Goal: Task Accomplishment & Management: Manage account settings

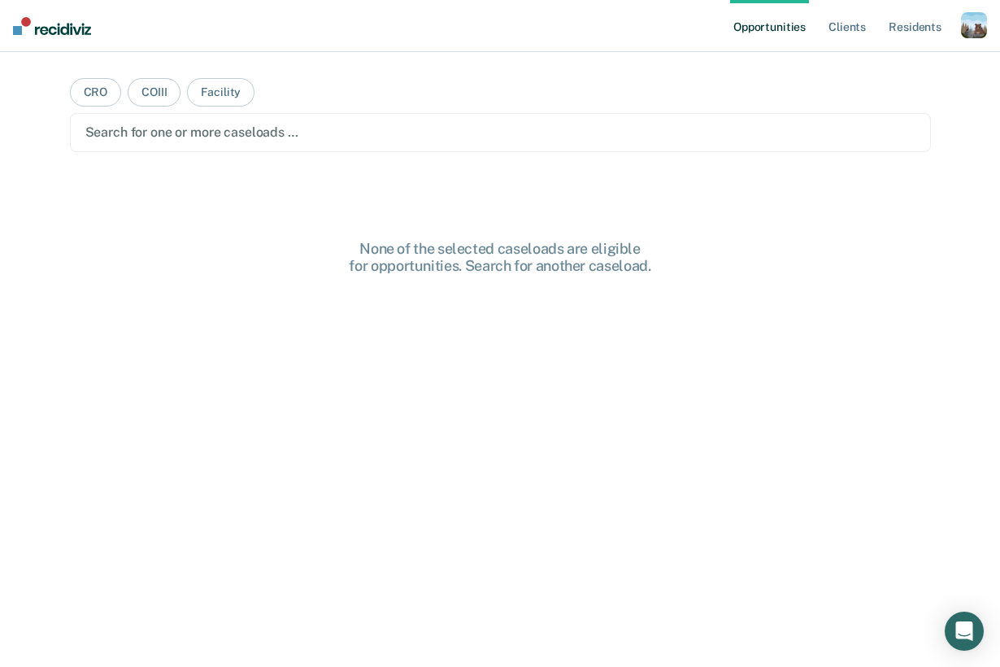
click at [959, 21] on ul "Opportunities Client s Resident s" at bounding box center [845, 26] width 231 height 52
click at [975, 40] on div "Profile How it works Log Out" at bounding box center [974, 27] width 26 height 31
click at [975, 34] on div "button" at bounding box center [974, 25] width 26 height 26
click at [879, 61] on link "Profile" at bounding box center [908, 66] width 131 height 14
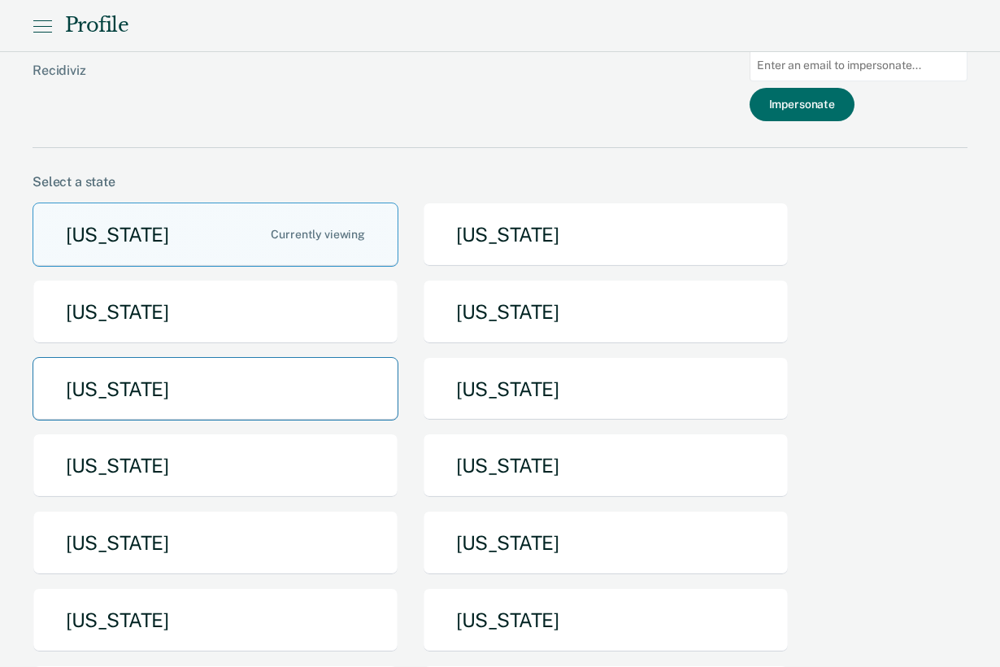
click at [227, 388] on button "[US_STATE]" at bounding box center [216, 389] width 366 height 64
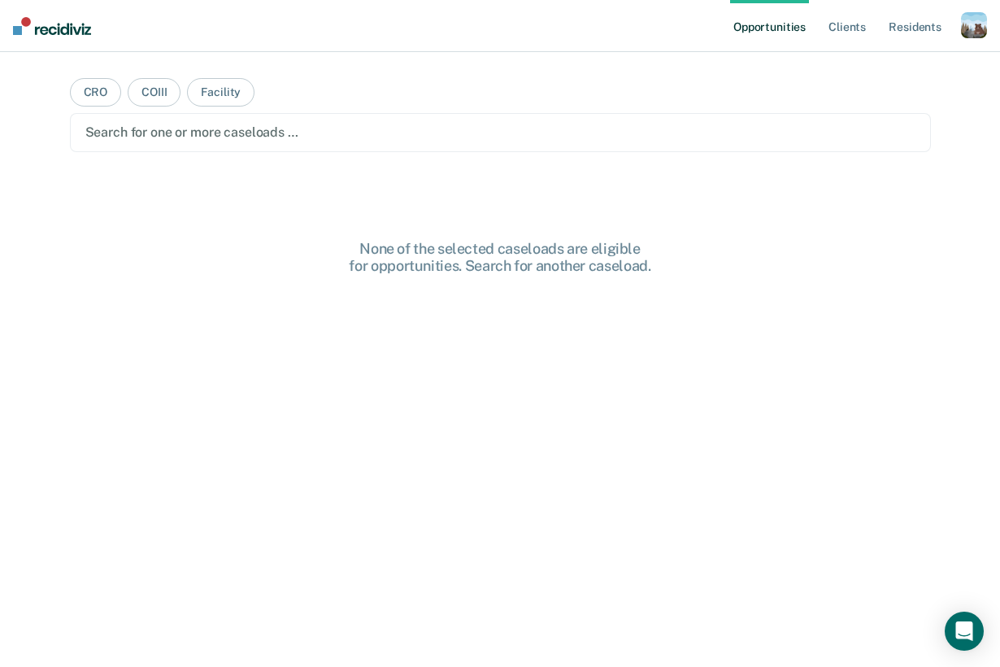
click at [984, 25] on div "button" at bounding box center [974, 25] width 26 height 26
click at [872, 71] on link "Profile" at bounding box center [908, 66] width 131 height 14
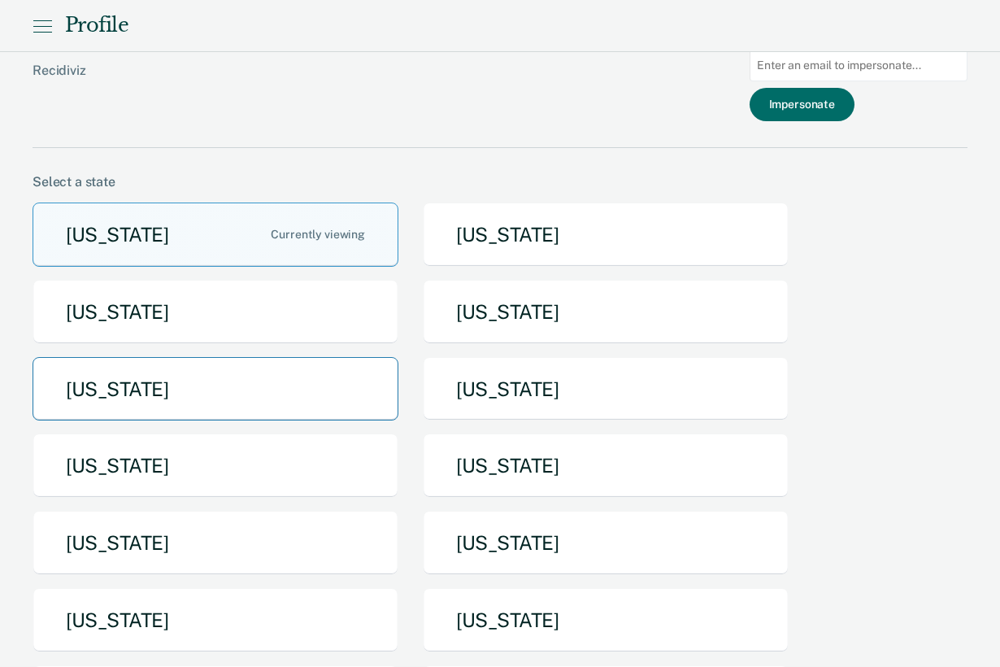
click at [270, 391] on button "[US_STATE]" at bounding box center [216, 389] width 366 height 64
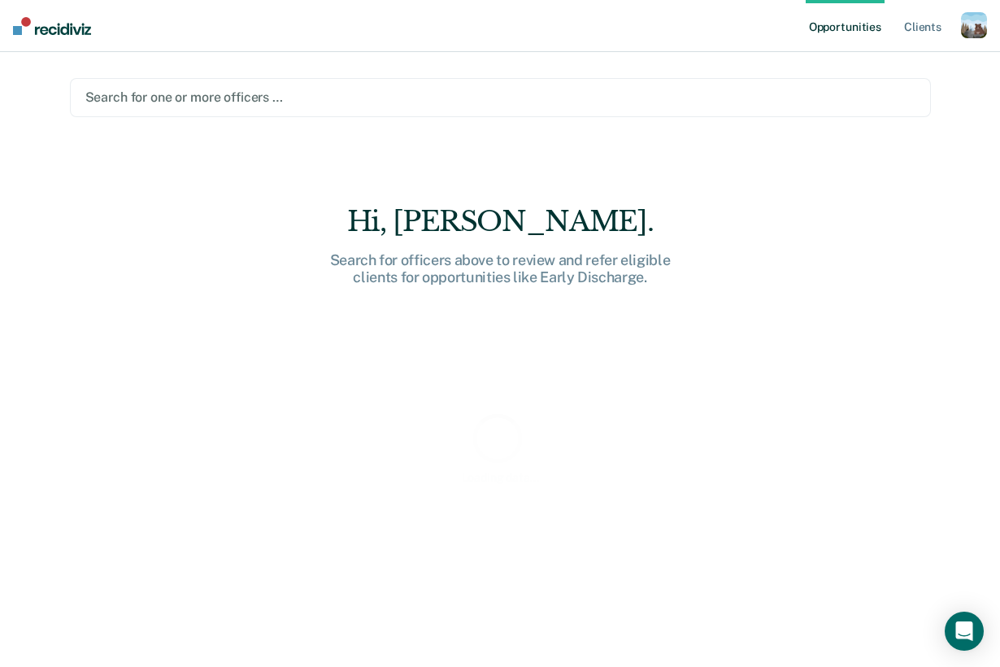
click at [198, 92] on div at bounding box center [500, 97] width 830 height 19
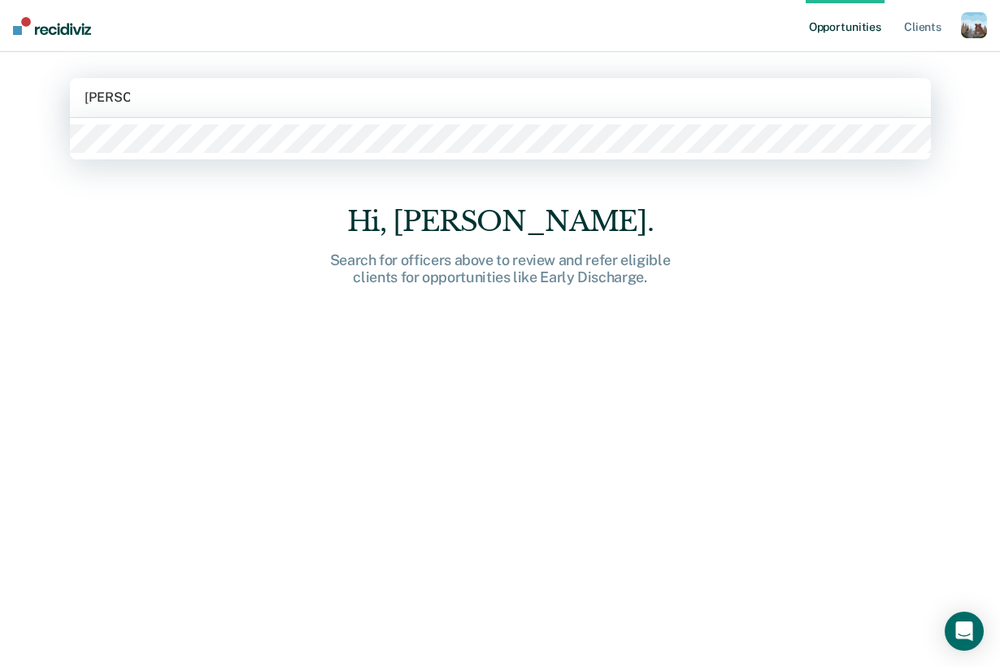
type input "kelly joh"
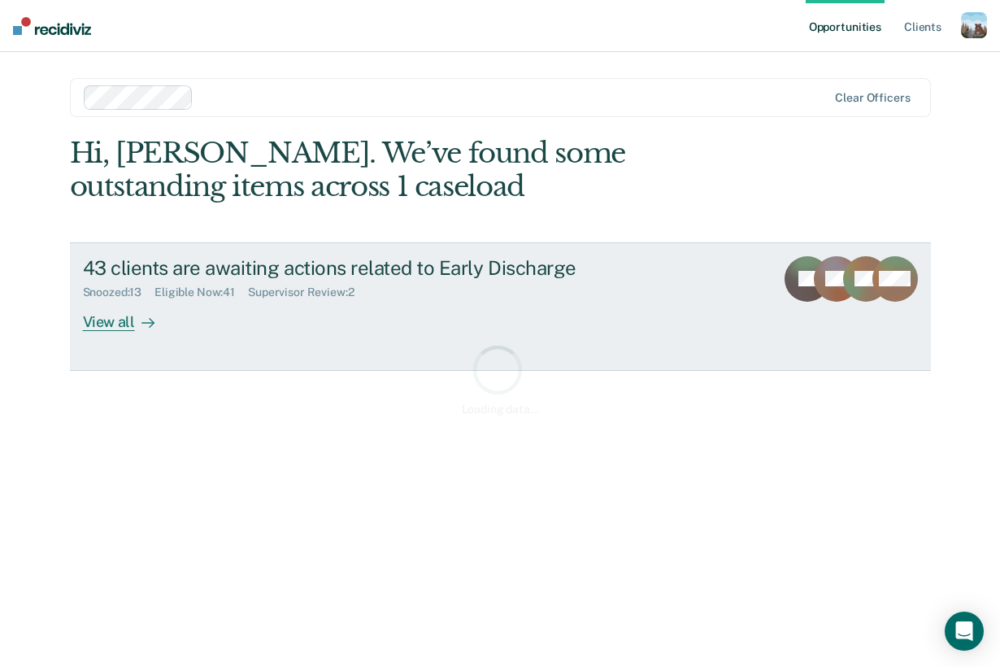
click at [353, 297] on div "Supervisor Review : 2" at bounding box center [307, 292] width 119 height 14
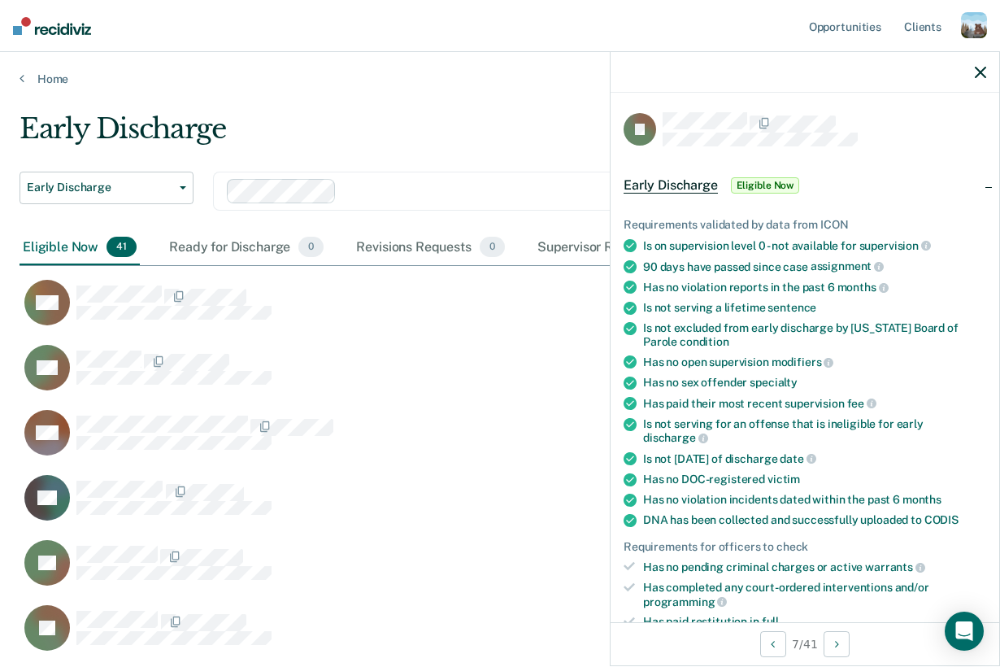
click at [979, 72] on icon "button" at bounding box center [980, 72] width 11 height 11
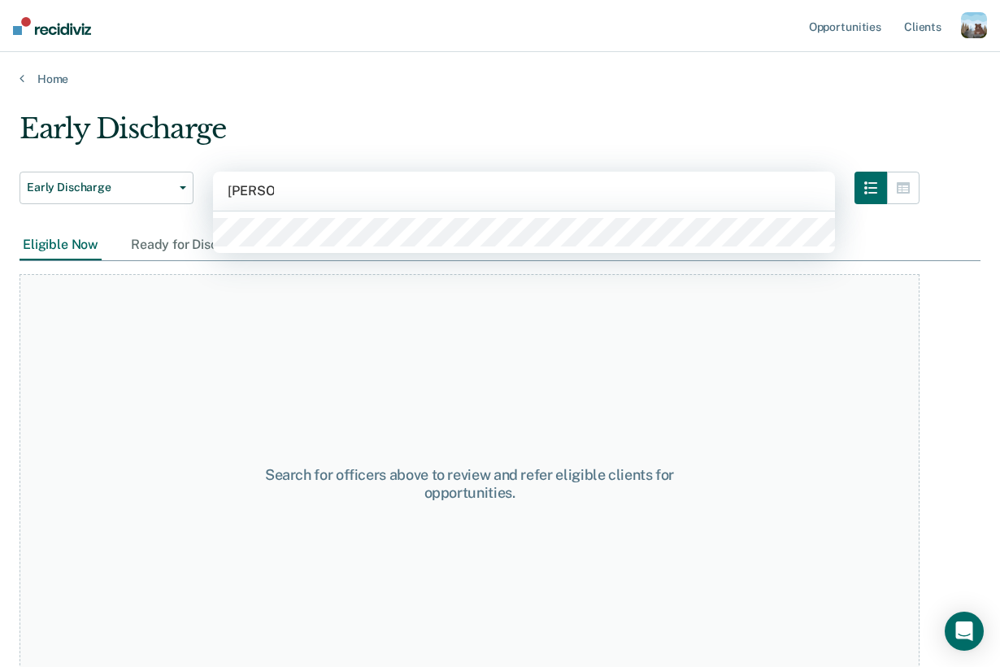
type input "kelly joh"
click at [320, 215] on div at bounding box center [524, 231] width 622 height 41
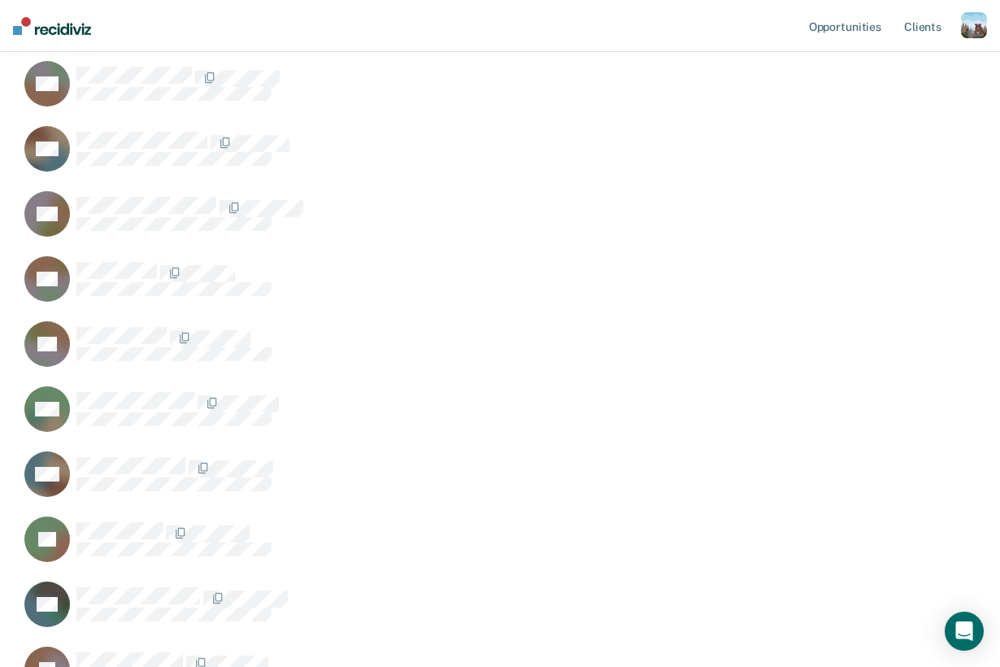
scroll to position [345, 0]
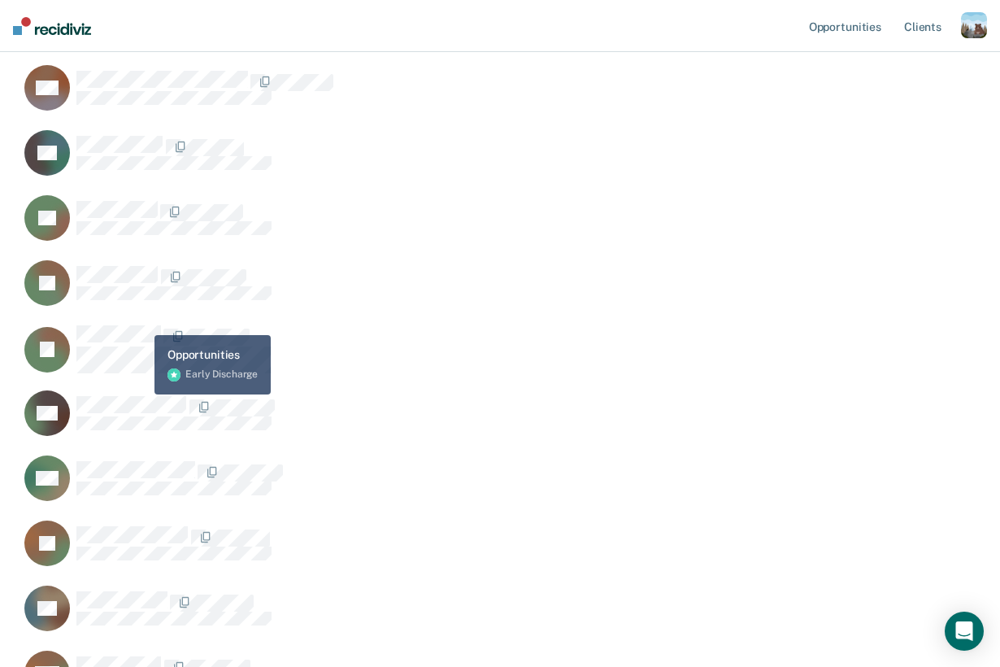
click at [142, 324] on button "TJ" at bounding box center [148, 349] width 257 height 50
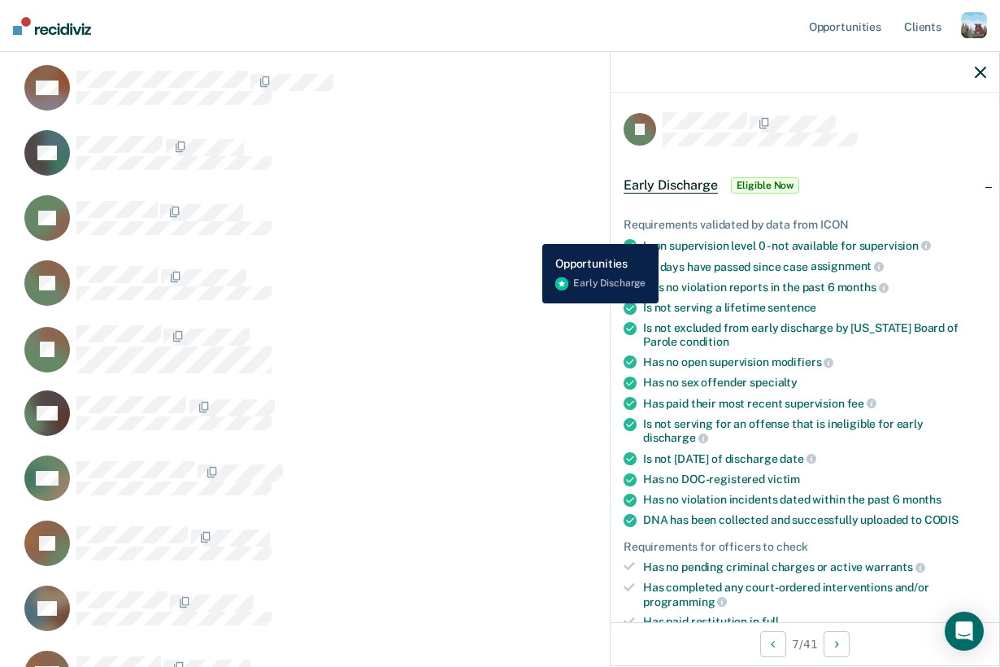
scroll to position [0, 0]
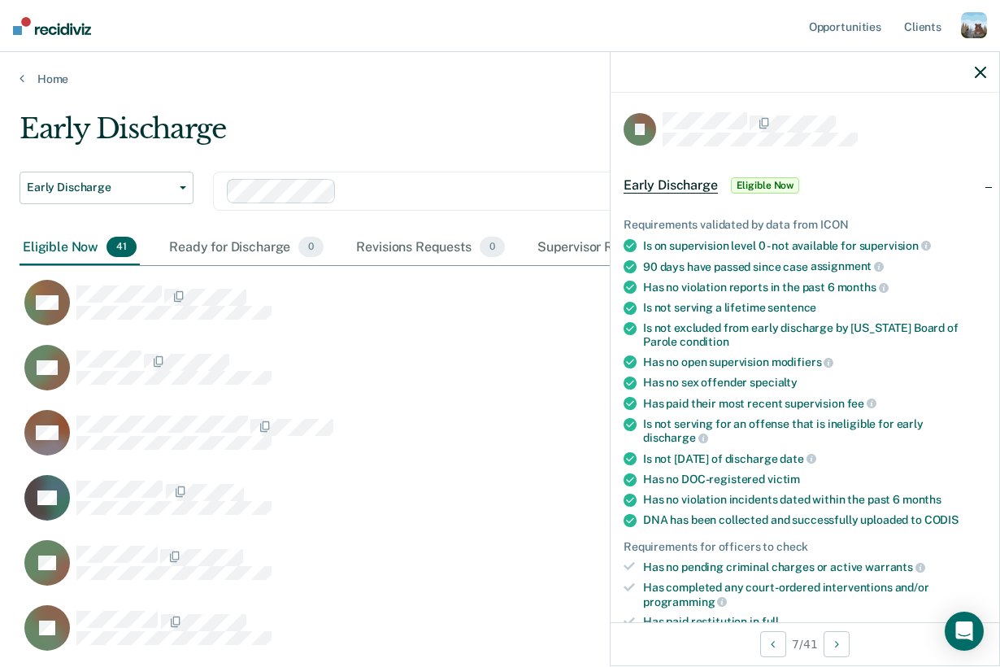
click at [978, 67] on icon "button" at bounding box center [980, 72] width 11 height 11
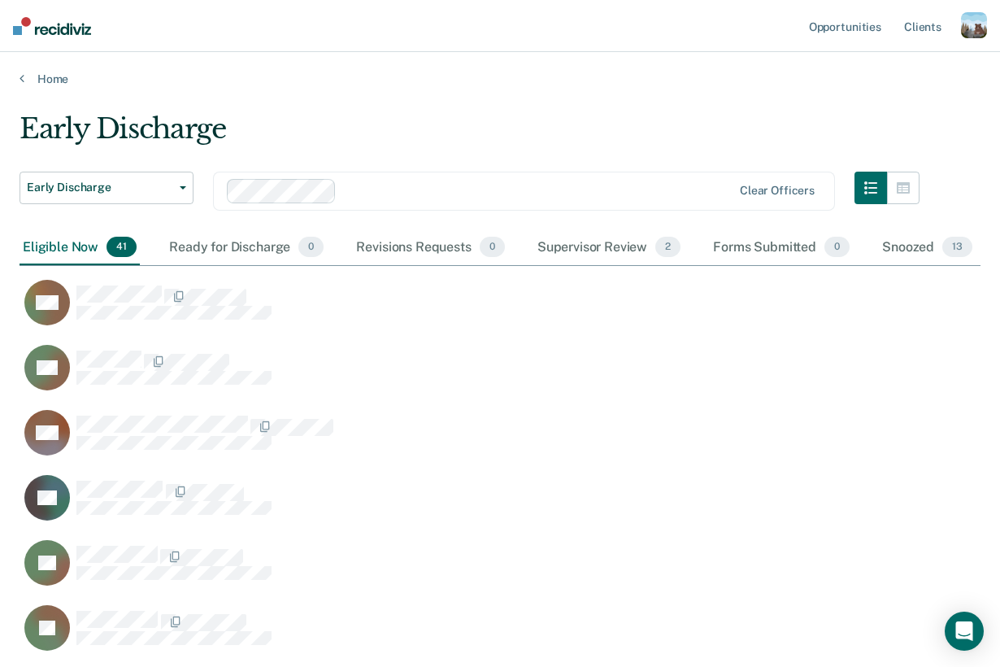
click at [978, 23] on div "button" at bounding box center [974, 25] width 26 height 26
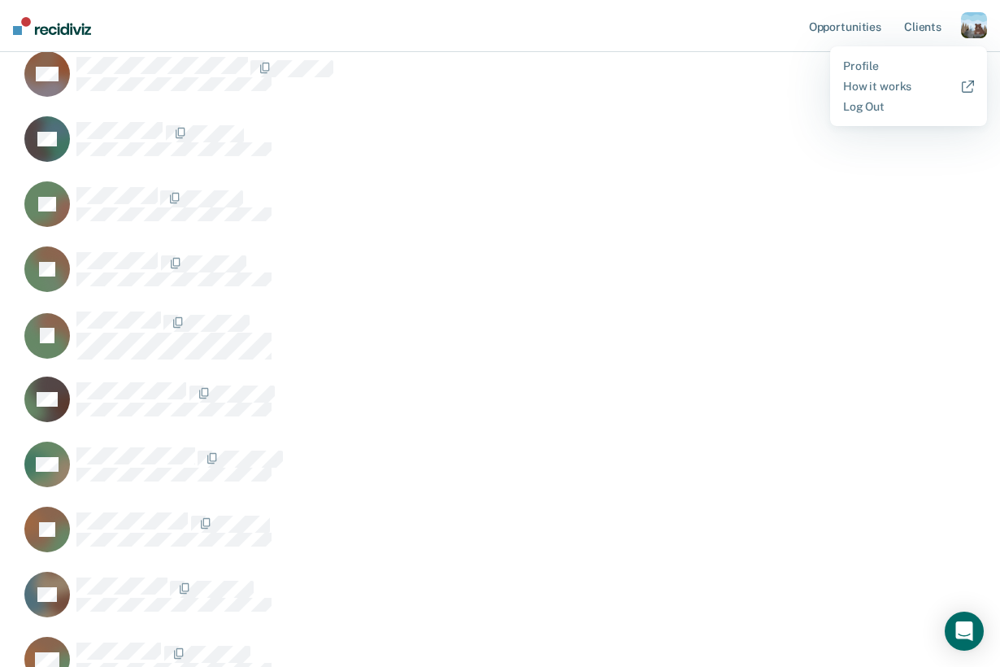
click at [964, 22] on div "button" at bounding box center [974, 25] width 26 height 26
click at [846, 63] on link "Profile" at bounding box center [908, 66] width 131 height 14
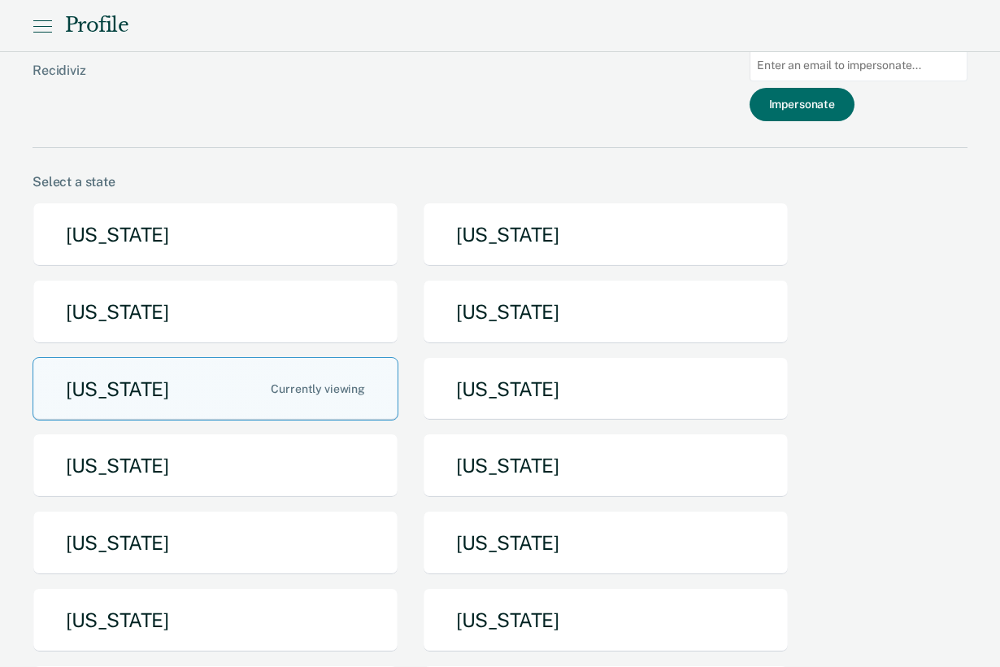
click at [831, 66] on input at bounding box center [858, 66] width 218 height 32
type input "kelly.johnson2@iowa.gov"
click at [842, 108] on button "Impersonate" at bounding box center [801, 104] width 105 height 33
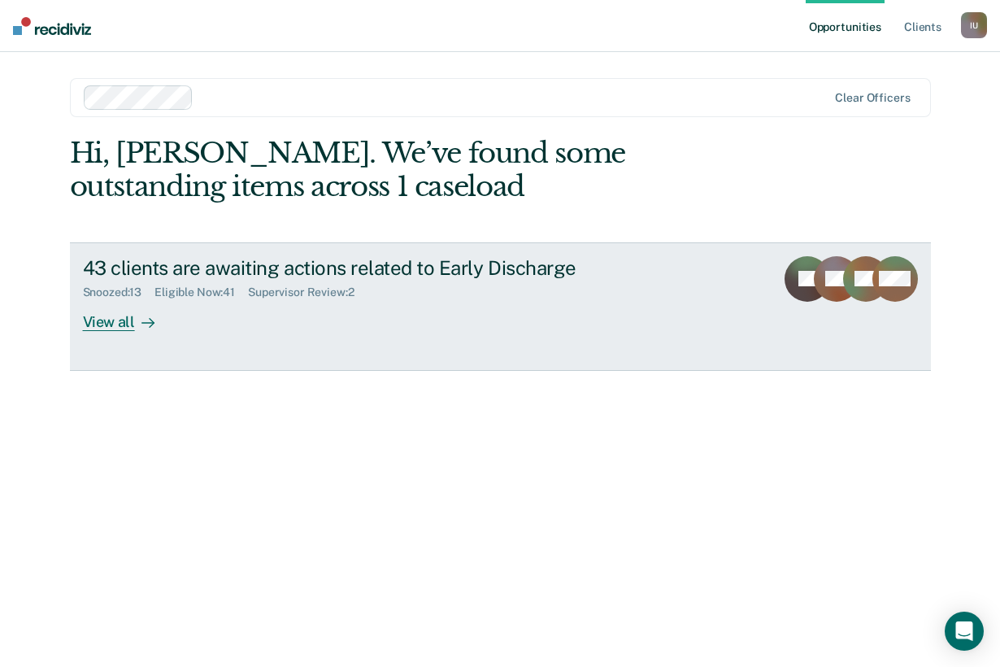
click at [253, 291] on div "Supervisor Review : 2" at bounding box center [307, 292] width 119 height 14
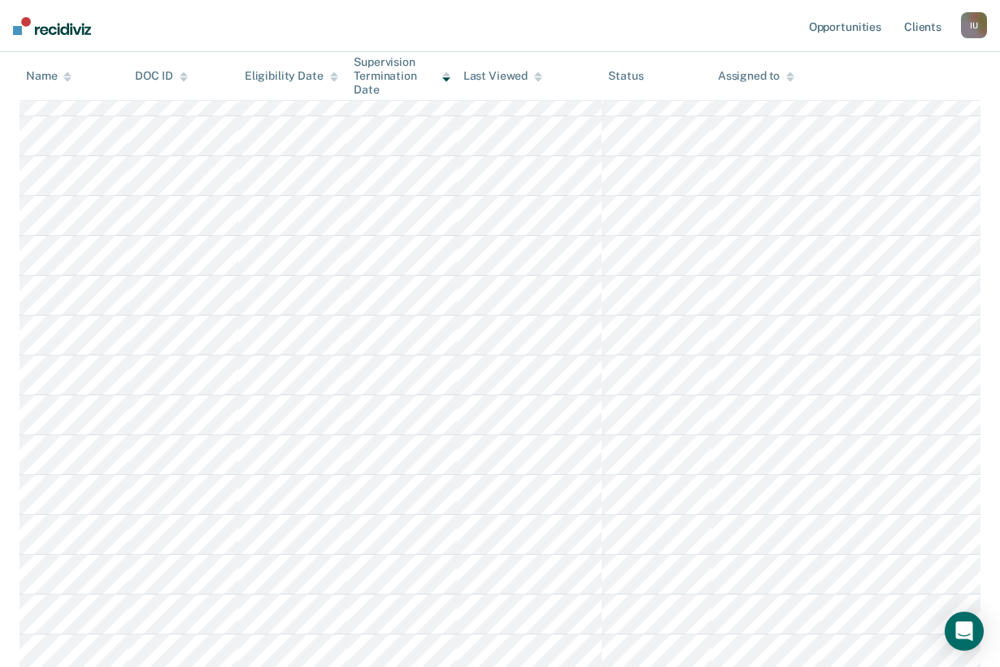
scroll to position [1017, 0]
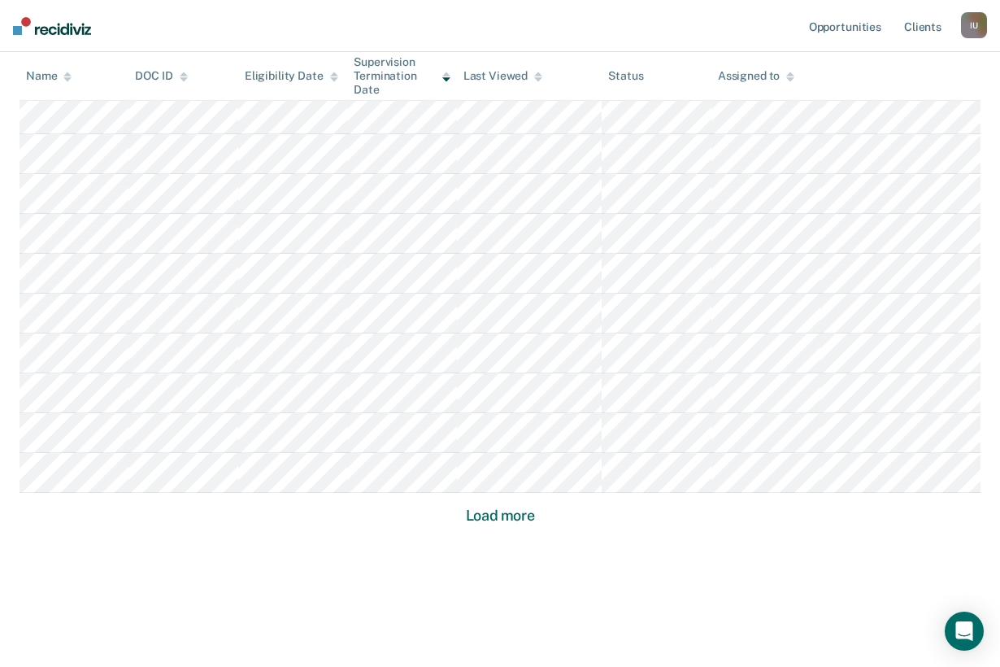
click at [465, 513] on button "Load more" at bounding box center [500, 516] width 79 height 20
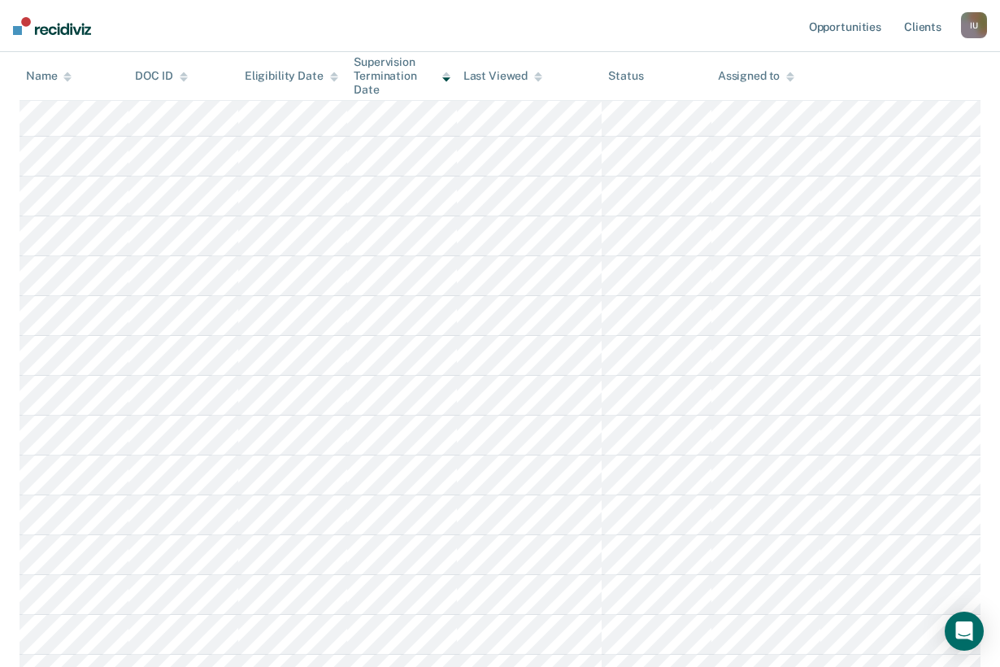
scroll to position [0, 0]
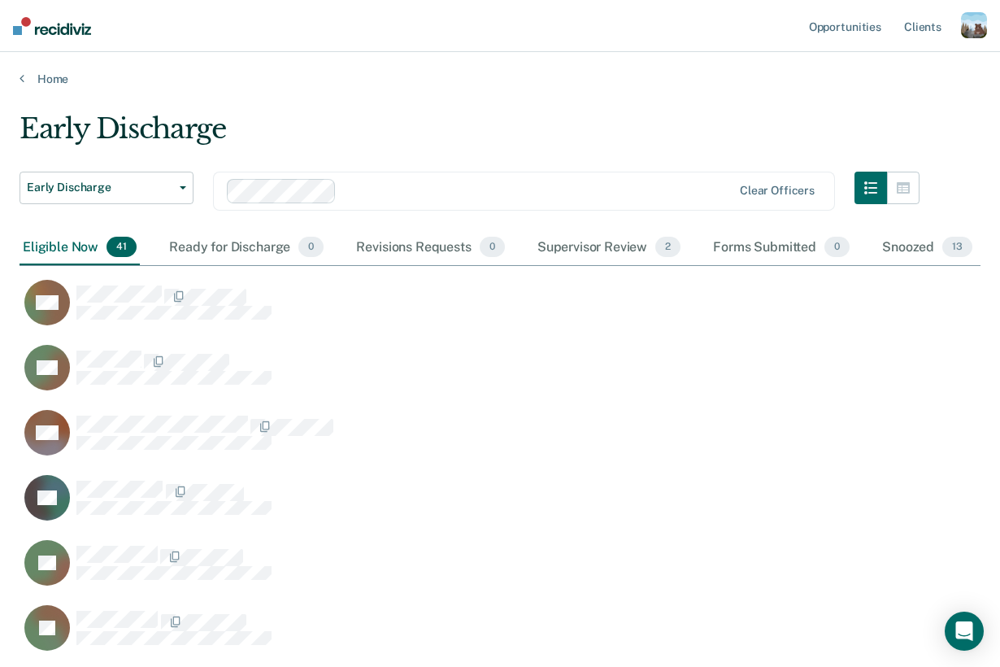
click at [975, 28] on div "button" at bounding box center [974, 25] width 26 height 26
click at [867, 57] on div "Profile How it works Log Out" at bounding box center [908, 86] width 157 height 80
click at [867, 74] on div "Profile How it works Log Out" at bounding box center [908, 86] width 157 height 80
click at [867, 67] on link "Profile" at bounding box center [908, 66] width 131 height 14
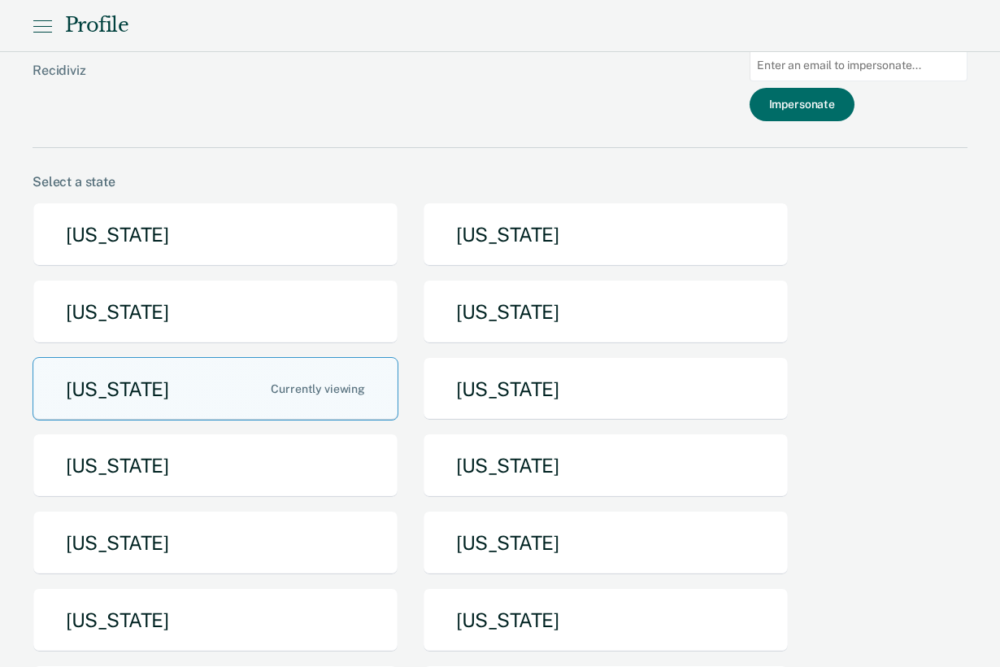
click at [843, 47] on div "Profile" at bounding box center [500, 26] width 1000 height 52
click at [843, 63] on input at bounding box center [858, 66] width 218 height 32
type input "kelly.johnson2@iowa.gov"
click at [832, 90] on button "Impersonate" at bounding box center [801, 104] width 105 height 33
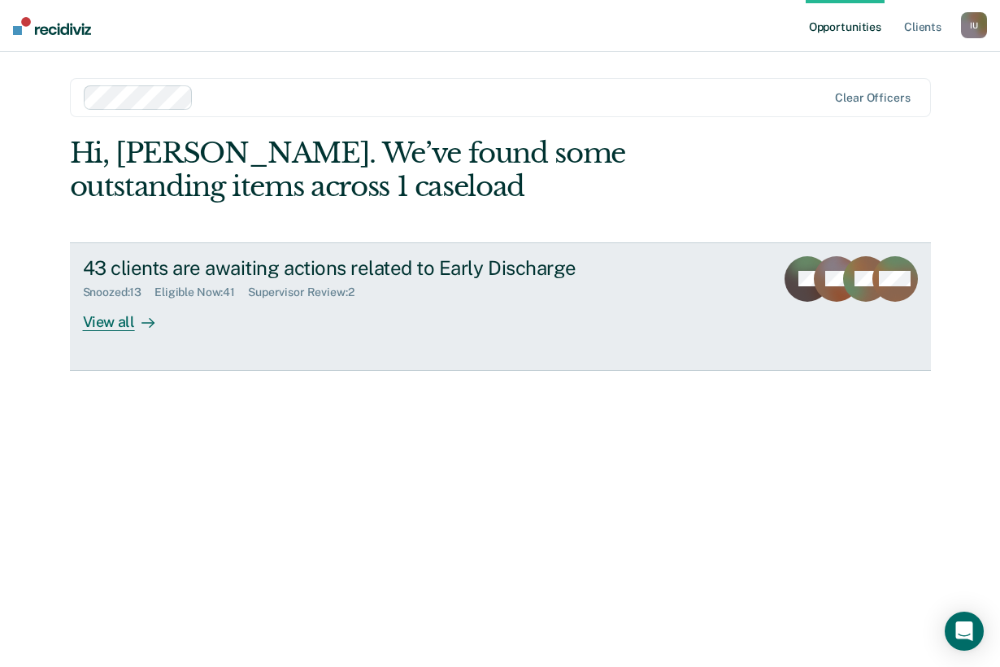
click at [580, 288] on div "Snoozed : 13 Eligible Now : 41 Supervisor Review : 2" at bounding box center [368, 289] width 571 height 20
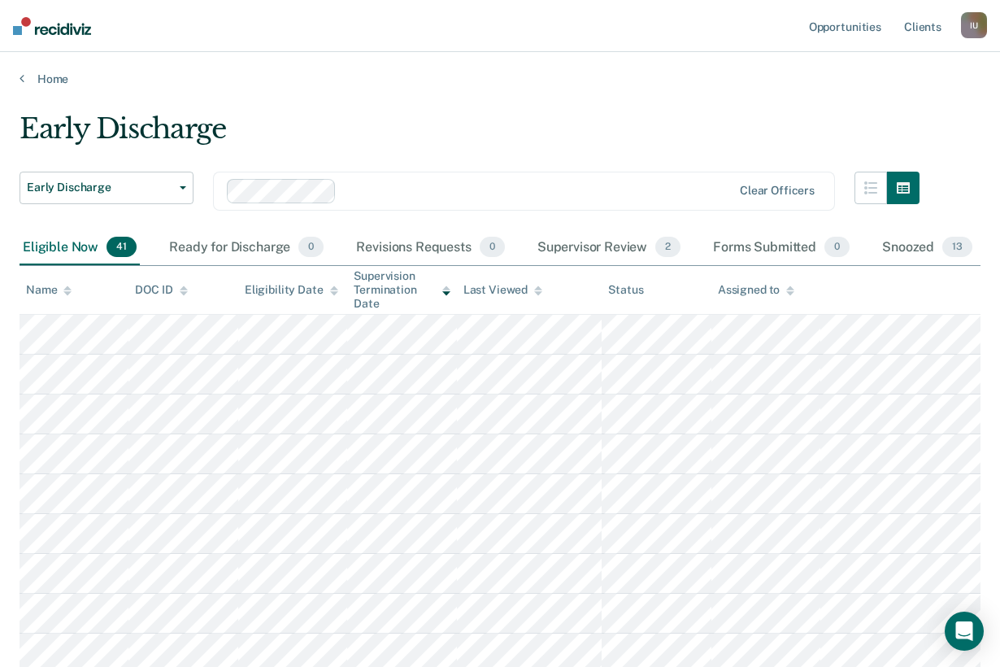
scroll to position [1017, 0]
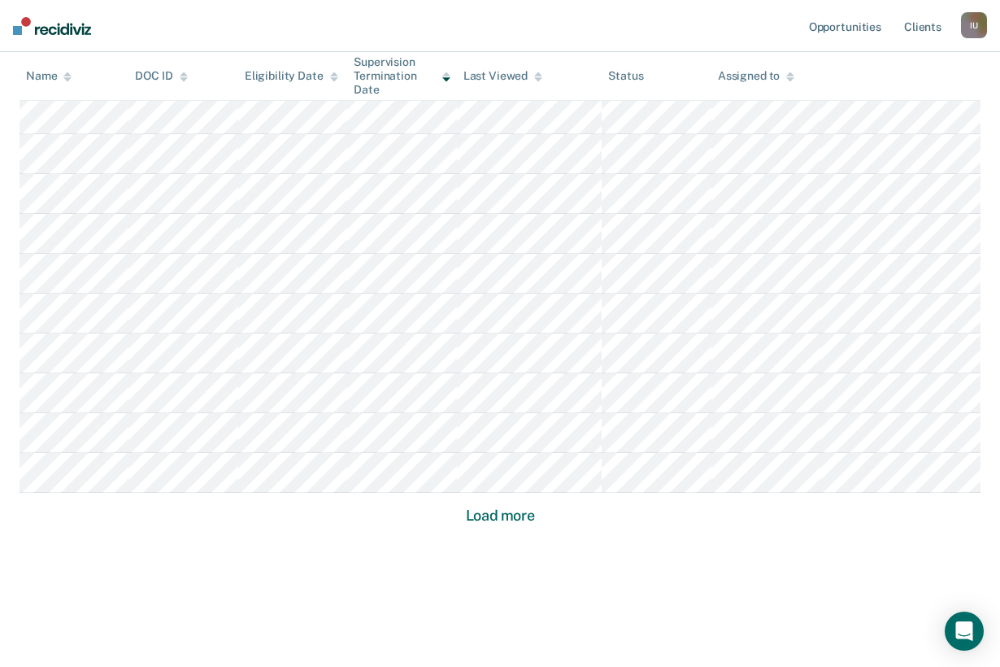
click at [501, 516] on button "Load more" at bounding box center [500, 516] width 79 height 20
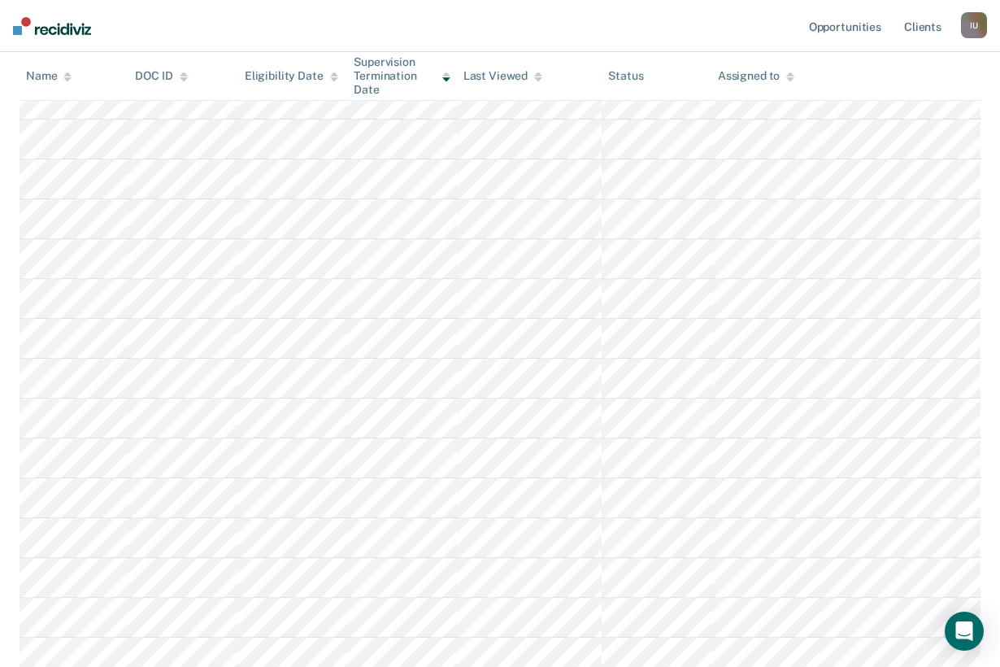
scroll to position [0, 0]
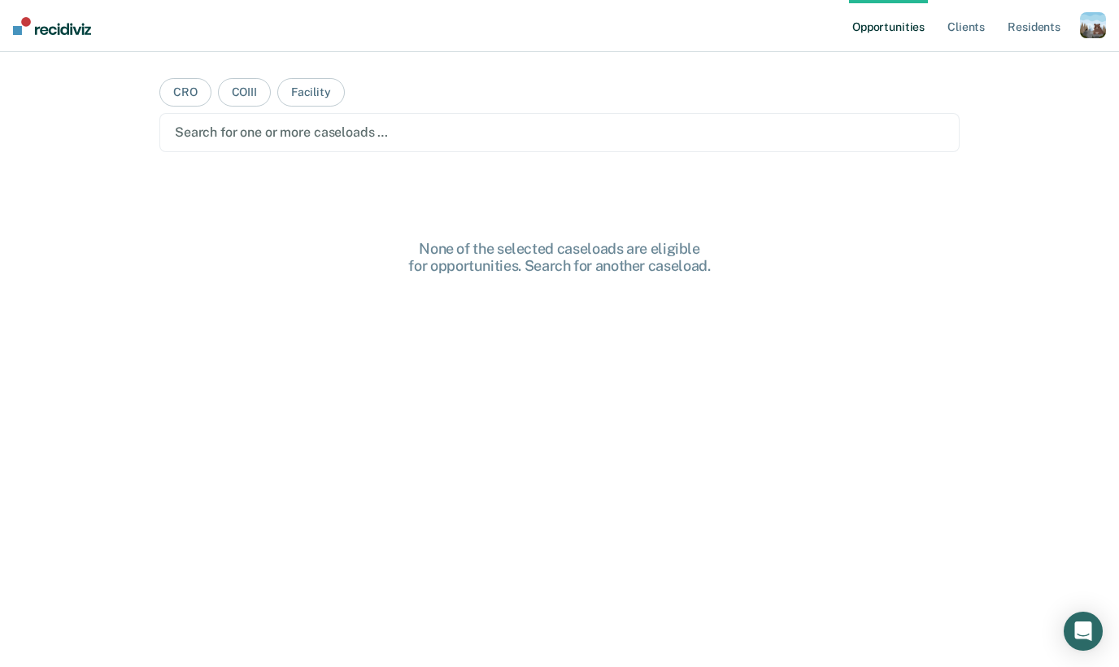
click at [1080, 29] on div "button" at bounding box center [1092, 25] width 26 height 26
click at [981, 63] on link "Profile" at bounding box center [1027, 66] width 131 height 14
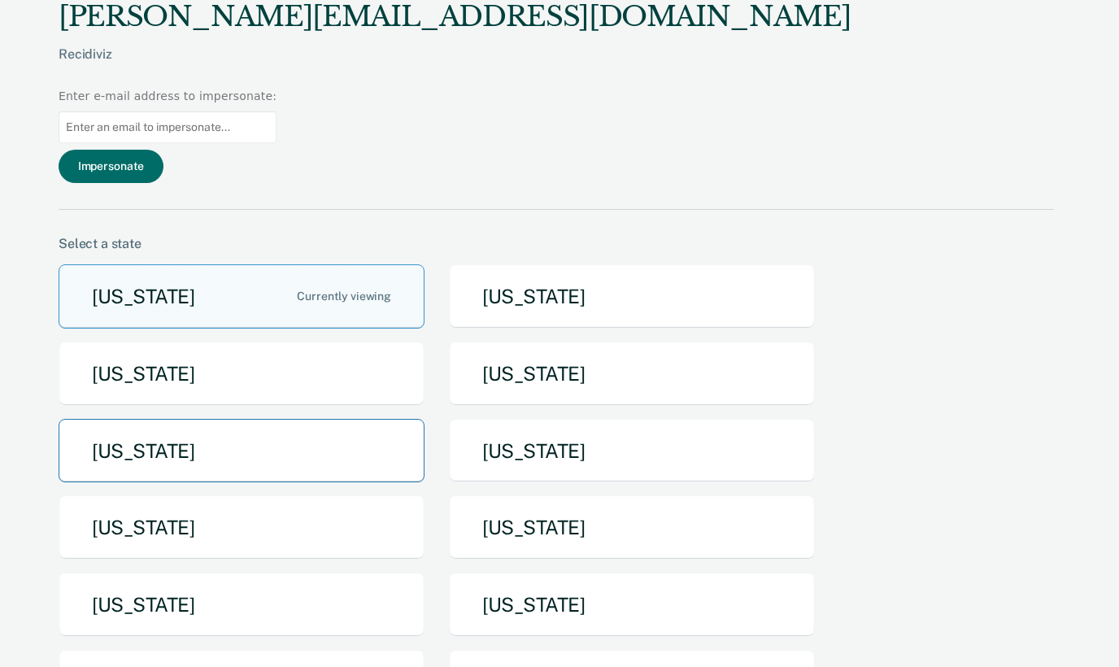
click at [258, 419] on button "[US_STATE]" at bounding box center [242, 451] width 366 height 64
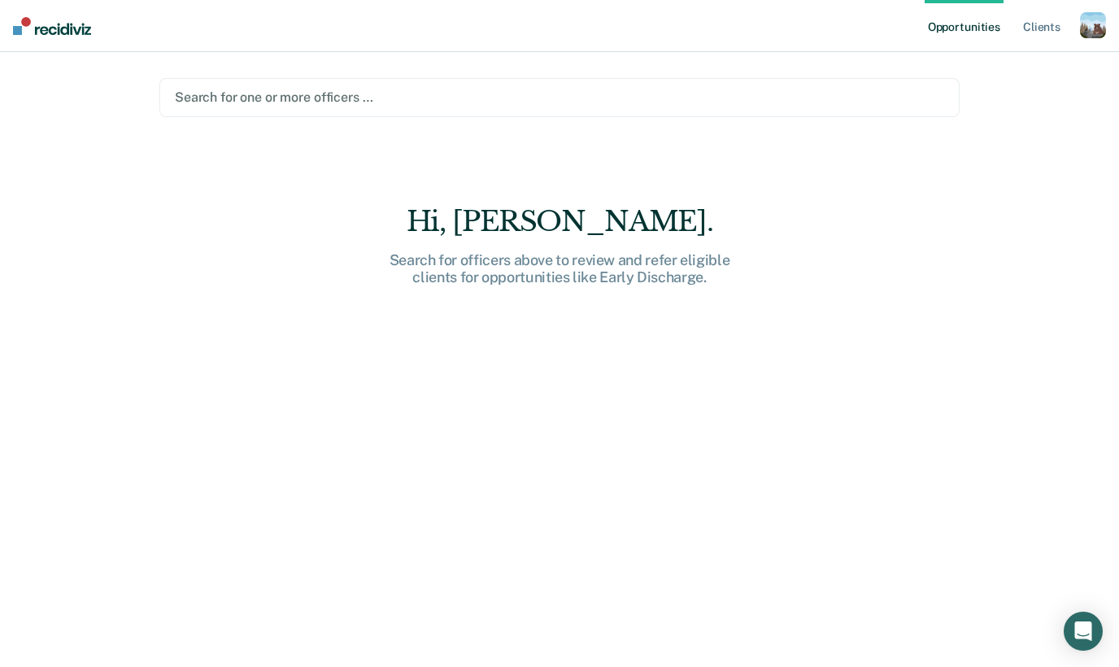
click at [1097, 23] on div "button" at bounding box center [1092, 25] width 26 height 26
click at [287, 97] on div at bounding box center [559, 97] width 769 height 19
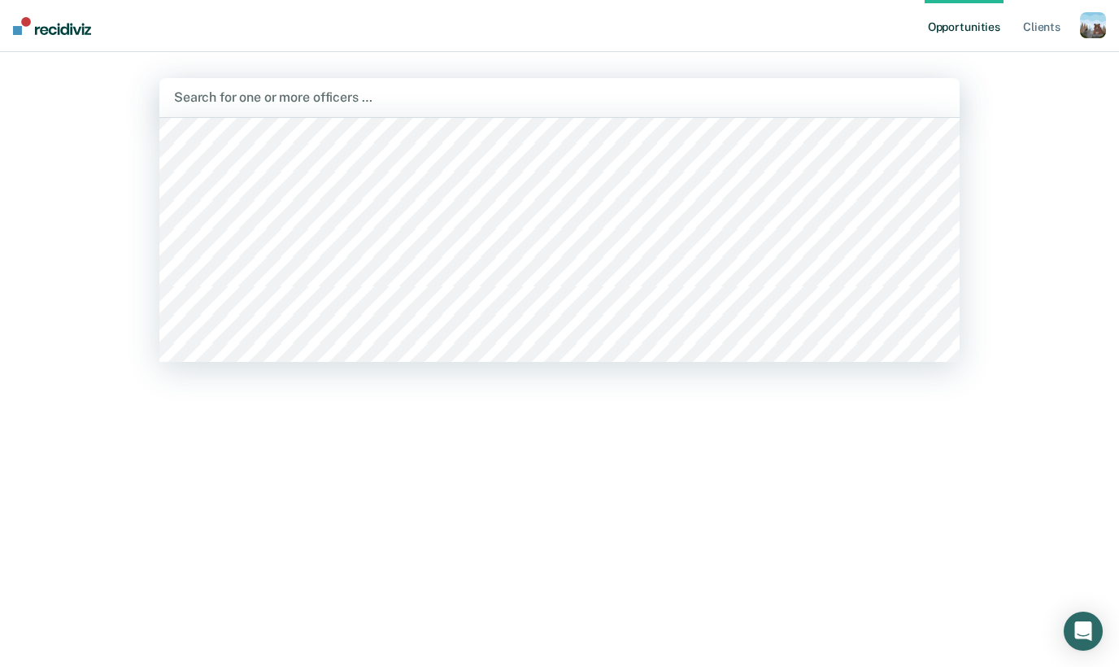
scroll to position [778, 0]
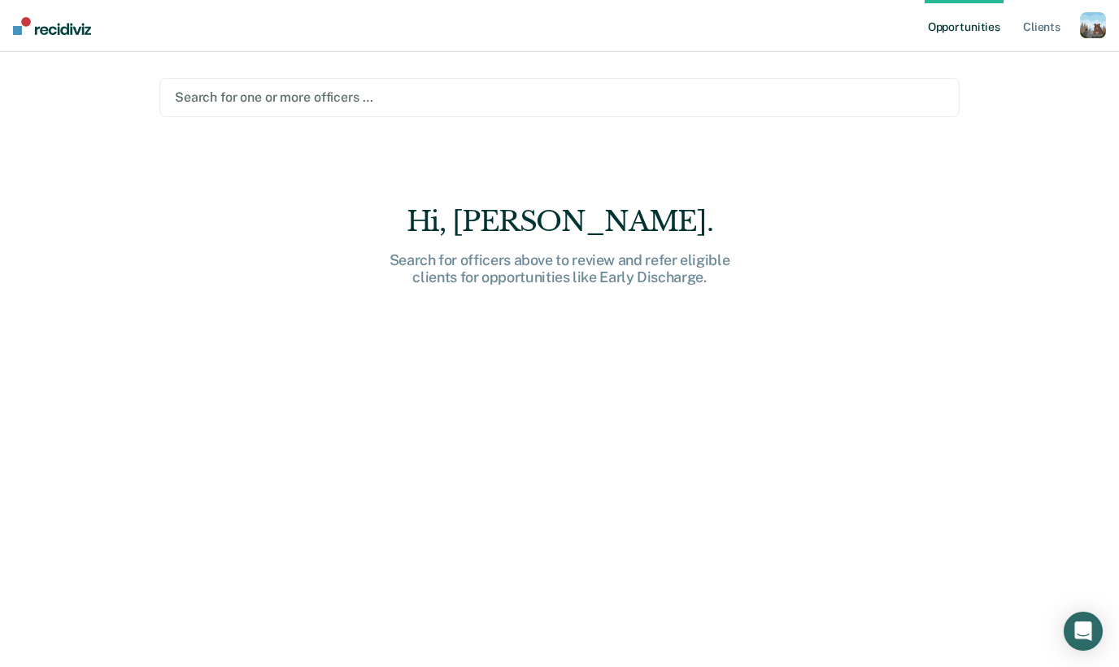
click at [325, 76] on main "option Lance Beauregard, deselected. Search for one or more officers … Hi, Soph…" at bounding box center [559, 340] width 839 height 576
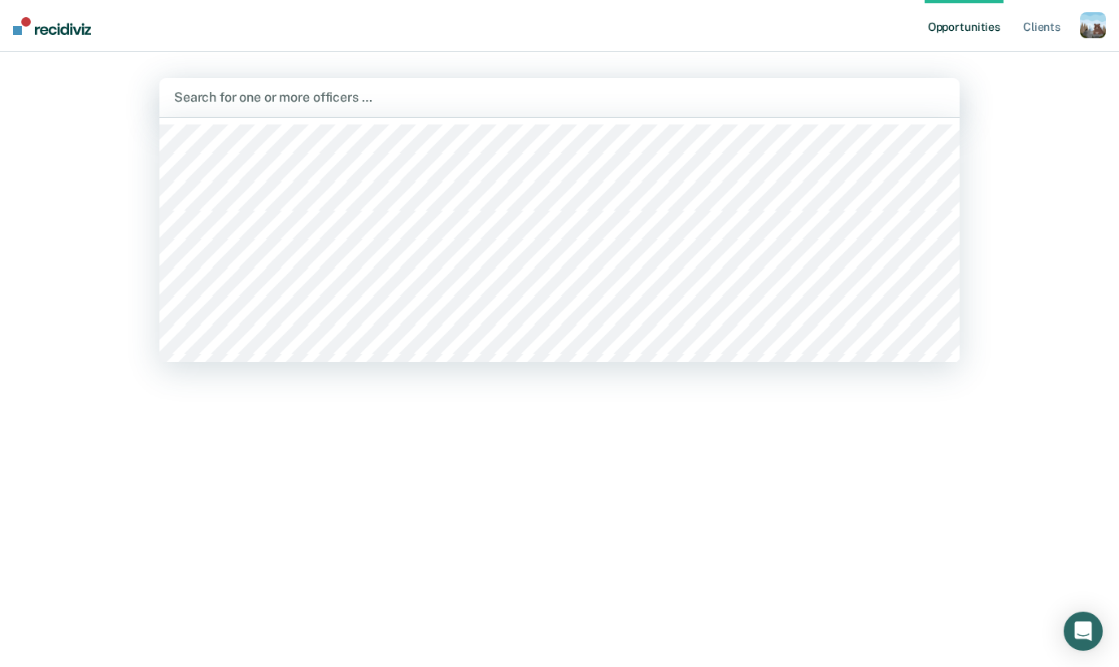
click at [327, 87] on div "Search for one or more officers …" at bounding box center [559, 97] width 774 height 22
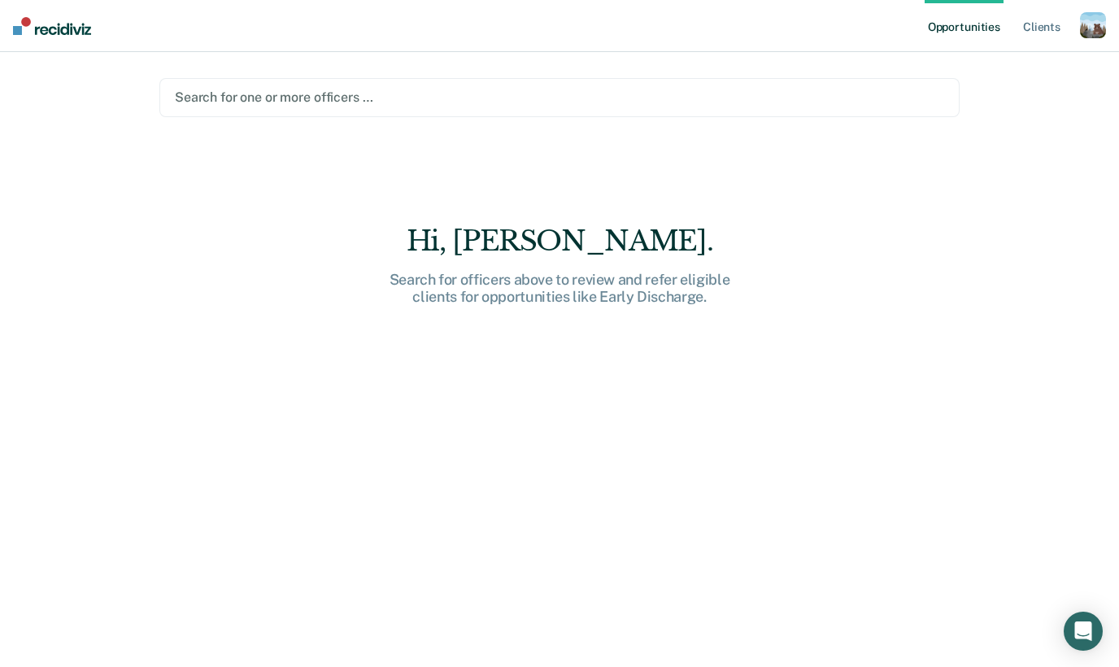
click at [312, 73] on main "Search for one or more officers … Hi, Sophie. Search for officers above to revi…" at bounding box center [559, 340] width 839 height 576
click at [312, 85] on div "Search for one or more officers …" at bounding box center [559, 97] width 800 height 39
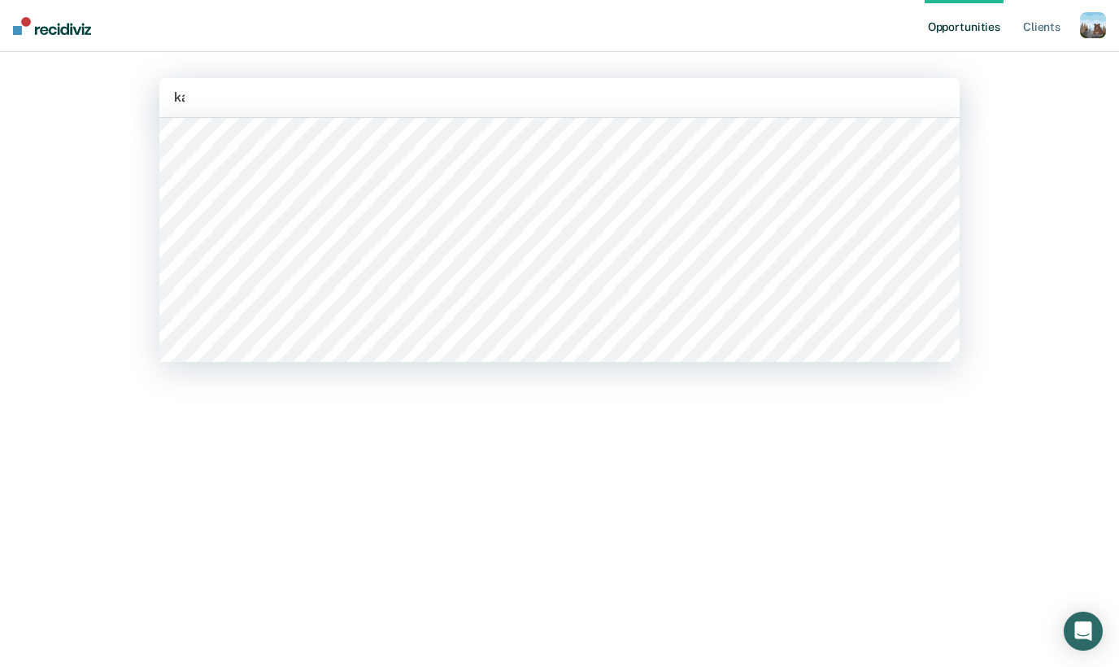
scroll to position [0, 0]
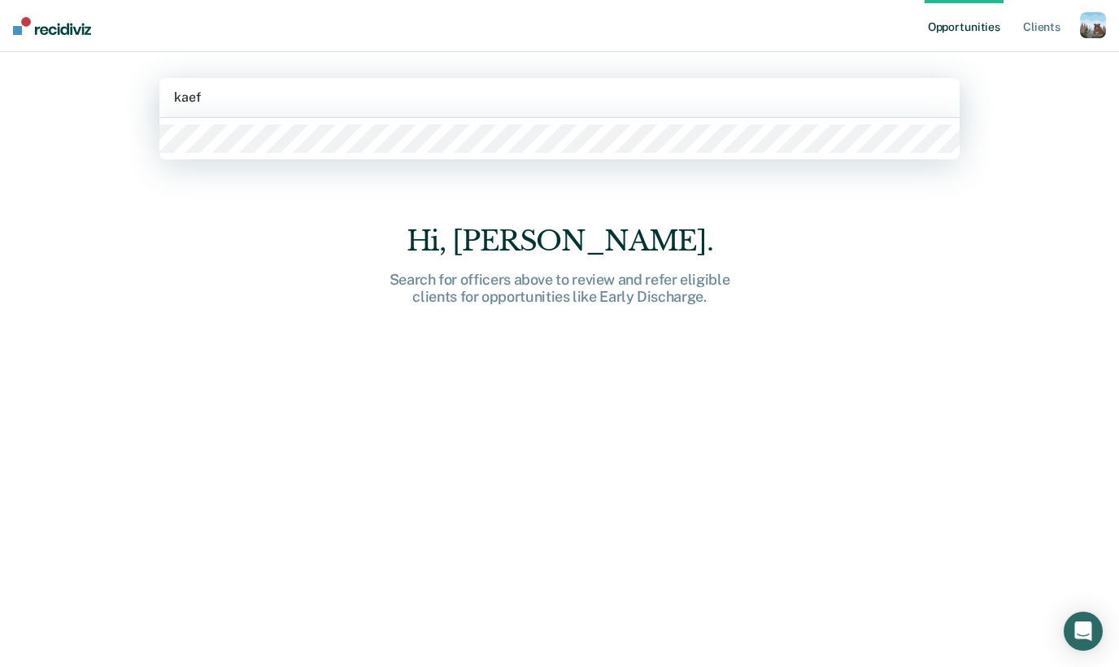
type input "kaefr"
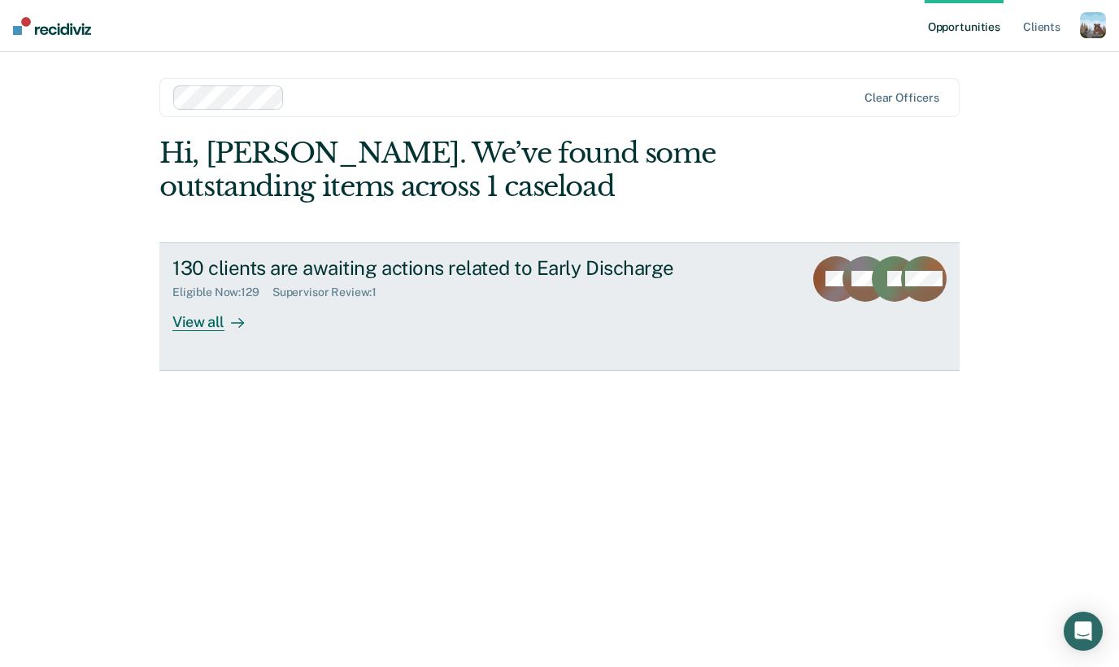
click at [294, 271] on div "130 clients are awaiting actions related to Early Discharge" at bounding box center [457, 268] width 571 height 24
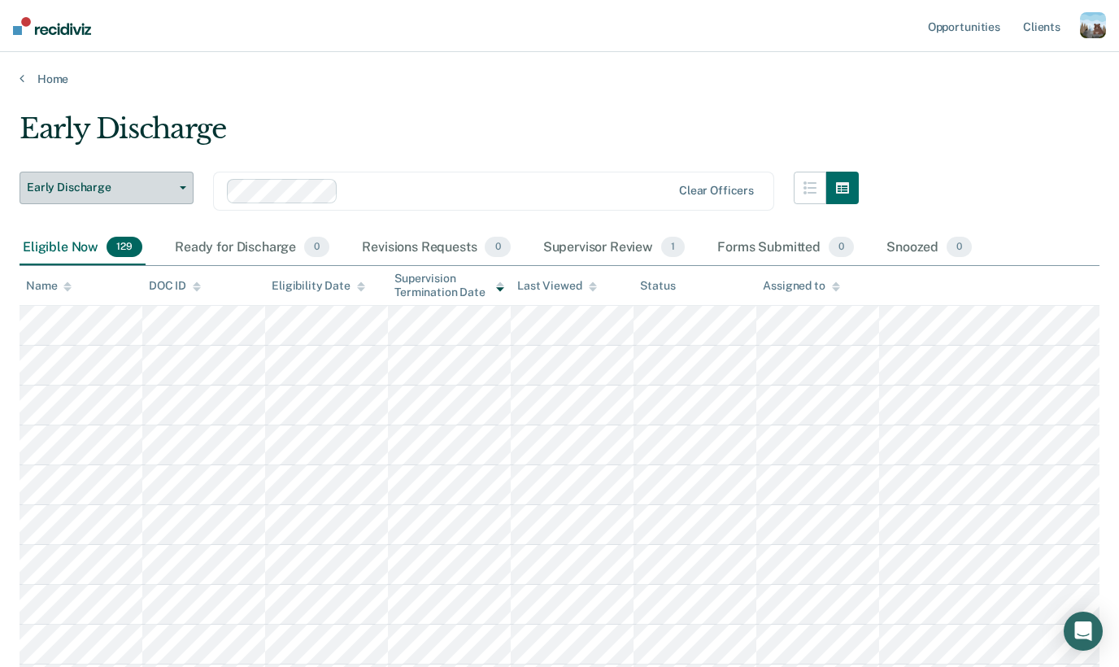
click at [176, 183] on button "Early Discharge" at bounding box center [107, 188] width 174 height 33
click at [46, 71] on div "Home" at bounding box center [559, 69] width 1119 height 34
click at [46, 75] on link "Home" at bounding box center [559, 79] width 1079 height 15
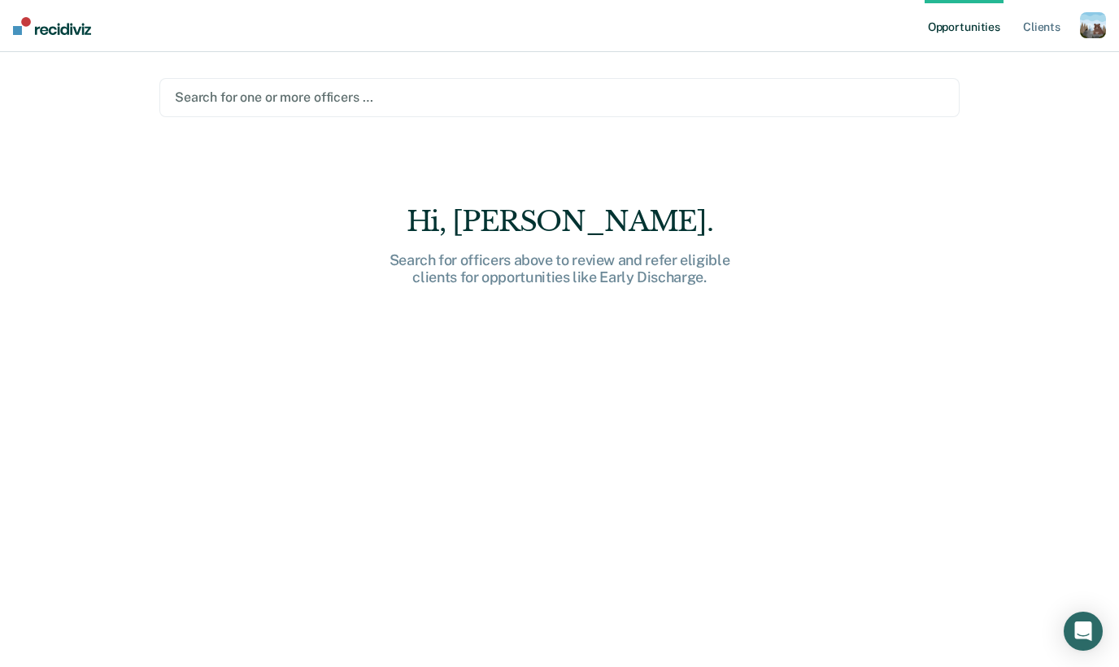
click at [295, 97] on div at bounding box center [559, 97] width 769 height 19
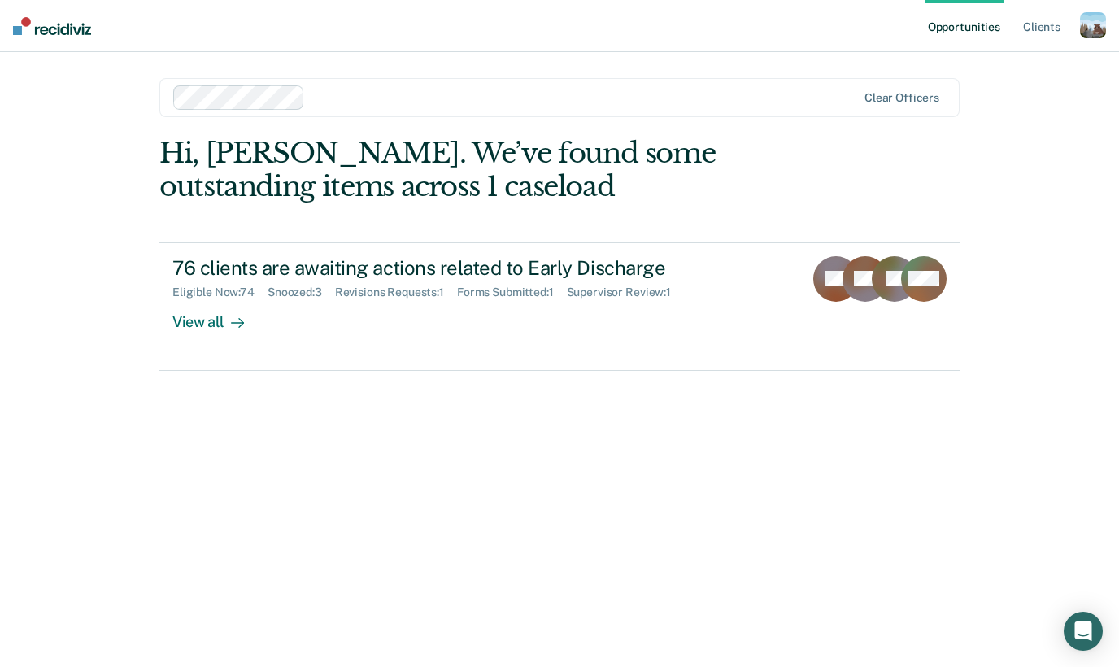
click at [324, 93] on div at bounding box center [583, 97] width 545 height 19
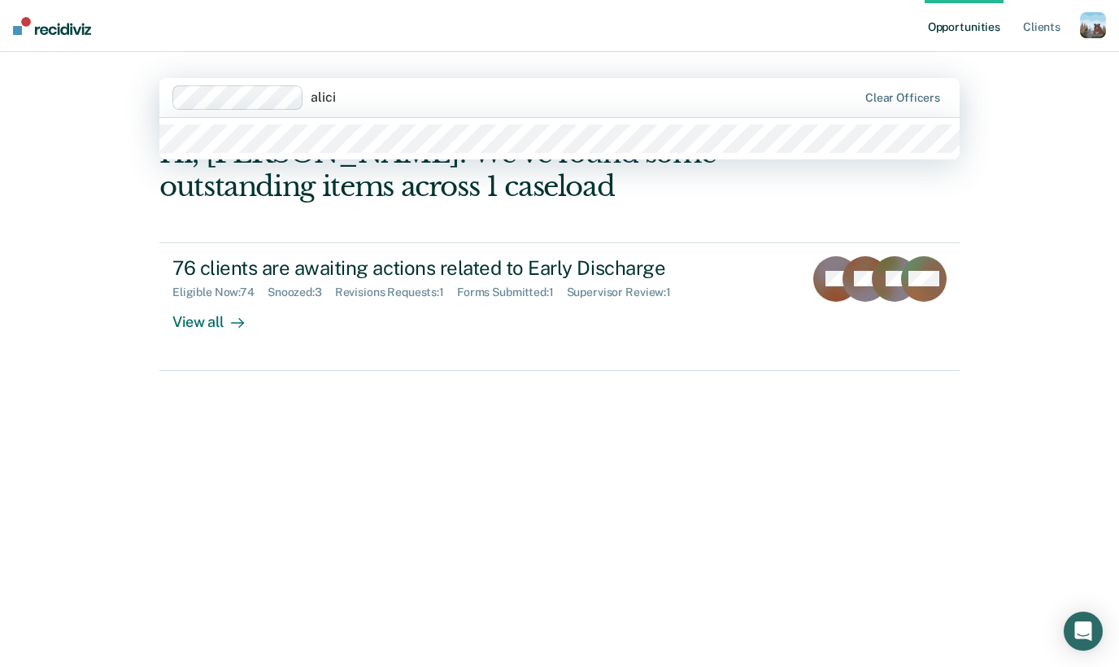
type input "alicia"
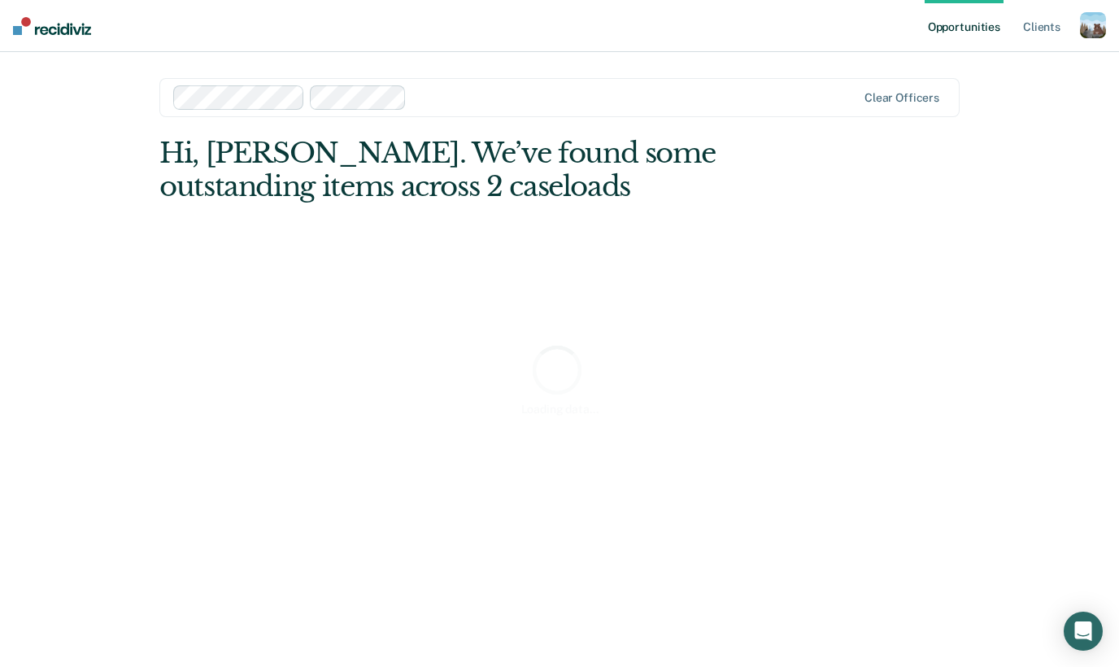
click at [322, 191] on div "Hi, Sophie. We’ve found some outstanding items across 2 caseloads Loading data.…" at bounding box center [559, 379] width 800 height 484
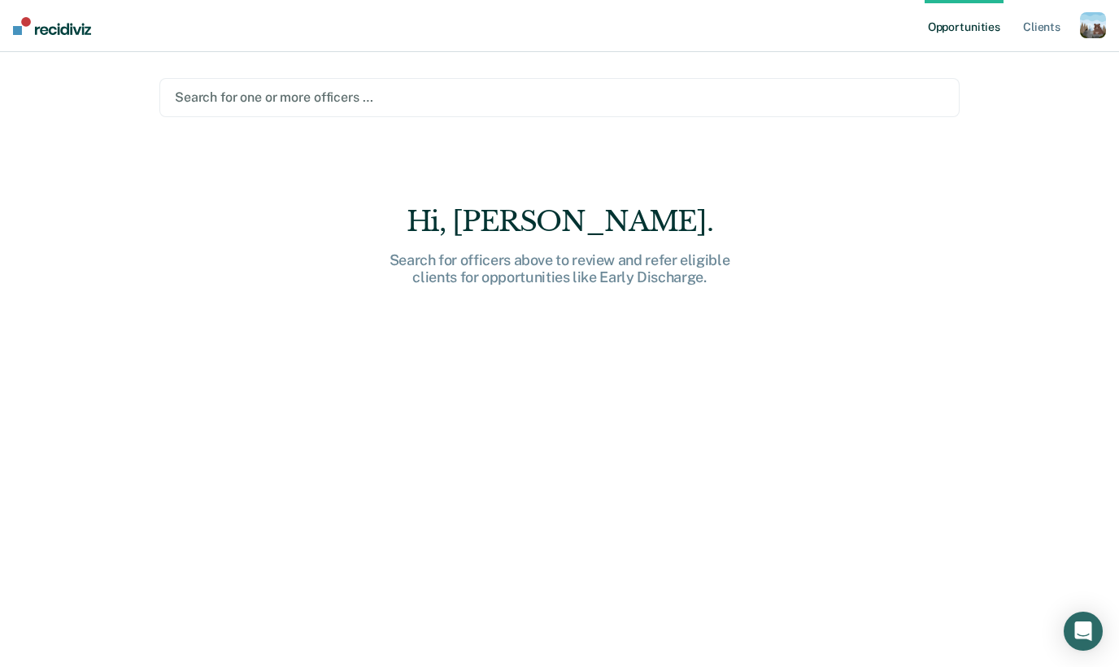
click at [1088, 21] on div "button" at bounding box center [1092, 25] width 26 height 26
click at [1014, 62] on link "Profile" at bounding box center [1027, 66] width 131 height 14
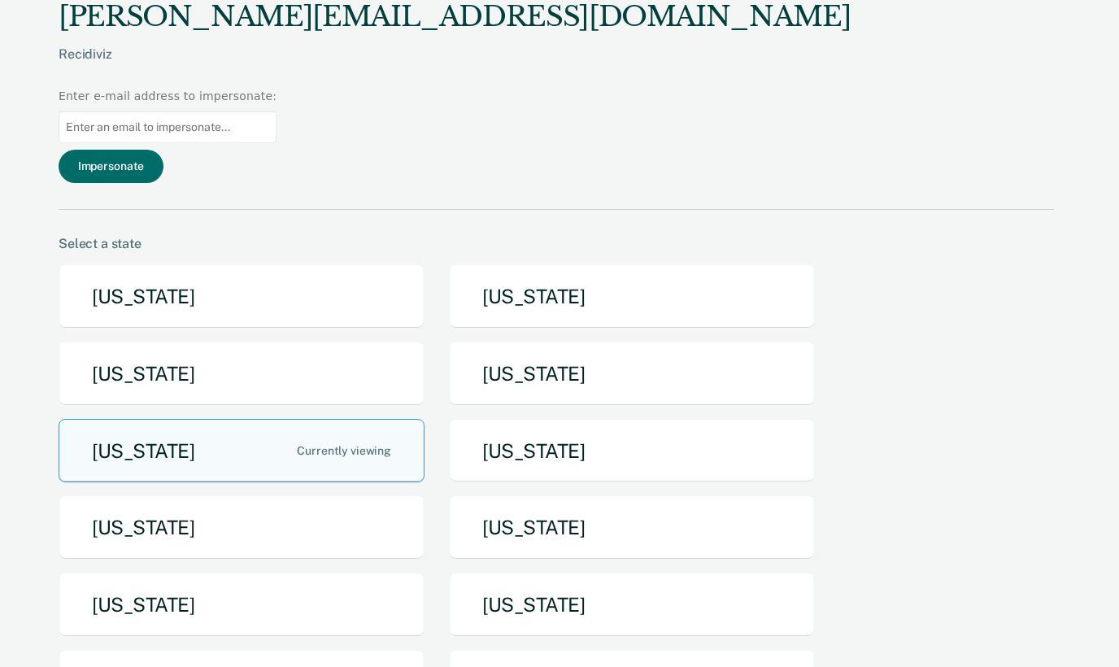
click at [276, 111] on input at bounding box center [168, 127] width 218 height 32
type input "alicia.caes@iowa.gov"
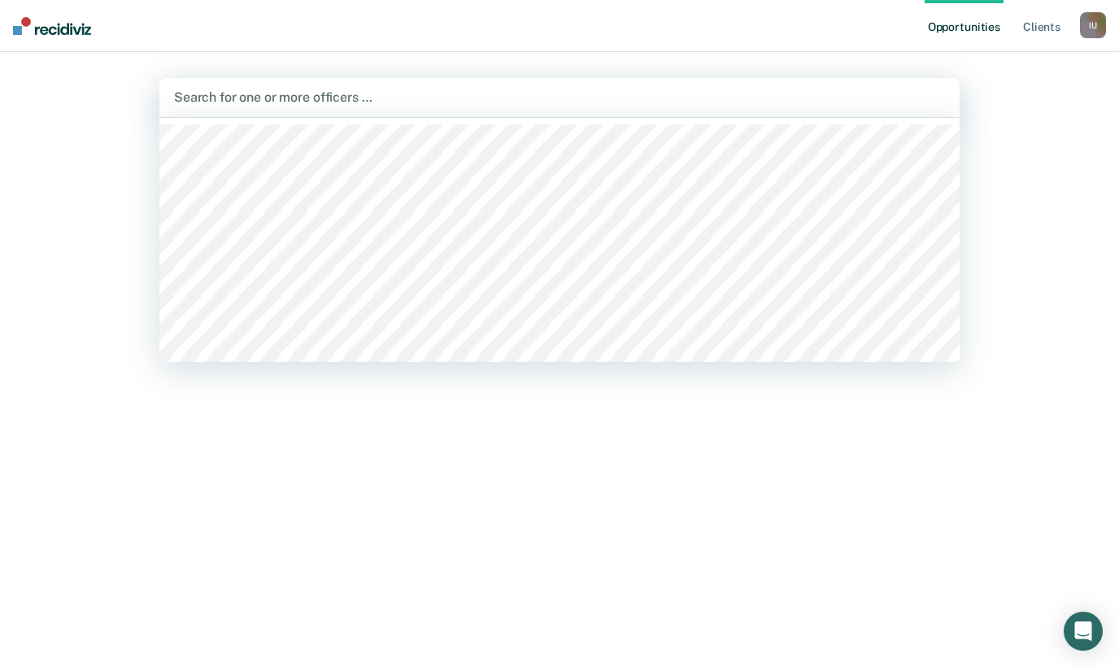
click at [354, 102] on div at bounding box center [559, 97] width 771 height 19
type input "alicia"
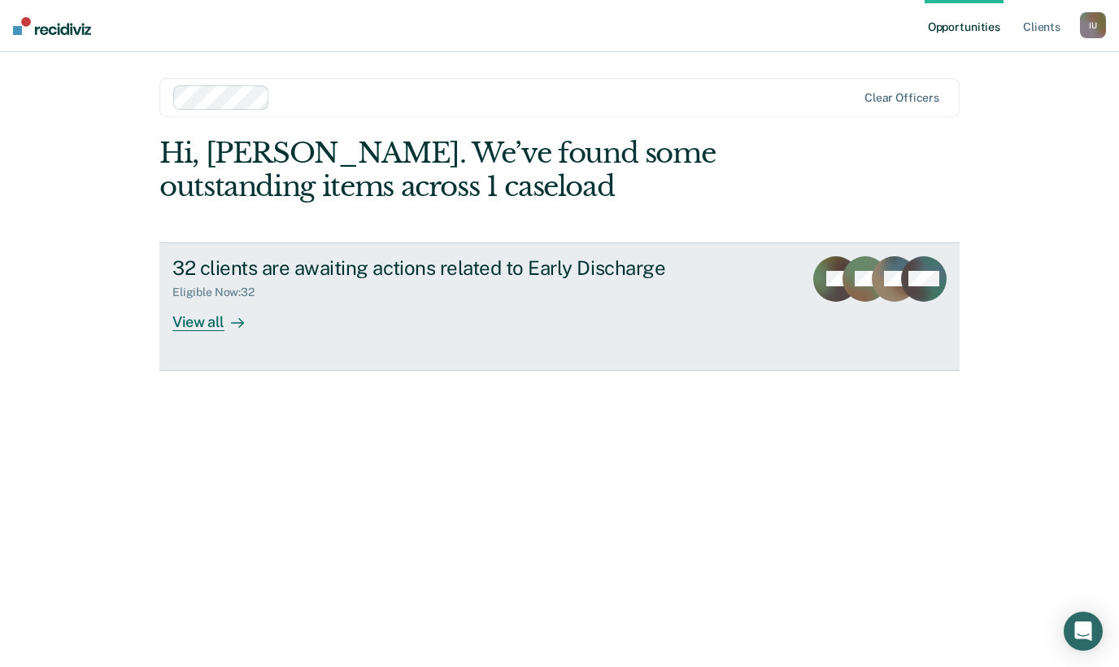
click at [254, 298] on div "Eligible Now : 32" at bounding box center [219, 292] width 95 height 14
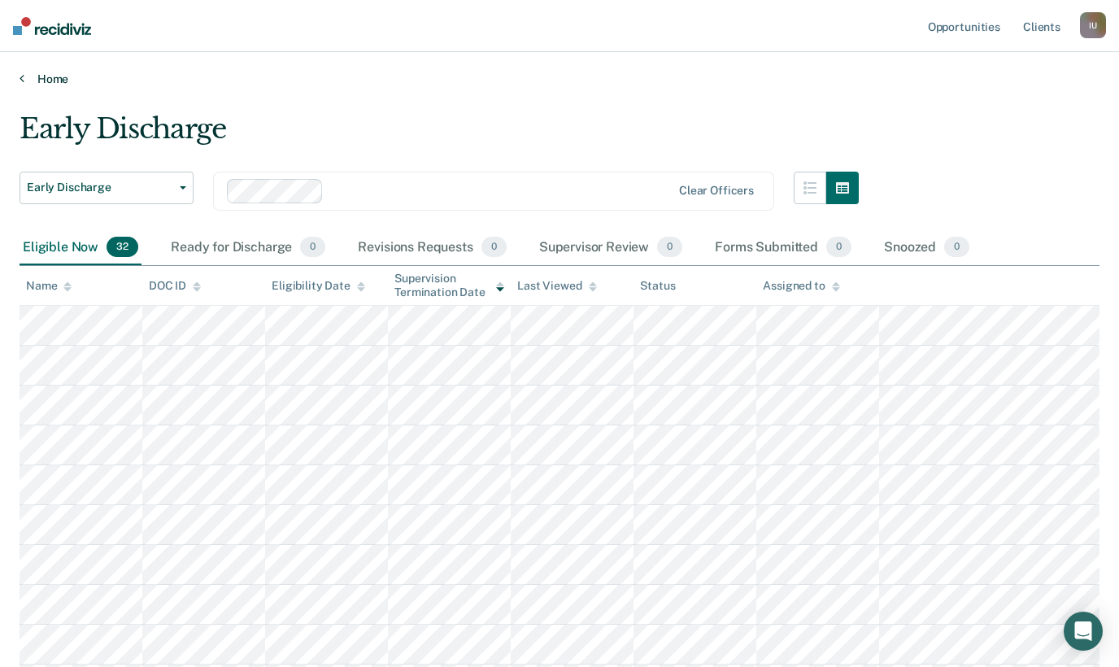
click at [51, 81] on link "Home" at bounding box center [559, 79] width 1079 height 15
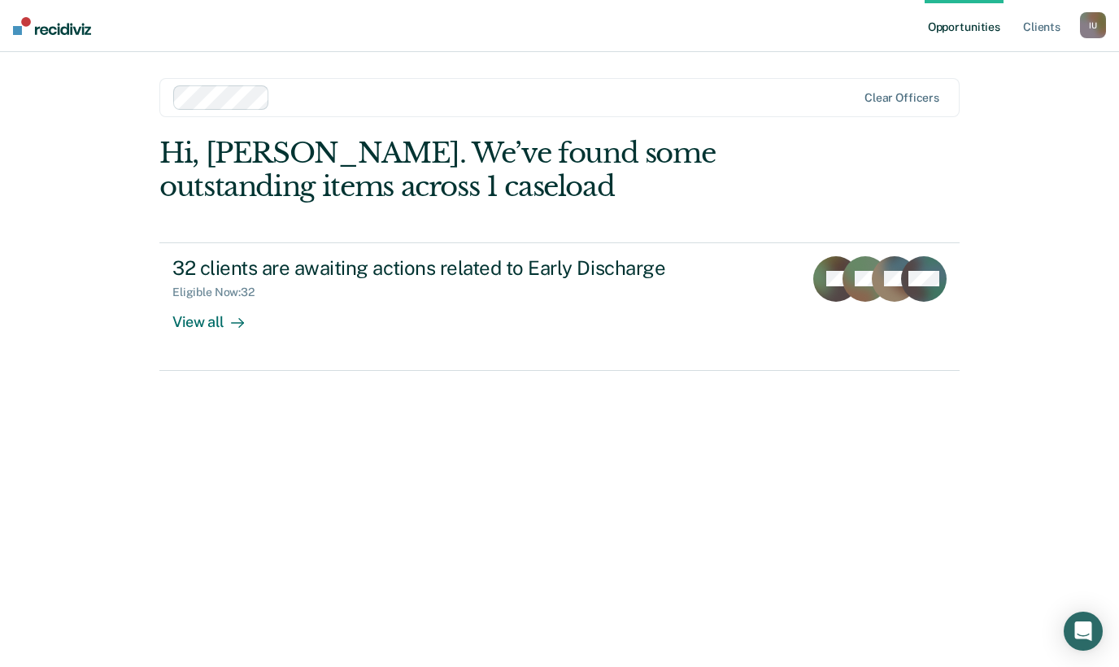
click at [1093, 31] on div "I U" at bounding box center [1092, 25] width 26 height 26
click at [1043, 78] on div "Profile How it works Log Out" at bounding box center [1027, 86] width 157 height 80
click at [1038, 68] on link "Profile" at bounding box center [1027, 66] width 131 height 14
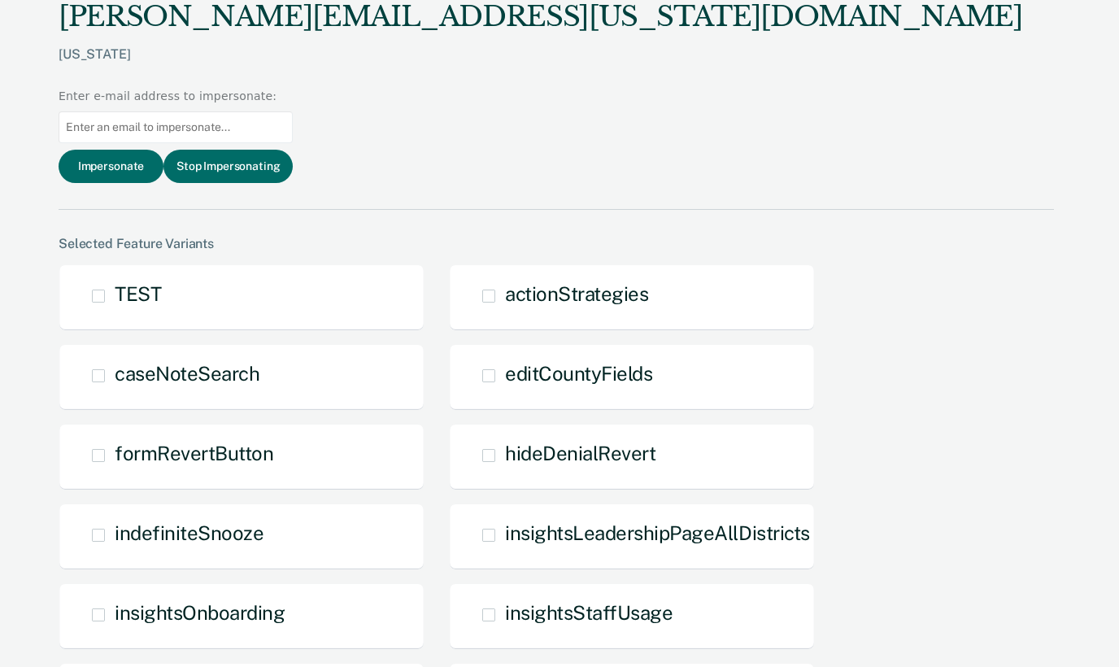
click at [293, 111] on input at bounding box center [176, 127] width 234 height 32
type input "[PERSON_NAME][EMAIL_ADDRESS][PERSON_NAME][US_STATE][DOMAIN_NAME]"
click at [163, 150] on button "Impersonate" at bounding box center [111, 166] width 105 height 33
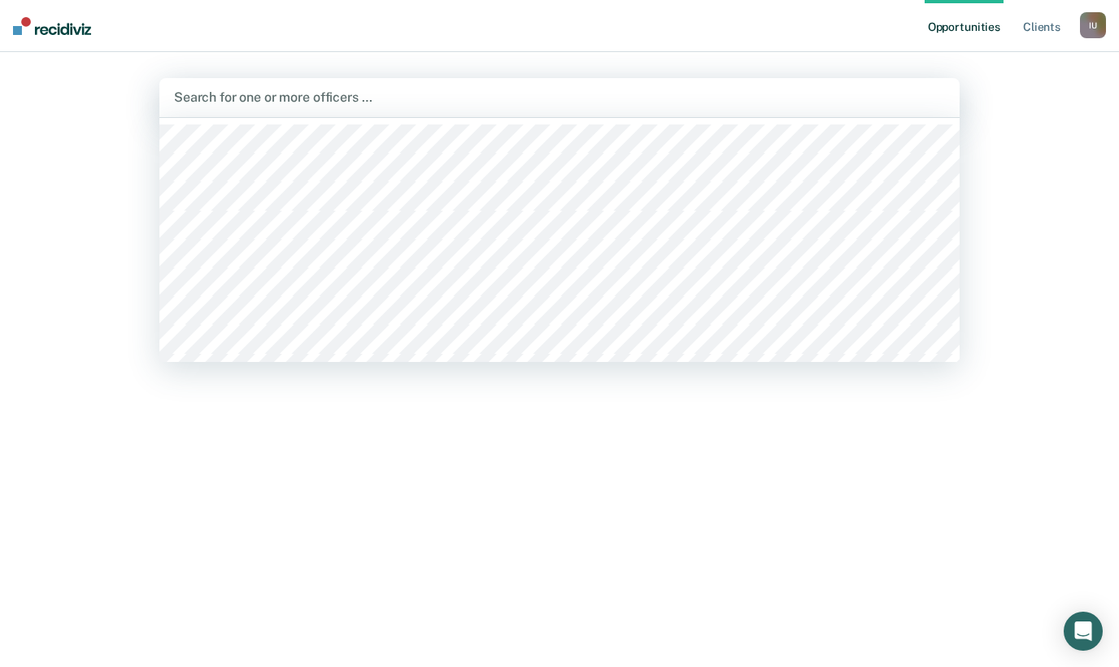
click at [260, 100] on div at bounding box center [559, 97] width 771 height 19
type input "set"
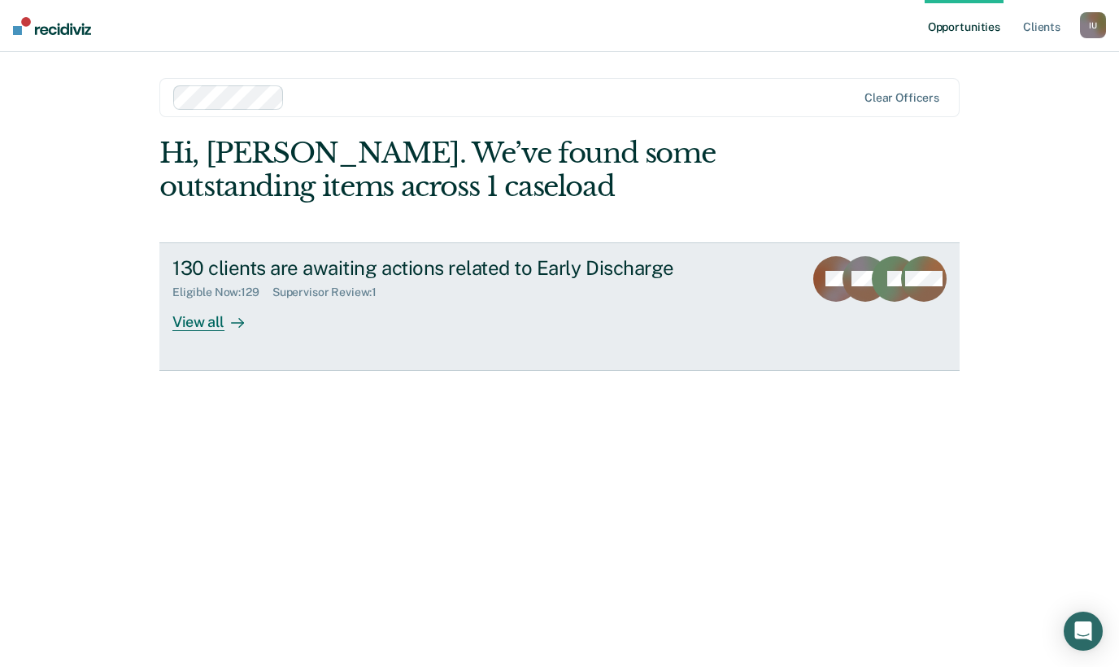
click at [396, 307] on div "130 clients are awaiting actions related to Early Discharge Eligible Now : 129 …" at bounding box center [477, 293] width 610 height 75
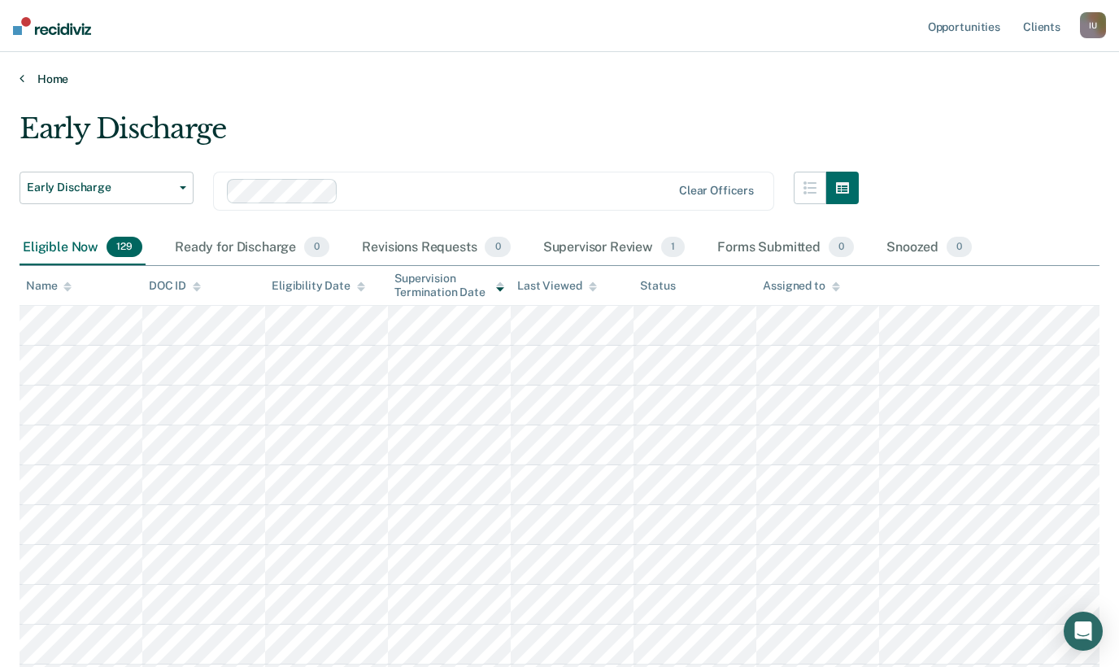
click at [59, 77] on link "Home" at bounding box center [559, 79] width 1079 height 15
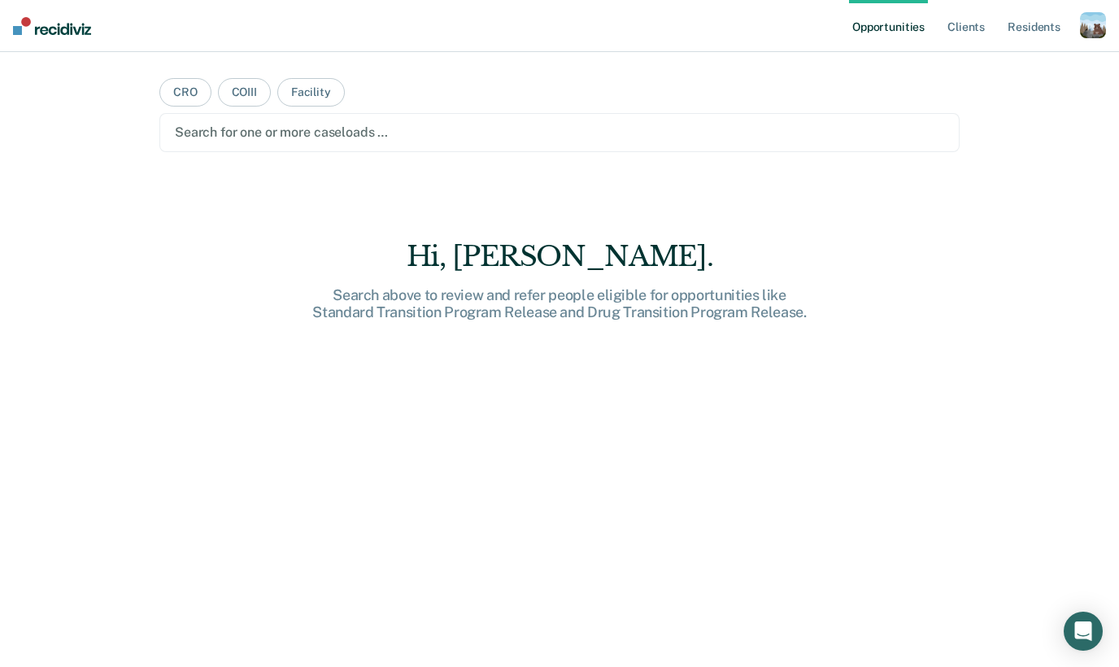
click at [1098, 26] on div "button" at bounding box center [1092, 25] width 26 height 26
click at [971, 67] on link "Profile" at bounding box center [1027, 66] width 131 height 14
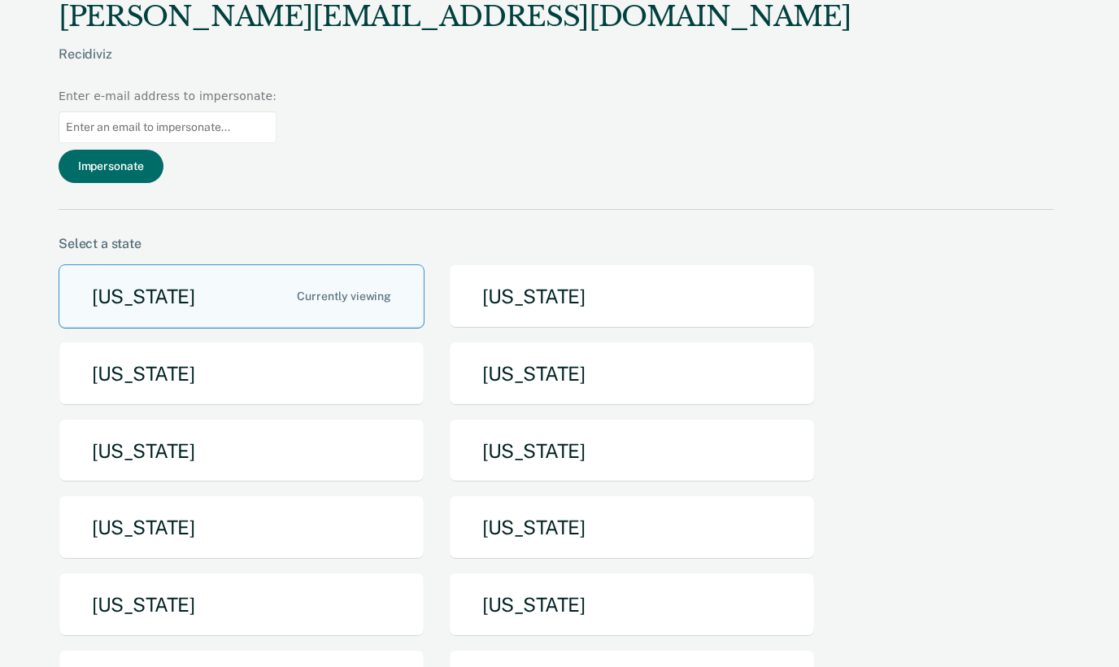
click at [278, 419] on button "[US_STATE]" at bounding box center [242, 451] width 366 height 64
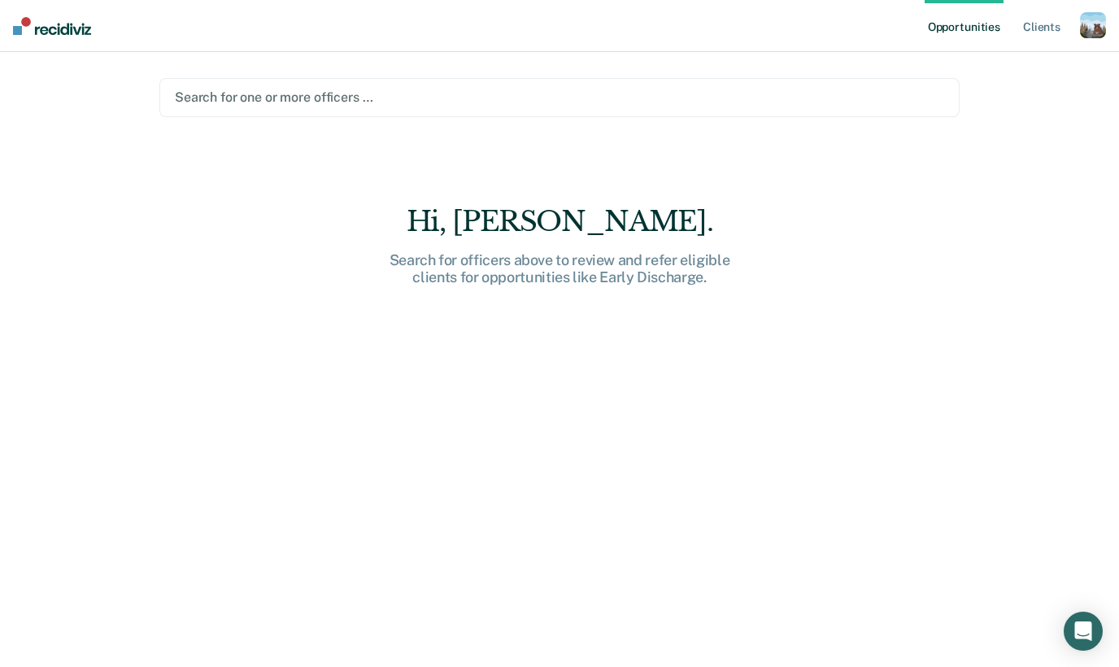
click at [321, 98] on div at bounding box center [559, 97] width 769 height 19
click at [263, 98] on div at bounding box center [559, 97] width 769 height 19
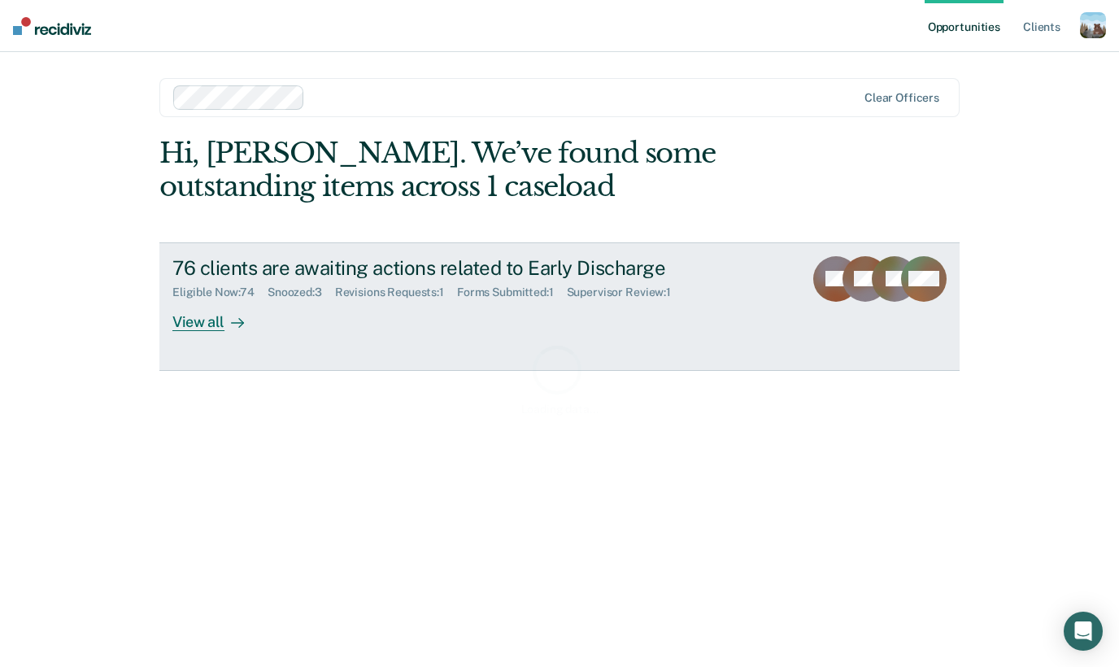
click at [301, 268] on div "76 clients are awaiting actions related to Early Discharge" at bounding box center [457, 268] width 571 height 24
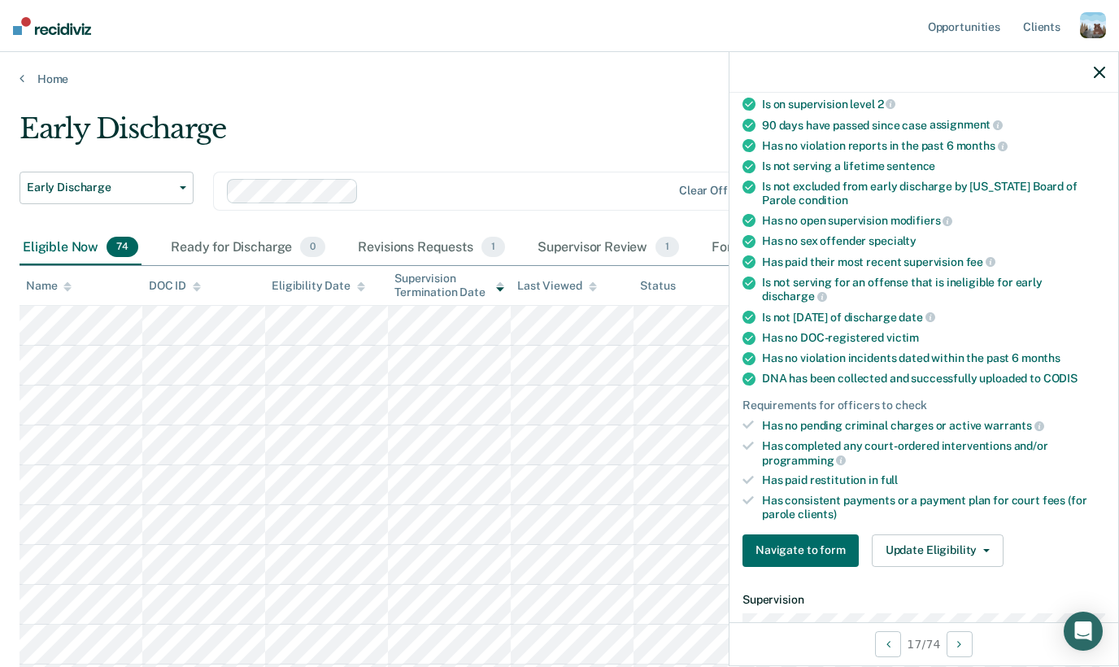
scroll to position [139, 0]
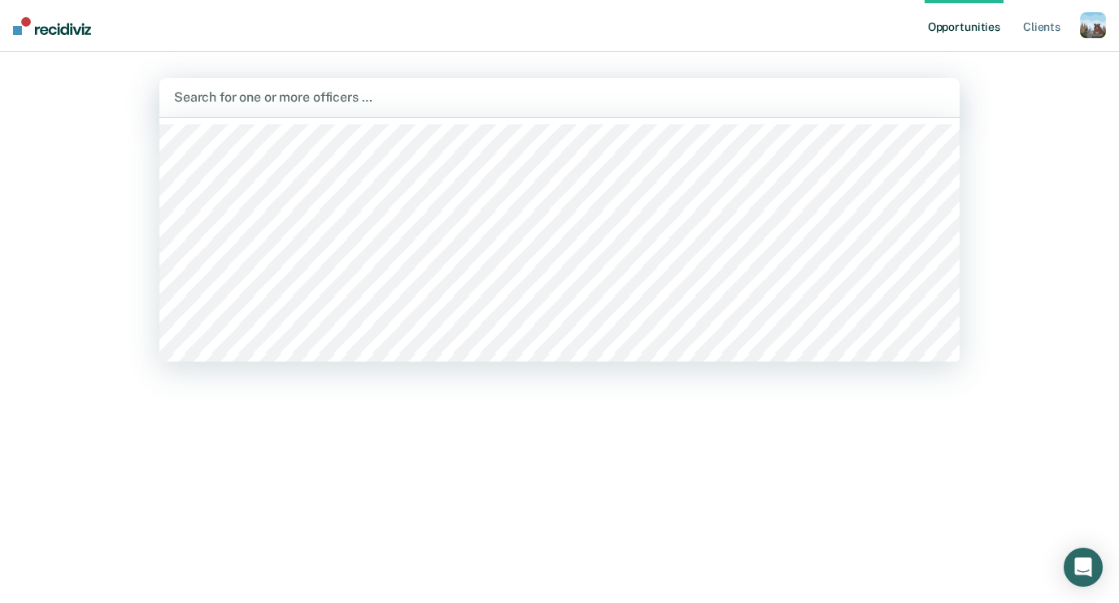
click at [541, 93] on div at bounding box center [559, 97] width 771 height 19
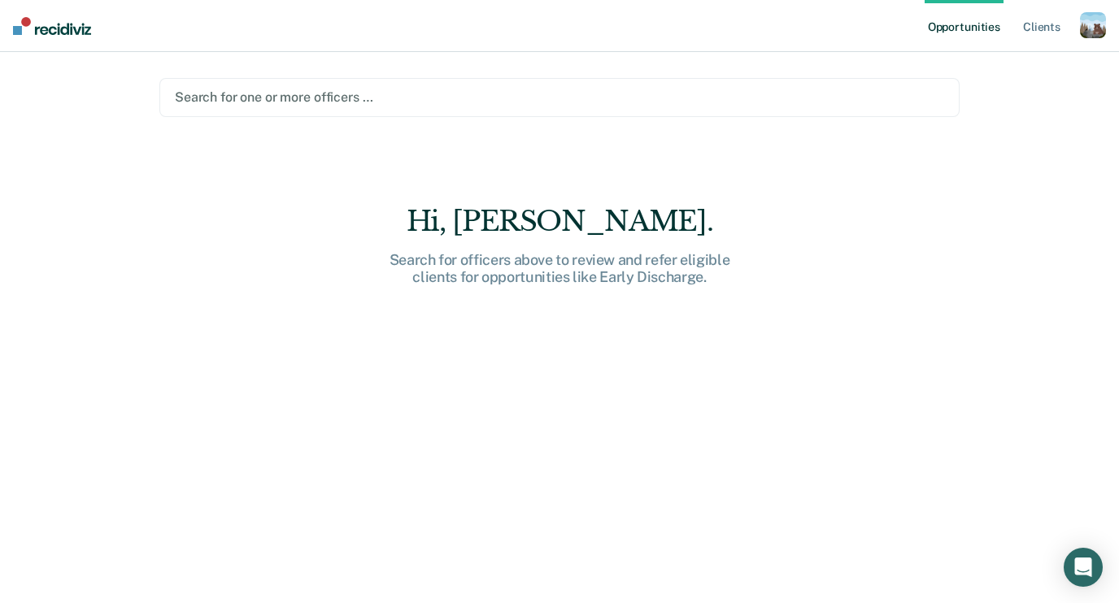
click at [1101, 24] on div "button" at bounding box center [1092, 25] width 26 height 26
click at [1014, 60] on link "Profile" at bounding box center [1027, 66] width 131 height 14
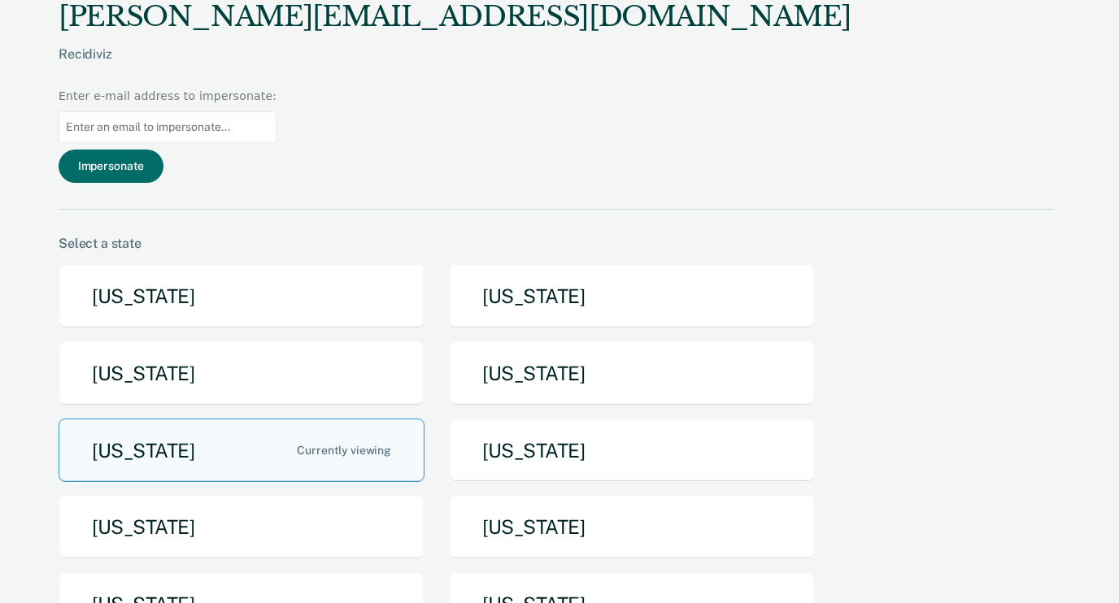
click at [276, 111] on input at bounding box center [168, 127] width 218 height 32
type input "seth.kaefring@iowa.gov"
click at [163, 150] on button "Impersonate" at bounding box center [111, 166] width 105 height 33
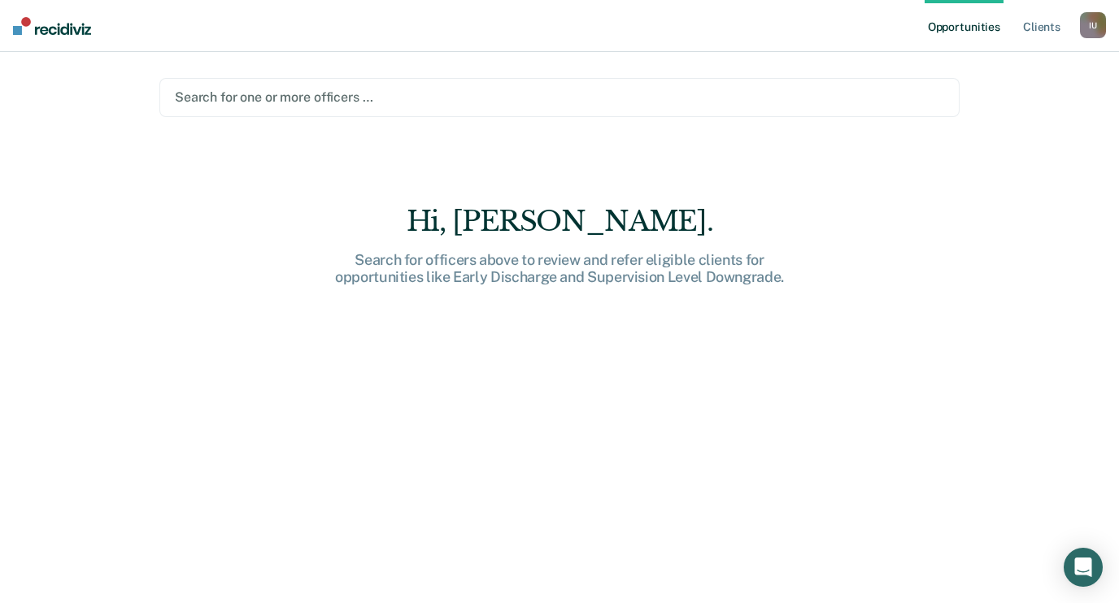
click at [359, 104] on div at bounding box center [559, 97] width 769 height 19
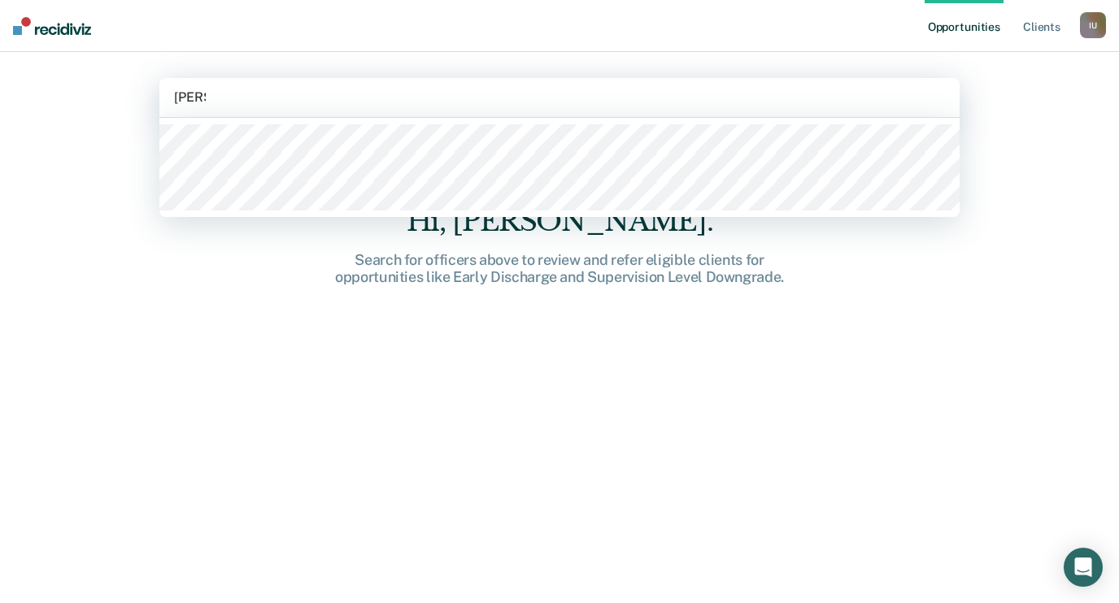
type input "seth kae"
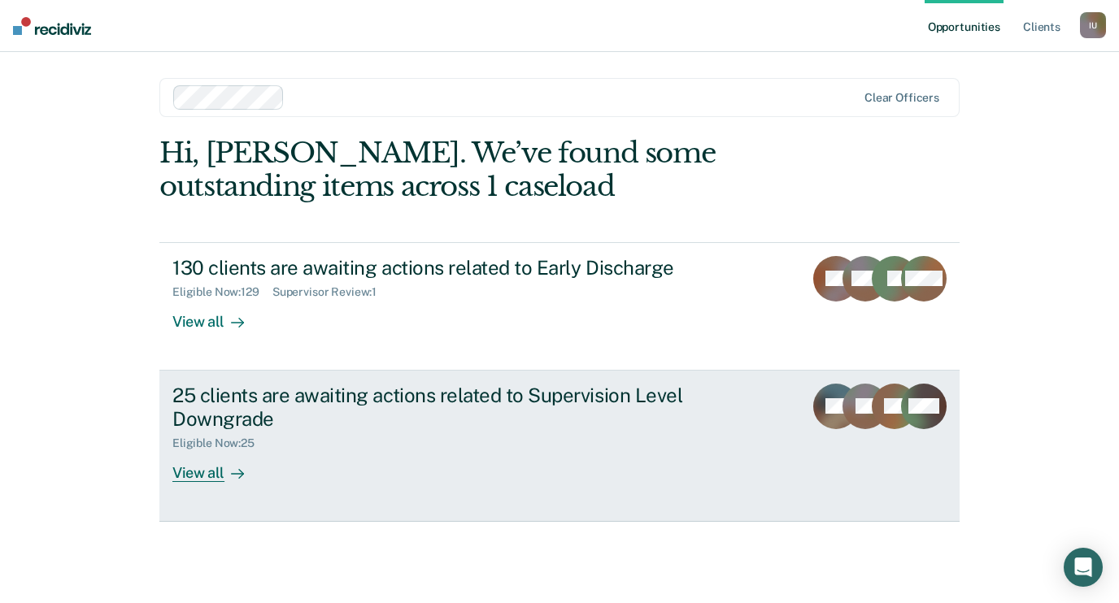
click at [503, 407] on div "25 clients are awaiting actions related to Supervision Level Downgrade" at bounding box center [457, 407] width 571 height 47
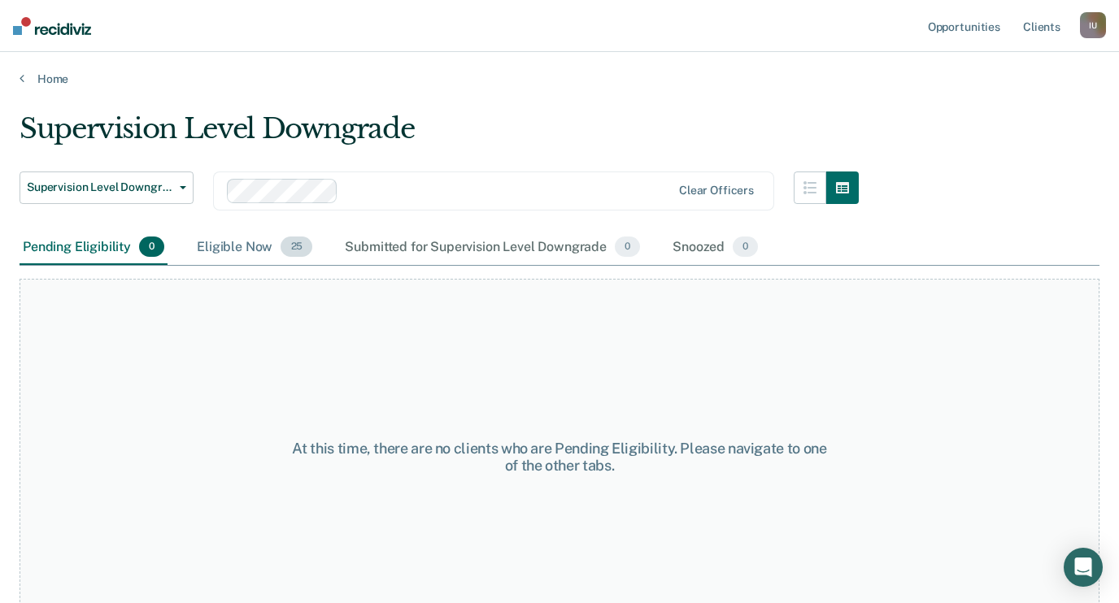
click at [234, 237] on div "Eligible Now 25" at bounding box center [254, 248] width 122 height 36
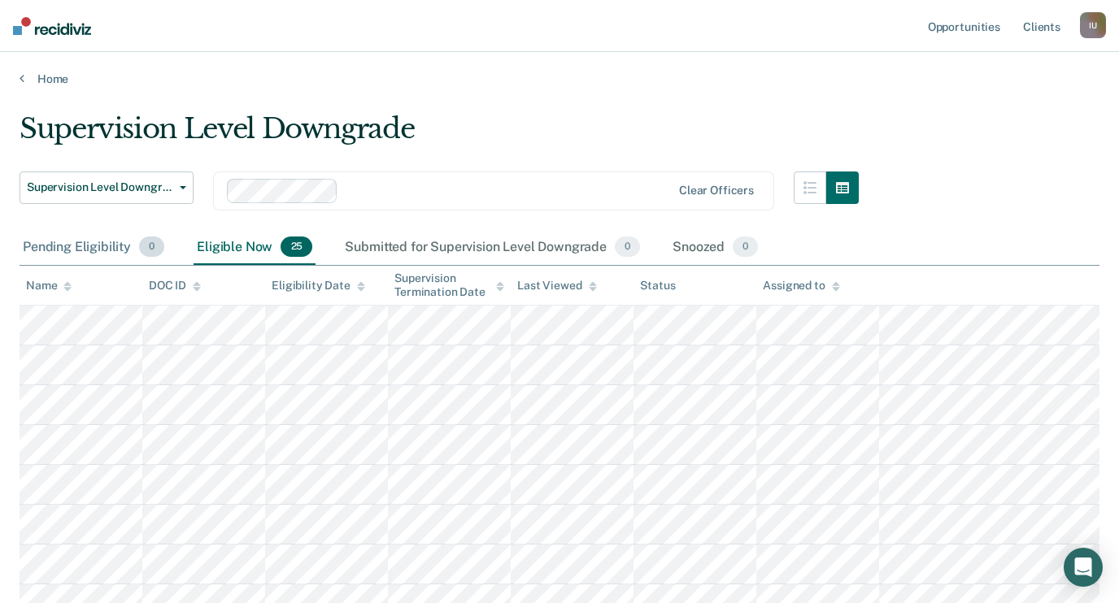
click at [98, 237] on div "Pending Eligibility 0" at bounding box center [94, 248] width 148 height 36
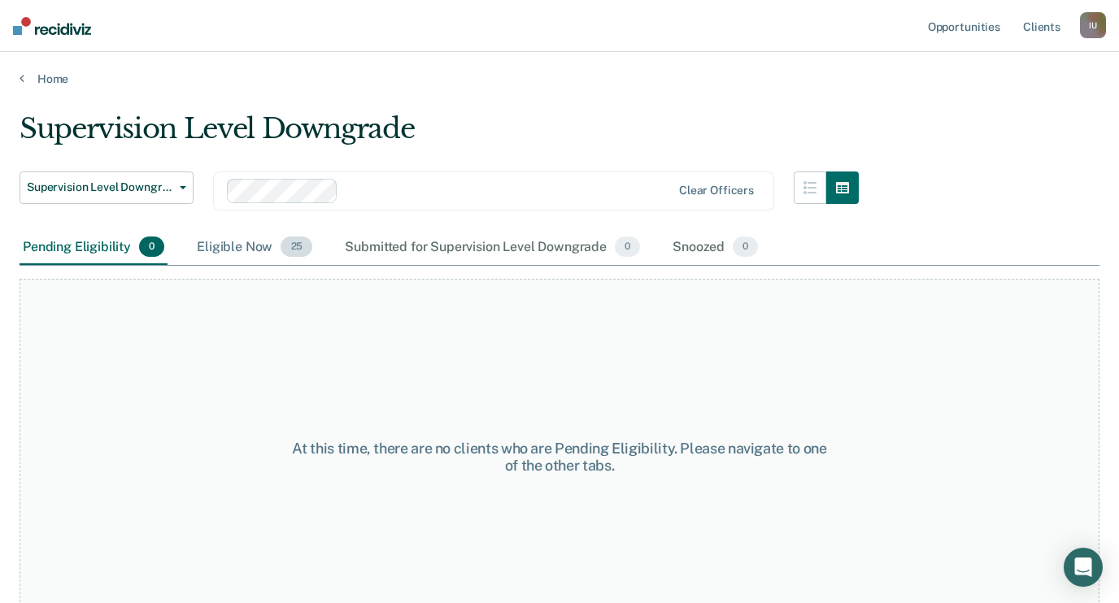
click at [236, 237] on div "Eligible Now 25" at bounding box center [254, 248] width 122 height 36
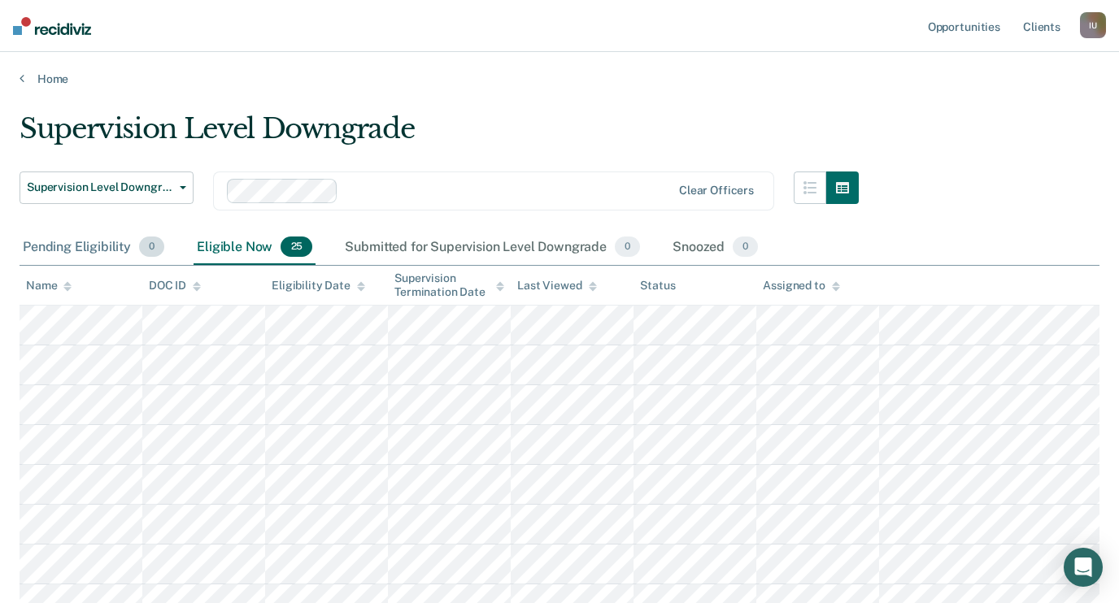
click at [130, 260] on div "Pending Eligibility 0" at bounding box center [94, 248] width 148 height 36
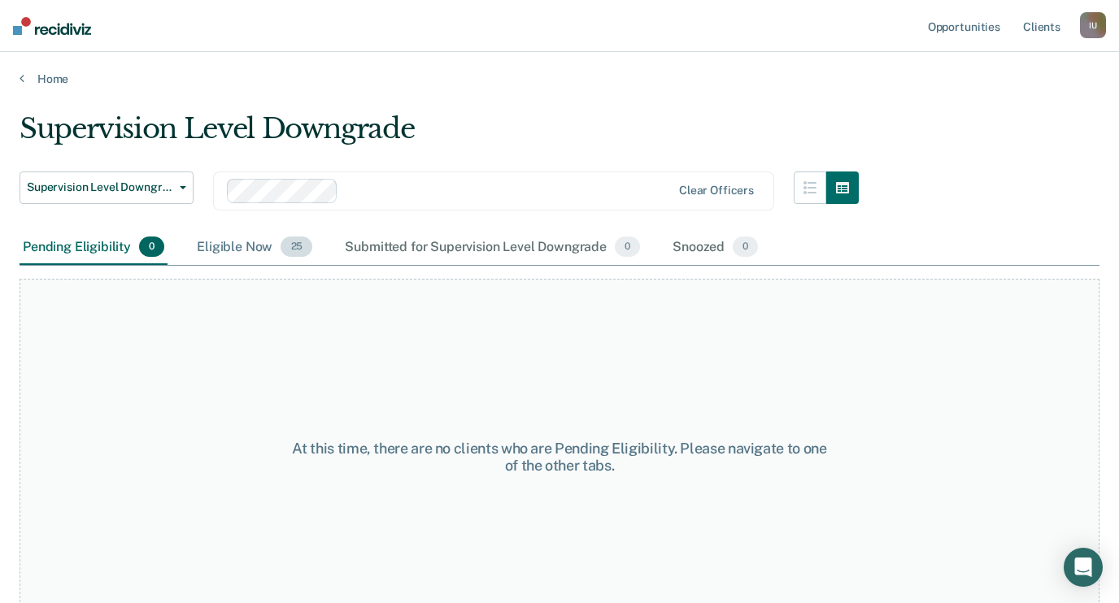
click at [271, 255] on div "Eligible Now 25" at bounding box center [254, 248] width 122 height 36
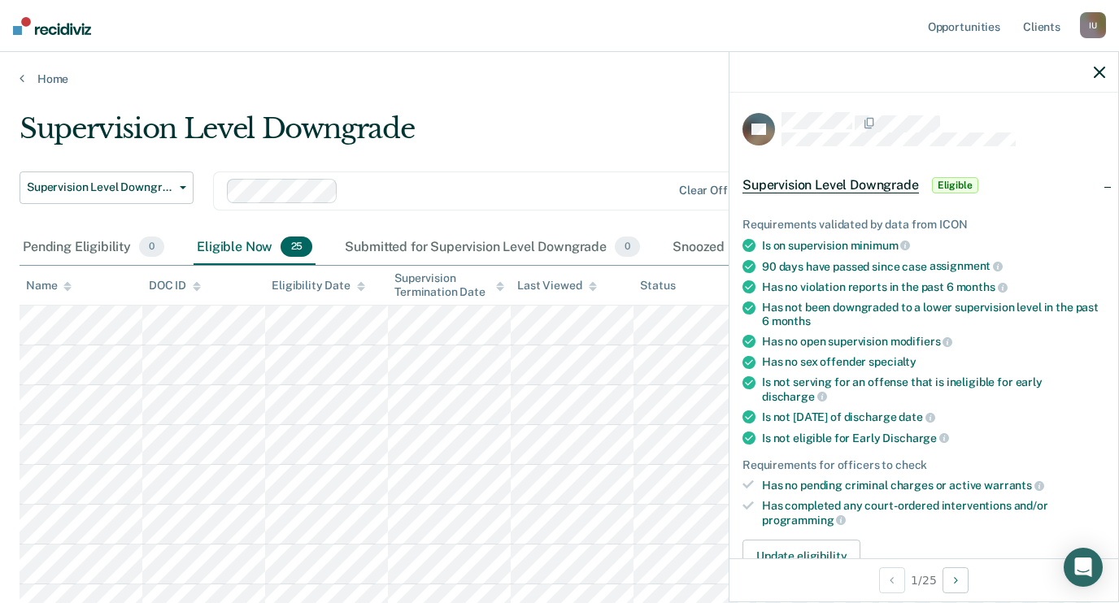
click at [875, 355] on span "specialty" at bounding box center [892, 361] width 48 height 13
click at [875, 380] on div "Is not serving for an offense that is ineligible for early discharge" at bounding box center [933, 390] width 343 height 28
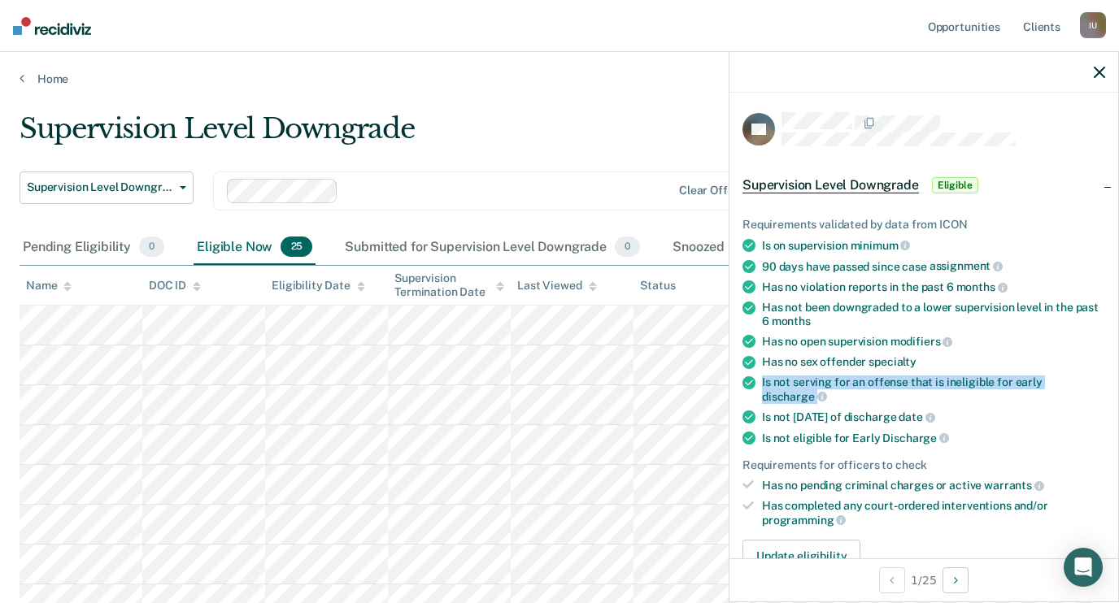
click at [875, 380] on div "Is not serving for an offense that is ineligible for early discharge" at bounding box center [933, 390] width 343 height 28
click at [963, 378] on div "Is not serving for an offense that is ineligible for early discharge" at bounding box center [933, 390] width 343 height 28
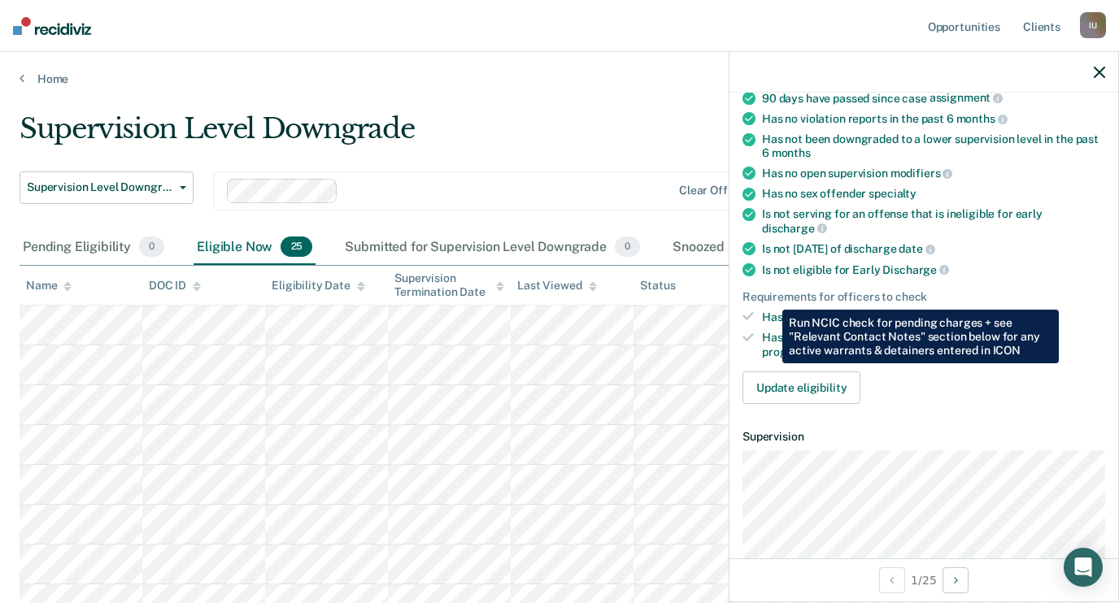
scroll to position [390, 0]
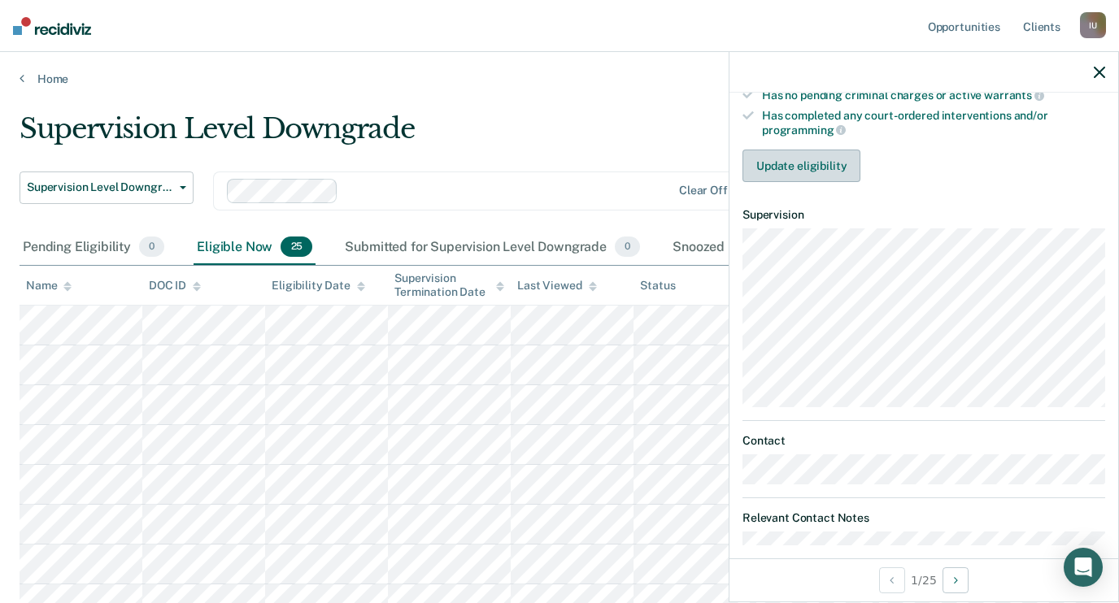
click at [837, 150] on button "Update eligibility" at bounding box center [801, 166] width 118 height 33
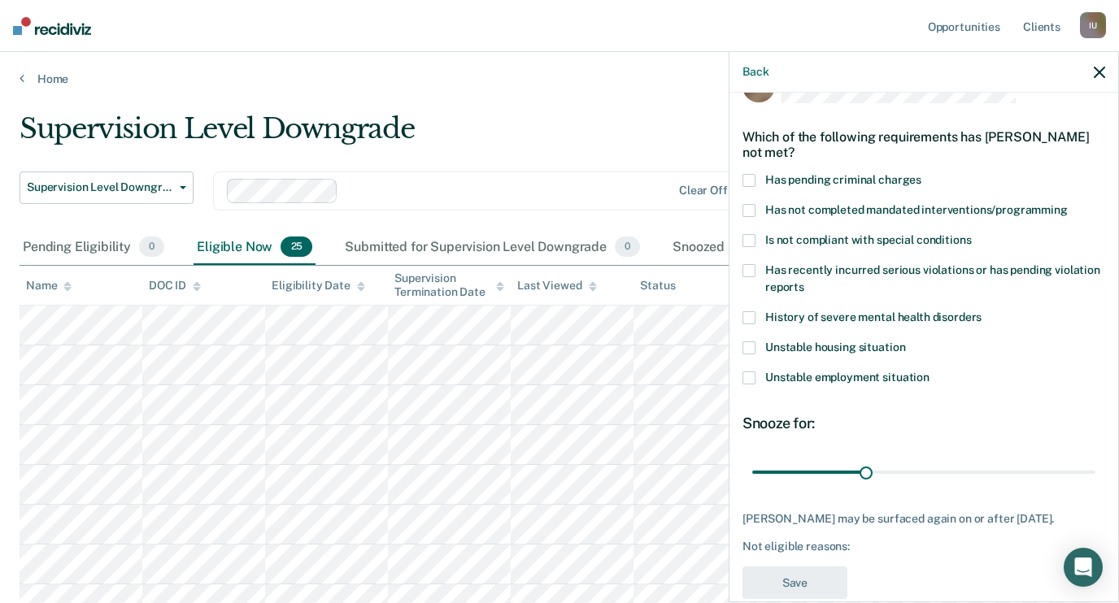
scroll to position [37, 0]
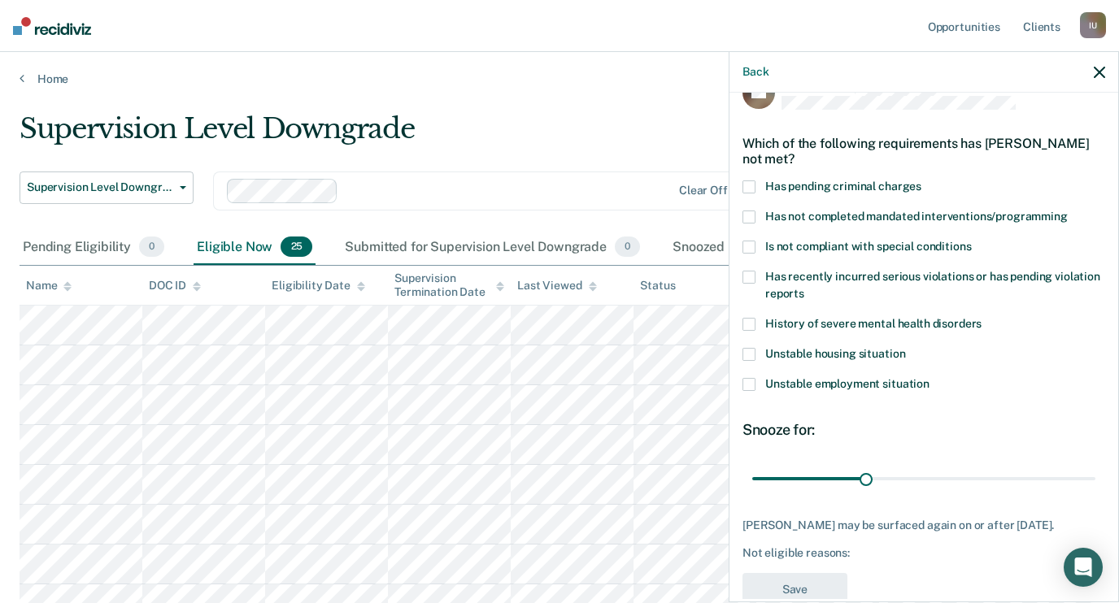
click at [836, 180] on label "Has pending criminal charges" at bounding box center [923, 188] width 363 height 17
click at [832, 248] on div "Is not compliant with special conditions" at bounding box center [923, 256] width 363 height 30
click at [860, 180] on span "Has pending criminal charges" at bounding box center [843, 186] width 156 height 13
click at [860, 218] on div "Has not completed mandated interventions/programming" at bounding box center [923, 226] width 363 height 30
click at [860, 240] on span "Is not compliant with special conditions" at bounding box center [868, 246] width 206 height 13
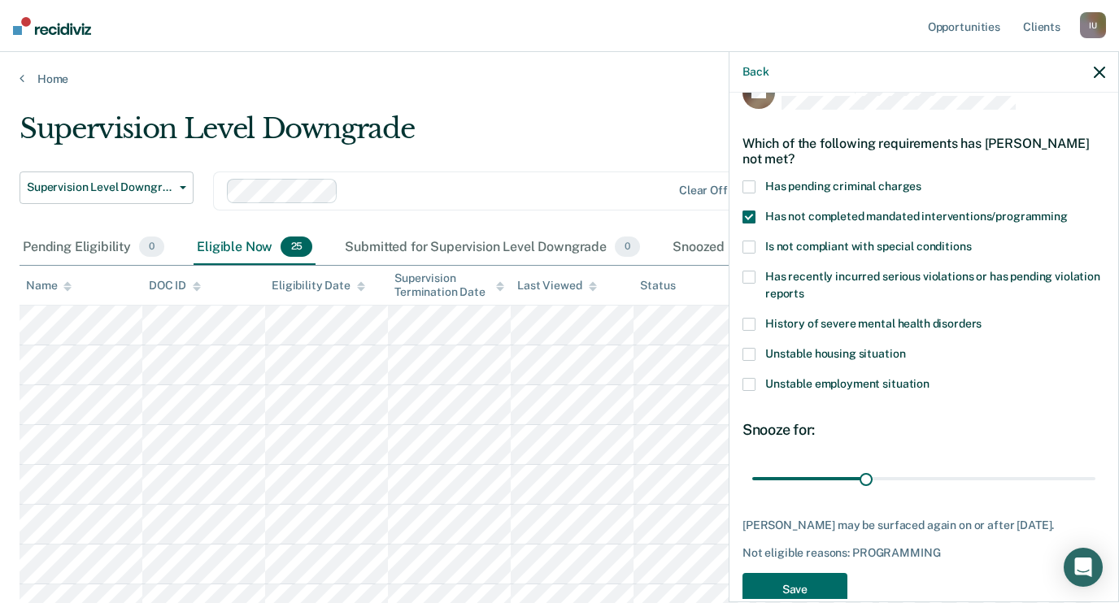
click at [863, 210] on span "Has not completed mandated interventions/programming" at bounding box center [916, 216] width 302 height 13
click at [801, 347] on span "Unstable housing situation" at bounding box center [835, 353] width 140 height 13
click at [805, 377] on span "Unstable employment situation" at bounding box center [847, 383] width 164 height 13
drag, startPoint x: 871, startPoint y: 457, endPoint x: 834, endPoint y: 468, distance: 38.3
type input "27"
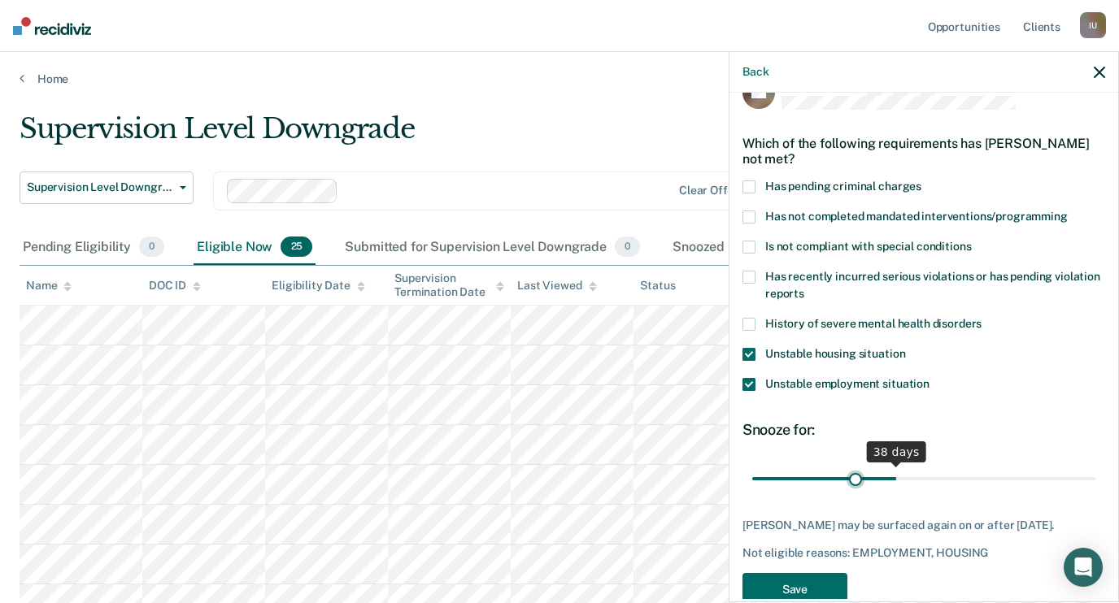
click at [856, 464] on input "range" at bounding box center [923, 478] width 343 height 28
click at [830, 347] on span "Unstable housing situation" at bounding box center [835, 353] width 140 height 13
click at [840, 377] on span "Unstable employment situation" at bounding box center [847, 383] width 164 height 13
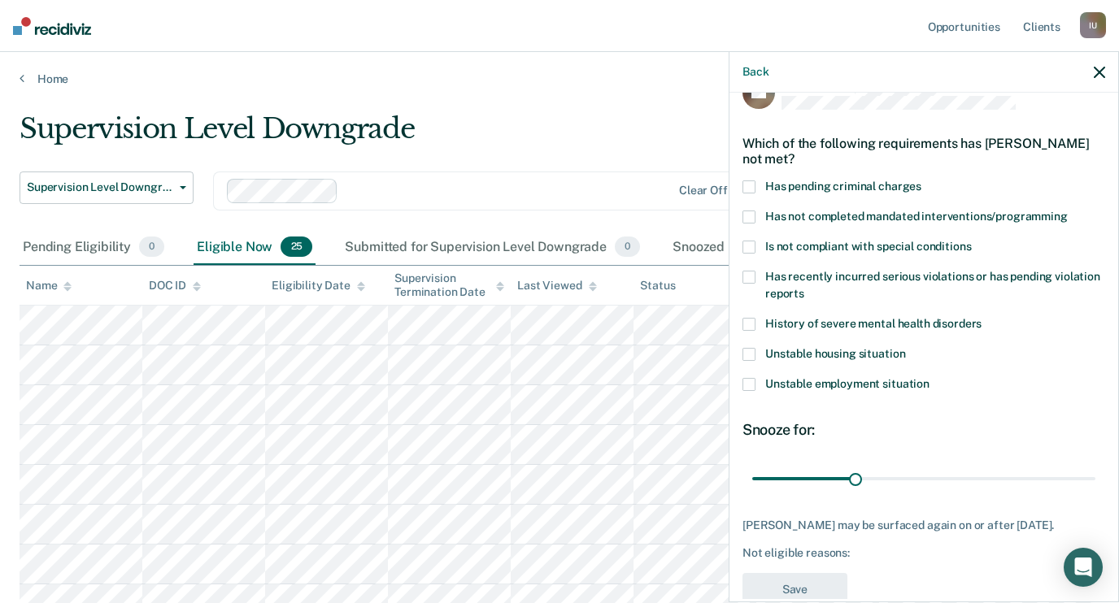
click at [865, 294] on div "Has recently incurred serious violations or has pending violation reports" at bounding box center [923, 294] width 363 height 47
click at [875, 211] on div "Has not completed mandated interventions/programming" at bounding box center [923, 226] width 363 height 30
click at [901, 318] on label "History of severe mental health disorders" at bounding box center [923, 326] width 363 height 17
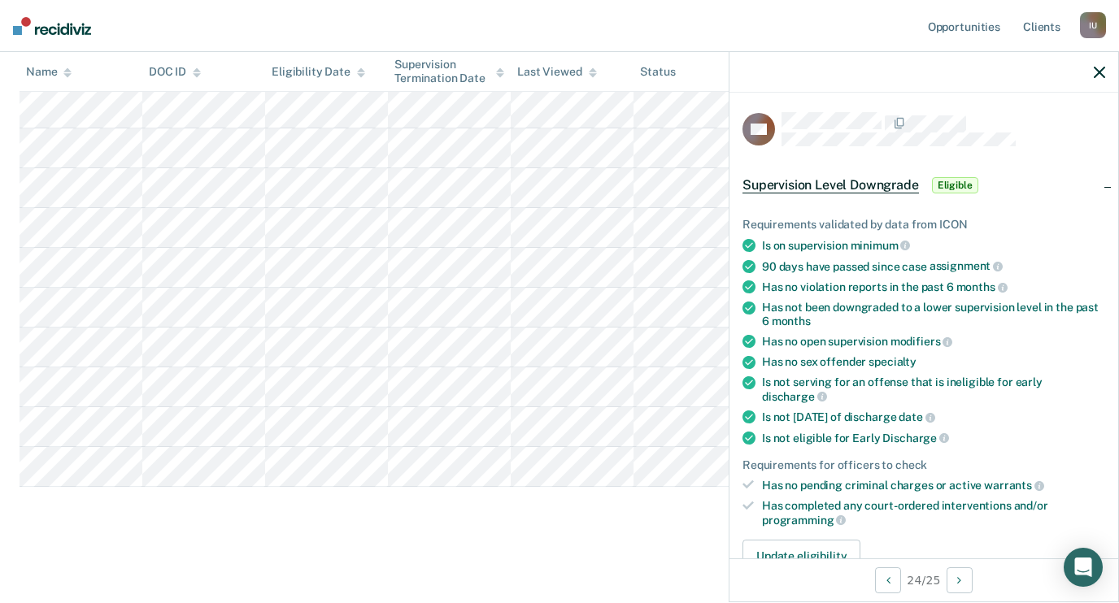
scroll to position [478, 0]
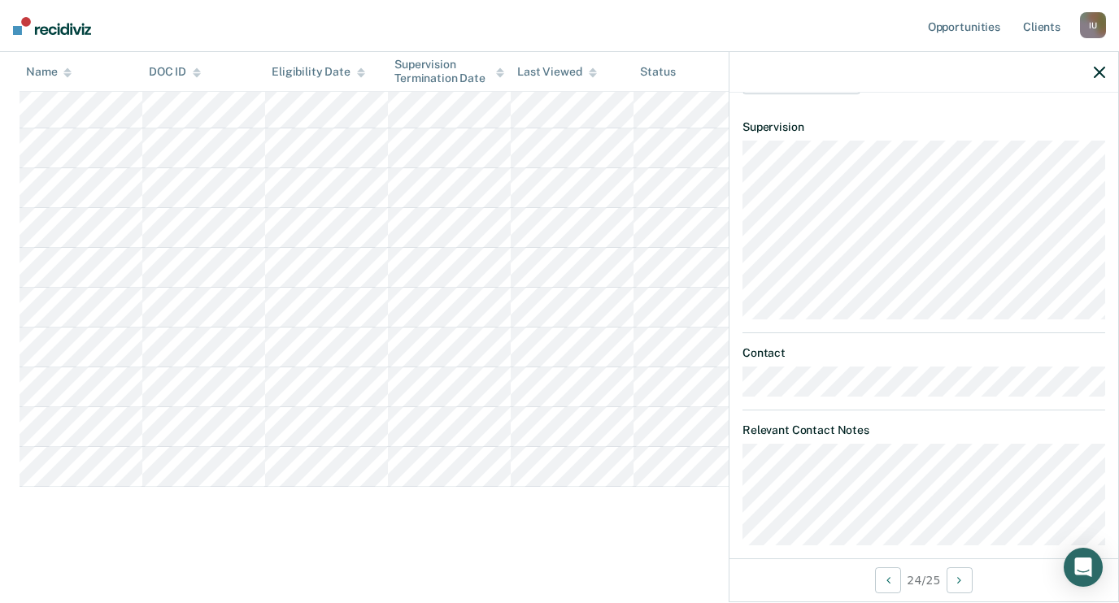
click at [899, 424] on dt "Relevant Contact Notes" at bounding box center [923, 431] width 363 height 14
click at [945, 480] on dl "Relevant Contact Notes" at bounding box center [923, 485] width 363 height 122
drag, startPoint x: 899, startPoint y: 412, endPoint x: 940, endPoint y: 400, distance: 43.2
click at [940, 401] on article "AH Supervision Level Downgrade Eligible Requirements validated by data from ICO…" at bounding box center [923, 89] width 363 height 911
click at [940, 400] on article "AH Supervision Level Downgrade Eligible Requirements validated by data from ICO…" at bounding box center [923, 89] width 363 height 911
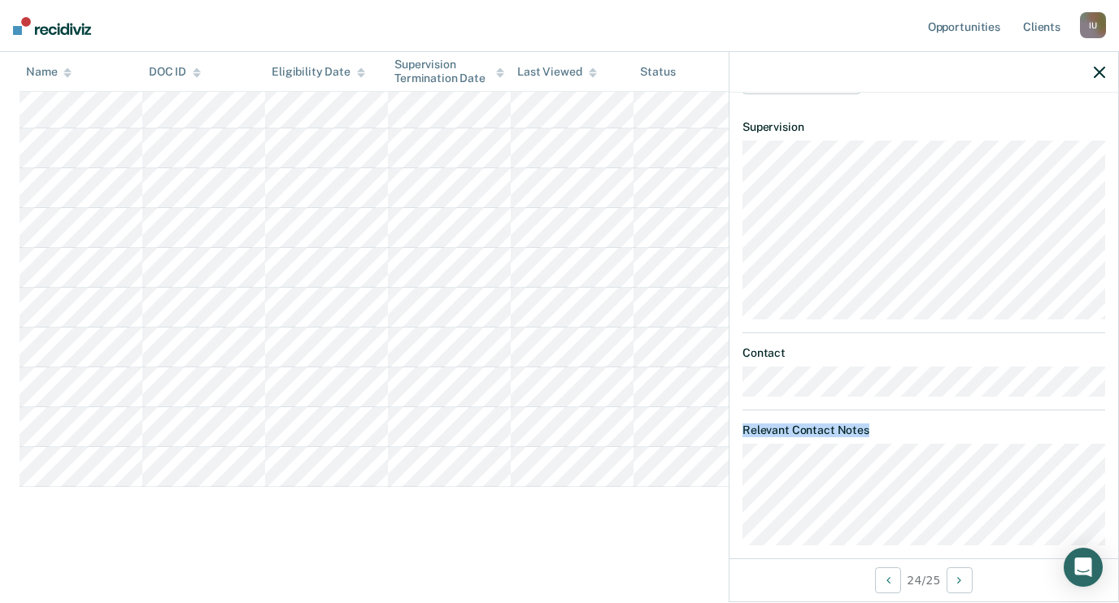
click at [984, 523] on article "AH Supervision Level Downgrade Eligible Requirements validated by data from ICO…" at bounding box center [923, 89] width 363 height 911
drag, startPoint x: 940, startPoint y: 400, endPoint x: 953, endPoint y: 402, distance: 13.1
click at [953, 403] on article "AH Supervision Level Downgrade Eligible Requirements validated by data from ICO…" at bounding box center [923, 89] width 363 height 911
click at [953, 402] on article "AH Supervision Level Downgrade Eligible Requirements validated by data from ICO…" at bounding box center [923, 89] width 363 height 911
click at [975, 519] on article "AH Supervision Level Downgrade Eligible Requirements validated by data from ICO…" at bounding box center [923, 89] width 363 height 911
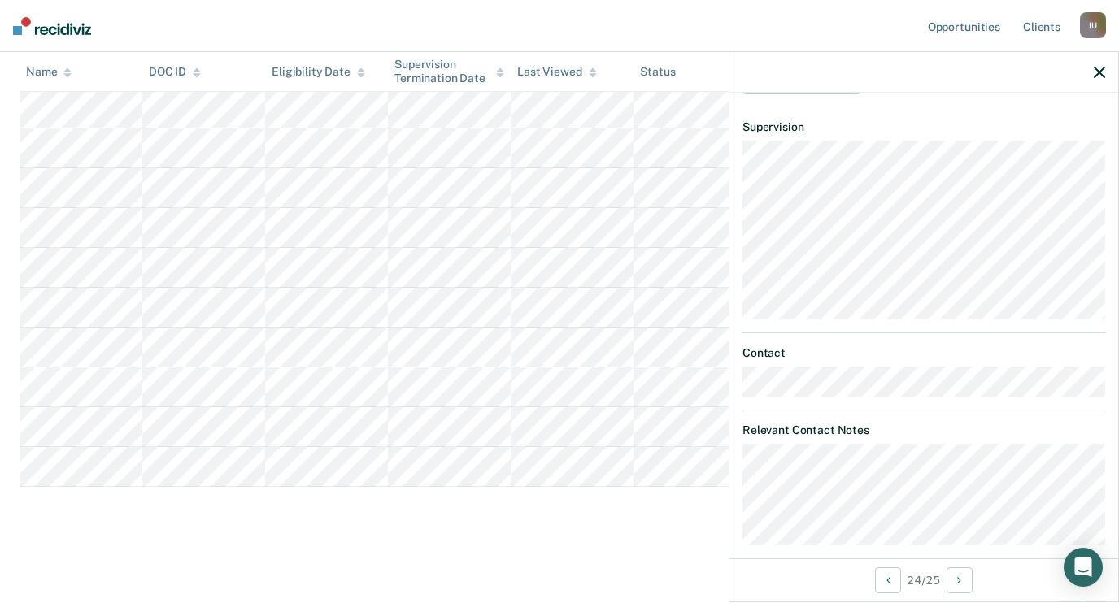
drag, startPoint x: 953, startPoint y: 402, endPoint x: 936, endPoint y: 397, distance: 18.3
click at [936, 398] on article "AH Supervision Level Downgrade Eligible Requirements validated by data from ICO…" at bounding box center [923, 89] width 363 height 911
click at [936, 397] on article "AH Supervision Level Downgrade Eligible Requirements validated by data from ICO…" at bounding box center [923, 89] width 363 height 911
click at [967, 518] on article "AH Supervision Level Downgrade Eligible Requirements validated by data from ICO…" at bounding box center [923, 89] width 363 height 911
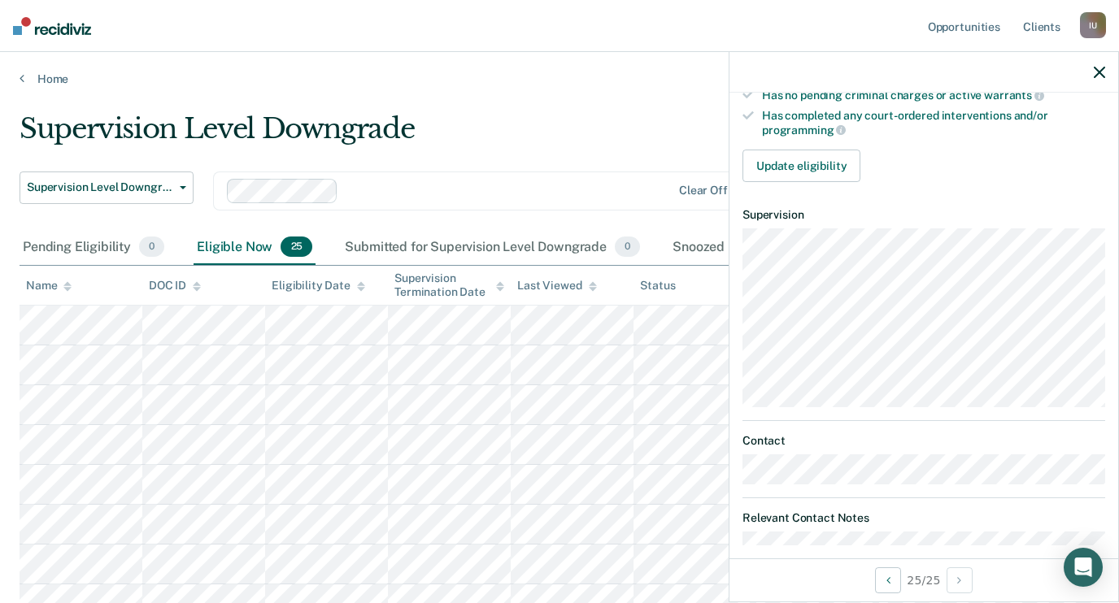
scroll to position [0, 0]
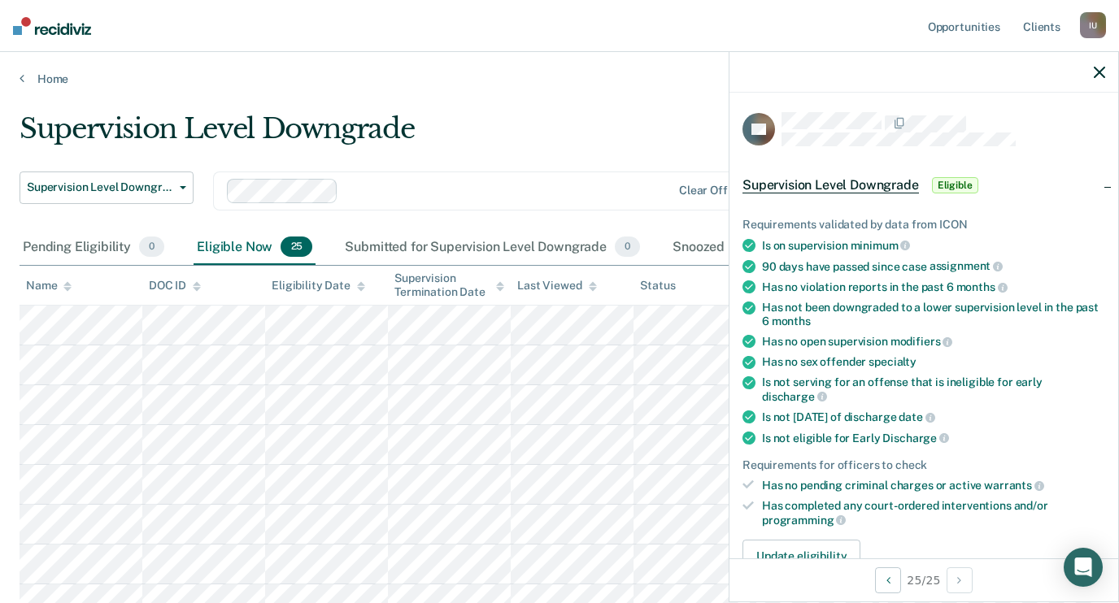
click at [1097, 73] on icon "button" at bounding box center [1098, 72] width 11 height 11
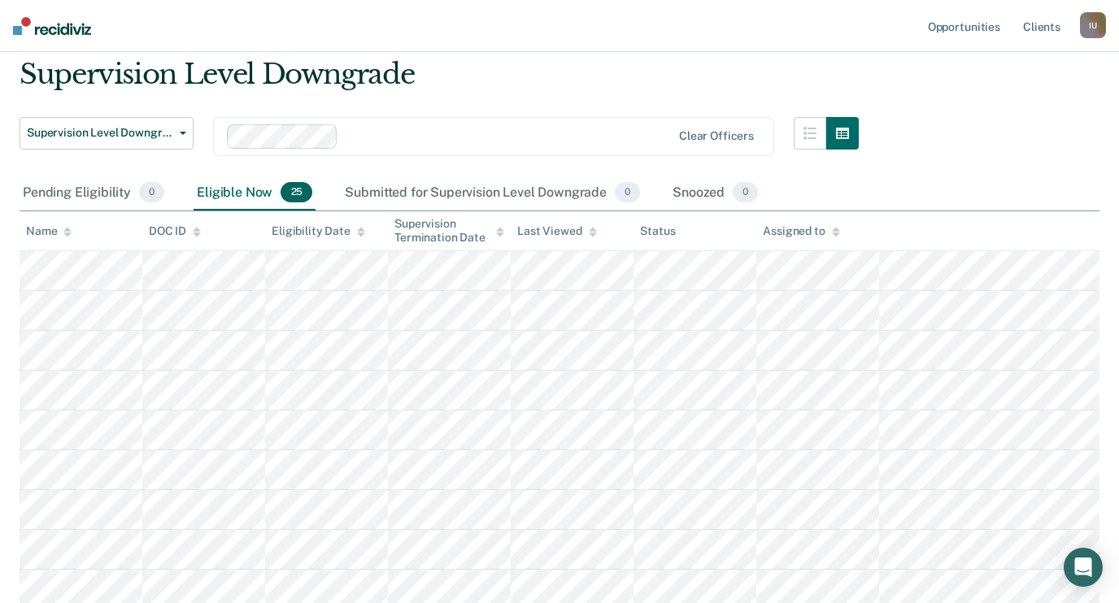
scroll to position [4, 0]
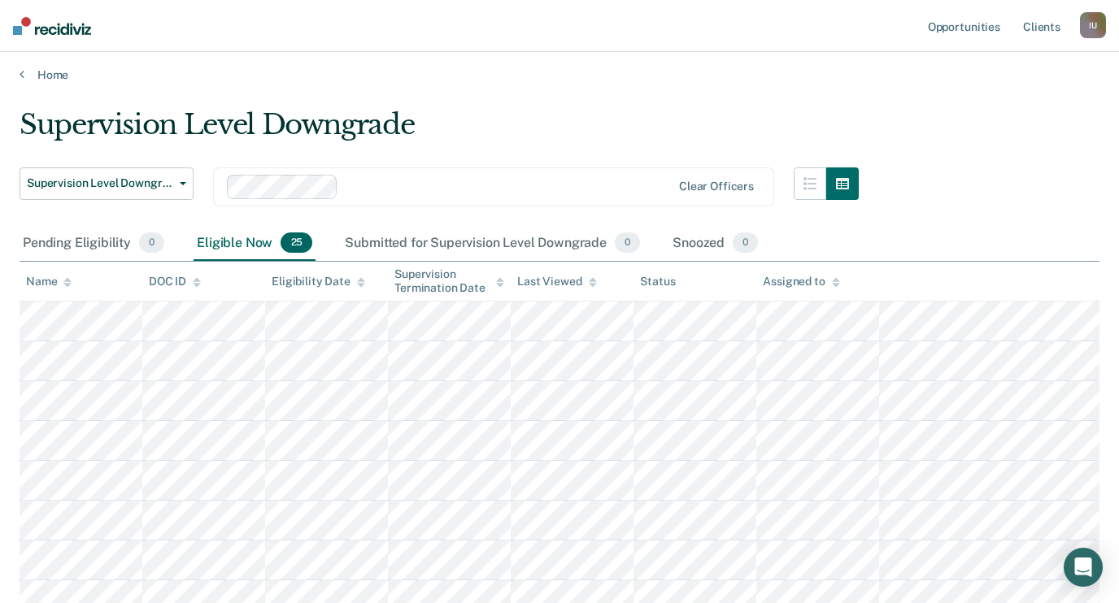
click at [500, 280] on icon at bounding box center [500, 279] width 8 height 4
click at [500, 277] on icon at bounding box center [500, 279] width 8 height 4
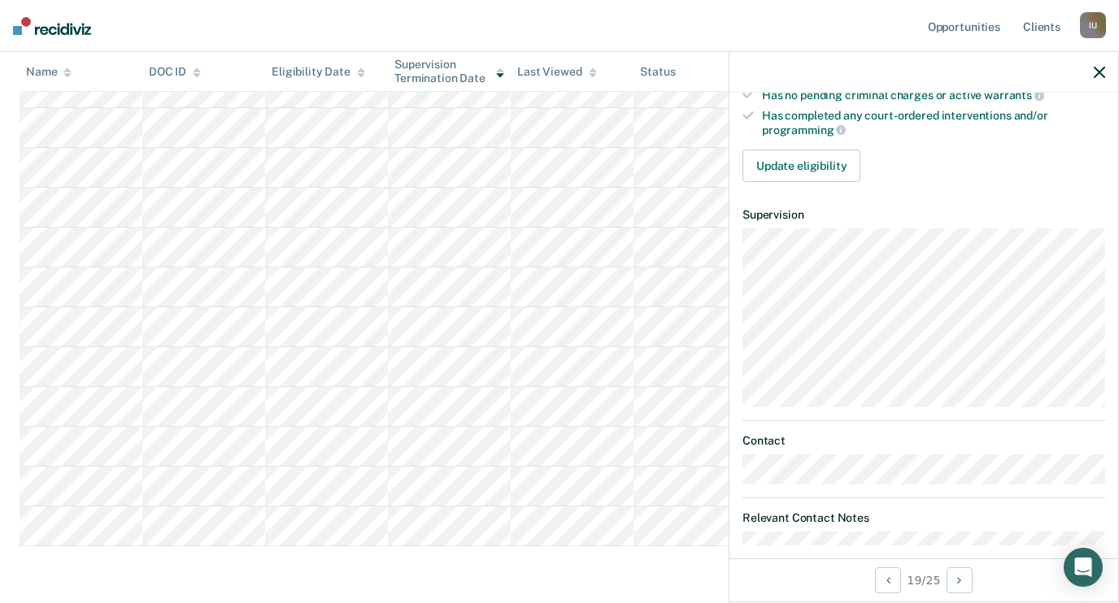
scroll to position [0, 0]
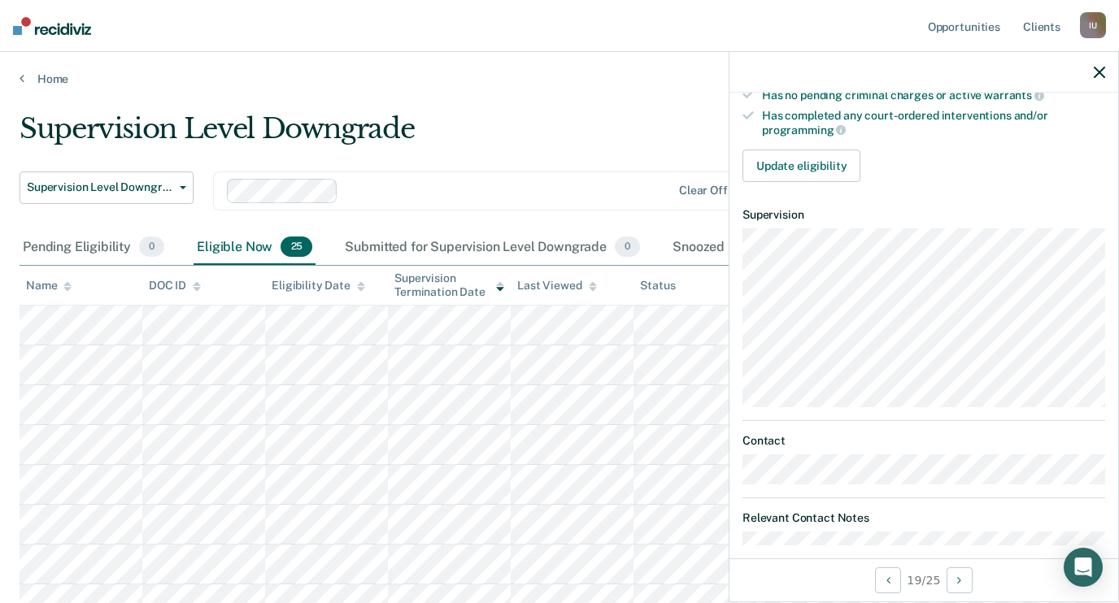
click at [1098, 73] on icon "button" at bounding box center [1098, 72] width 11 height 11
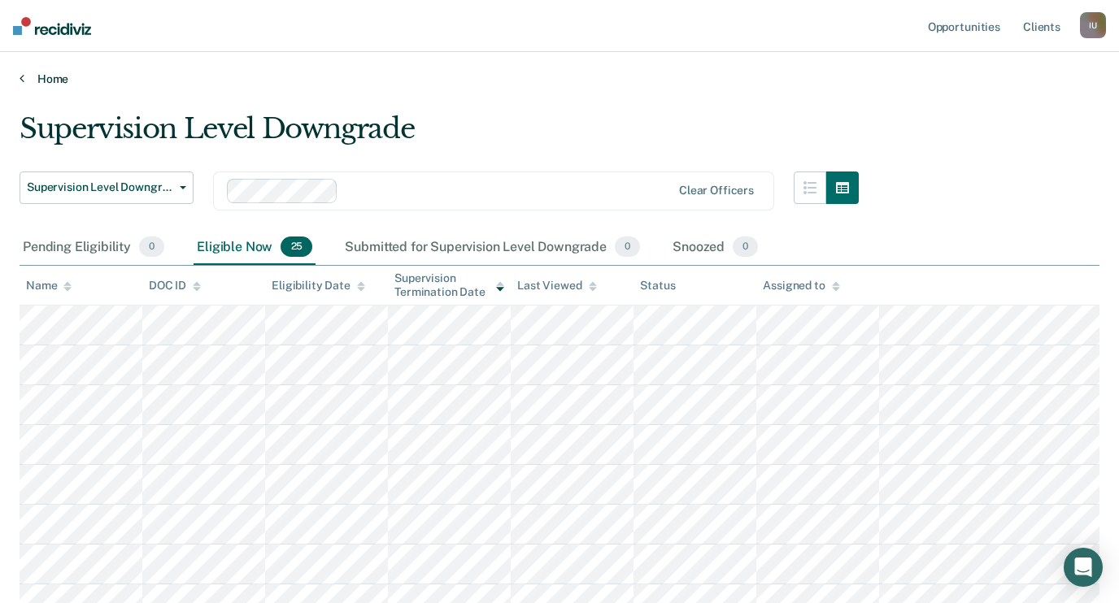
click at [63, 80] on link "Home" at bounding box center [559, 79] width 1079 height 15
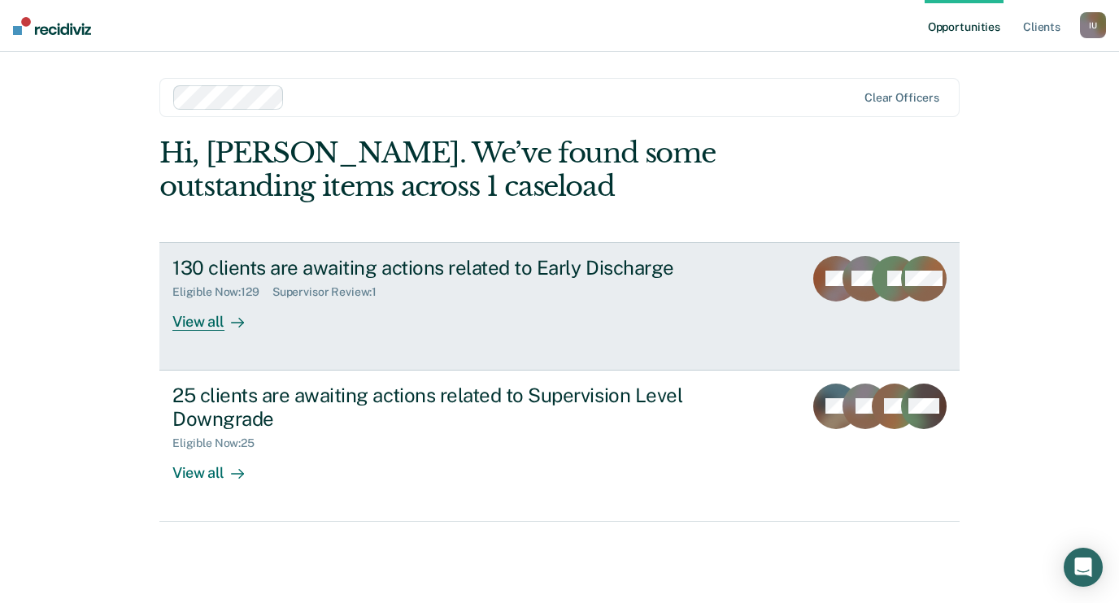
click at [337, 278] on div "130 clients are awaiting actions related to Early Discharge" at bounding box center [457, 268] width 571 height 24
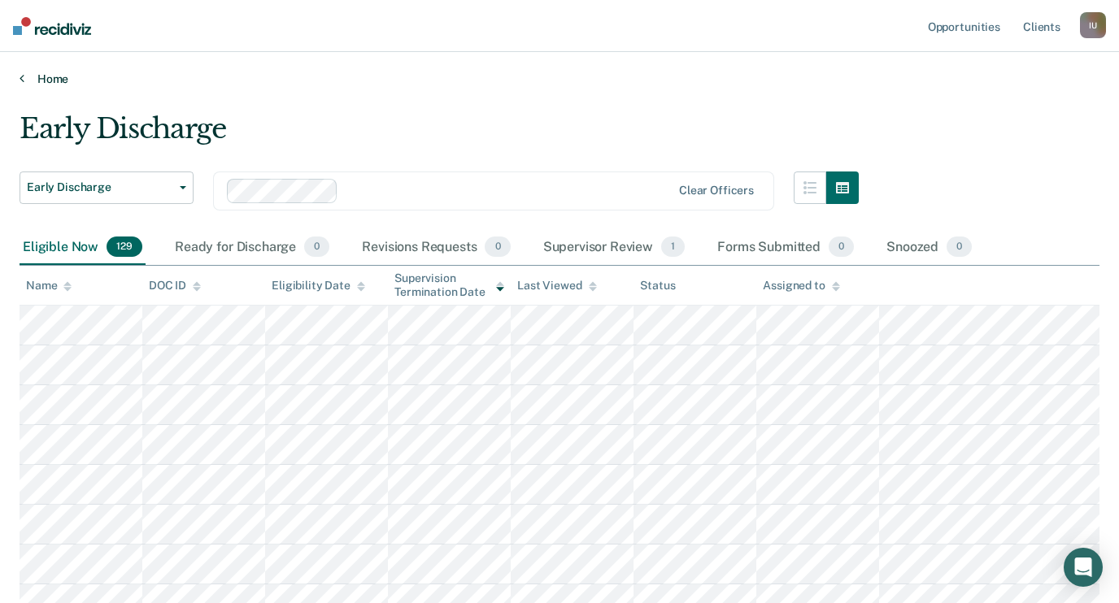
click at [38, 72] on link "Home" at bounding box center [559, 79] width 1079 height 15
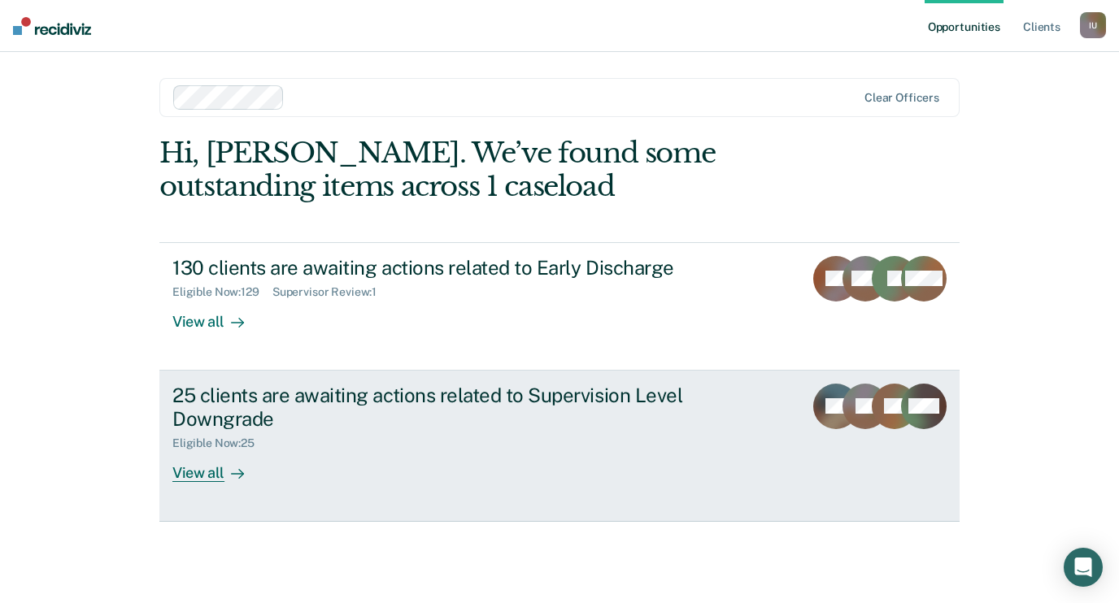
click at [459, 415] on div "25 clients are awaiting actions related to Supervision Level Downgrade" at bounding box center [457, 407] width 571 height 47
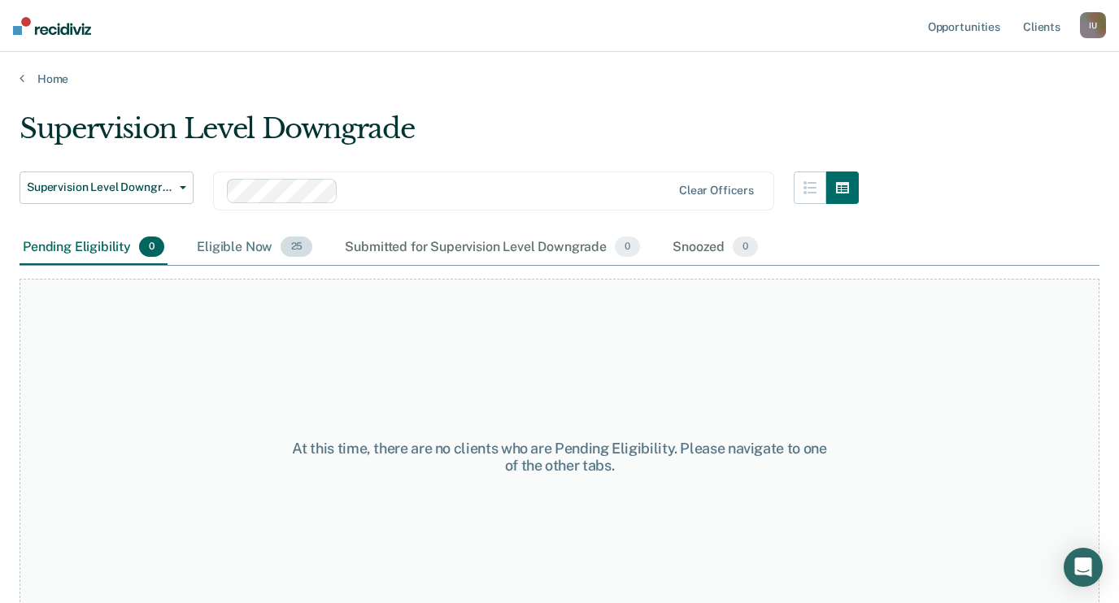
click at [271, 245] on div "Eligible Now 25" at bounding box center [254, 248] width 122 height 36
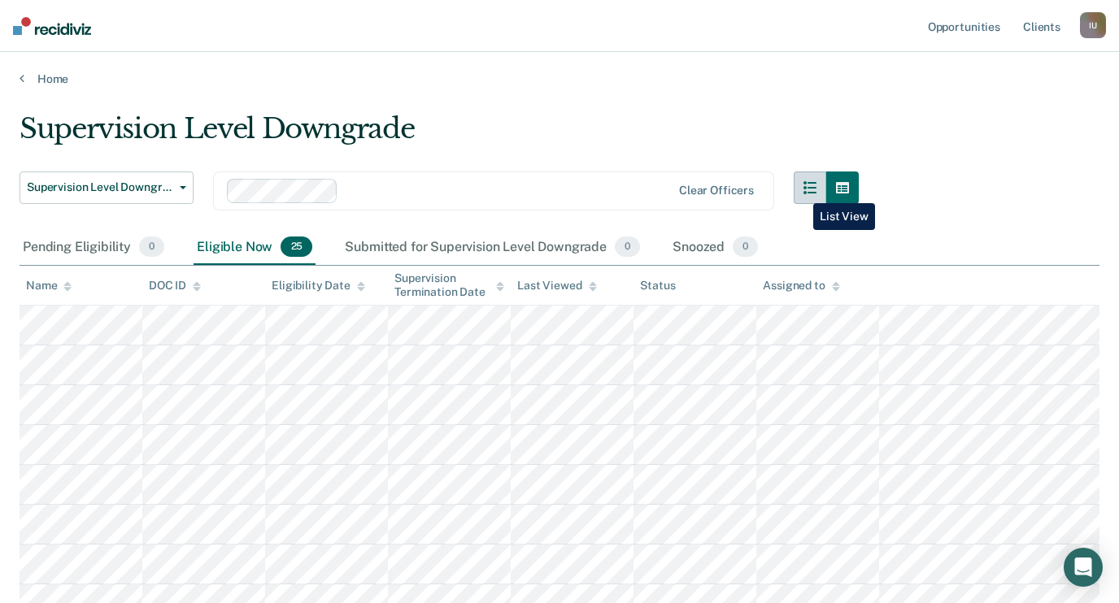
click at [801, 191] on button "button" at bounding box center [809, 188] width 33 height 33
click at [807, 192] on icon "button" at bounding box center [809, 187] width 13 height 13
click at [852, 195] on button "button" at bounding box center [842, 188] width 33 height 33
click at [808, 195] on button "button" at bounding box center [809, 188] width 33 height 33
click at [841, 195] on button "button" at bounding box center [842, 188] width 33 height 33
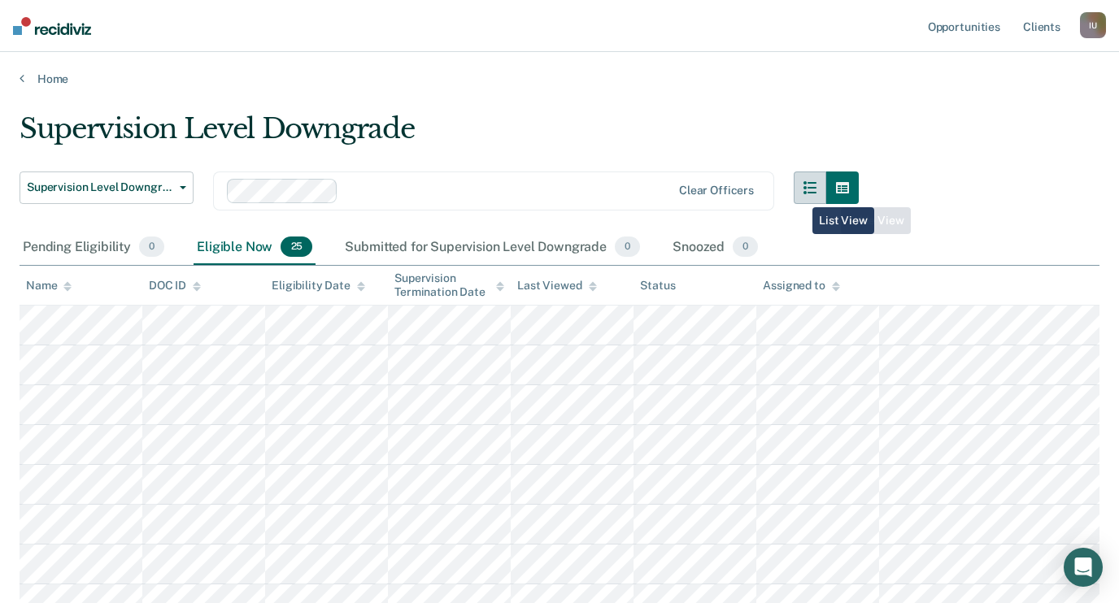
click at [800, 195] on button "button" at bounding box center [809, 188] width 33 height 33
click at [62, 74] on link "Home" at bounding box center [559, 79] width 1079 height 15
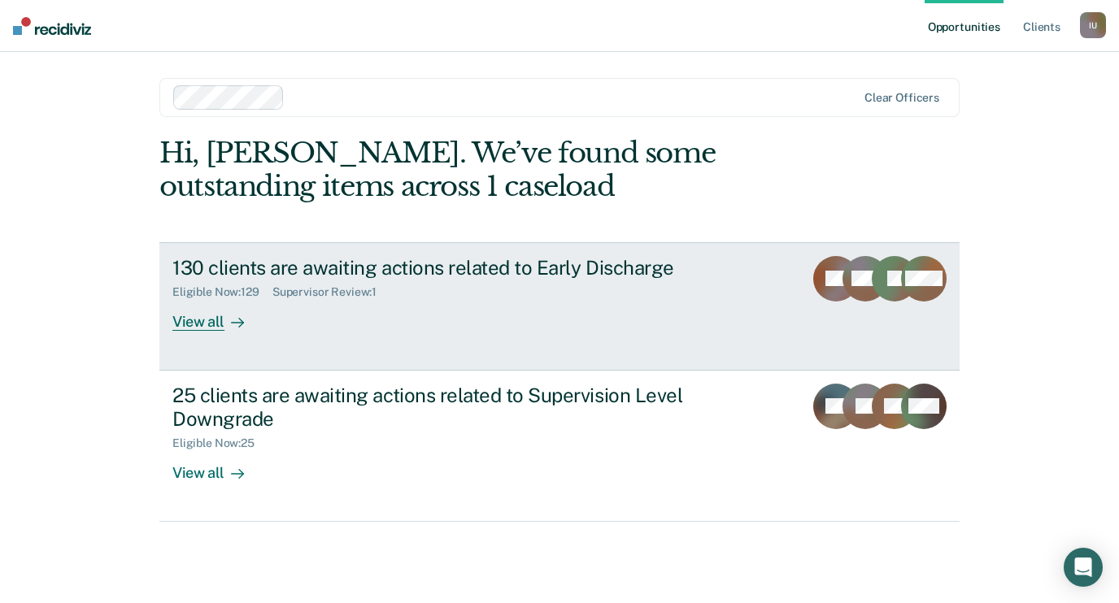
click at [311, 314] on div "130 clients are awaiting actions related to Early Discharge Eligible Now : 129 …" at bounding box center [477, 293] width 610 height 75
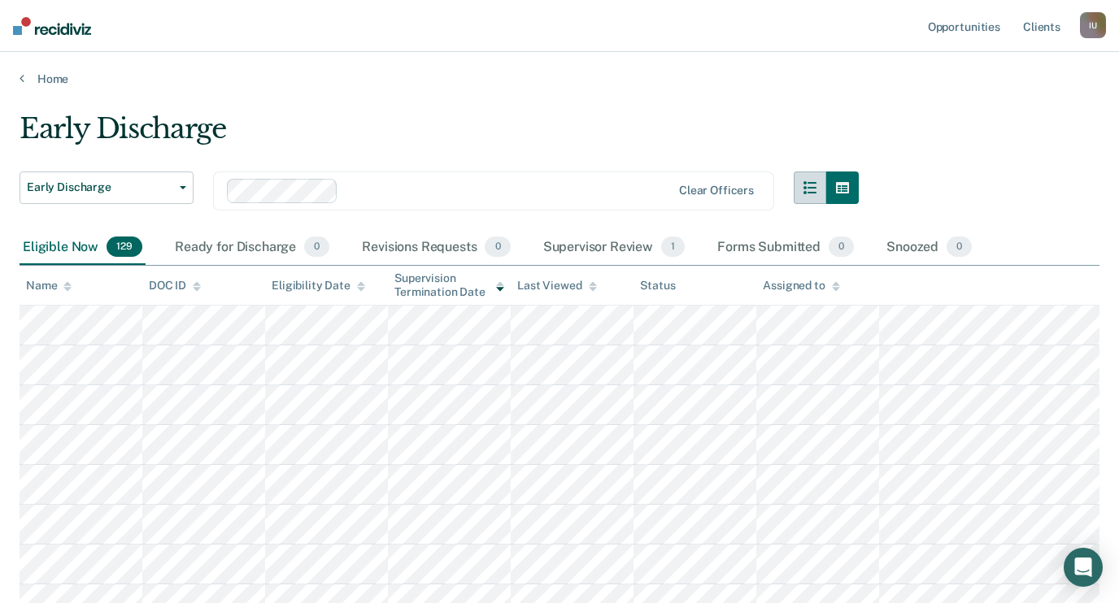
click at [819, 191] on button "button" at bounding box center [809, 188] width 33 height 33
click at [840, 191] on icon "button" at bounding box center [842, 187] width 13 height 11
click at [818, 191] on button "button" at bounding box center [809, 188] width 33 height 33
click at [837, 191] on icon "button" at bounding box center [842, 187] width 13 height 11
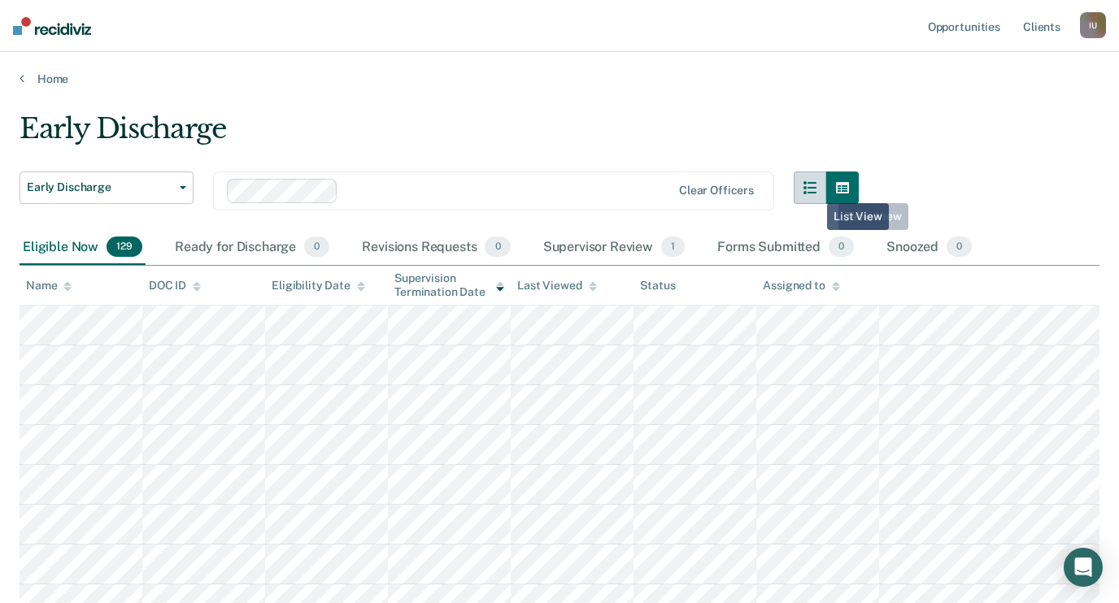
click at [814, 191] on icon "button" at bounding box center [809, 187] width 13 height 13
click at [37, 81] on link "Home" at bounding box center [559, 79] width 1079 height 15
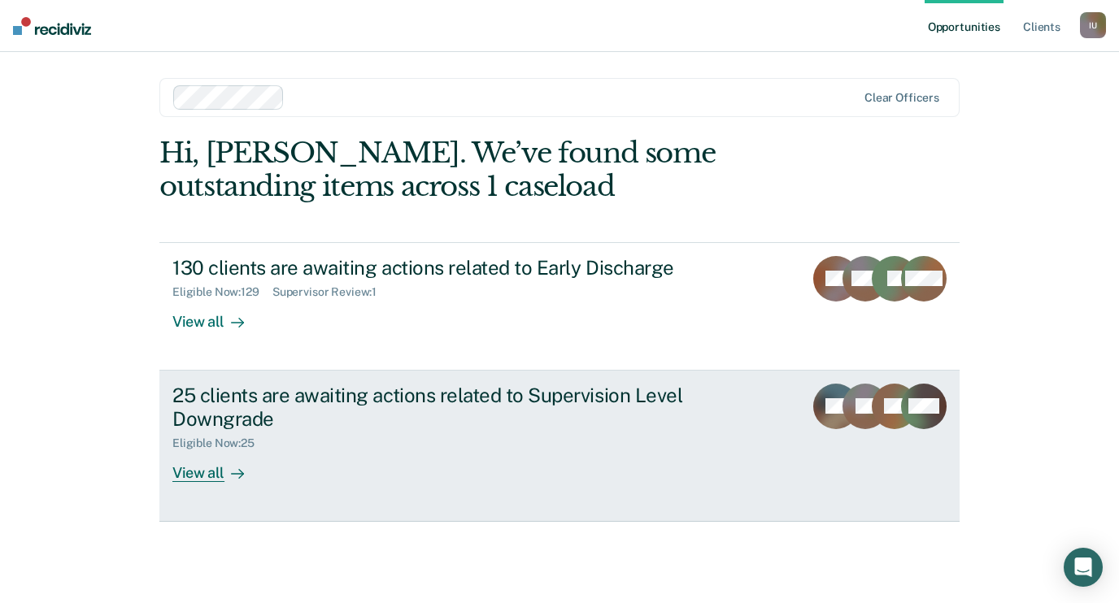
click at [241, 403] on div "25 clients are awaiting actions related to Supervision Level Downgrade" at bounding box center [457, 407] width 571 height 47
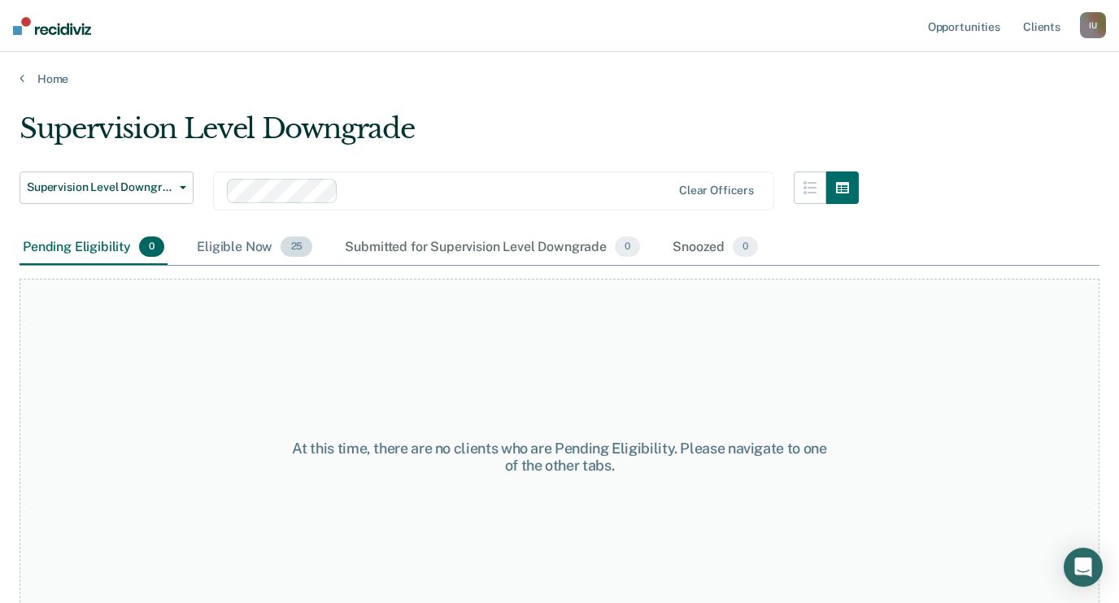
click at [280, 238] on div "Eligible Now 25" at bounding box center [254, 248] width 122 height 36
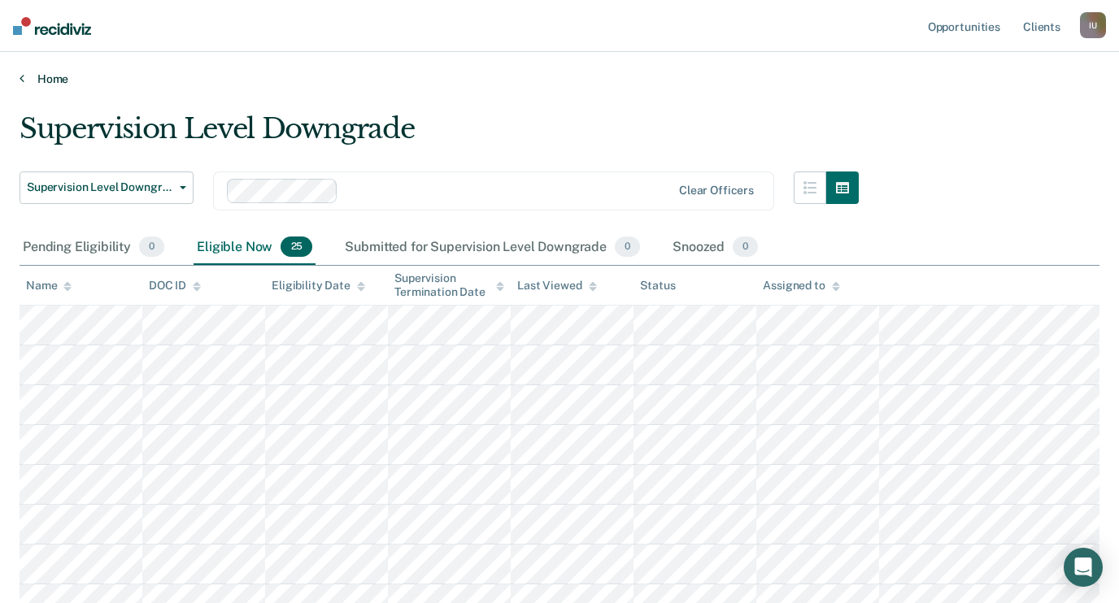
click at [59, 76] on link "Home" at bounding box center [559, 79] width 1079 height 15
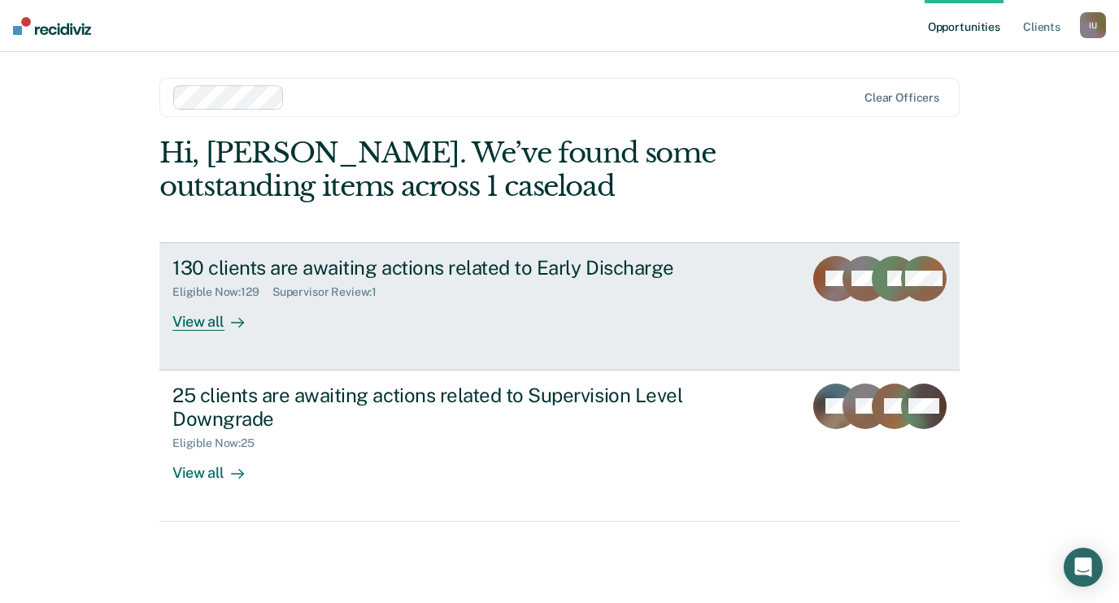
click at [243, 268] on div "130 clients are awaiting actions related to Early Discharge" at bounding box center [457, 268] width 571 height 24
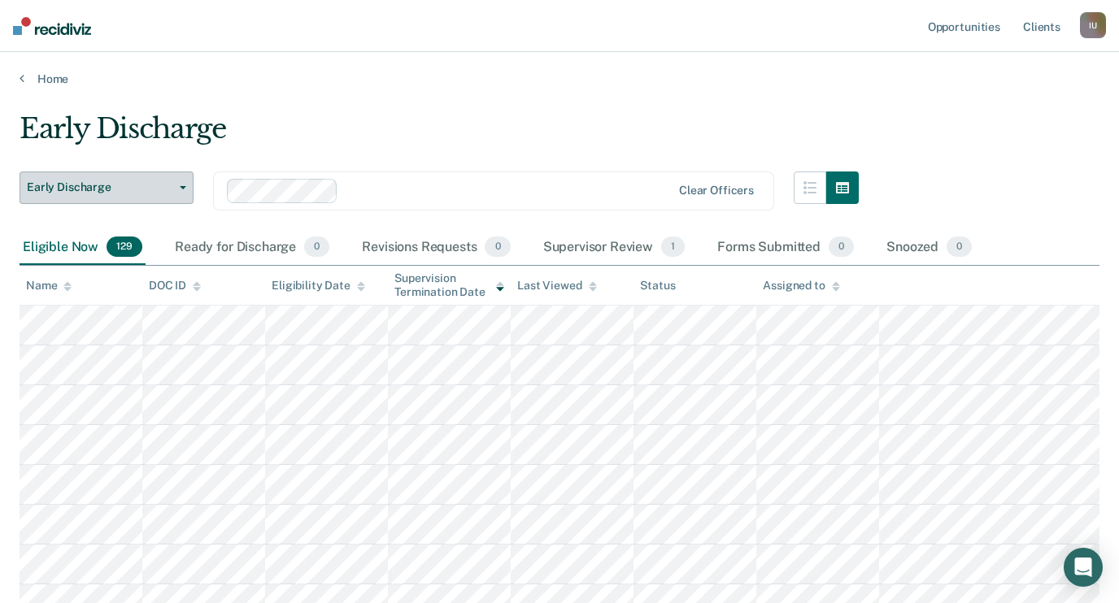
click at [150, 176] on button "Early Discharge" at bounding box center [107, 188] width 174 height 33
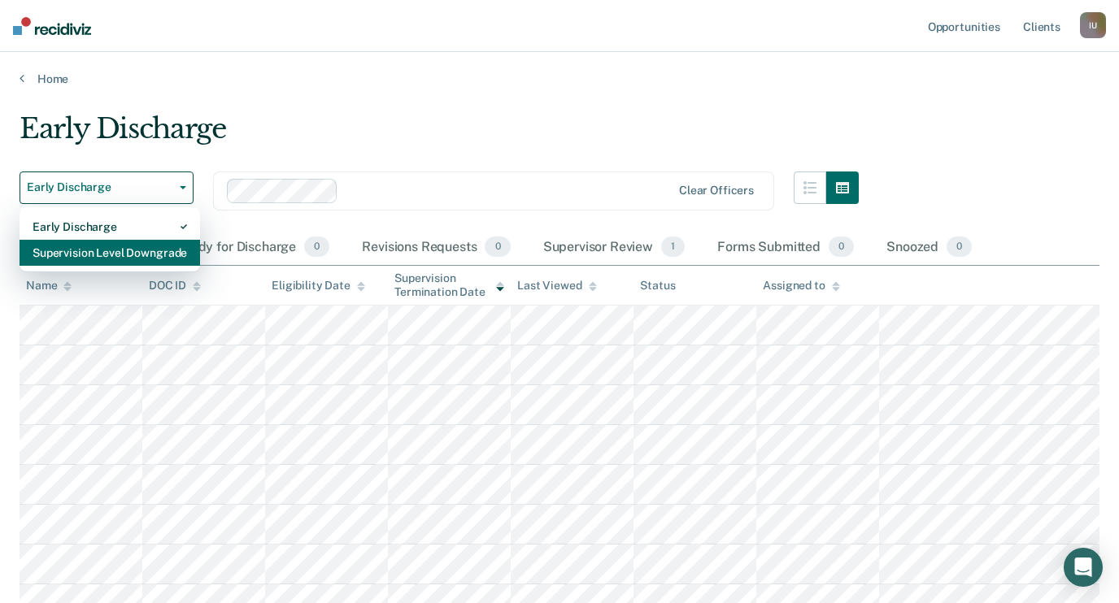
click at [146, 245] on div "Supervision Level Downgrade" at bounding box center [110, 253] width 154 height 26
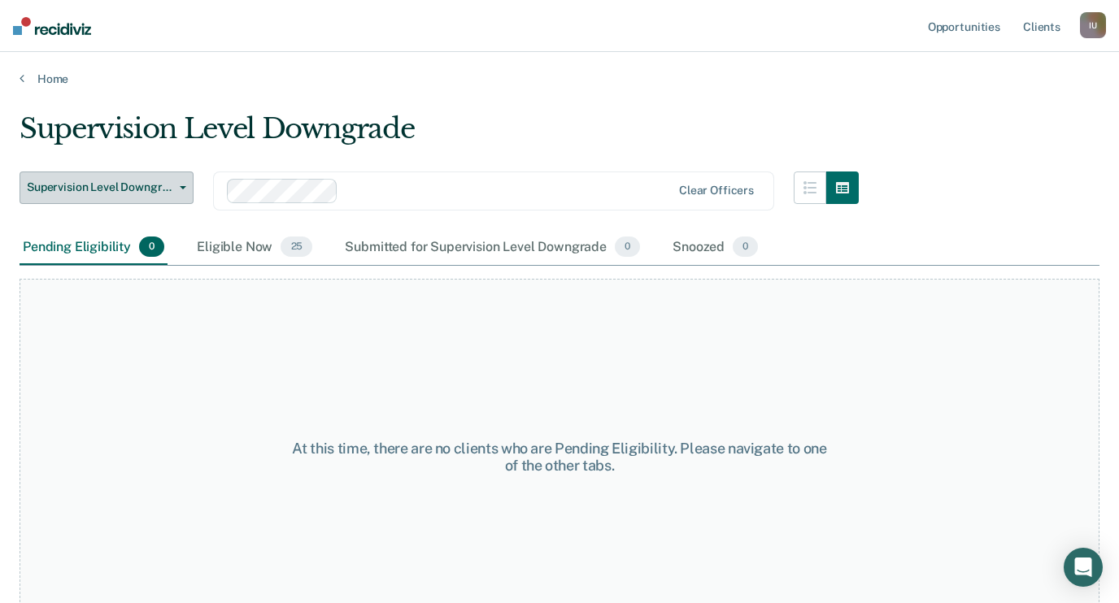
click at [146, 183] on span "Supervision Level Downgrade" at bounding box center [100, 187] width 146 height 14
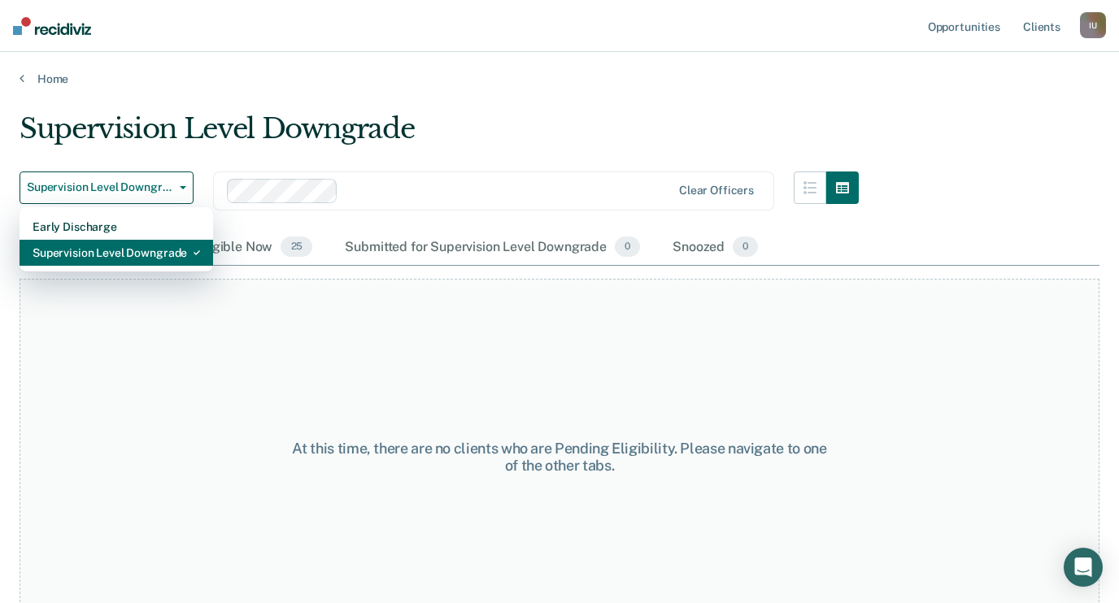
click at [136, 245] on div "Supervision Level Downgrade" at bounding box center [116, 253] width 167 height 26
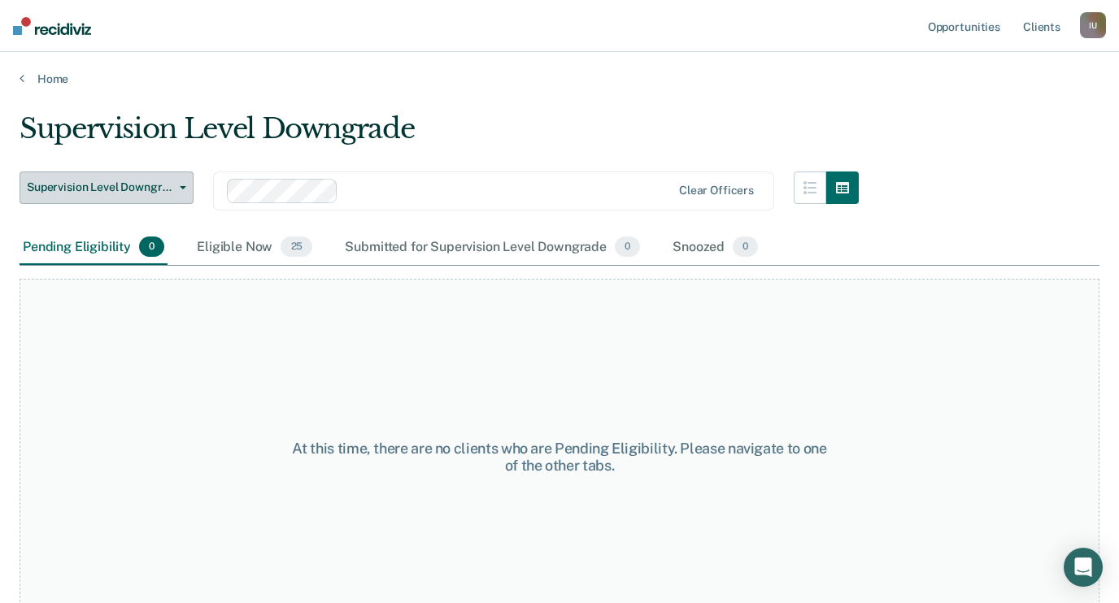
click at [138, 201] on button "Supervision Level Downgrade" at bounding box center [107, 188] width 174 height 33
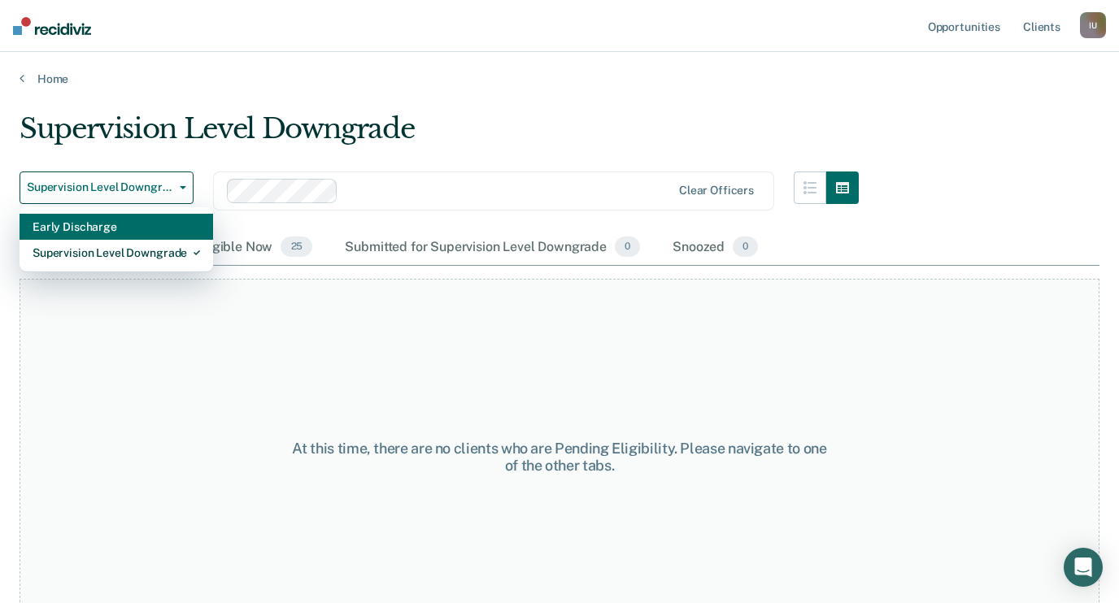
click at [138, 217] on div "Early Discharge" at bounding box center [116, 227] width 167 height 26
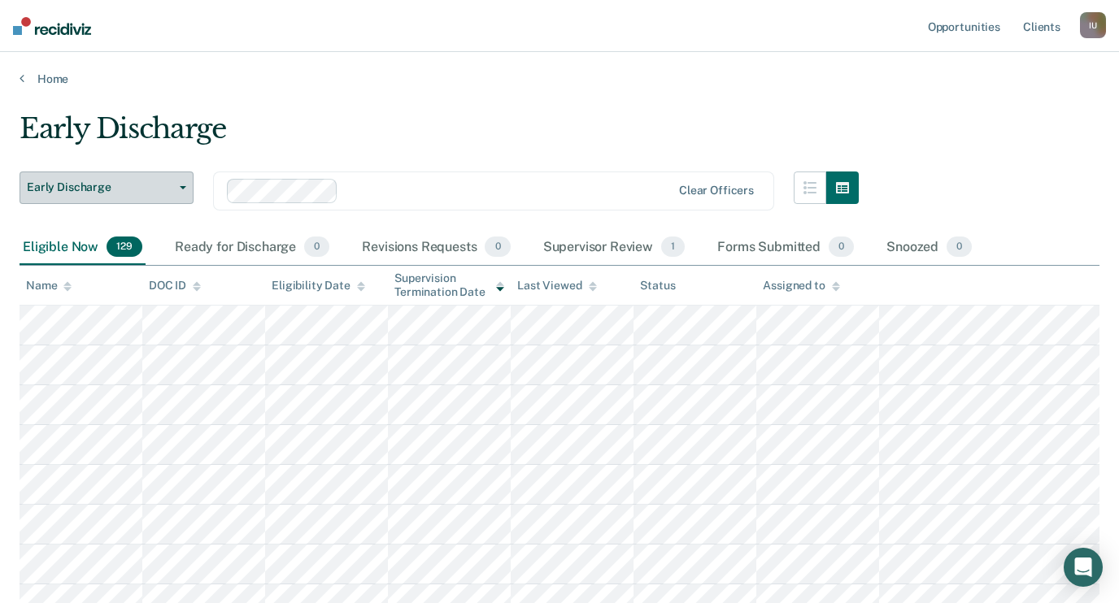
click at [183, 182] on button "Early Discharge" at bounding box center [107, 188] width 174 height 33
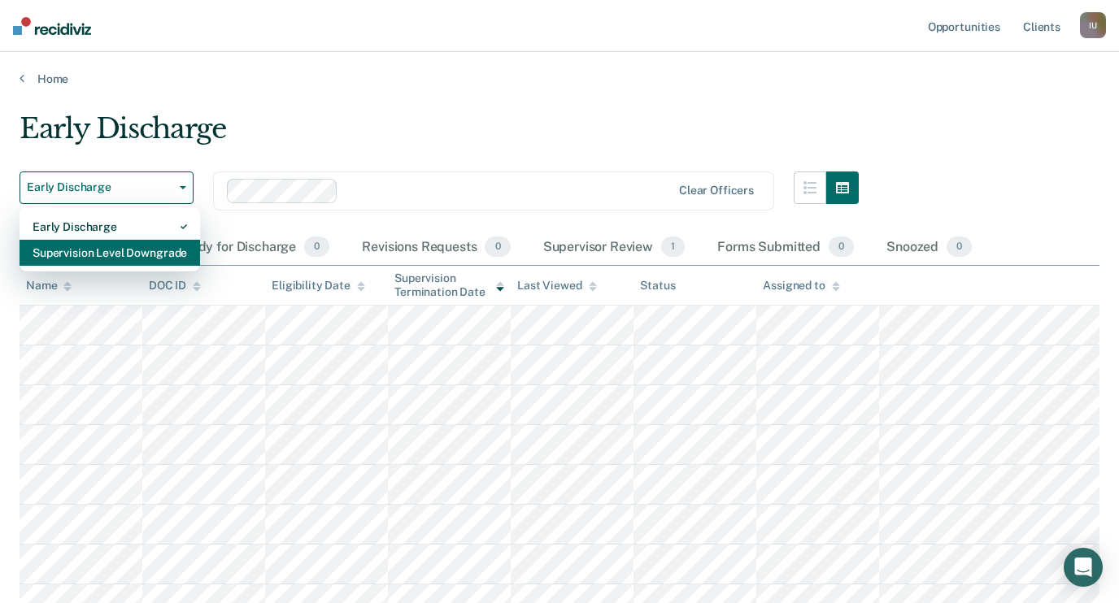
click at [169, 248] on div "Supervision Level Downgrade" at bounding box center [110, 253] width 154 height 26
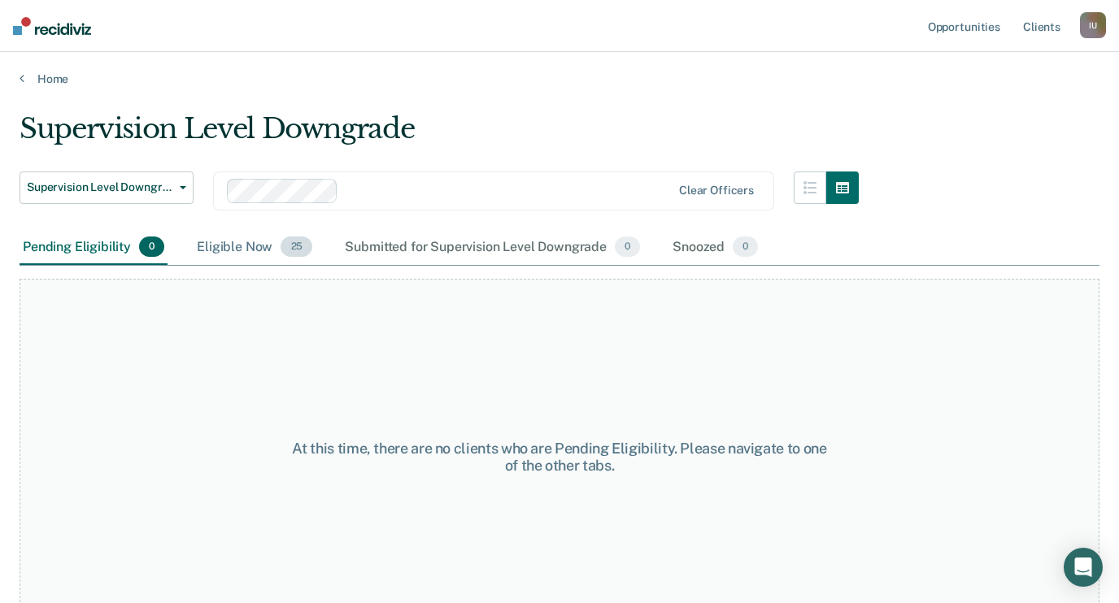
click at [224, 244] on div "Eligible Now 25" at bounding box center [254, 248] width 122 height 36
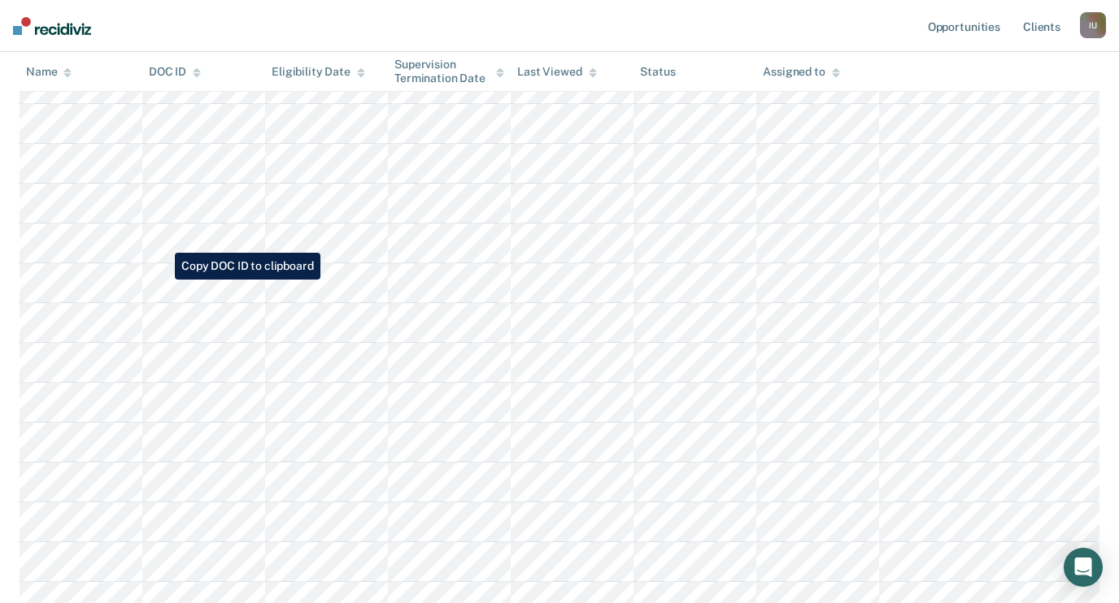
scroll to position [814, 0]
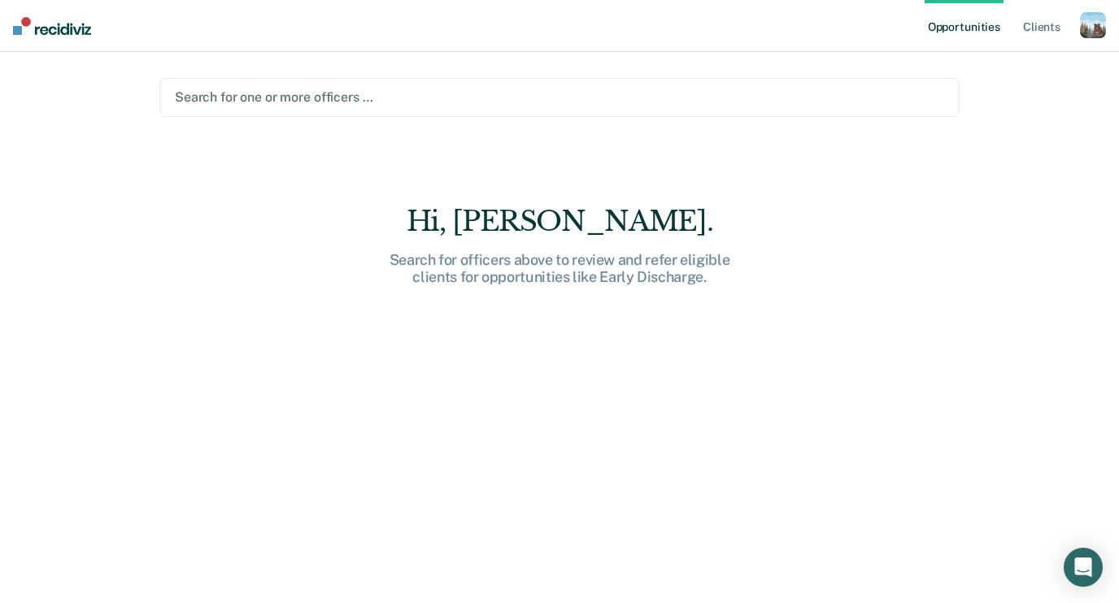
click at [1082, 25] on div "button" at bounding box center [1092, 25] width 26 height 26
click at [1016, 59] on link "Profile" at bounding box center [1027, 66] width 131 height 14
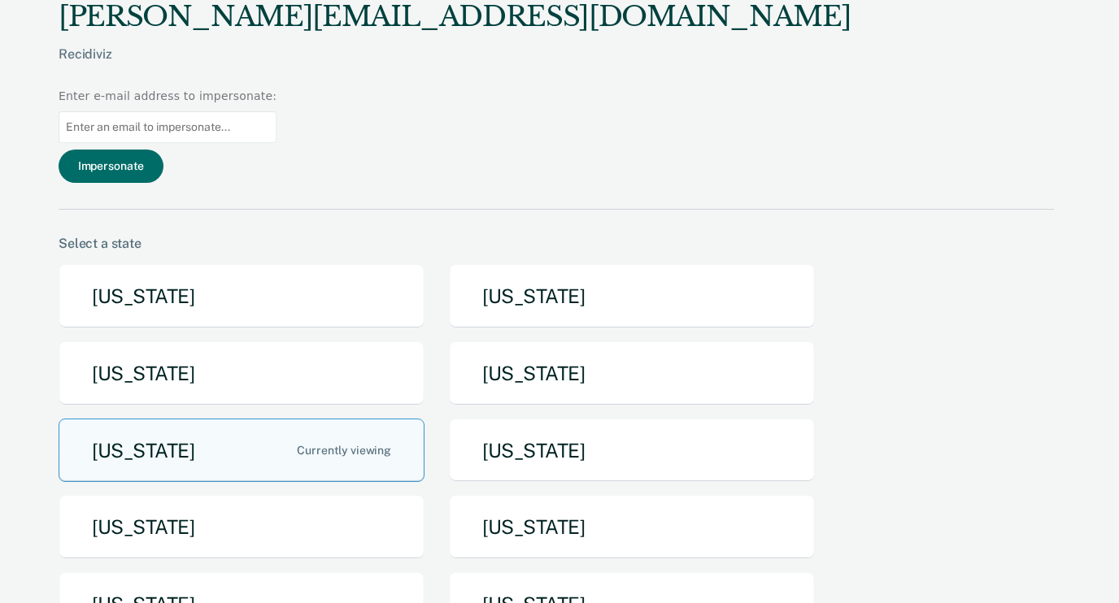
click at [276, 111] on input at bounding box center [168, 127] width 218 height 32
type input "[PERSON_NAME][EMAIL_ADDRESS][PERSON_NAME][US_STATE][DOMAIN_NAME]"
click at [276, 105] on div "[PERSON_NAME][EMAIL_ADDRESS][PERSON_NAME][US_STATE][DOMAIN_NAME]" at bounding box center [168, 127] width 218 height 45
click at [163, 150] on button "Impersonate" at bounding box center [111, 166] width 105 height 33
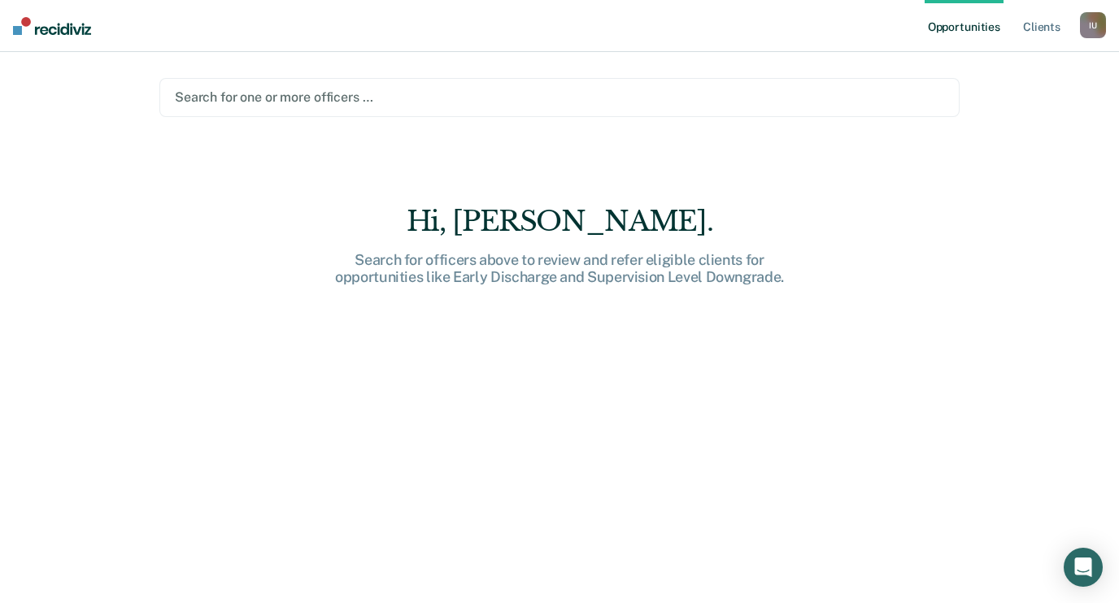
click at [330, 93] on div at bounding box center [559, 97] width 769 height 19
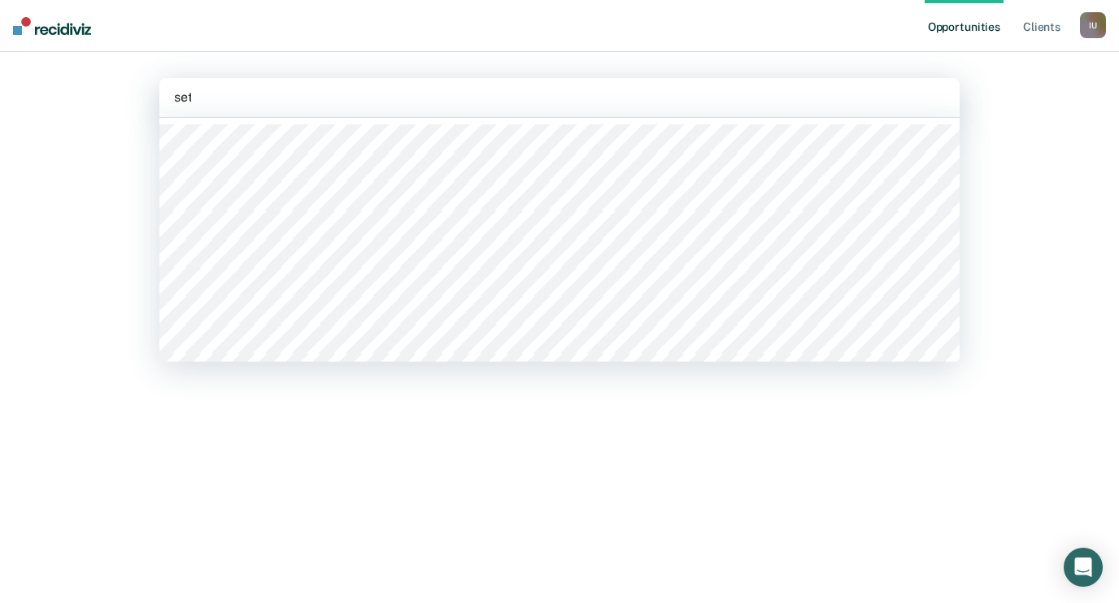
type input "[PERSON_NAME]"
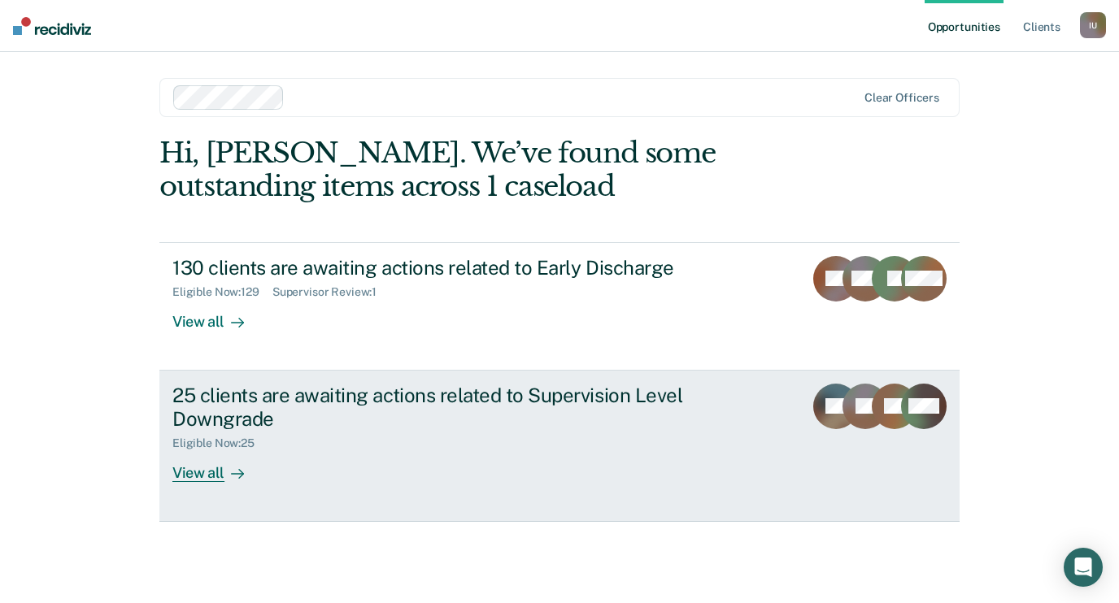
click at [233, 392] on div "25 clients are awaiting actions related to Supervision Level Downgrade" at bounding box center [457, 407] width 571 height 47
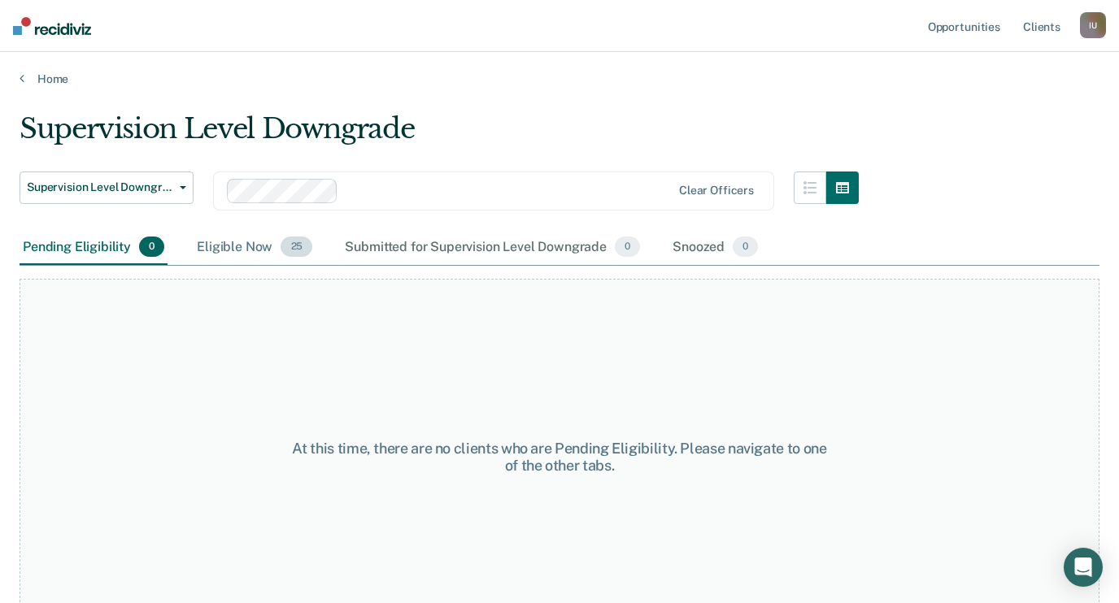
click at [281, 241] on span "25" at bounding box center [296, 247] width 32 height 21
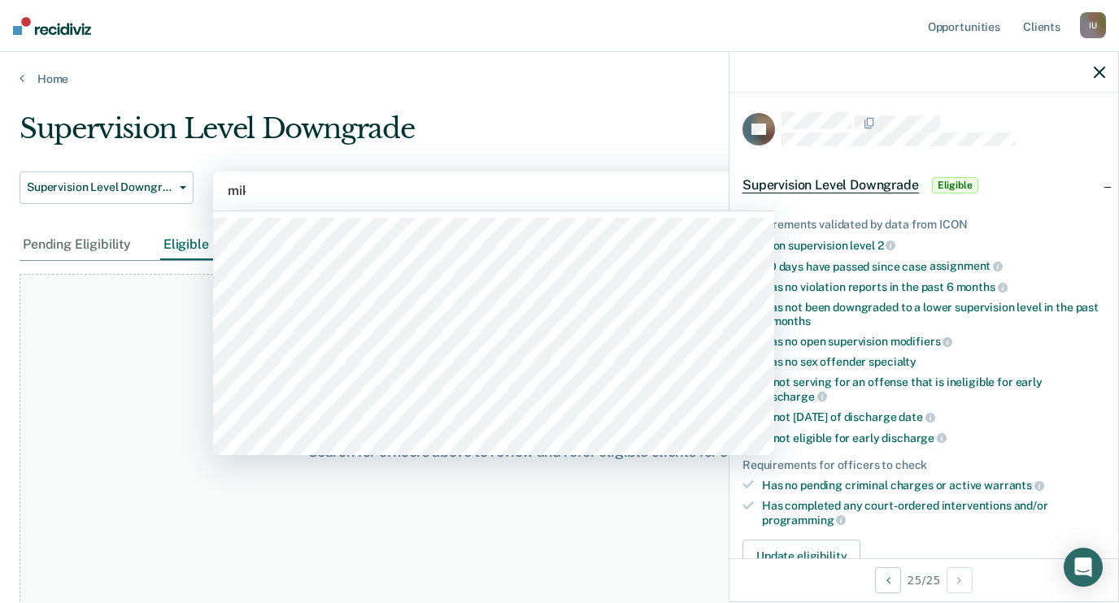
type input "mike"
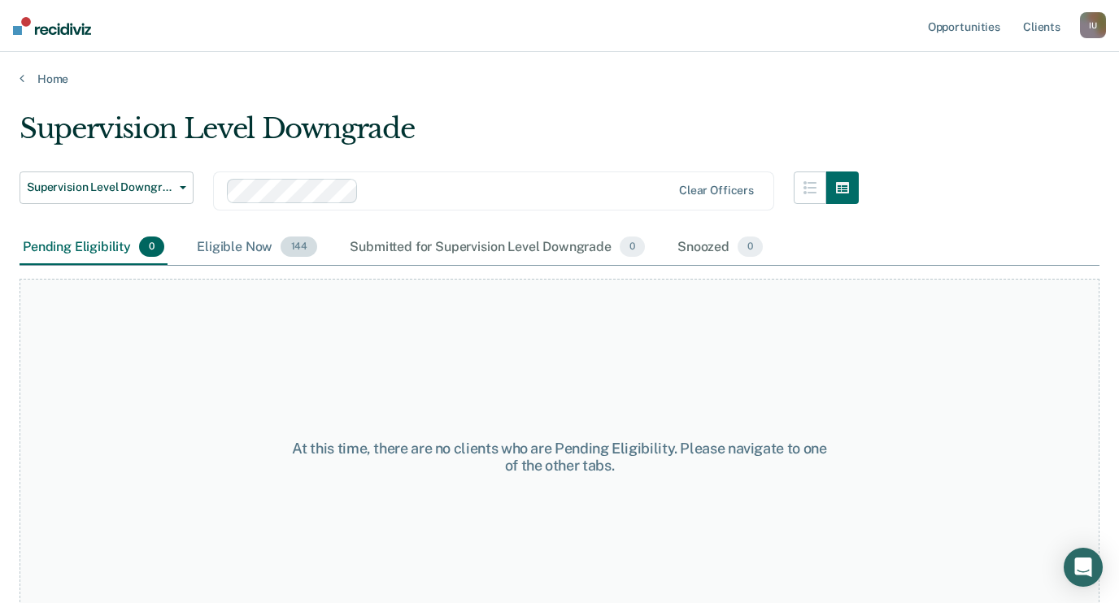
click at [238, 240] on div "Eligible Now 144" at bounding box center [256, 248] width 127 height 36
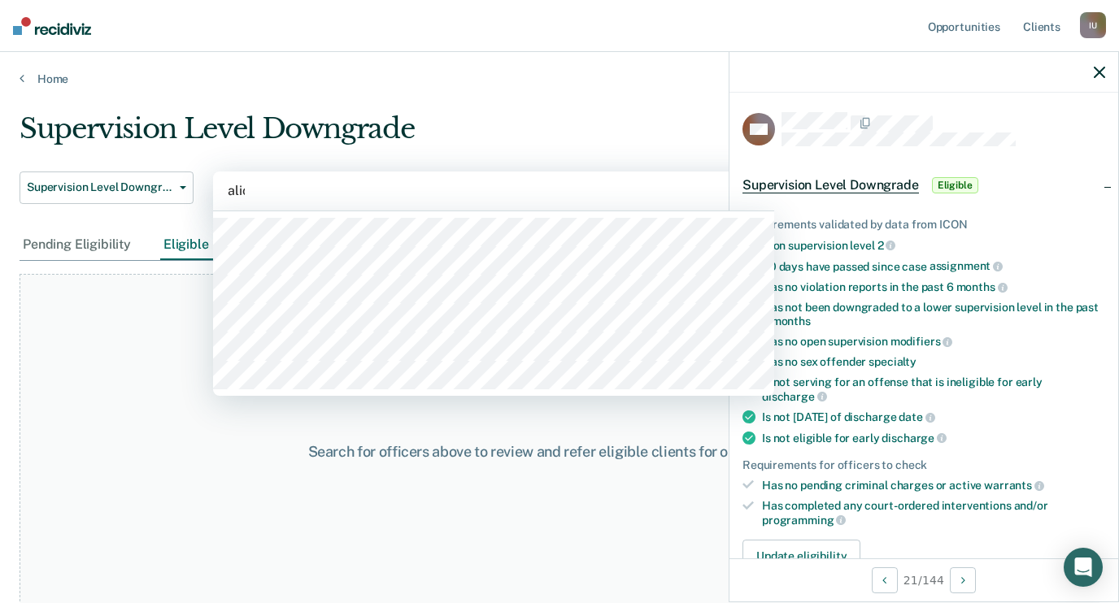
type input "alicia"
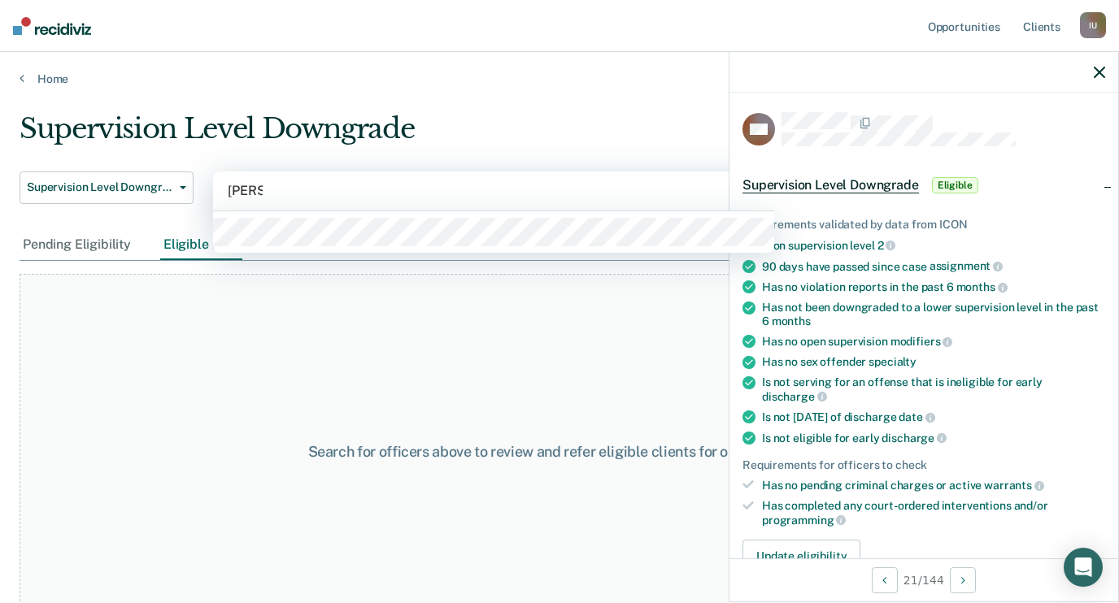
click at [322, 215] on div at bounding box center [493, 231] width 561 height 41
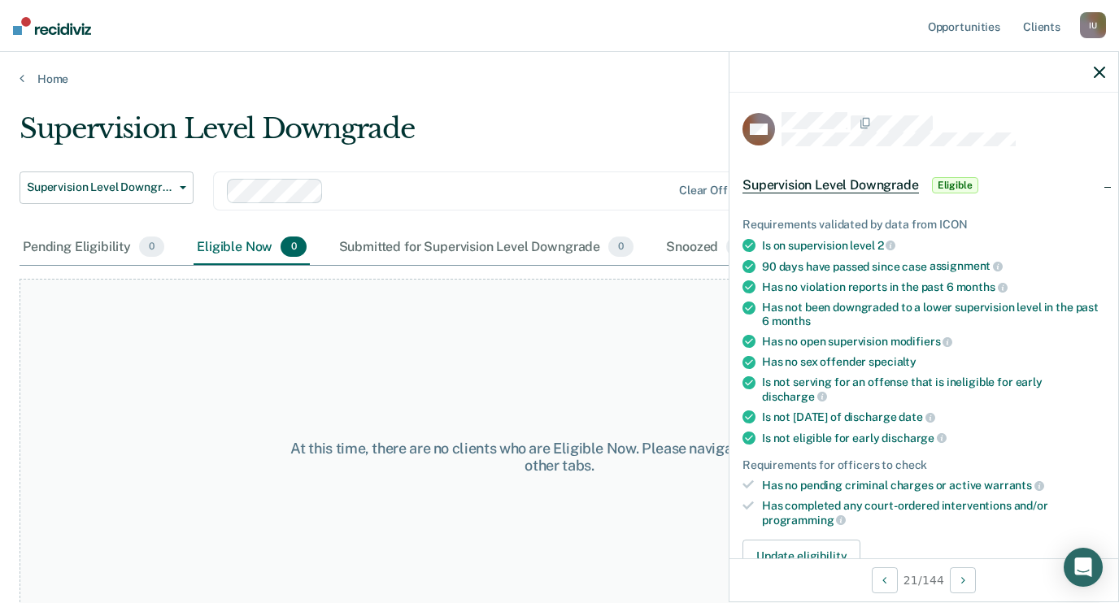
click at [1107, 81] on div at bounding box center [923, 72] width 389 height 41
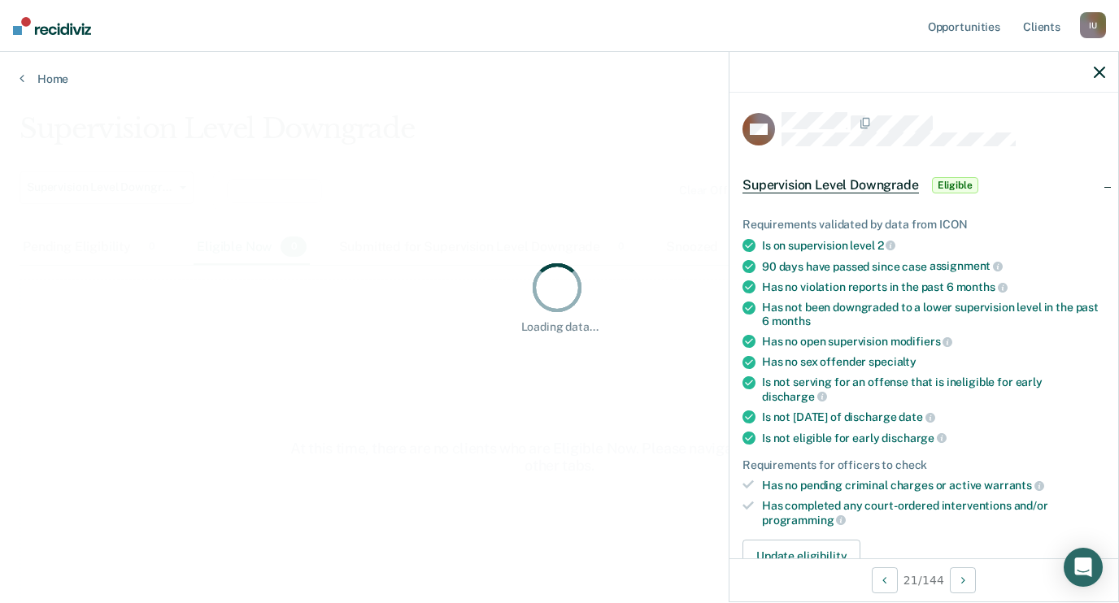
click at [1100, 76] on icon "button" at bounding box center [1098, 72] width 11 height 11
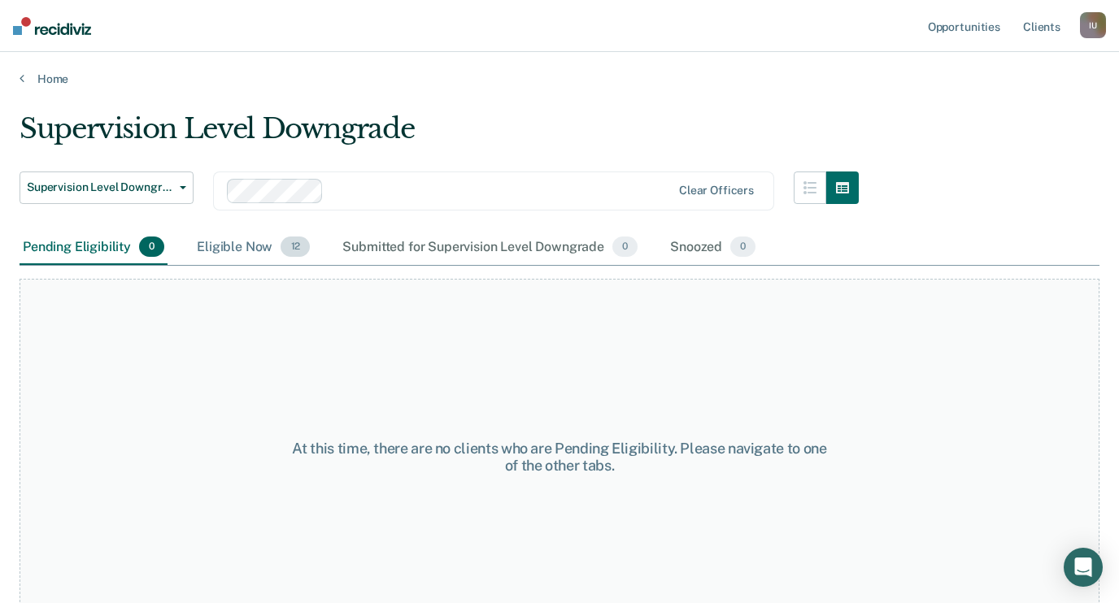
click at [266, 249] on div "Eligible Now 12" at bounding box center [252, 248] width 119 height 36
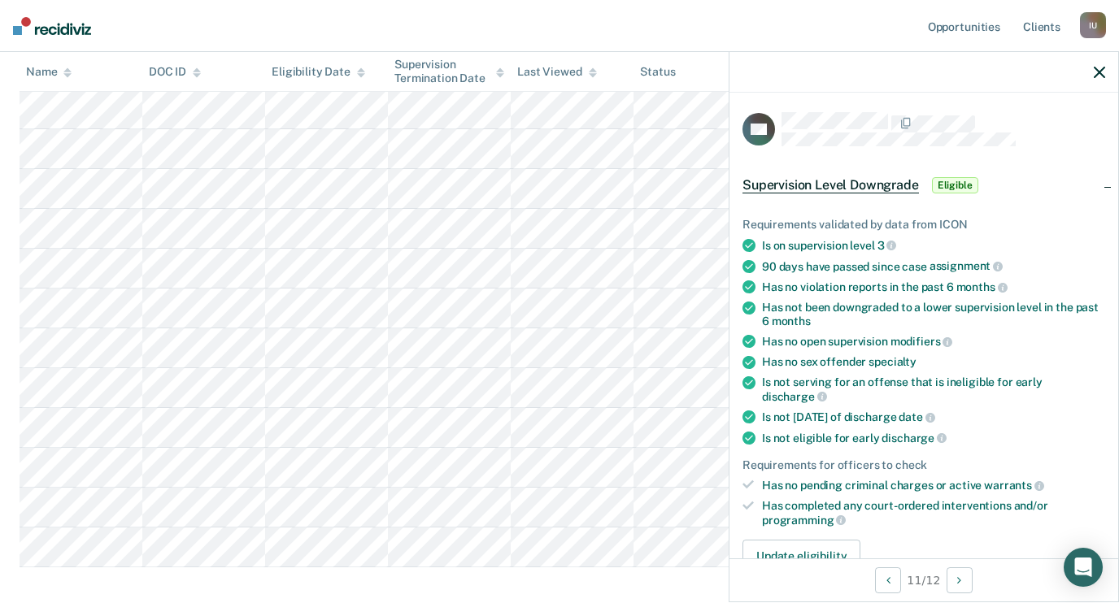
scroll to position [64, 0]
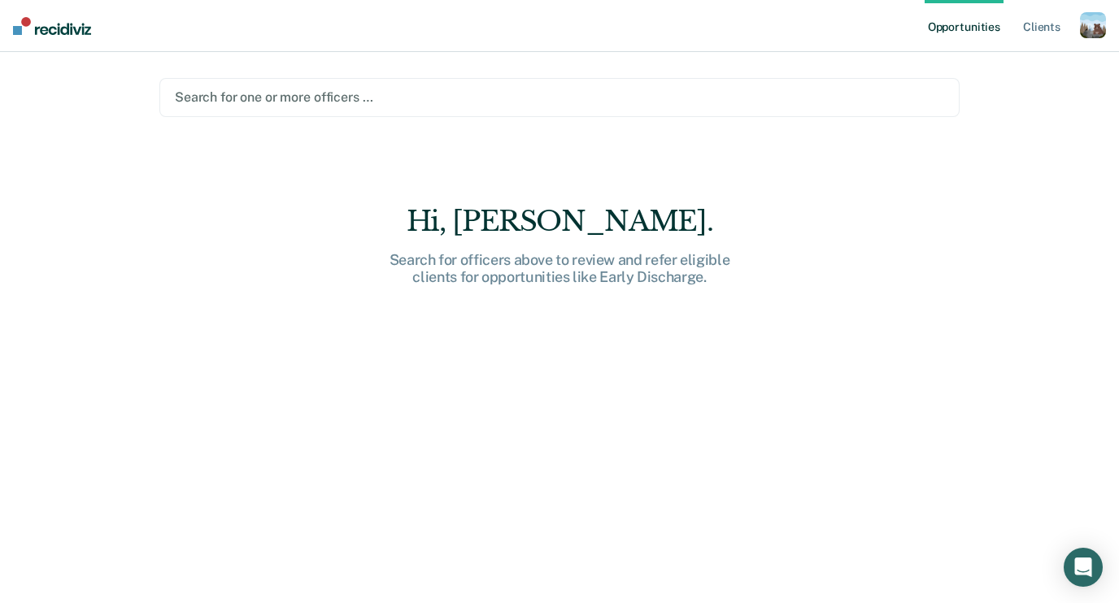
click at [1098, 23] on div "button" at bounding box center [1092, 25] width 26 height 26
click at [1018, 65] on link "Profile" at bounding box center [1027, 66] width 131 height 14
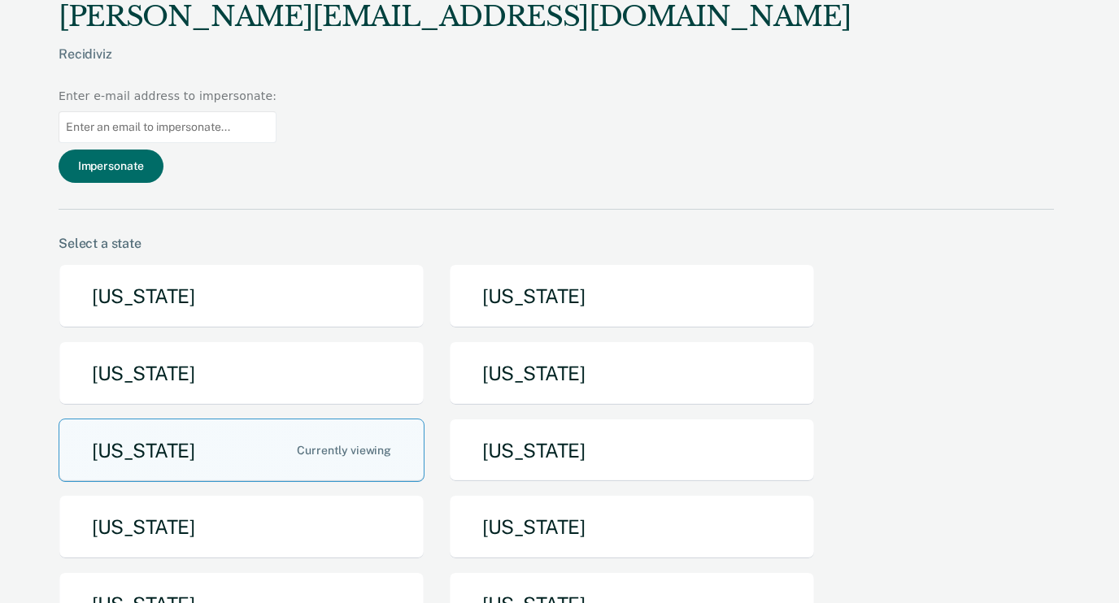
click at [276, 111] on input at bounding box center [168, 127] width 218 height 32
paste input "seth.kaefring@iowa.gov"
type input "seth.kaefring@iowa.gov"
click at [163, 150] on button "Impersonate" at bounding box center [111, 166] width 105 height 33
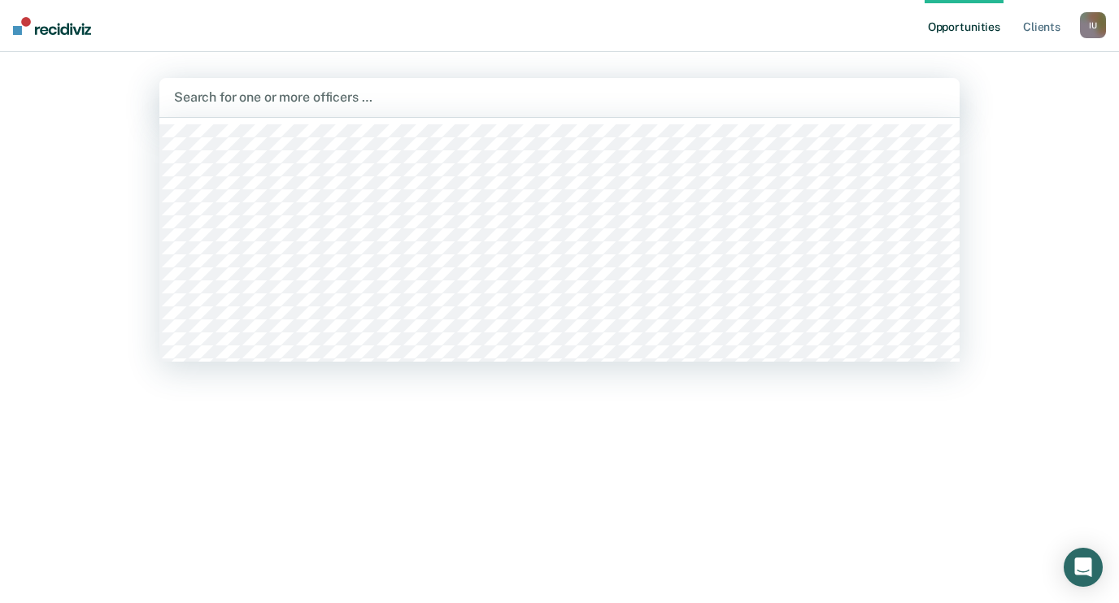
click at [327, 90] on div at bounding box center [559, 97] width 771 height 19
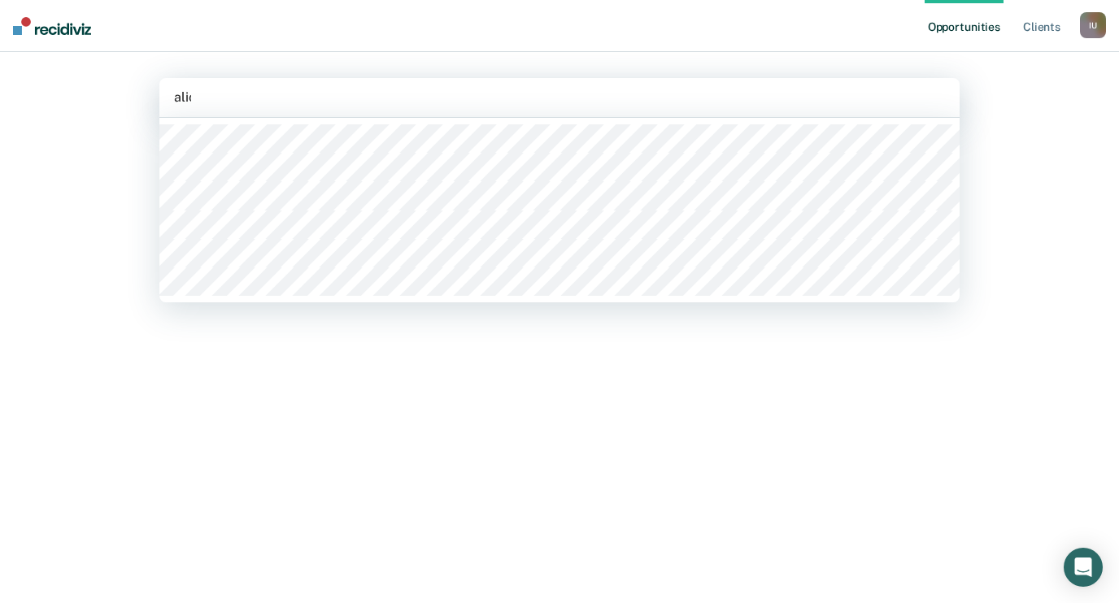
type input "alicia"
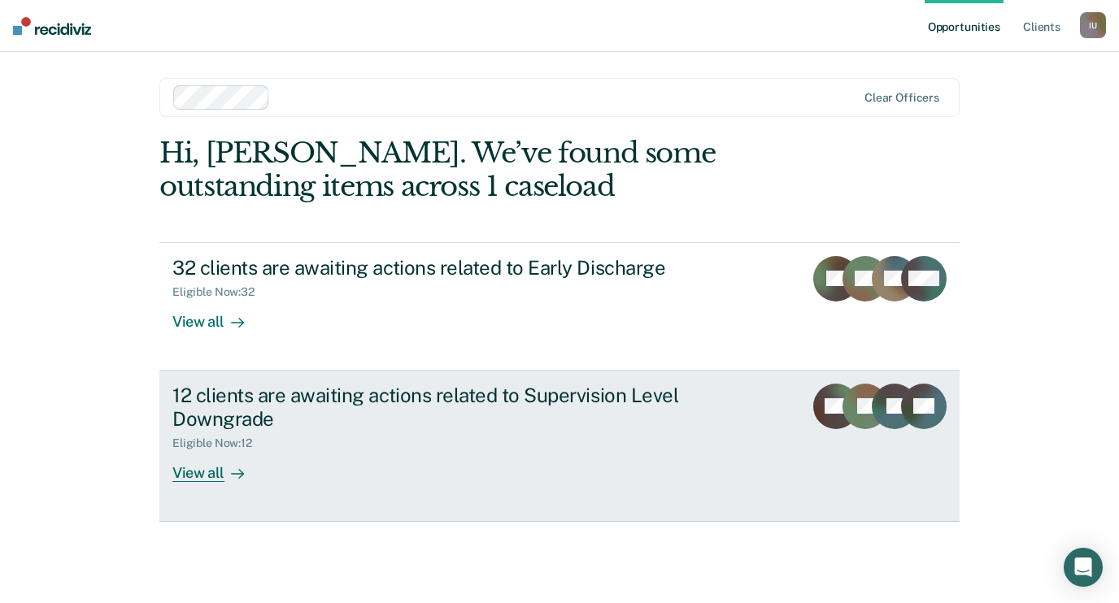
click at [328, 424] on div "12 clients are awaiting actions related to Supervision Level Downgrade" at bounding box center [457, 407] width 571 height 47
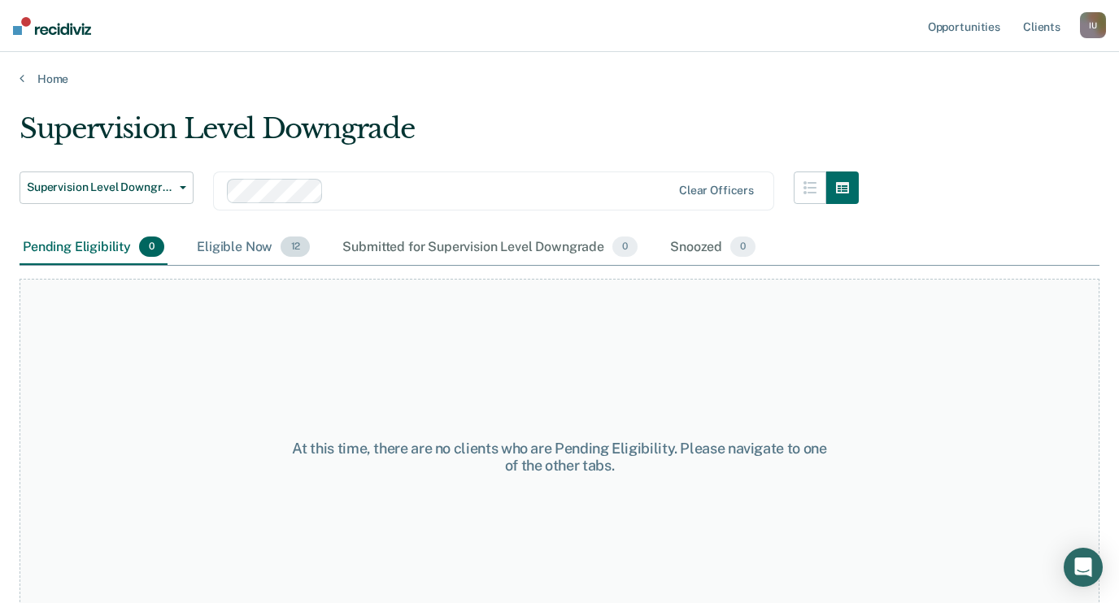
click at [234, 245] on div "Eligible Now 12" at bounding box center [252, 248] width 119 height 36
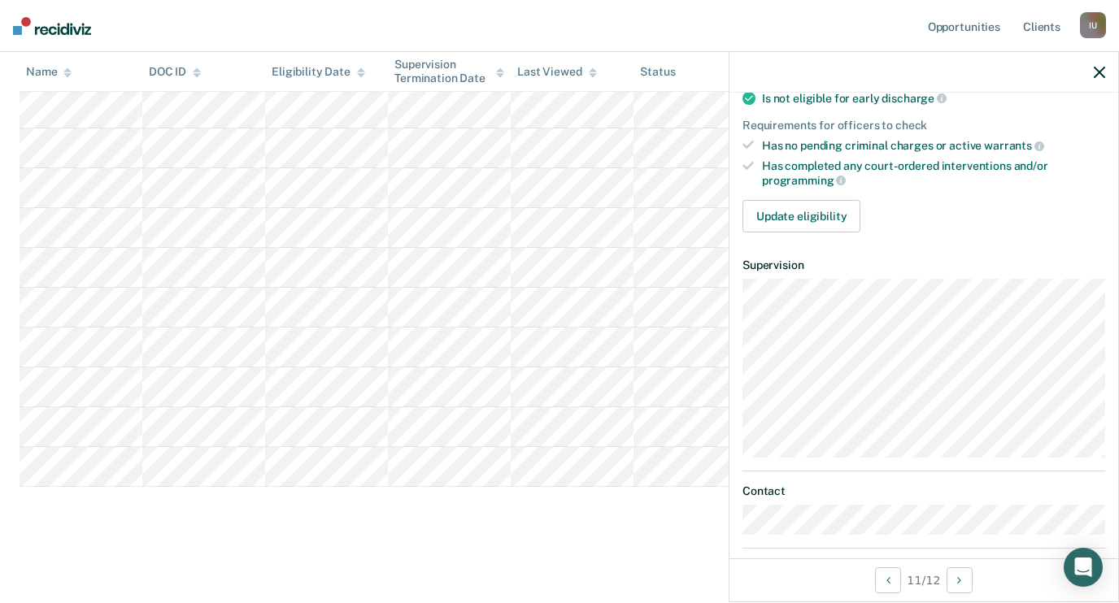
scroll to position [454, 0]
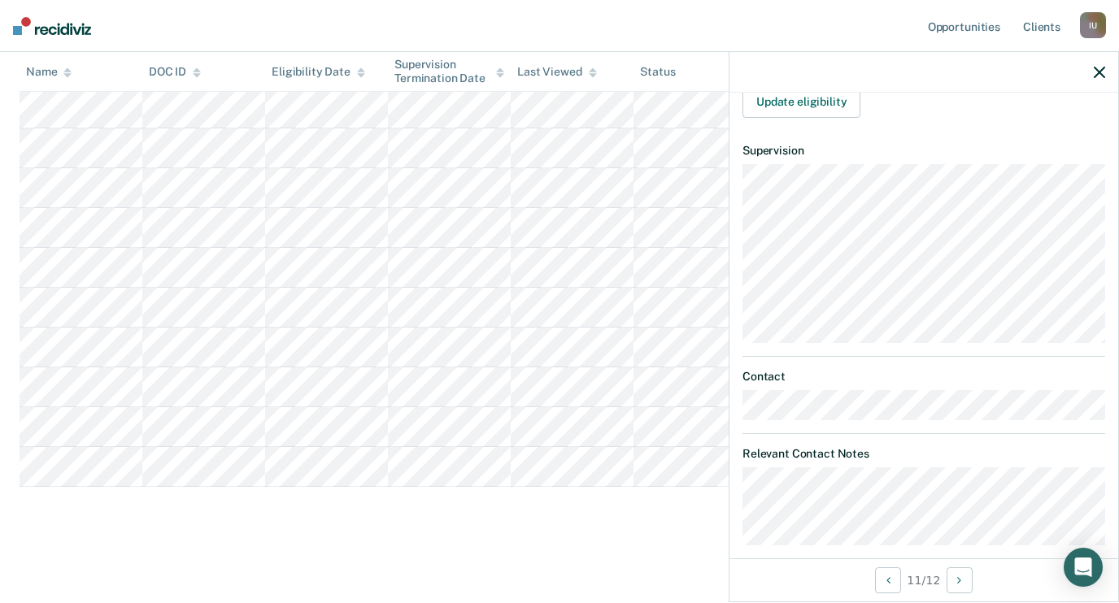
click at [844, 144] on dl "Supervision" at bounding box center [923, 243] width 363 height 199
click at [843, 118] on article "DH Supervision Level Downgrade Eligible Requirements validated by data from ICO…" at bounding box center [923, 102] width 363 height 888
click at [894, 320] on article "DH Supervision Level Downgrade Eligible Requirements validated by data from ICO…" at bounding box center [923, 102] width 363 height 888
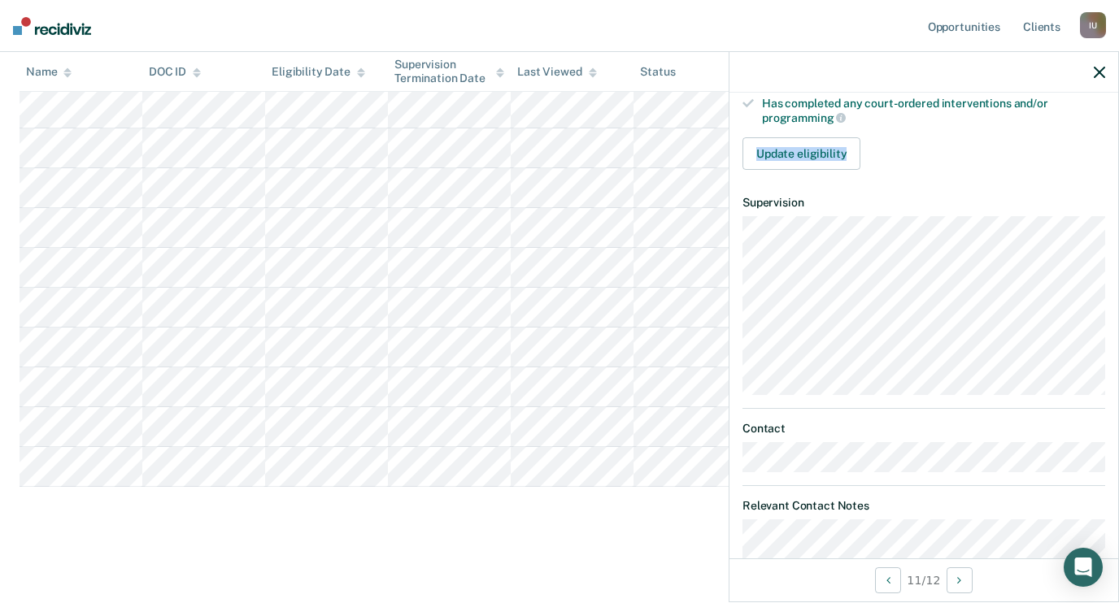
drag, startPoint x: 843, startPoint y: 118, endPoint x: 863, endPoint y: 93, distance: 32.4
click at [863, 93] on article "DH Supervision Level Downgrade Eligible Requirements validated by data from ICO…" at bounding box center [923, 154] width 363 height 888
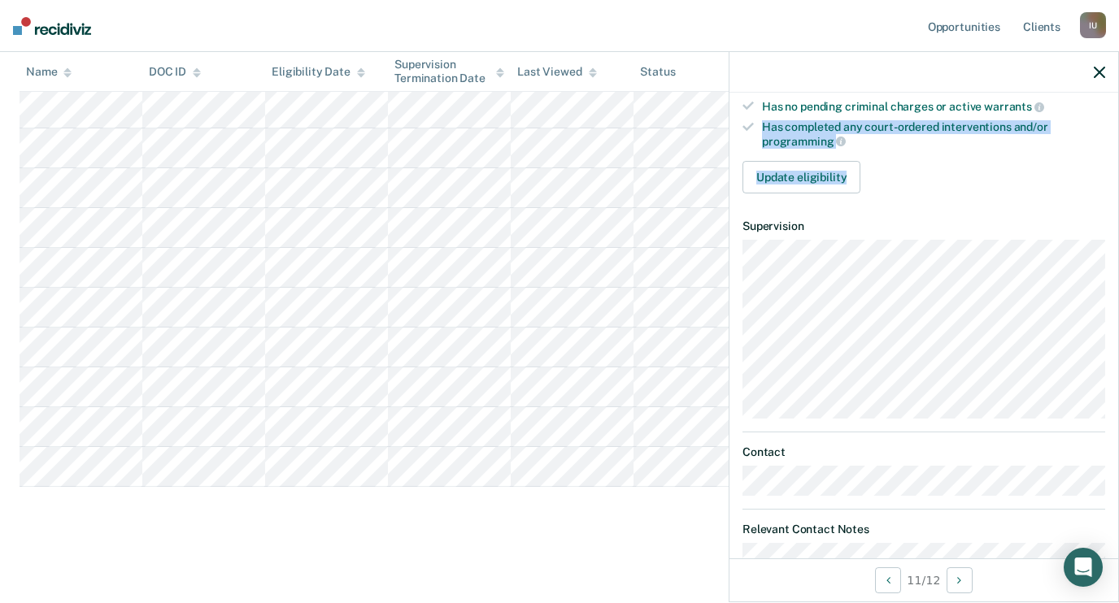
click at [840, 187] on div "Requirements validated by data from ICON Is on supervision level 3 90 days have…" at bounding box center [923, 9] width 389 height 393
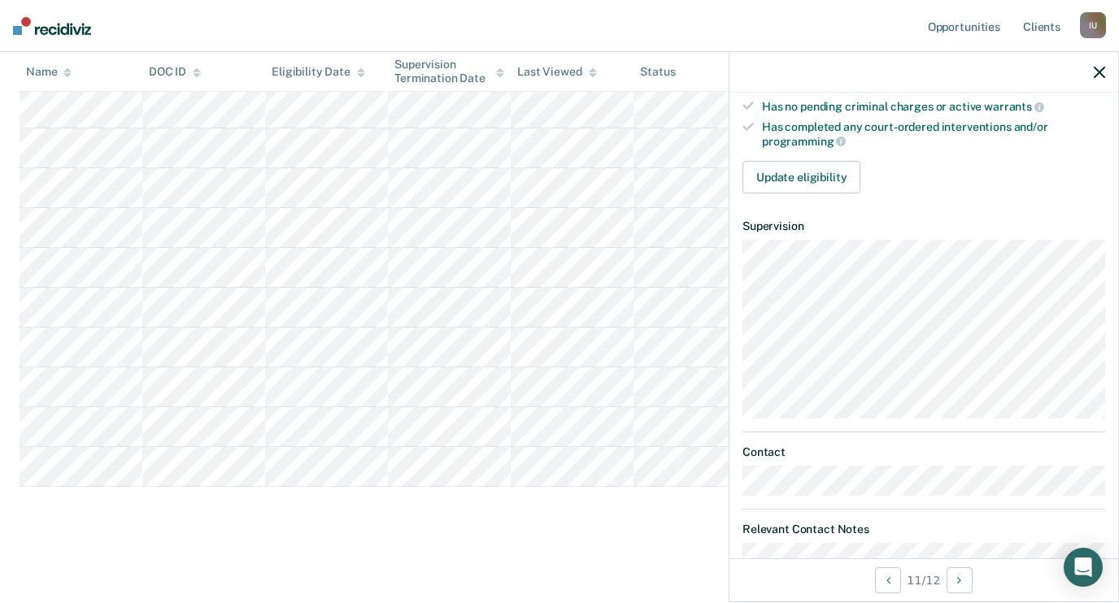
drag, startPoint x: 840, startPoint y: 187, endPoint x: 831, endPoint y: 400, distance: 213.2
click at [833, 399] on article "DH Supervision Level Downgrade Eligible Requirements validated by data from ICO…" at bounding box center [923, 177] width 363 height 888
click at [831, 400] on article "DH Supervision Level Downgrade Eligible Requirements validated by data from ICO…" at bounding box center [923, 177] width 363 height 888
drag, startPoint x: 831, startPoint y: 400, endPoint x: 832, endPoint y: 195, distance: 204.8
click at [832, 195] on article "DH Supervision Level Downgrade Eligible Requirements validated by data from ICO…" at bounding box center [923, 177] width 363 height 888
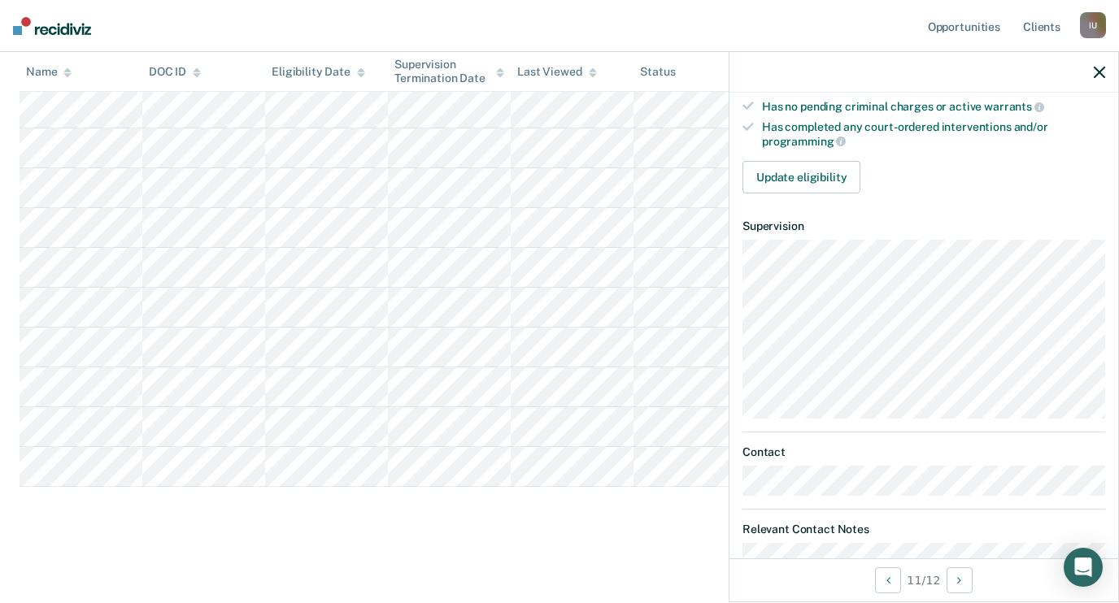
click at [832, 195] on article "DH Supervision Level Downgrade Eligible Requirements validated by data from ICO…" at bounding box center [923, 177] width 363 height 888
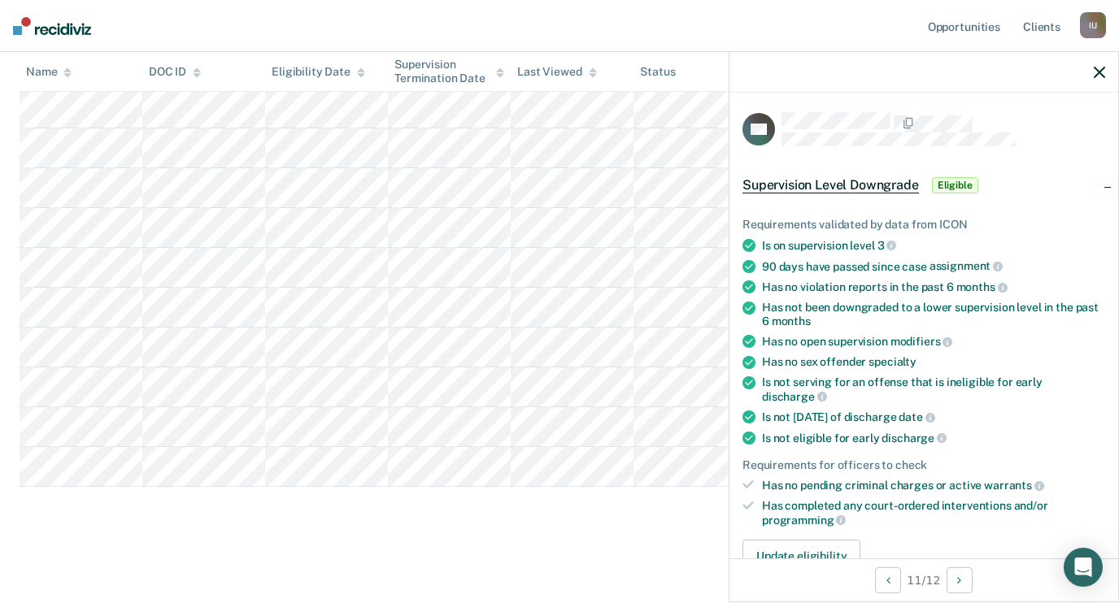
scroll to position [0, 0]
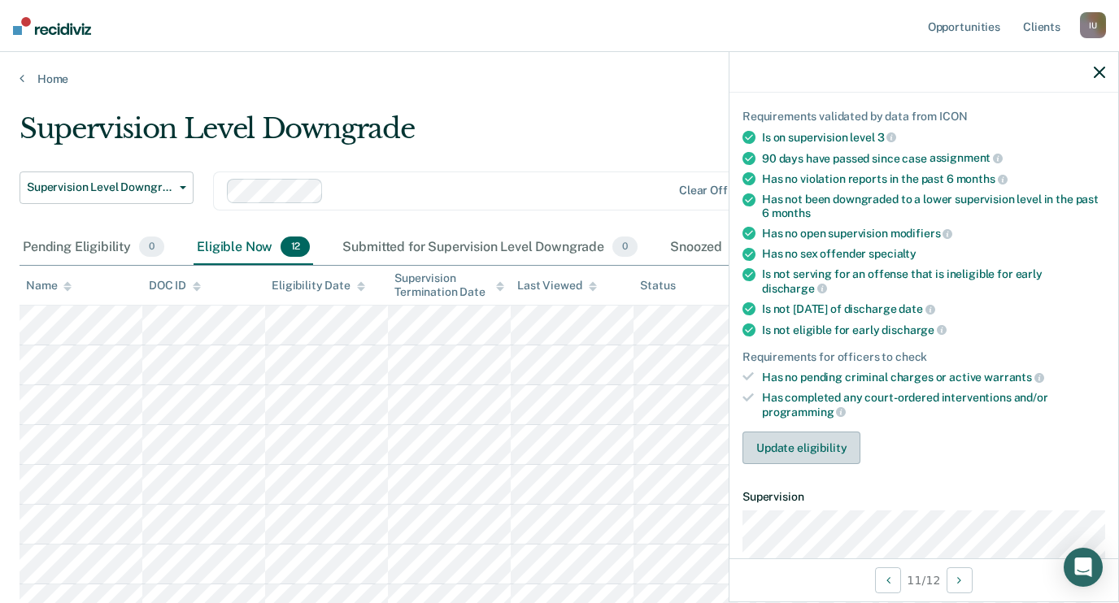
click at [840, 432] on button "Update eligibility" at bounding box center [801, 448] width 118 height 33
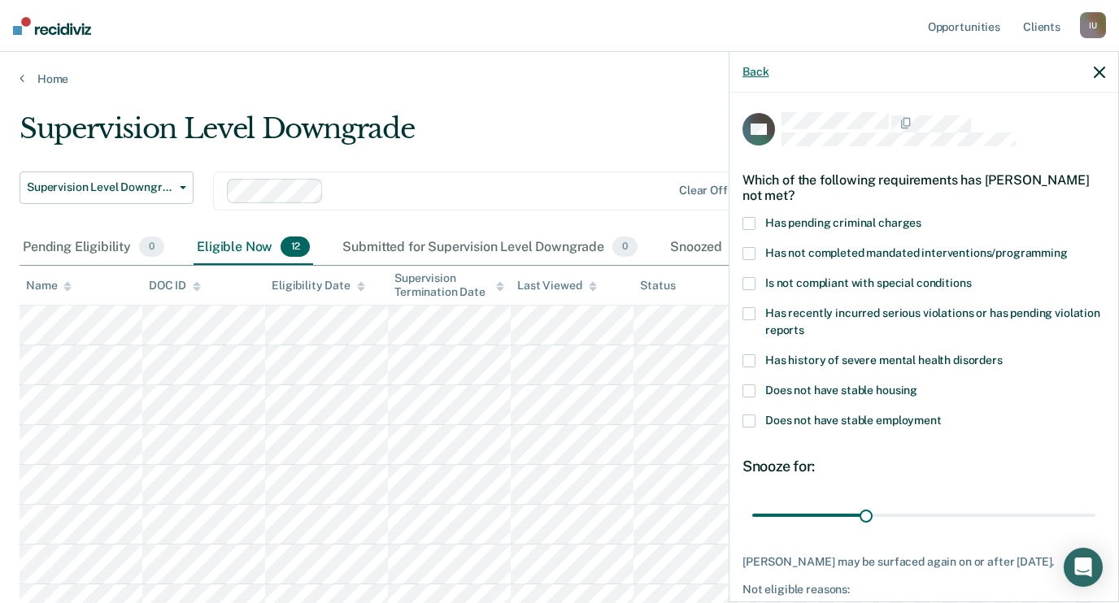
click at [760, 71] on button "Back" at bounding box center [755, 72] width 26 height 14
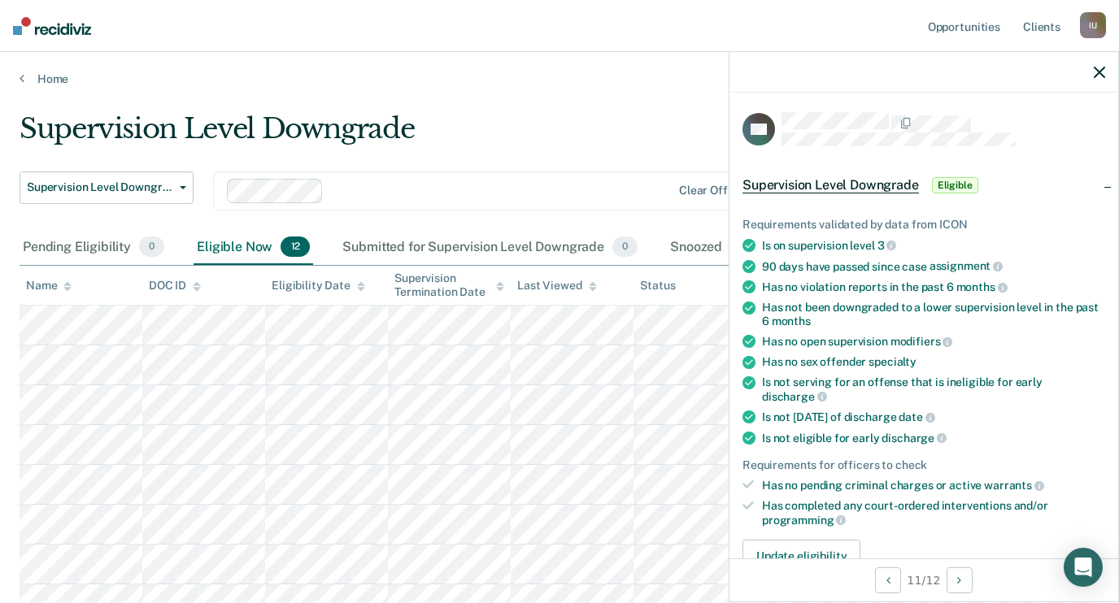
scroll to position [14, 0]
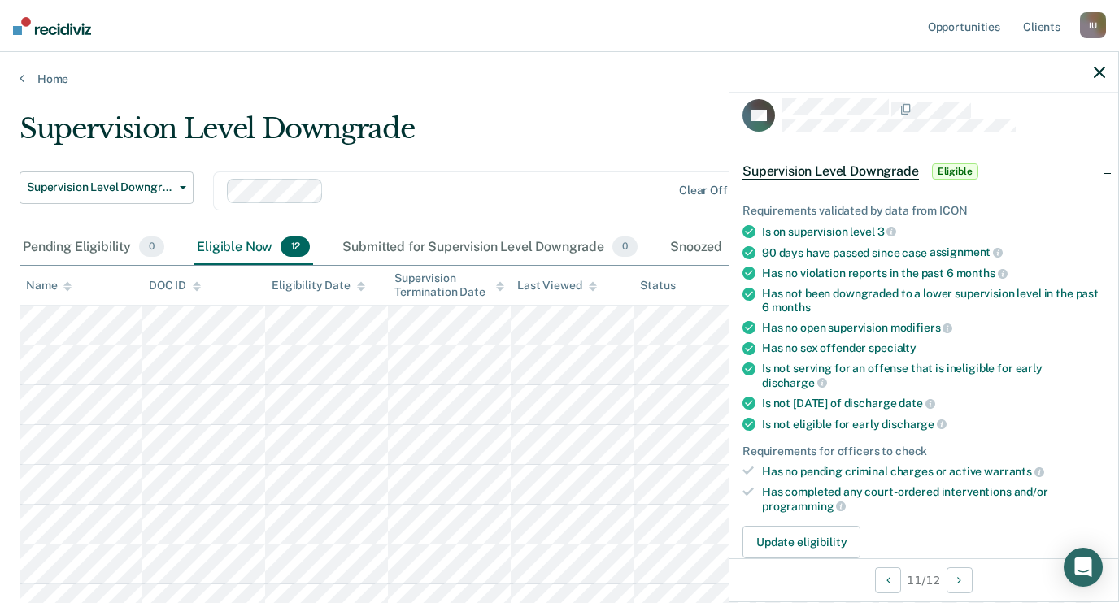
click at [1089, 67] on div at bounding box center [923, 72] width 389 height 41
click at [1102, 73] on icon "button" at bounding box center [1098, 72] width 11 height 11
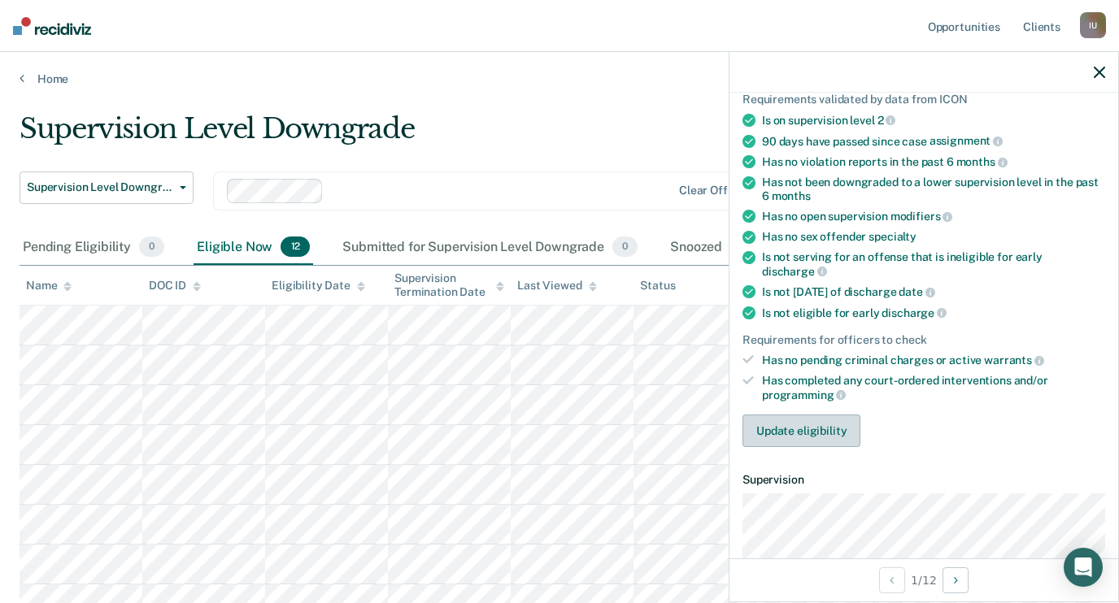
click at [821, 415] on button "Update eligibility" at bounding box center [801, 431] width 118 height 33
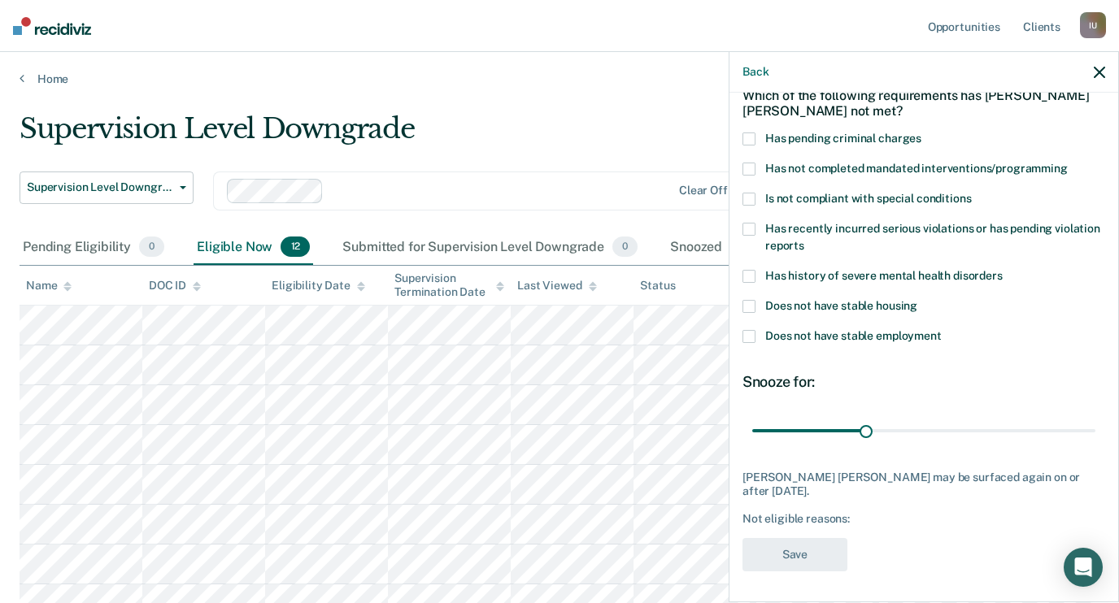
scroll to position [0, 0]
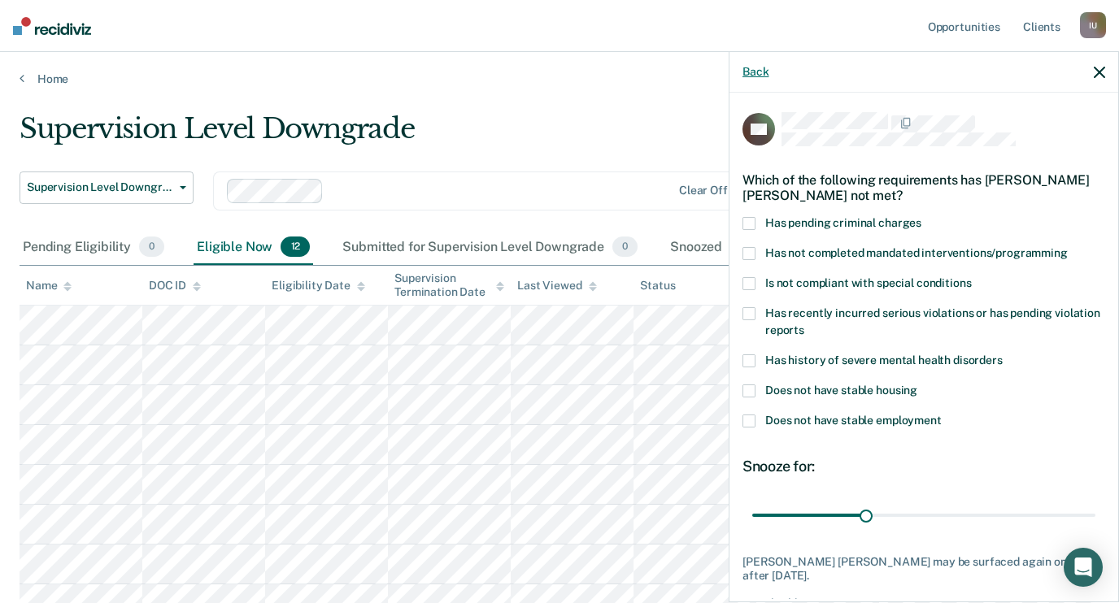
click at [756, 65] on button "Back" at bounding box center [755, 72] width 26 height 14
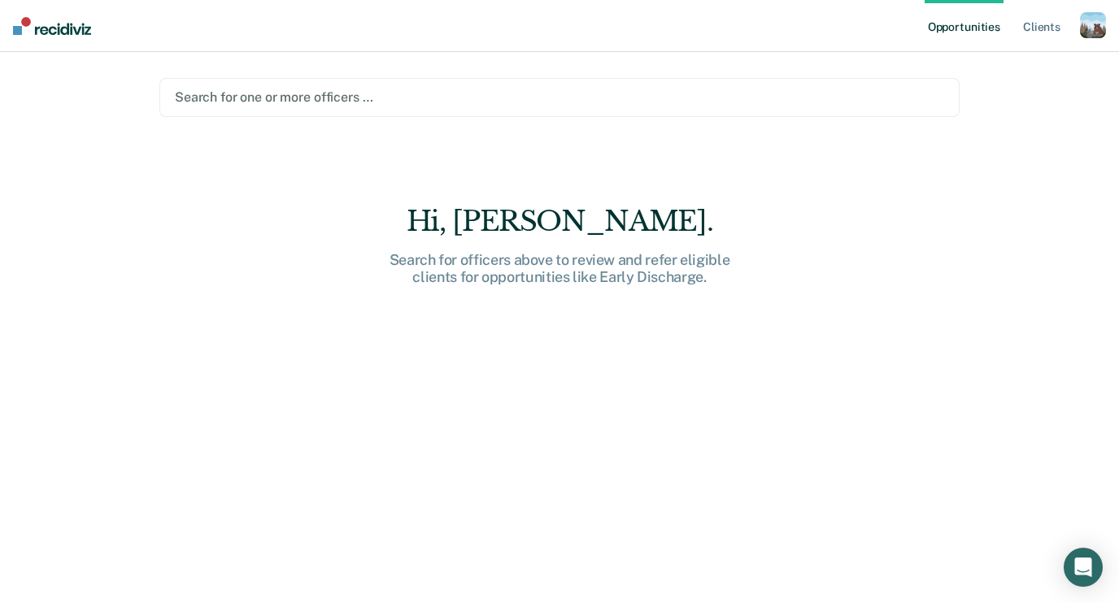
click at [1086, 20] on div "button" at bounding box center [1092, 25] width 26 height 26
click at [1004, 63] on link "Profile" at bounding box center [1027, 66] width 131 height 14
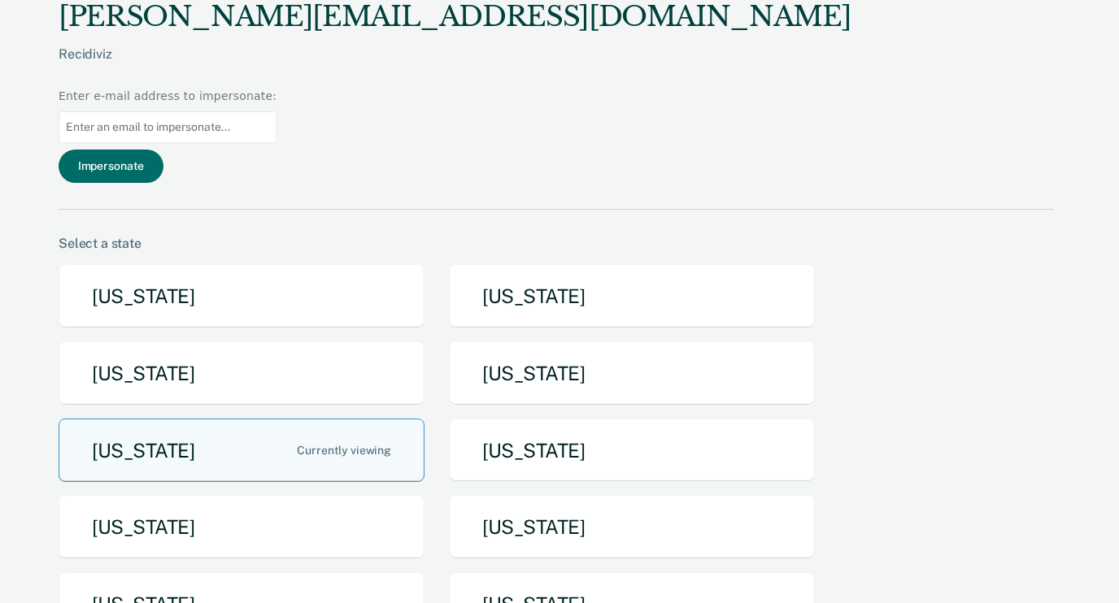
click at [276, 111] on input at bounding box center [168, 127] width 218 height 32
type input "[PERSON_NAME][EMAIL_ADDRESS][PERSON_NAME][US_STATE][DOMAIN_NAME]"
click at [163, 150] on button "Impersonate" at bounding box center [111, 166] width 105 height 33
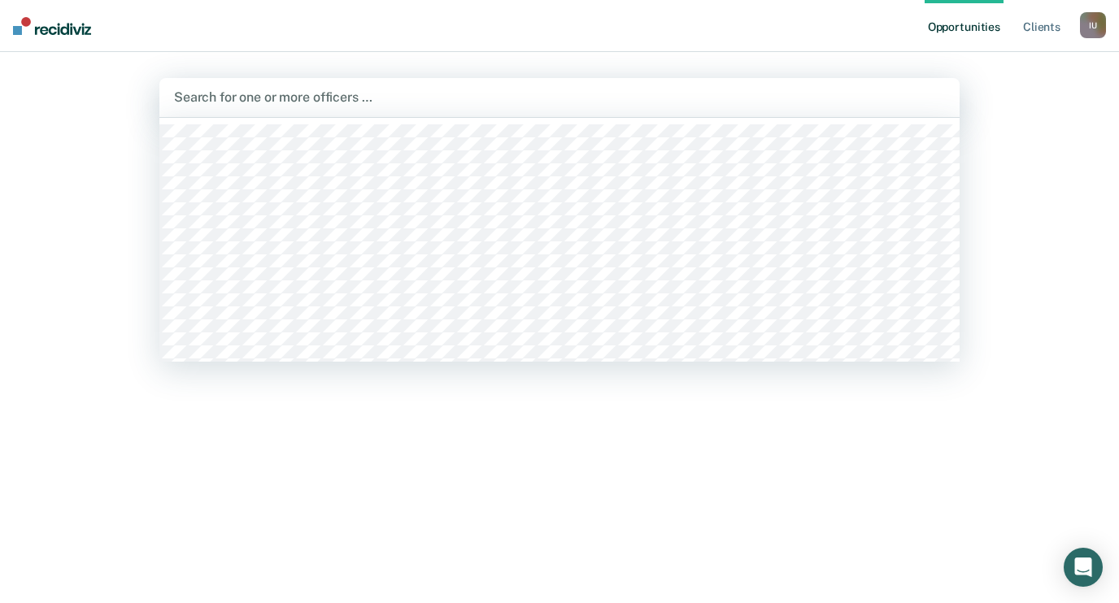
click at [371, 105] on div at bounding box center [559, 97] width 771 height 19
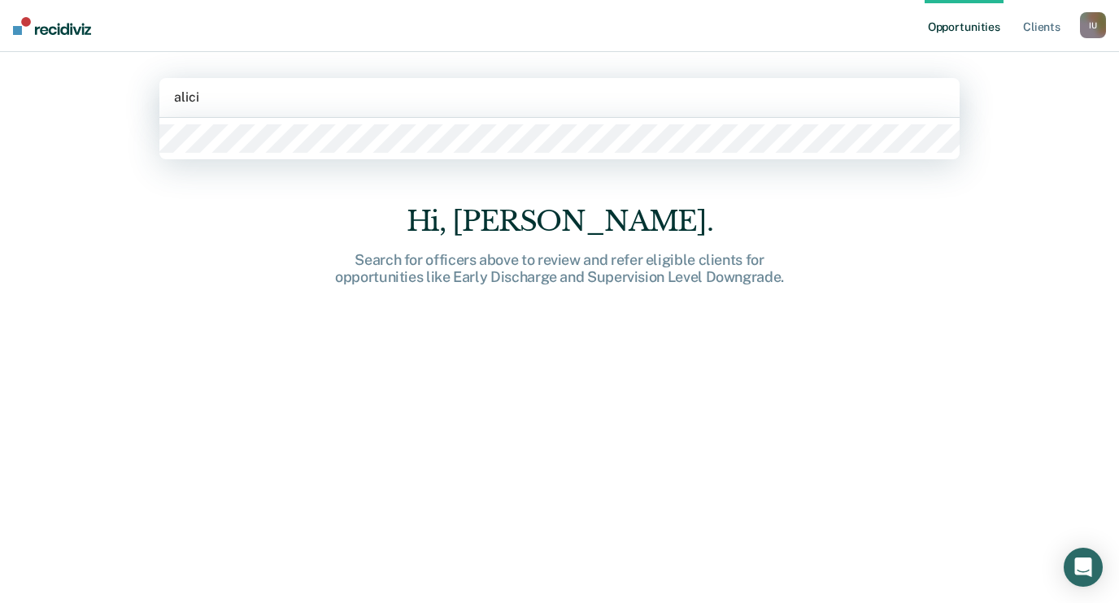
type input "[PERSON_NAME]"
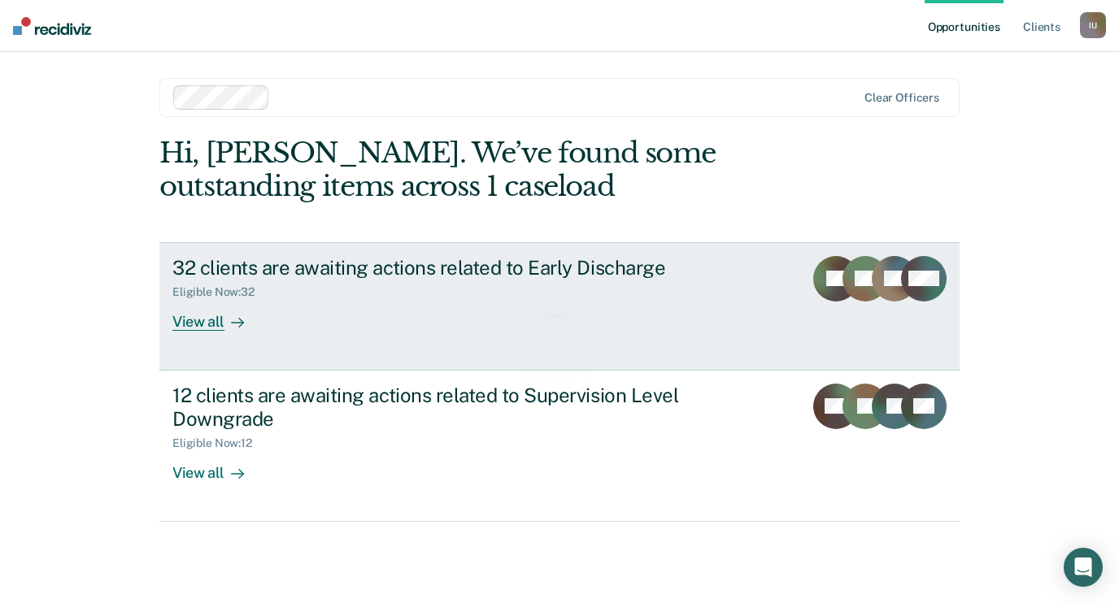
click at [234, 270] on div "32 clients are awaiting actions related to Early Discharge" at bounding box center [457, 268] width 571 height 24
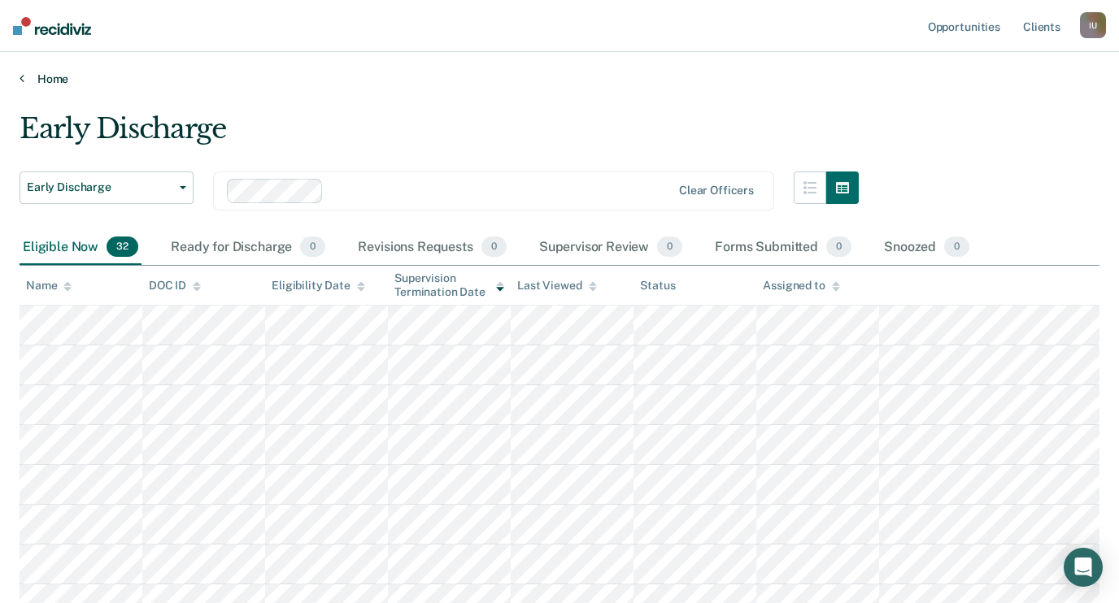
click at [60, 75] on link "Home" at bounding box center [559, 79] width 1079 height 15
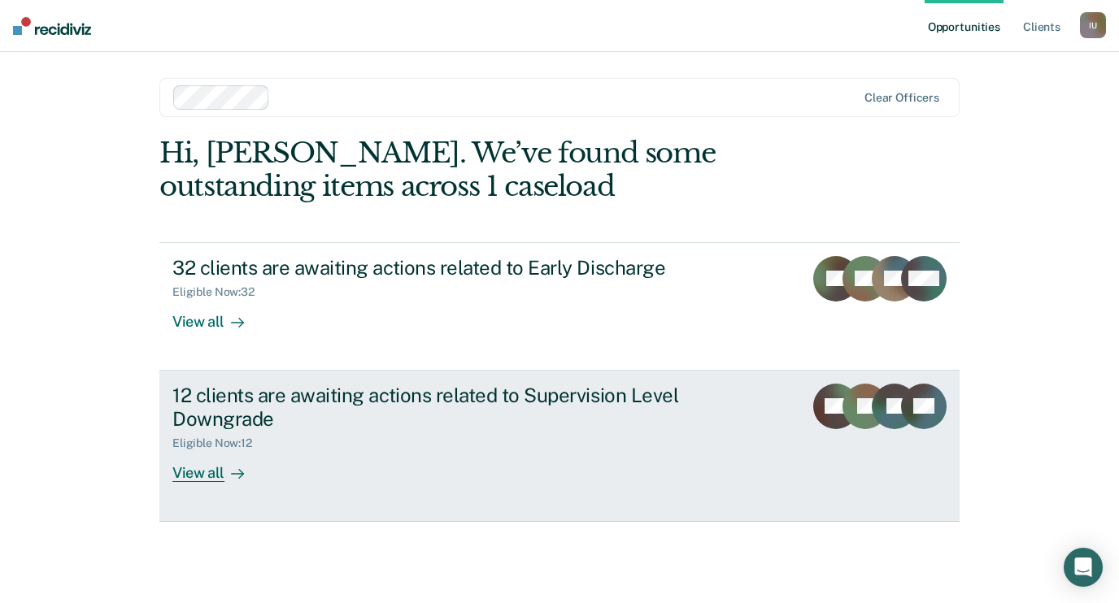
click at [278, 412] on div "12 clients are awaiting actions related to Supervision Level Downgrade" at bounding box center [457, 407] width 571 height 47
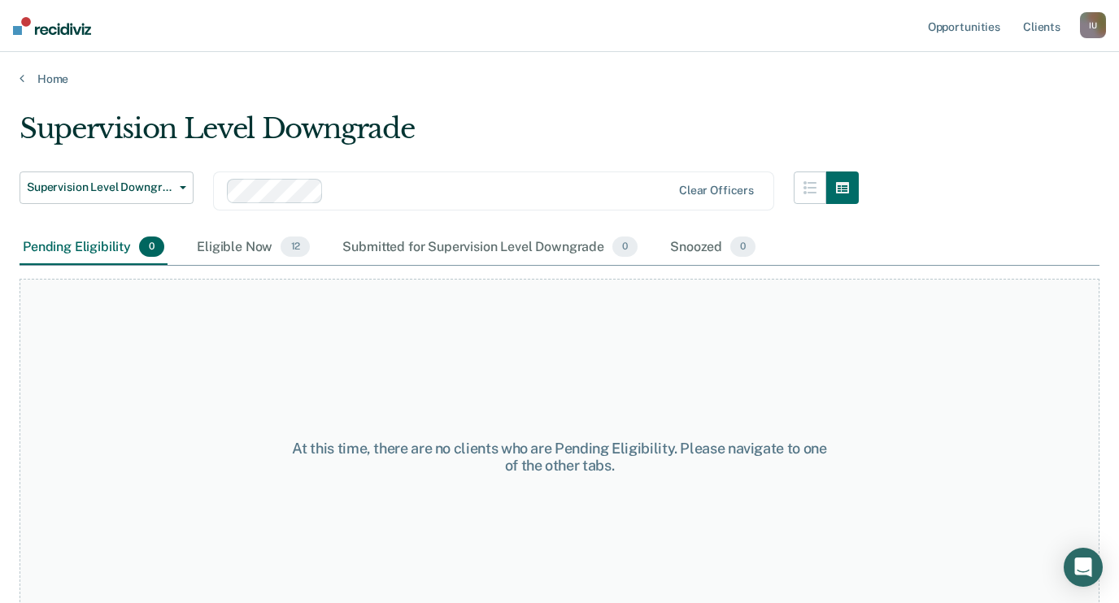
scroll to position [31, 0]
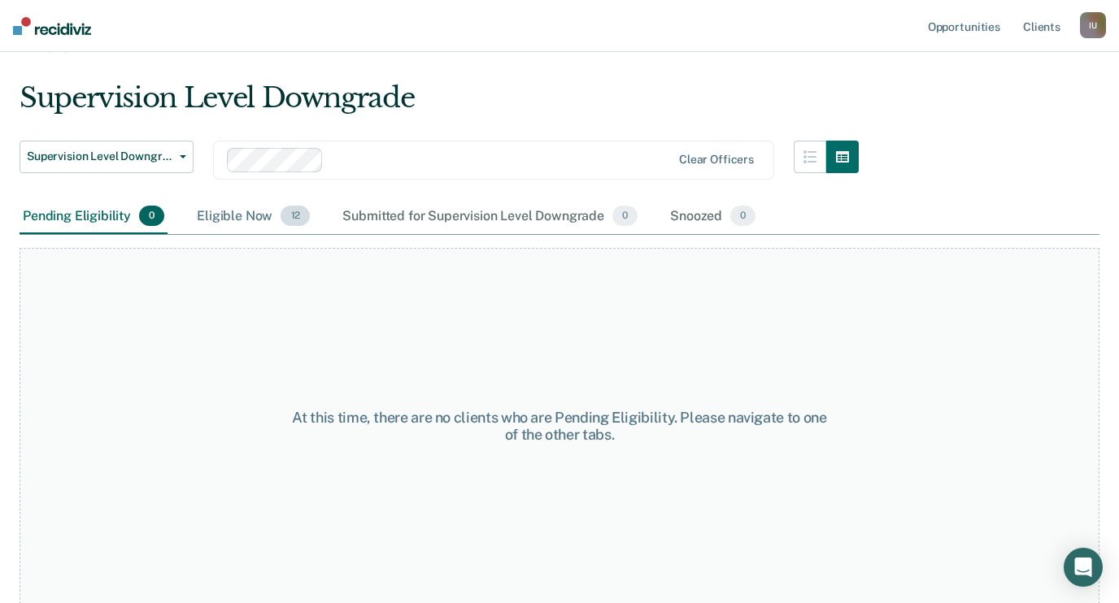
click at [271, 220] on div "Eligible Now 12" at bounding box center [252, 217] width 119 height 36
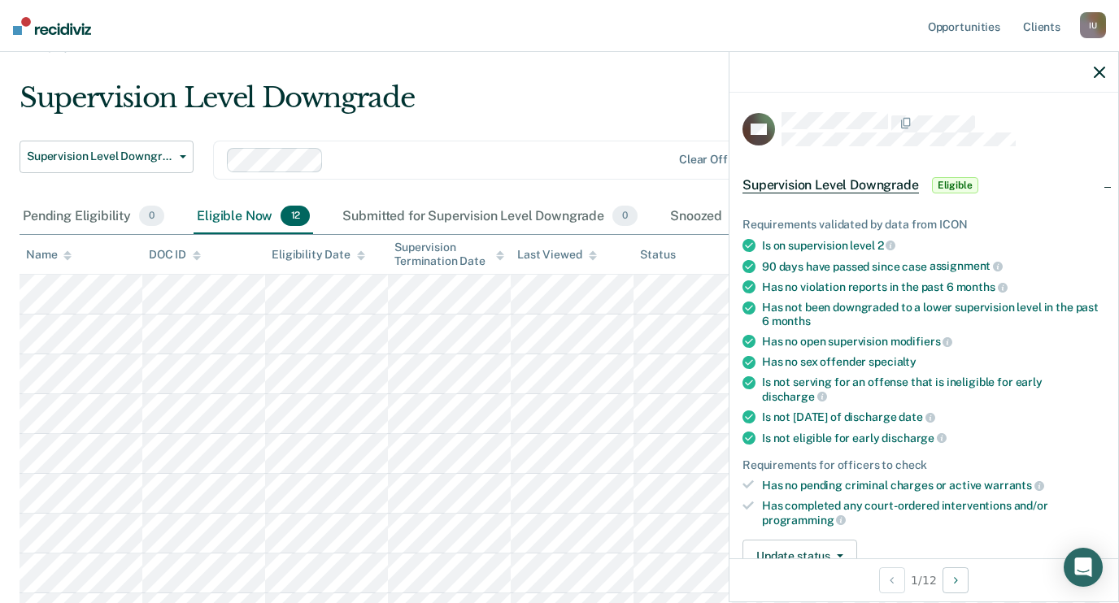
scroll to position [240, 0]
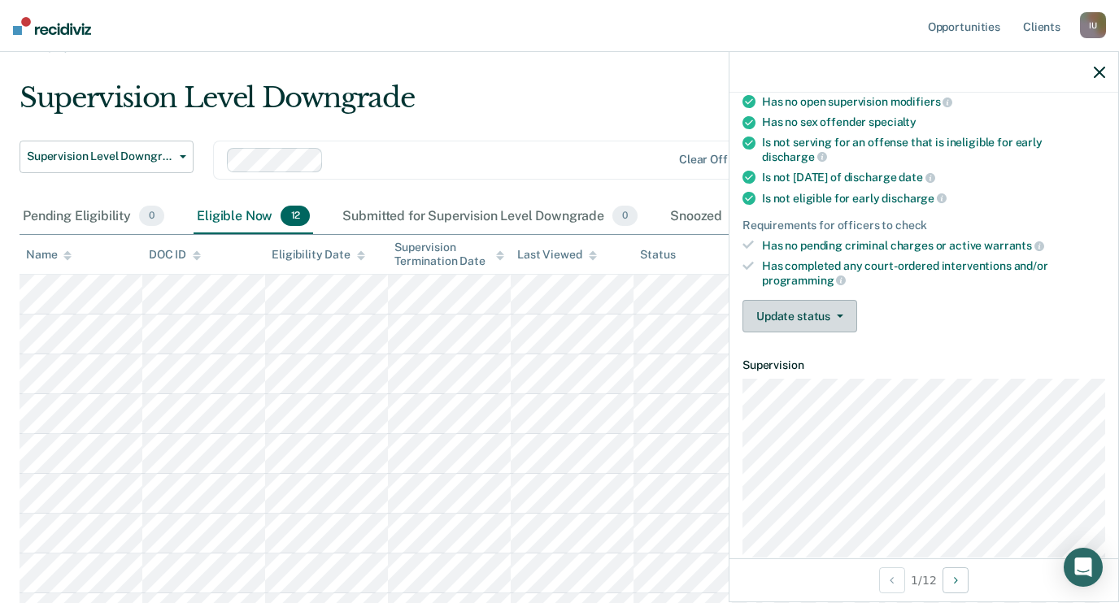
click at [833, 300] on button "Update status" at bounding box center [799, 316] width 115 height 33
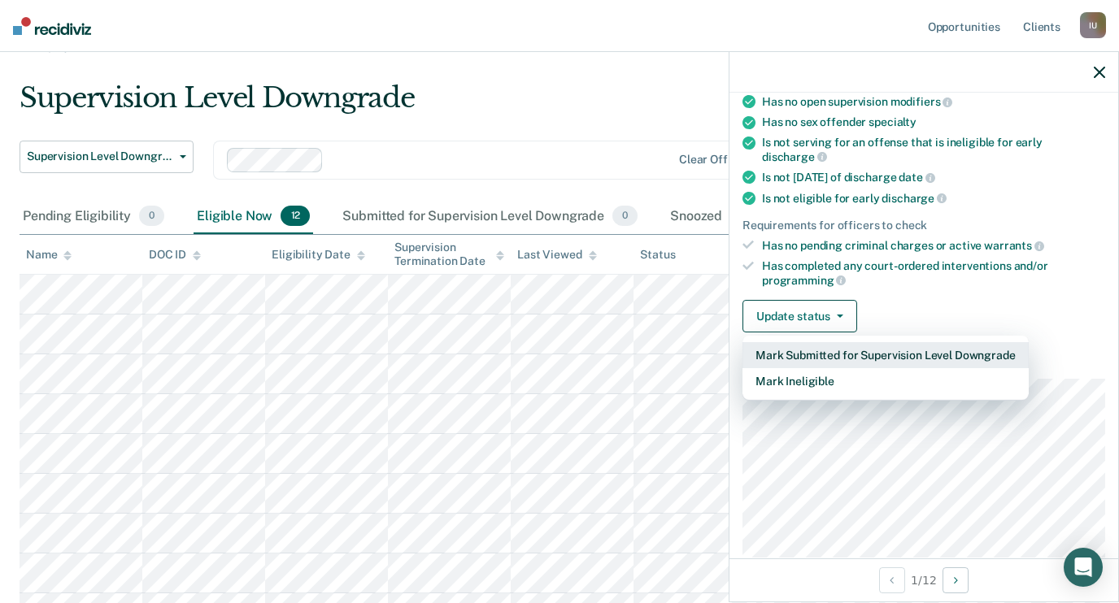
click at [838, 342] on button "Mark Submitted for Supervision Level Downgrade" at bounding box center [885, 355] width 286 height 26
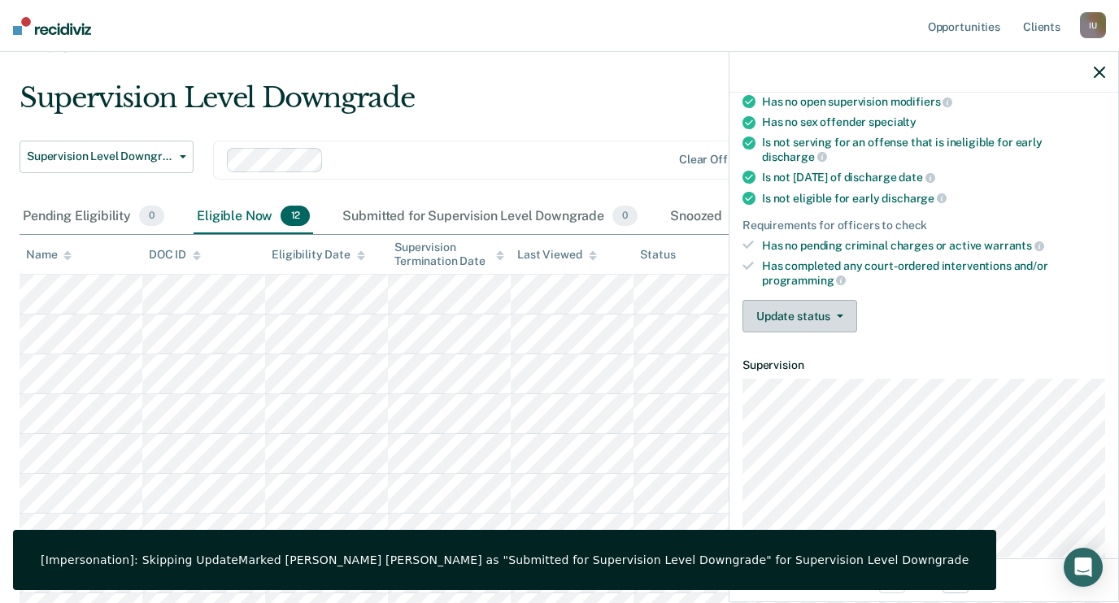
scroll to position [269, 0]
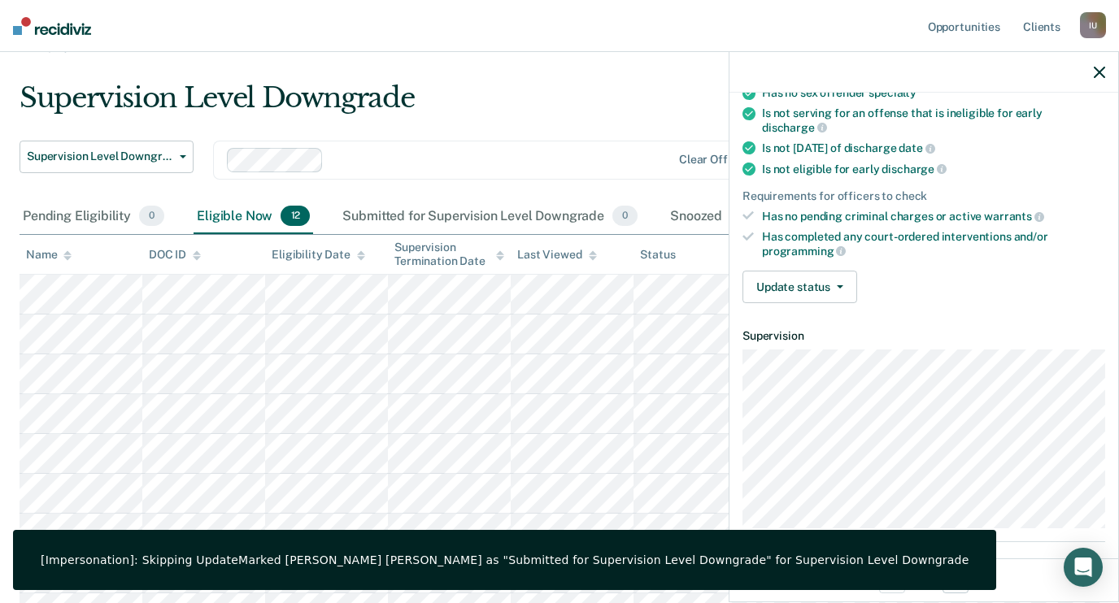
click at [296, 557] on div "[Impersonation]: Skipping Update Marked Curry Hardaway as "Submitted for Superv…" at bounding box center [504, 560] width 927 height 15
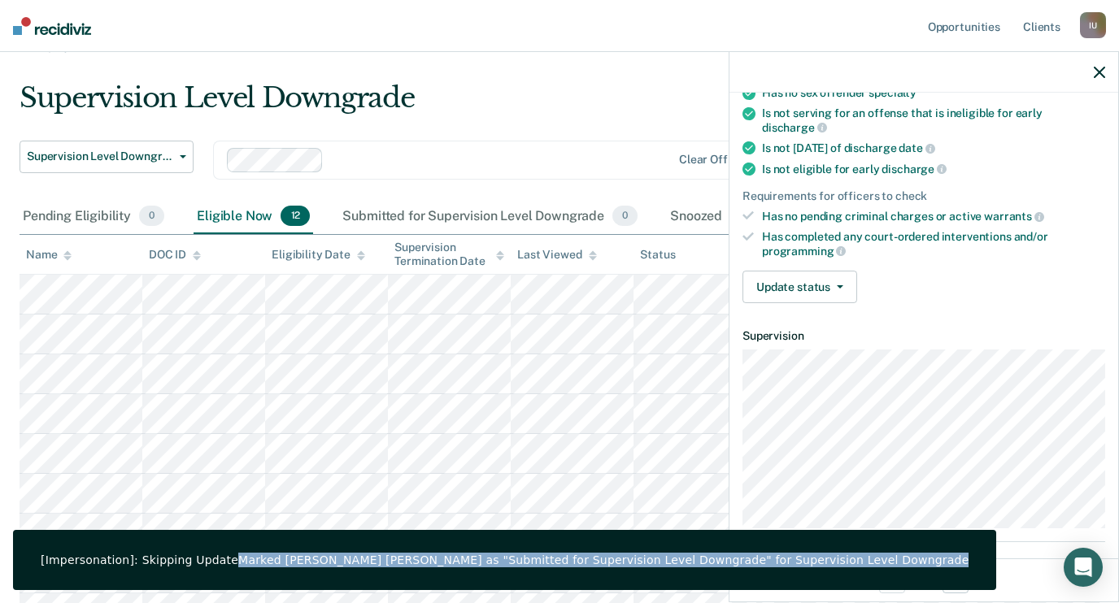
click at [296, 557] on div "[Impersonation]: Skipping Update Marked Curry Hardaway as "Submitted for Superv…" at bounding box center [504, 560] width 927 height 15
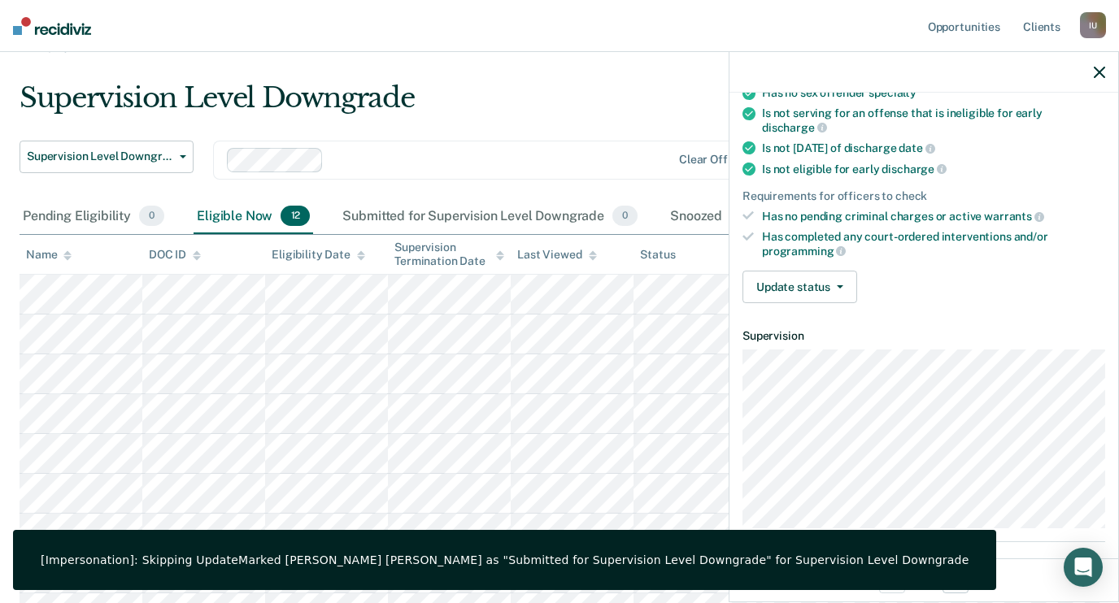
click at [312, 553] on div "[Impersonation]: Skipping Update Marked Curry Hardaway as "Submitted for Superv…" at bounding box center [504, 560] width 927 height 15
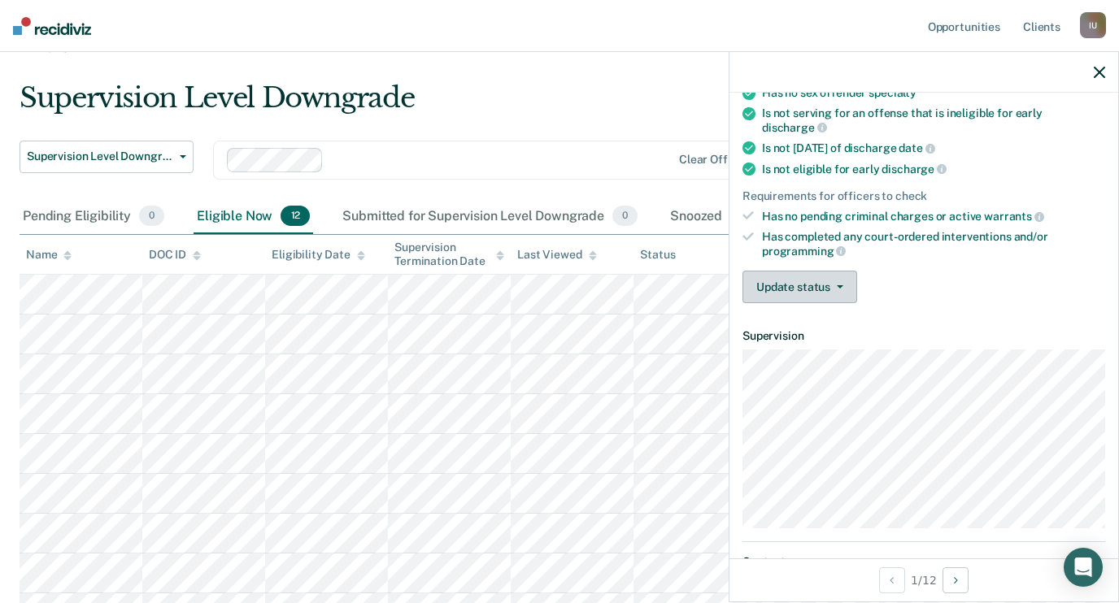
click at [848, 275] on button "Update status" at bounding box center [799, 287] width 115 height 33
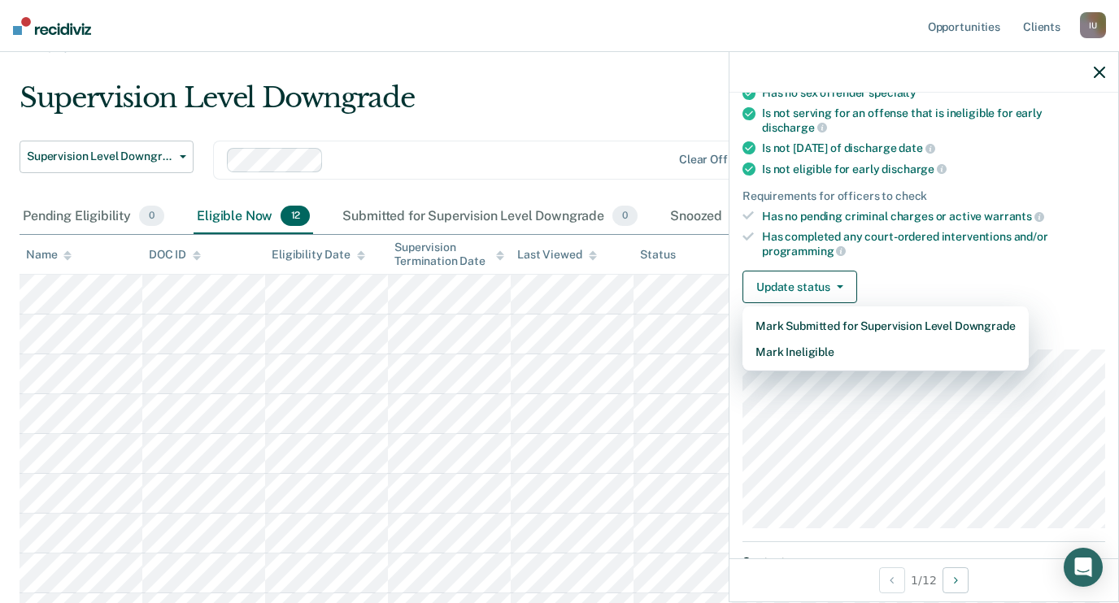
click at [888, 247] on div "Requirements validated by data from ICON Is on supervision level 2 90 days have…" at bounding box center [923, 119] width 389 height 393
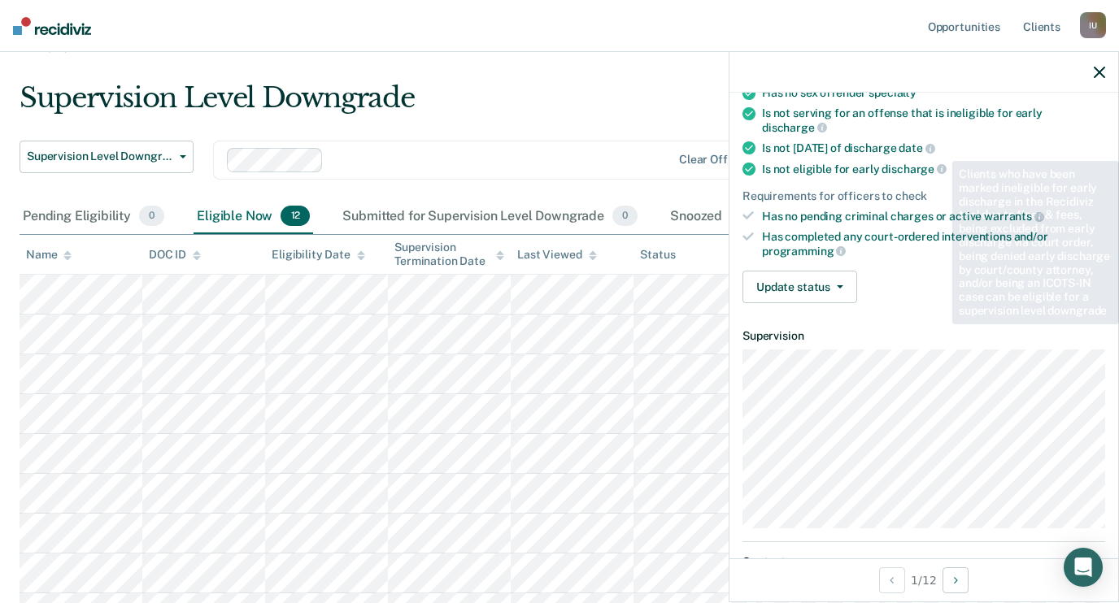
scroll to position [0, 0]
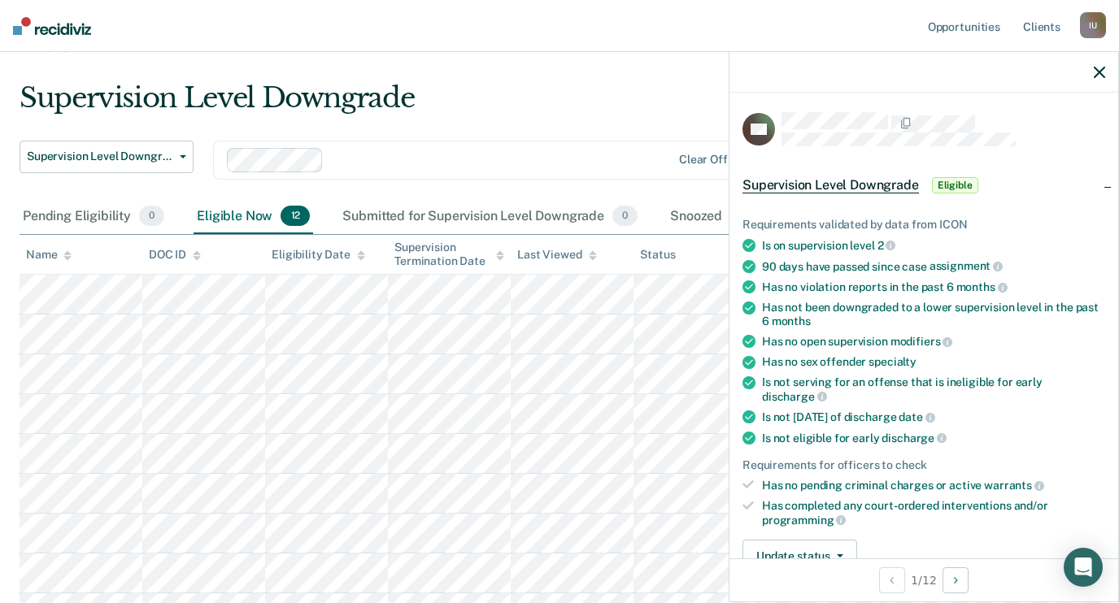
click at [1101, 77] on icon "button" at bounding box center [1098, 72] width 11 height 11
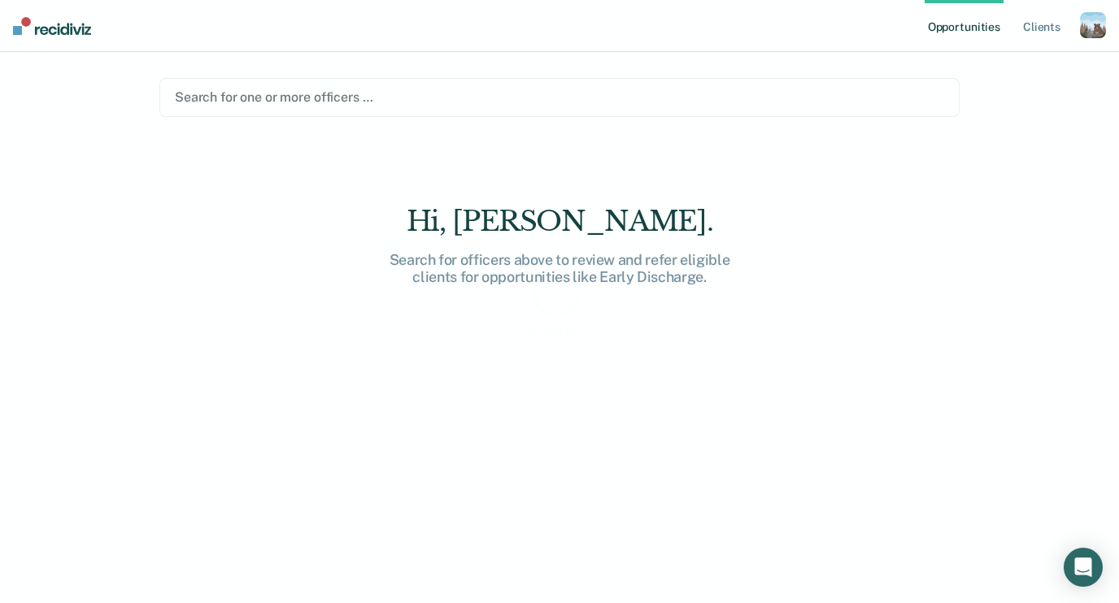
click at [1081, 25] on div "button" at bounding box center [1092, 25] width 26 height 26
click at [1014, 66] on link "Profile" at bounding box center [1027, 66] width 131 height 14
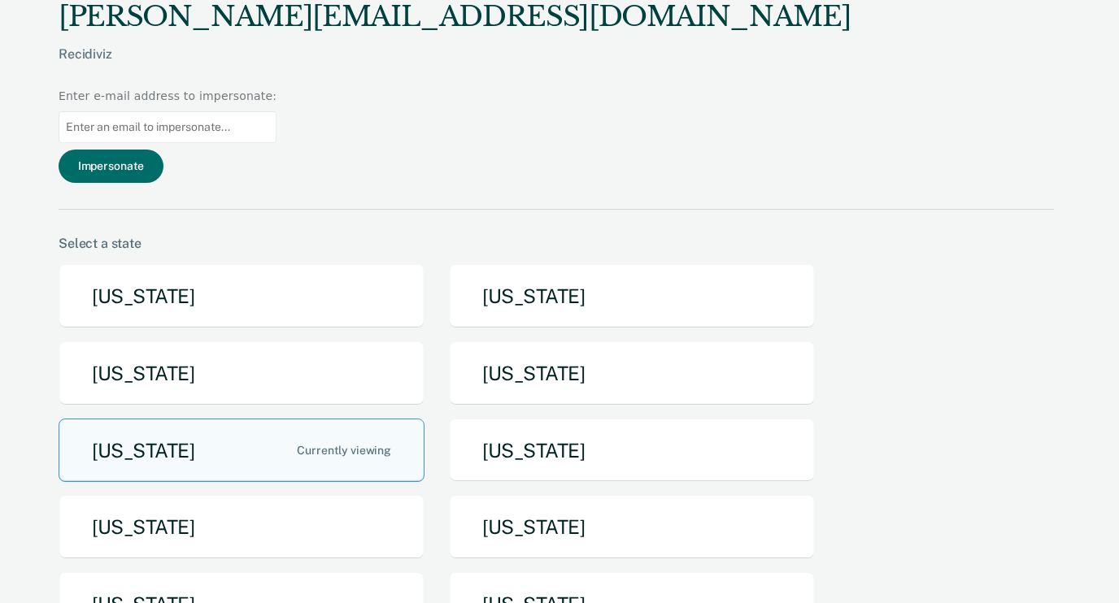
click at [276, 111] on input at bounding box center [168, 127] width 218 height 32
type input "seth.kaefring@iowa.gov"
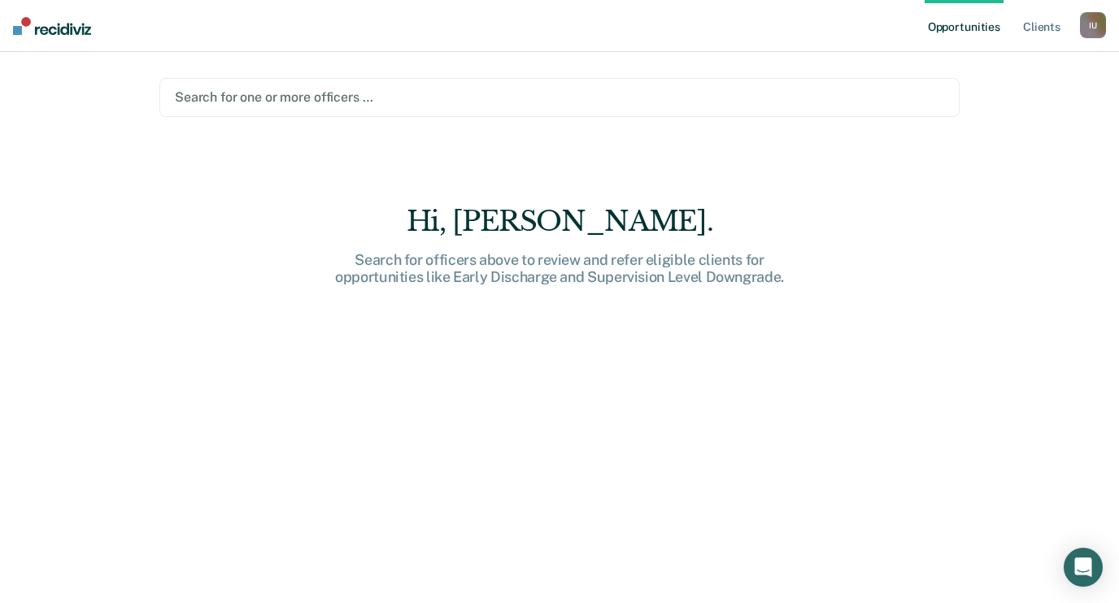
click at [1090, 25] on div "I U" at bounding box center [1092, 25] width 26 height 26
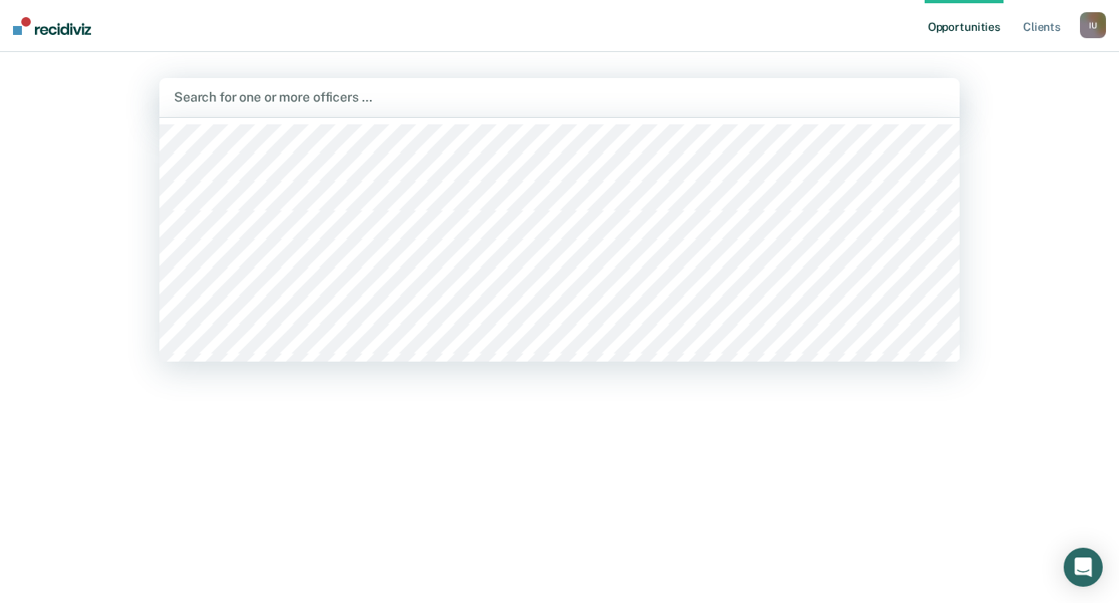
click at [662, 99] on div at bounding box center [559, 97] width 771 height 19
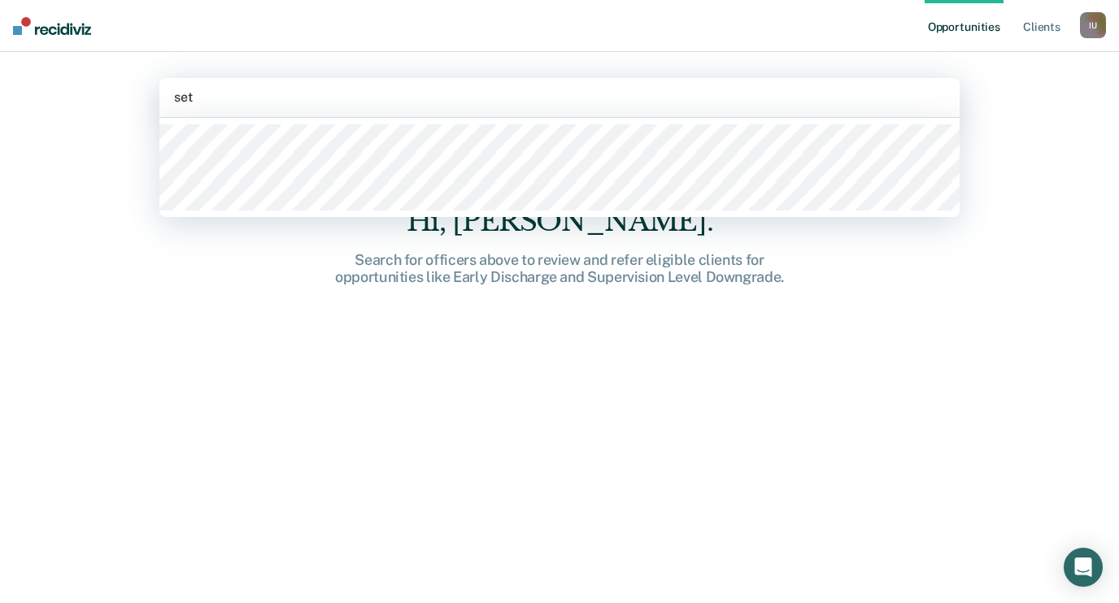
type input "seth"
click at [319, 214] on div at bounding box center [559, 167] width 800 height 99
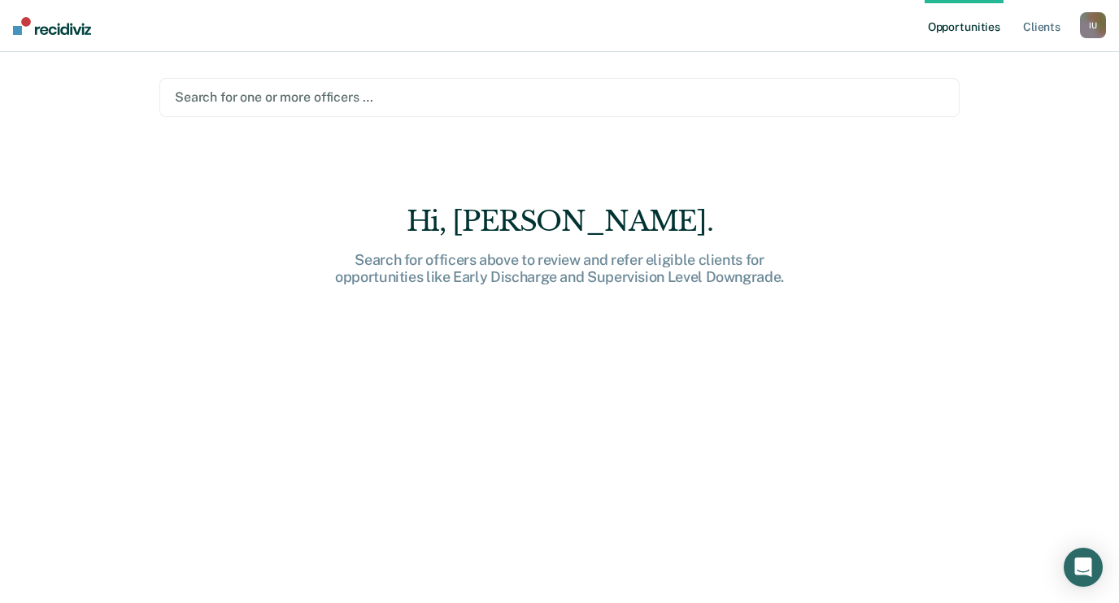
click at [310, 99] on div at bounding box center [559, 97] width 769 height 19
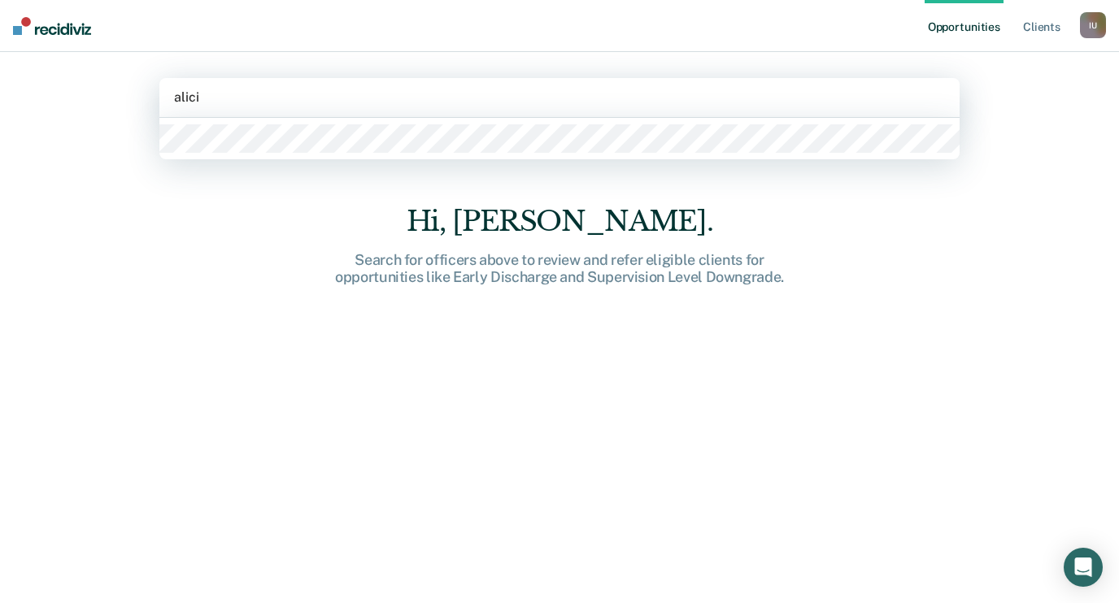
type input "alicia"
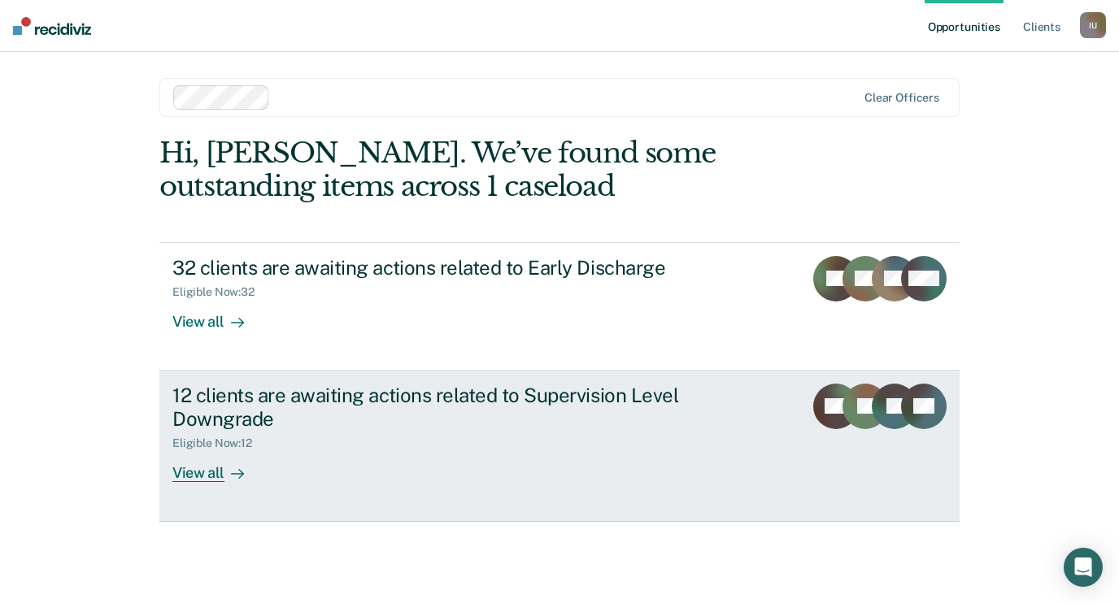
click at [309, 432] on div "Eligible Now : 12" at bounding box center [457, 440] width 571 height 20
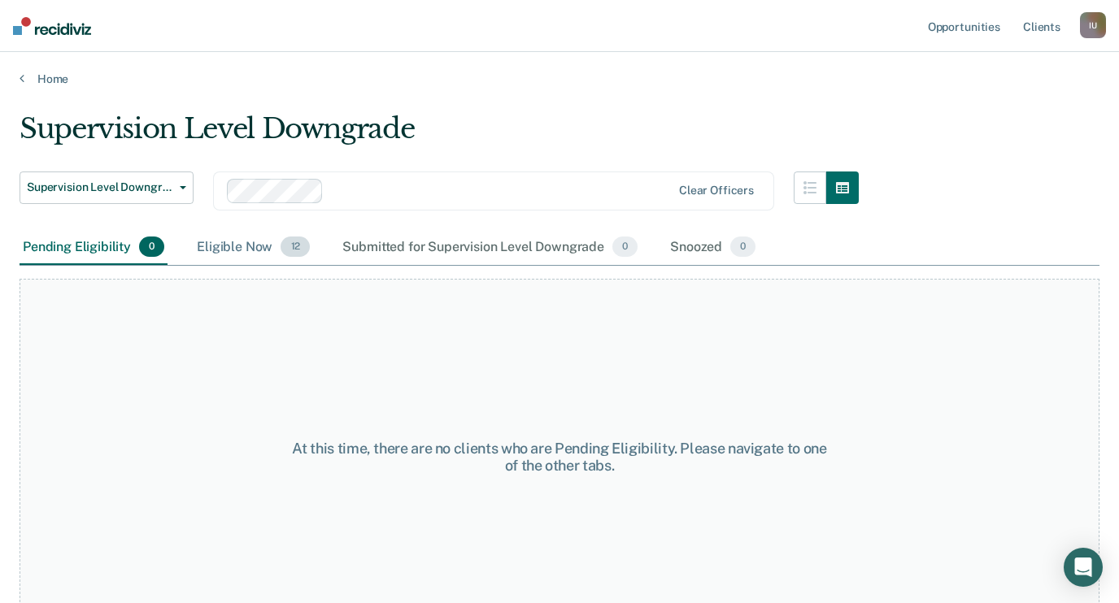
click at [230, 245] on div "Eligible Now 12" at bounding box center [252, 248] width 119 height 36
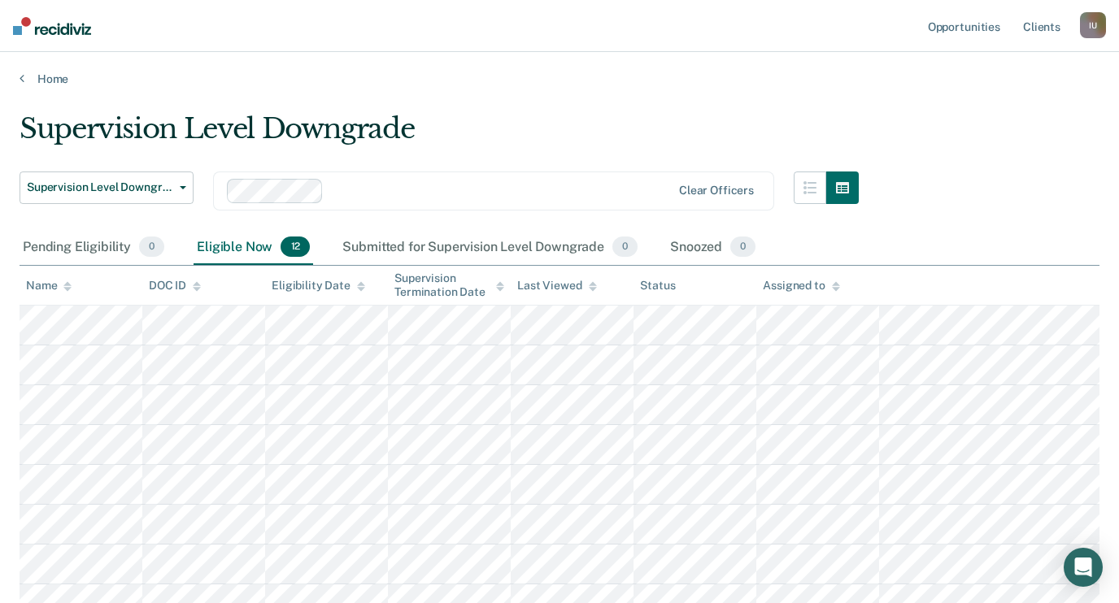
scroll to position [297, 0]
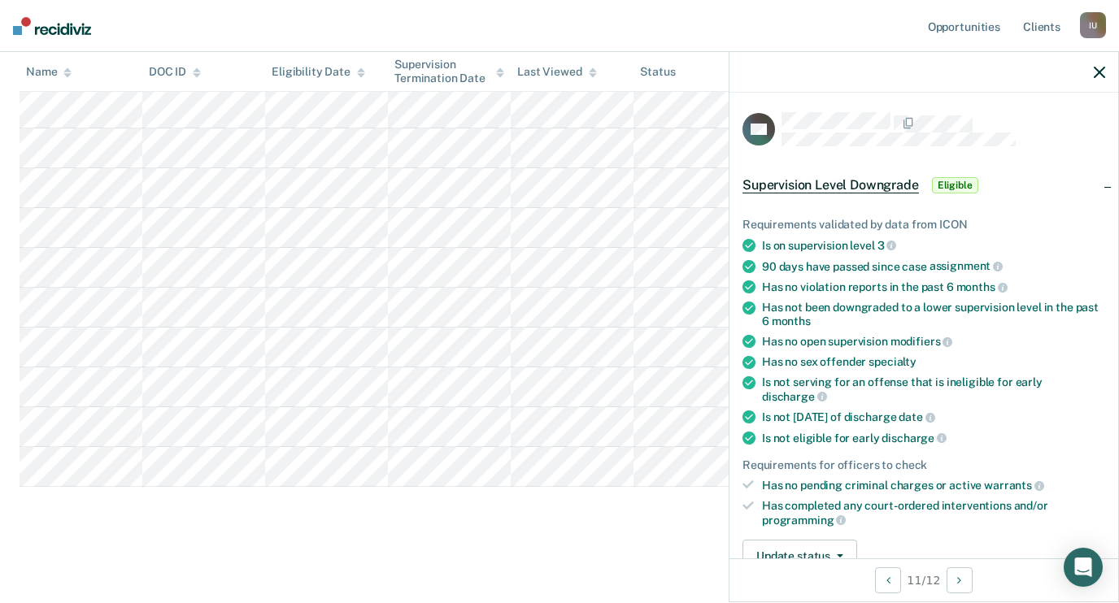
click at [87, 491] on div "Supervision Level Downgrade Supervision Level Downgrade Early Discharge Supervi…" at bounding box center [559, 174] width 1079 height 719
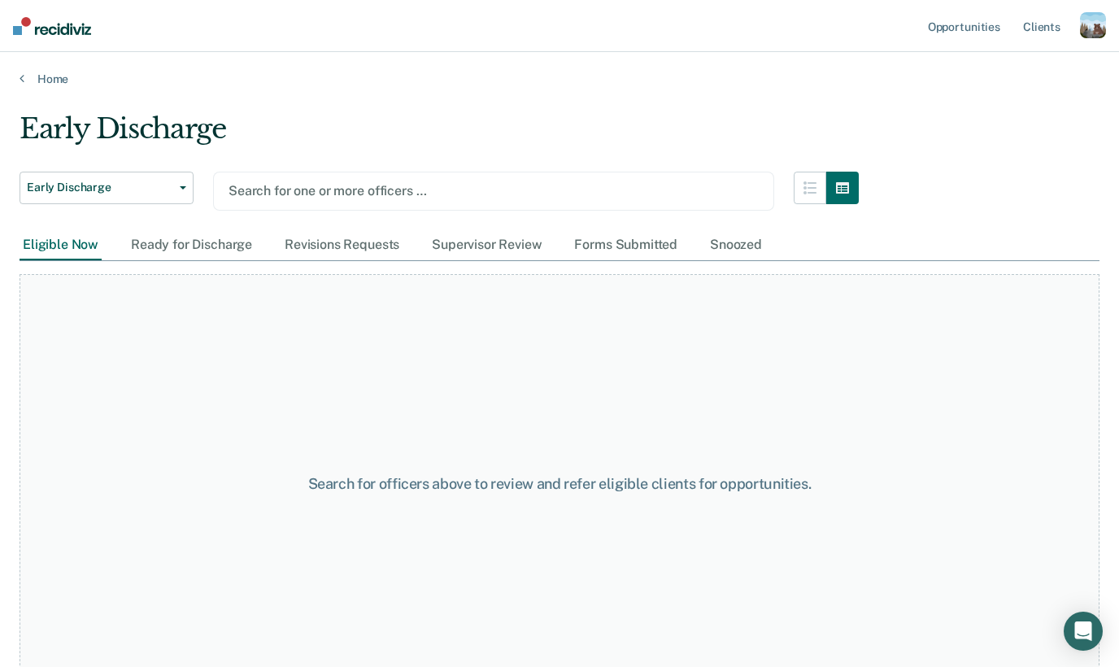
click at [263, 192] on div at bounding box center [493, 190] width 530 height 19
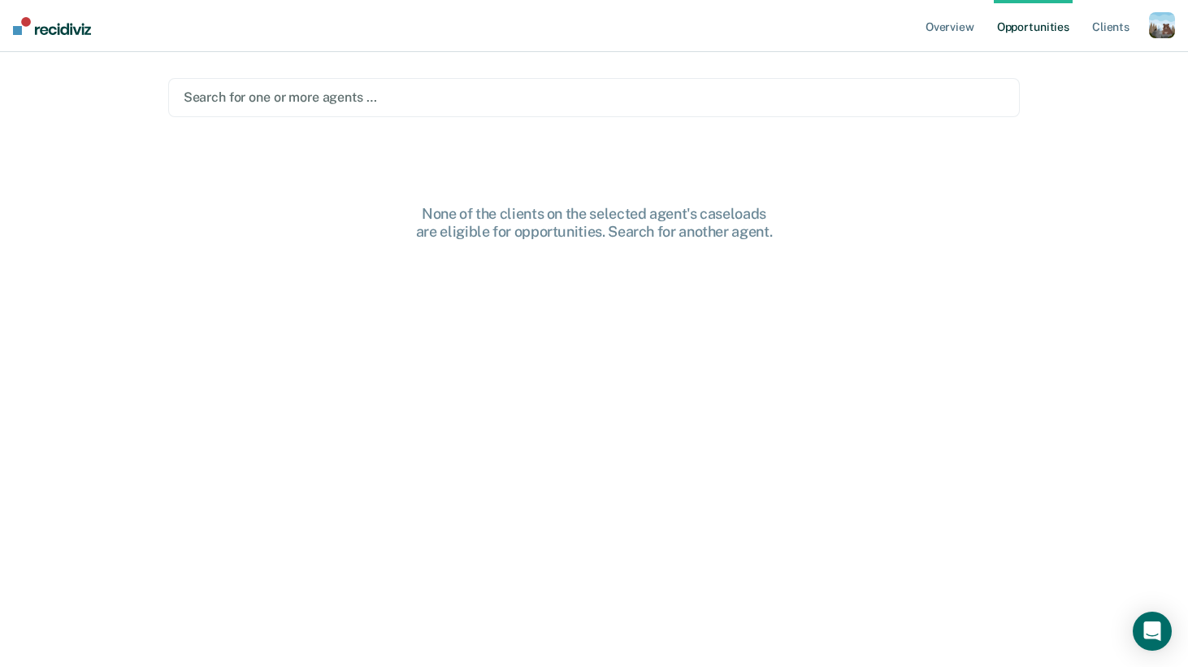
click at [1159, 22] on div "button" at bounding box center [1162, 25] width 26 height 26
click at [1083, 59] on div "Profile How it works Log Out" at bounding box center [1097, 86] width 157 height 80
click at [1079, 61] on link "Profile" at bounding box center [1097, 66] width 131 height 14
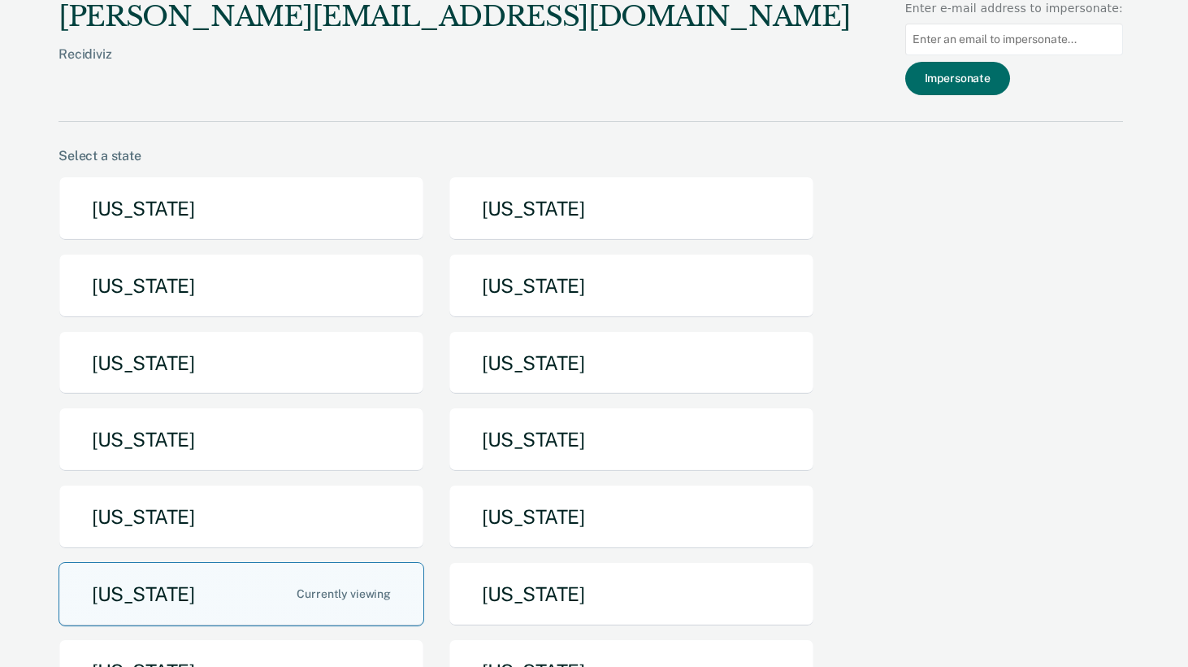
click at [259, 576] on button "[US_STATE]" at bounding box center [242, 594] width 366 height 64
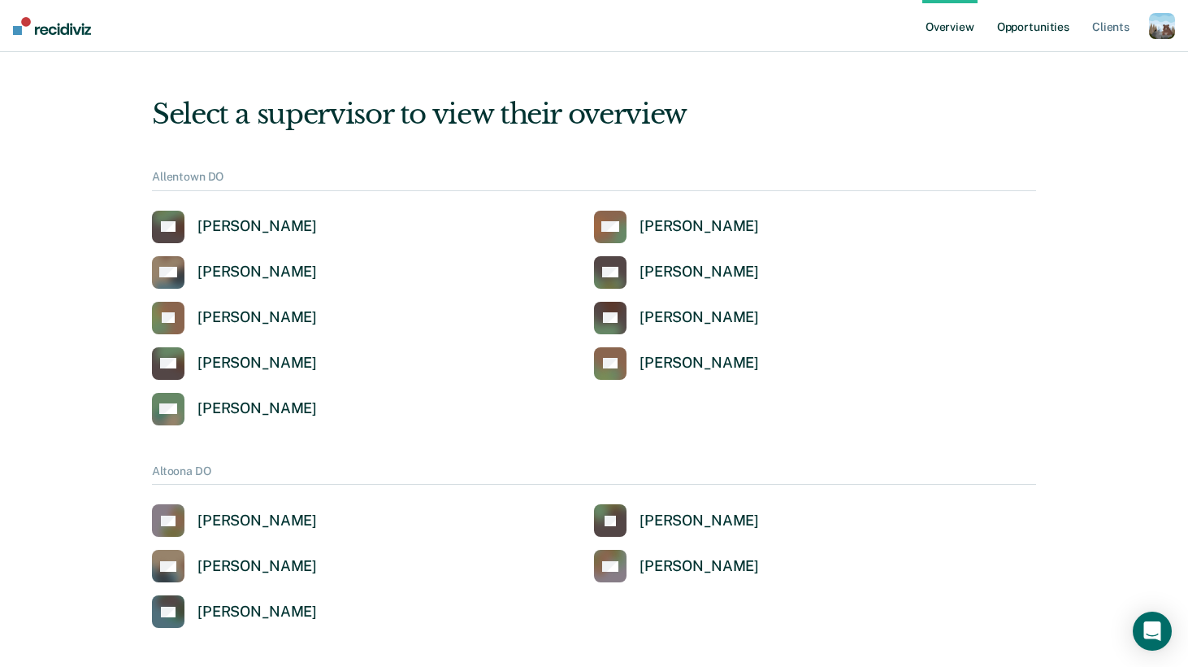
click at [1014, 12] on link "Opportunities" at bounding box center [1033, 26] width 79 height 52
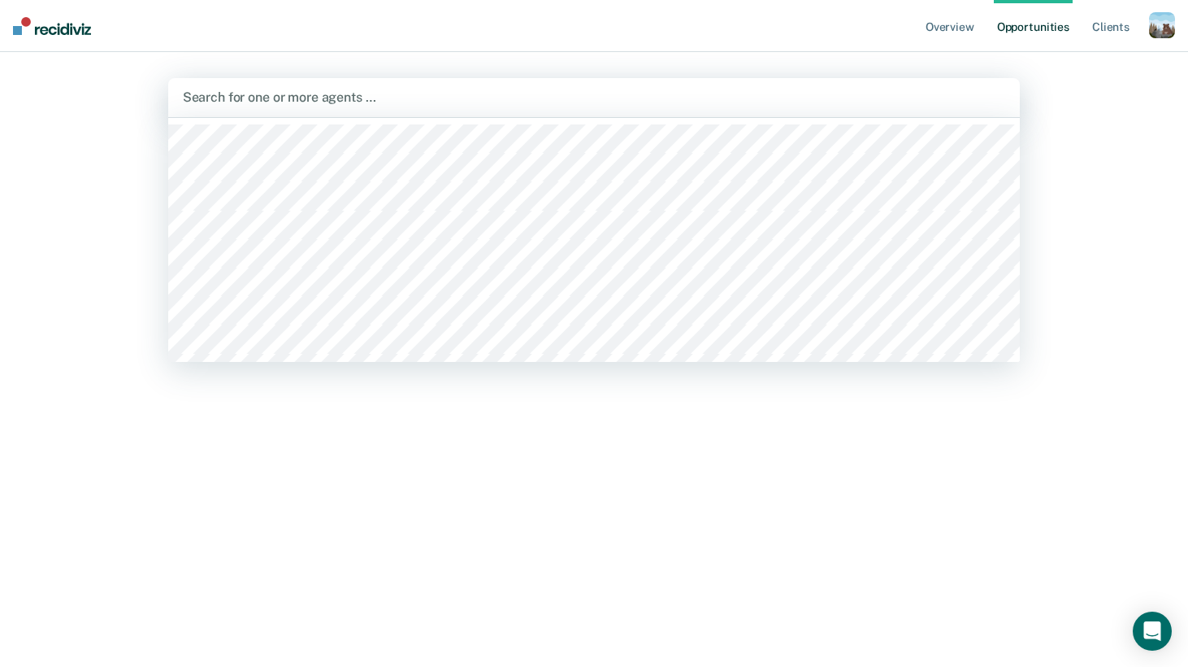
click at [424, 102] on div at bounding box center [594, 97] width 823 height 19
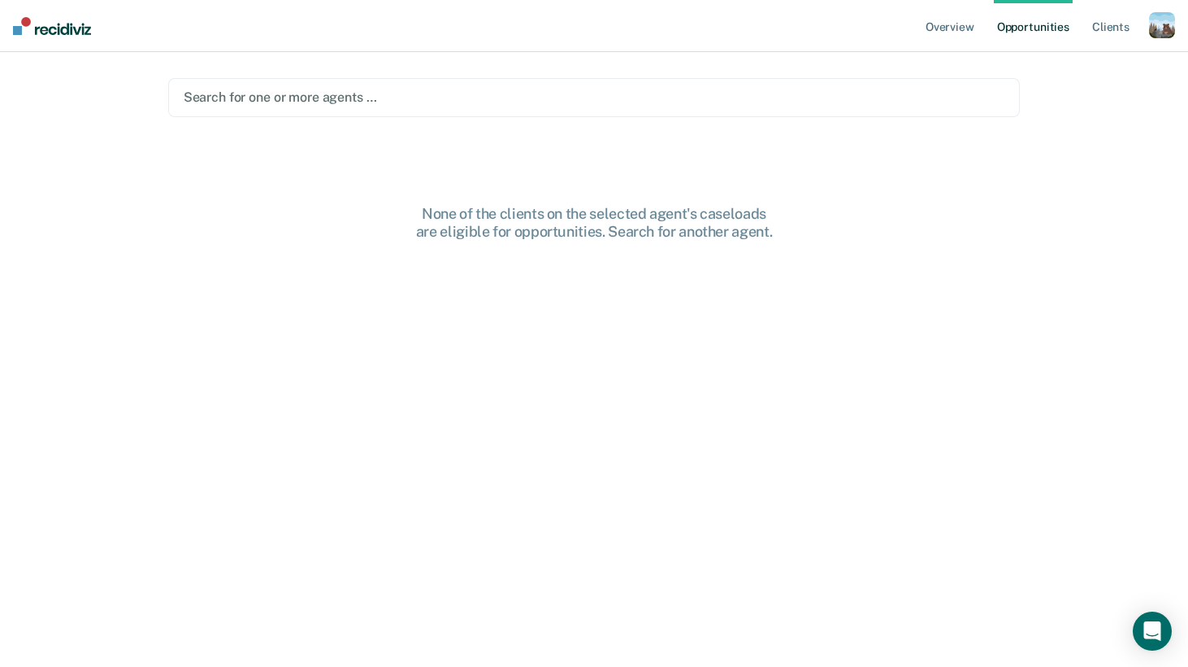
click at [371, 92] on div at bounding box center [595, 97] width 822 height 19
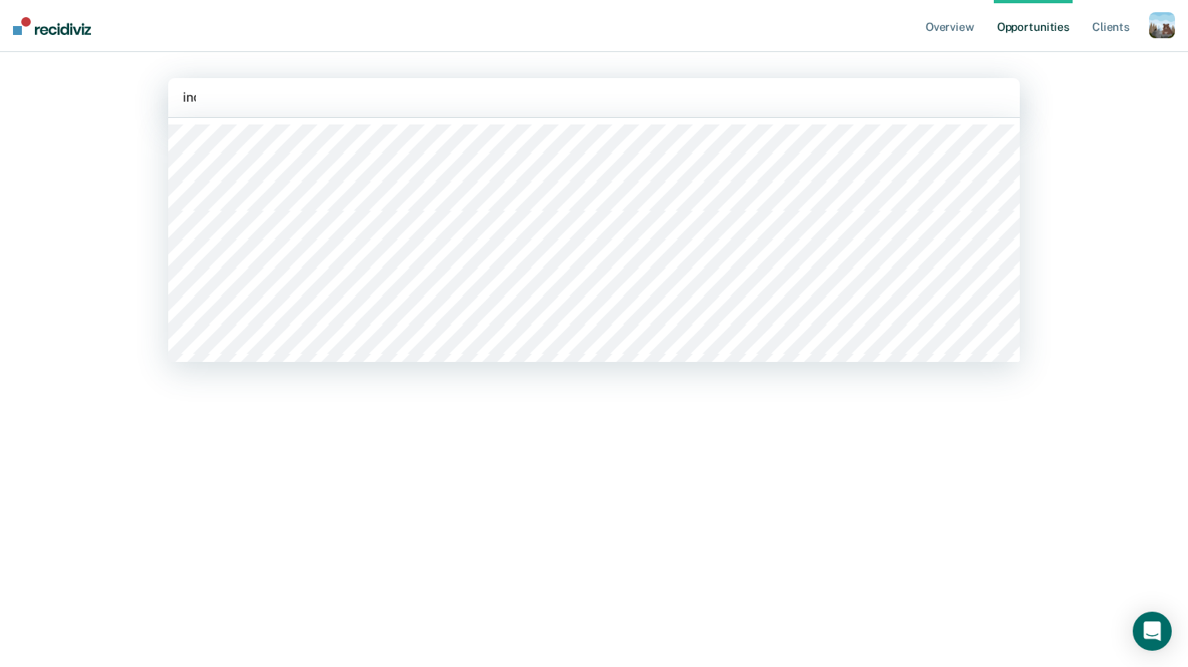
type input "india"
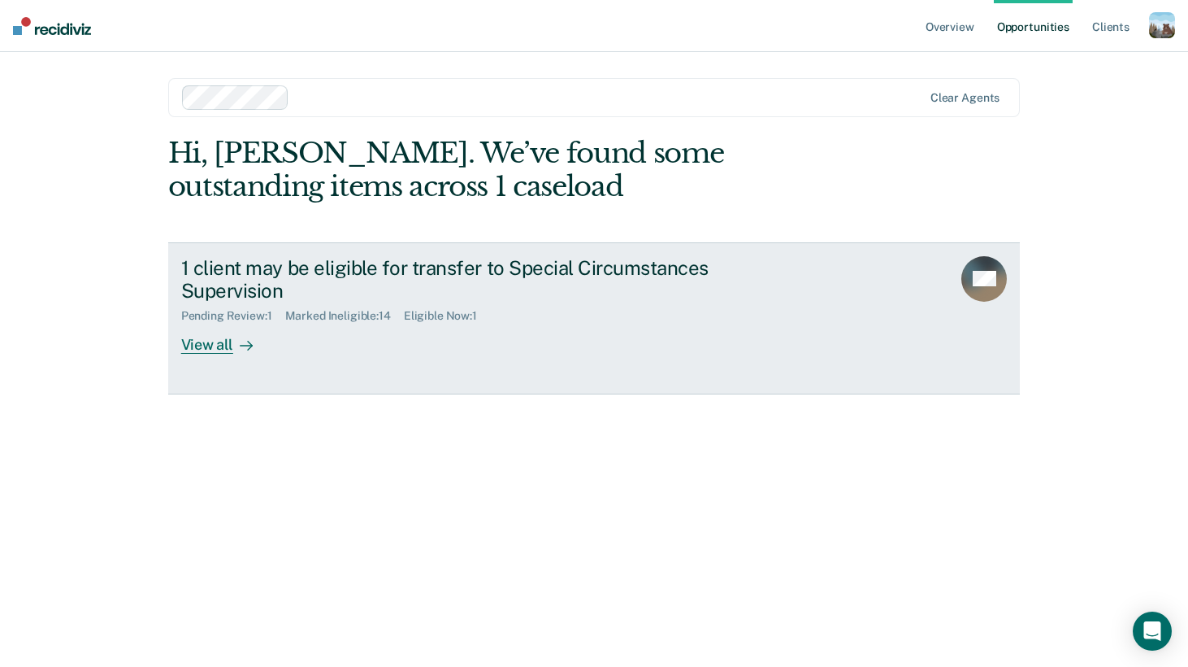
click at [389, 283] on div "1 client may be eligible for transfer to Special Circumstances Supervision" at bounding box center [466, 279] width 571 height 47
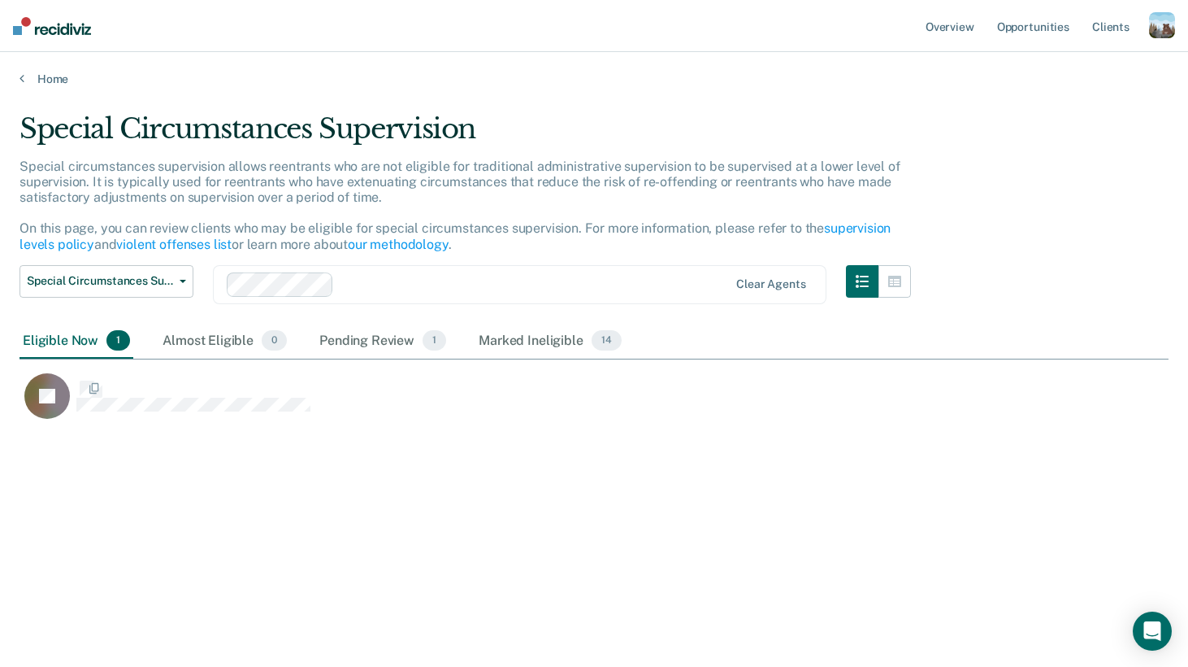
scroll to position [432, 1149]
click at [255, 324] on div "Almost Eligible 0" at bounding box center [224, 342] width 131 height 36
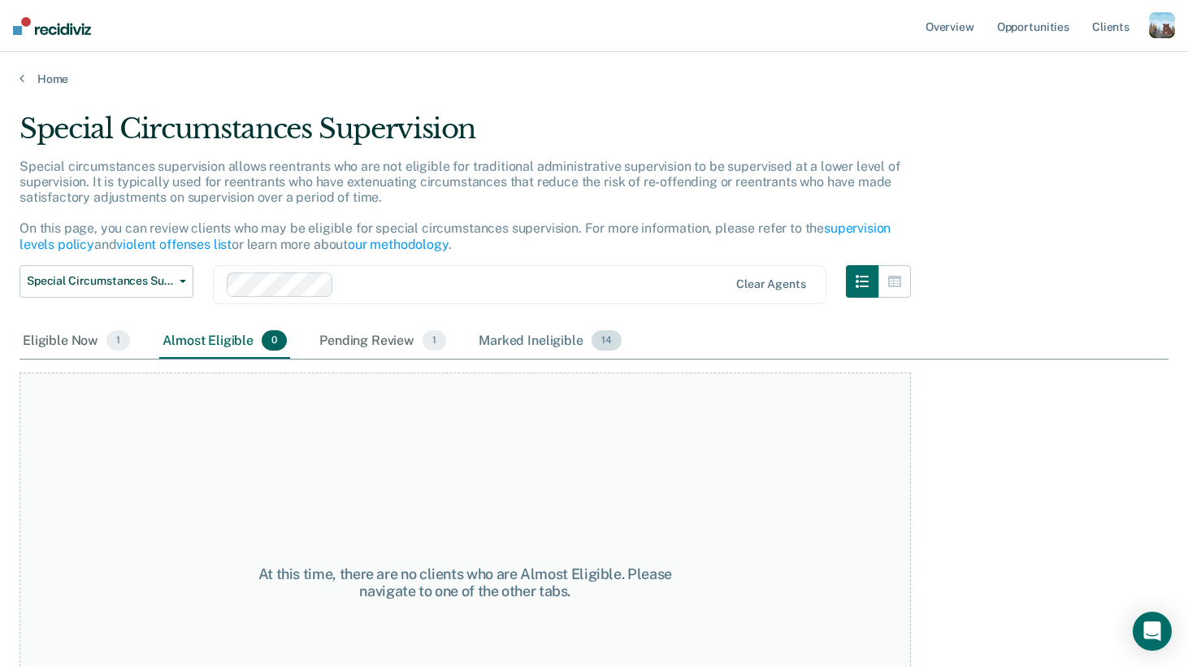
click at [554, 333] on div "Marked Ineligible 14" at bounding box center [550, 342] width 149 height 36
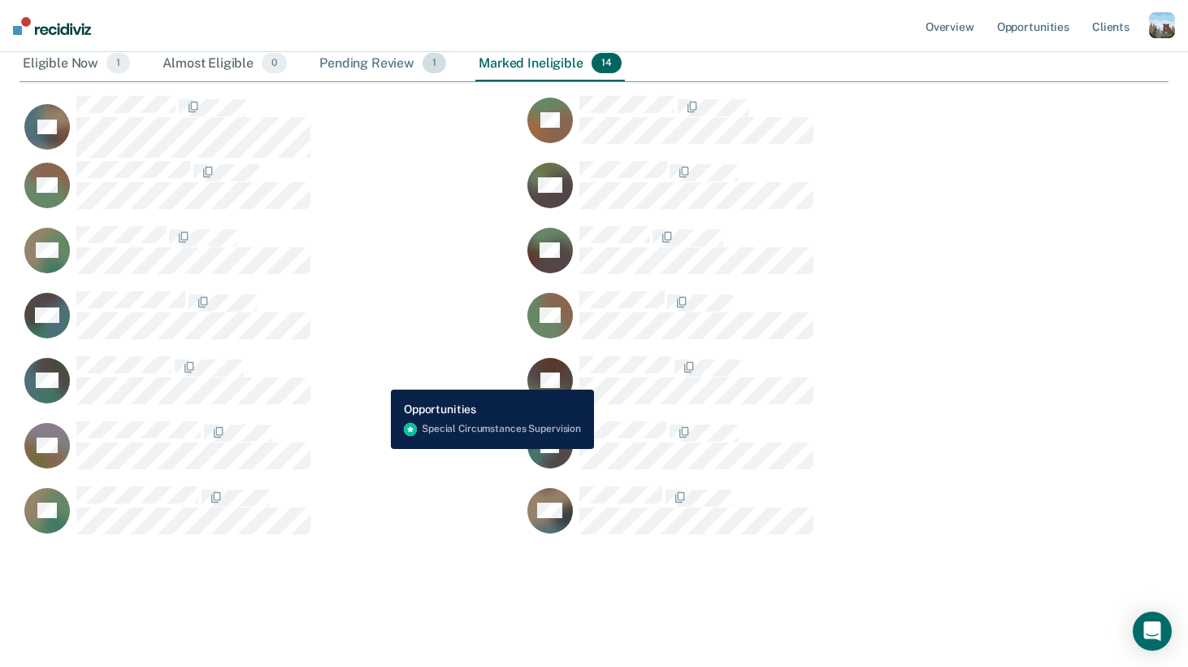
scroll to position [207, 0]
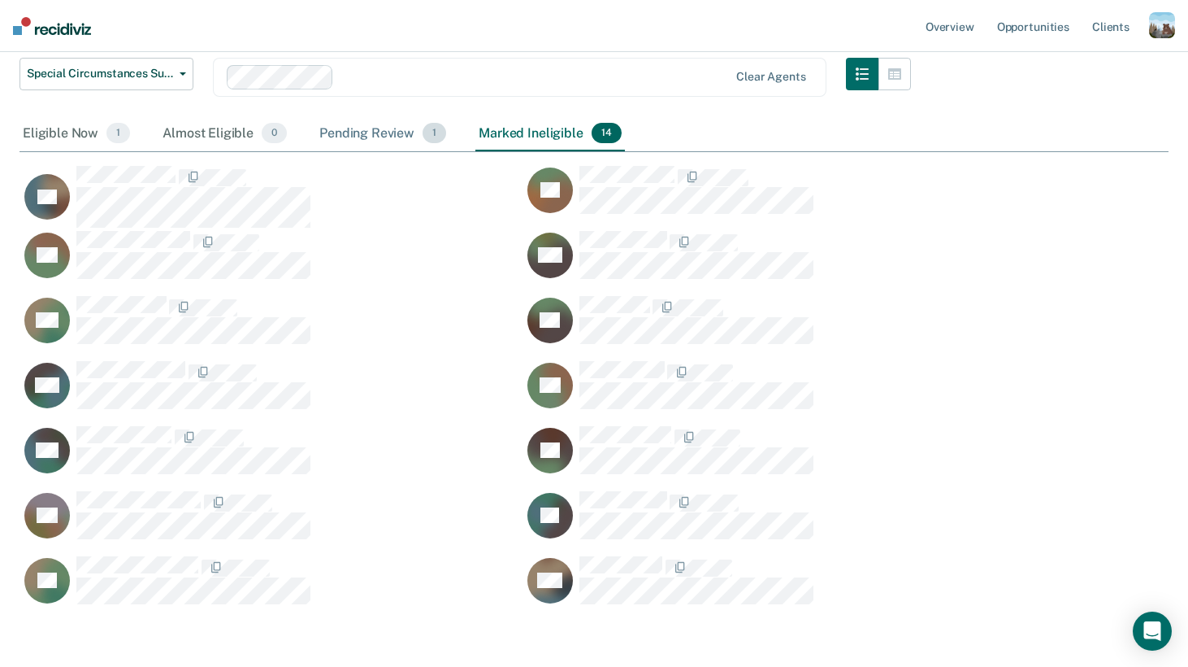
click at [410, 125] on div "Pending Review 1" at bounding box center [382, 134] width 133 height 36
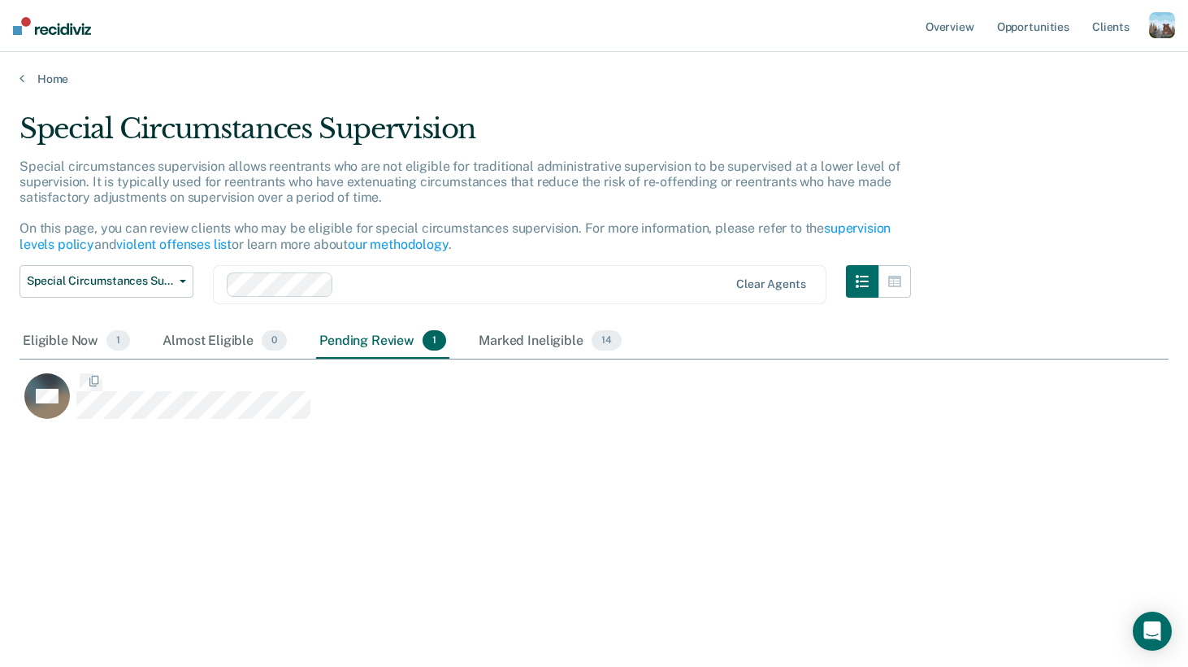
scroll to position [1, 1]
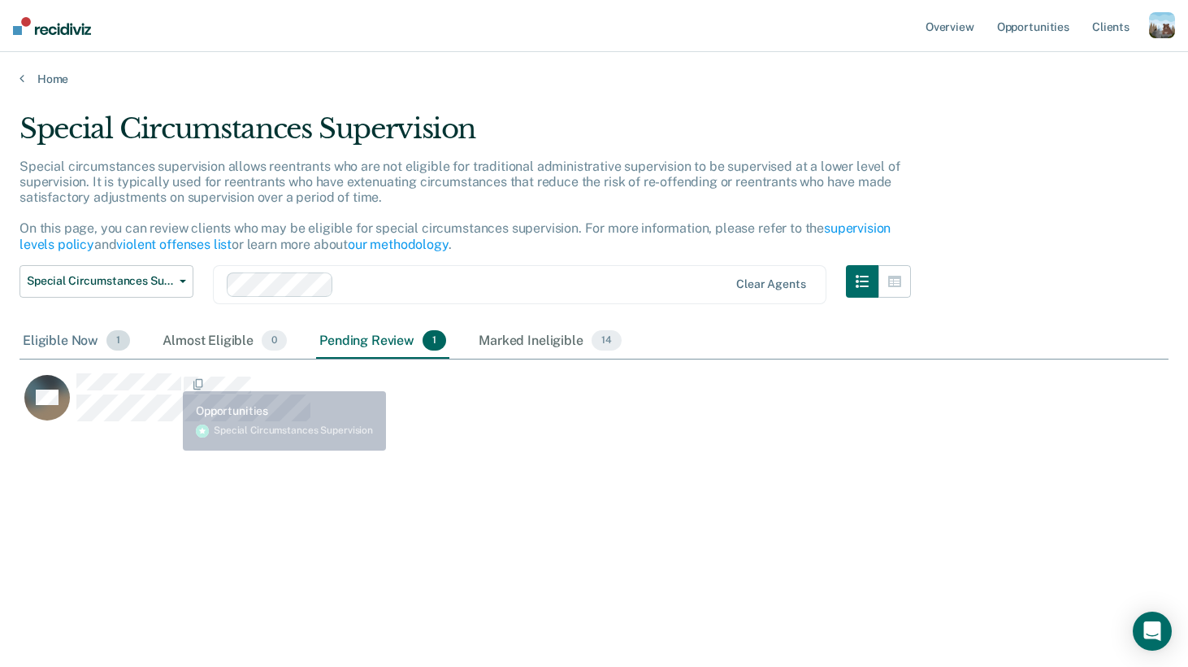
click at [89, 338] on div "Eligible Now 1" at bounding box center [77, 342] width 114 height 36
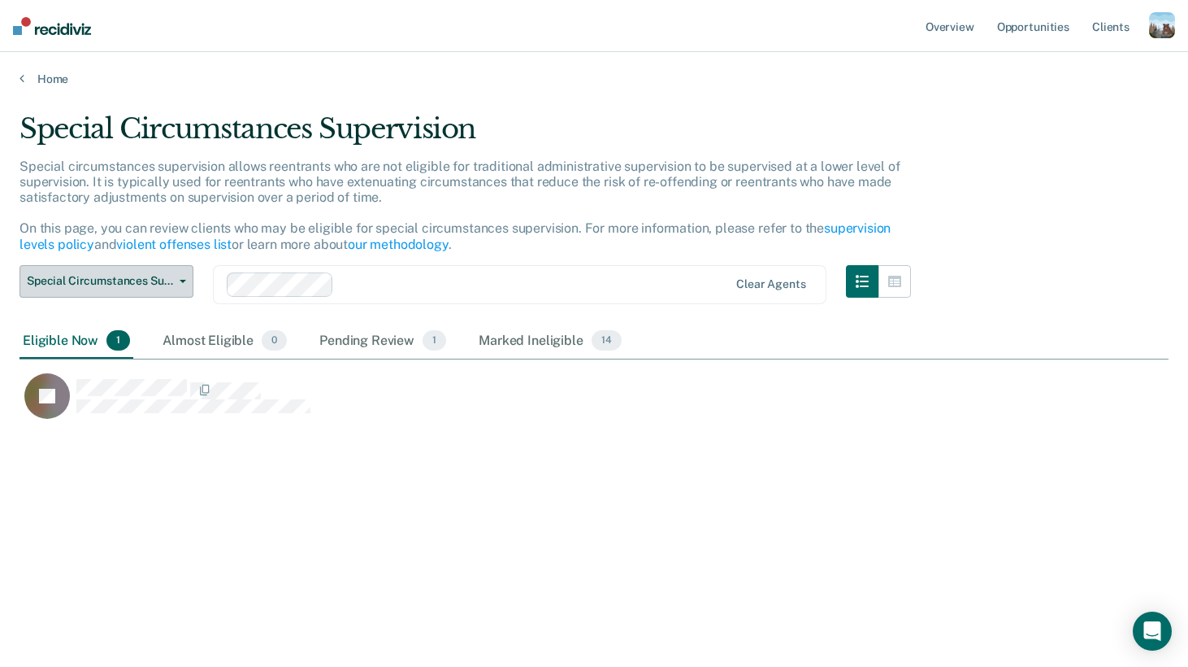
click at [155, 294] on button "Special Circumstances Supervision" at bounding box center [107, 281] width 174 height 33
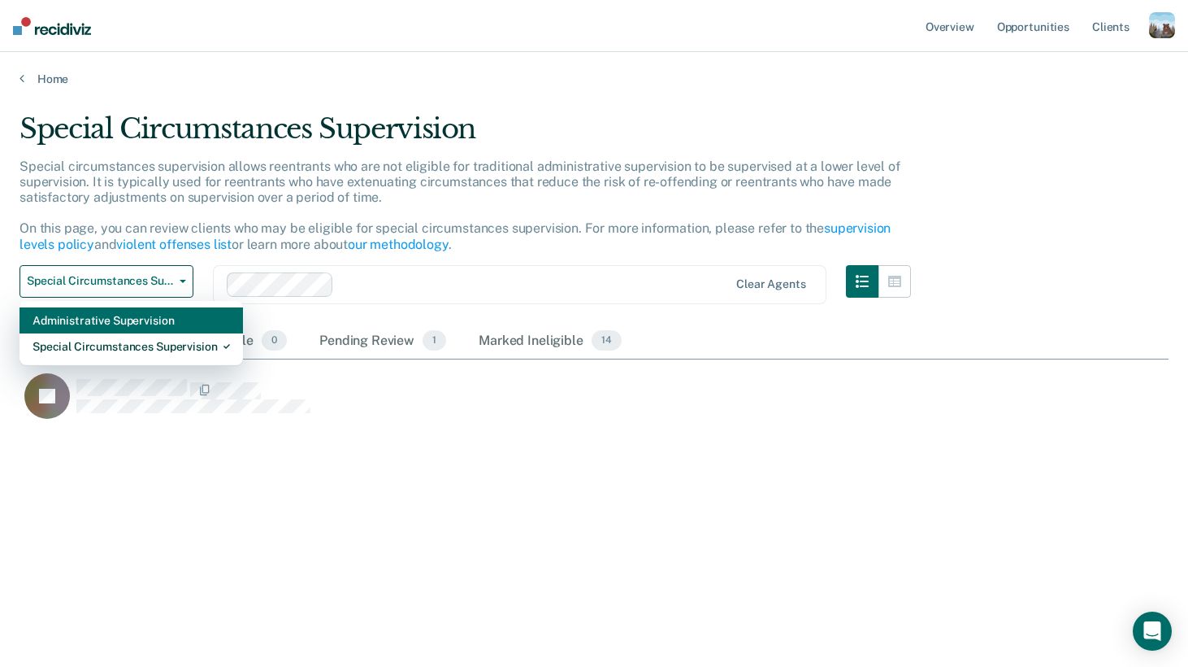
click at [128, 320] on div "Administrative Supervision" at bounding box center [132, 320] width 198 height 26
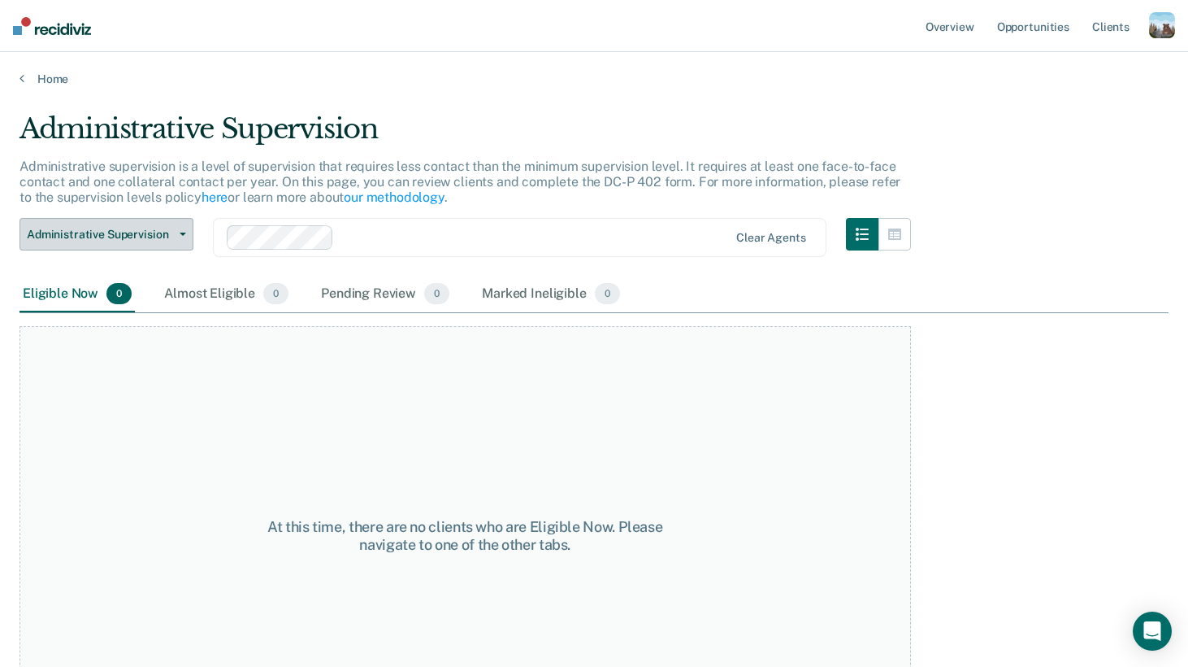
click at [156, 236] on span "Administrative Supervision" at bounding box center [100, 235] width 146 height 14
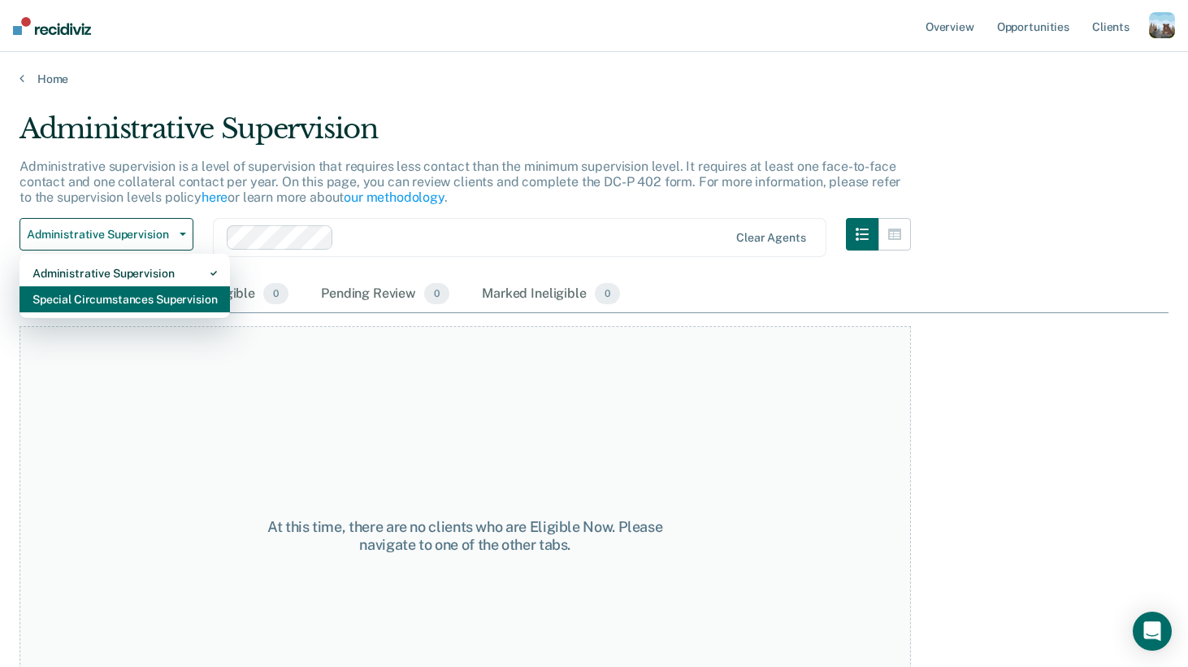
click at [132, 291] on div "Special Circumstances Supervision" at bounding box center [125, 299] width 185 height 26
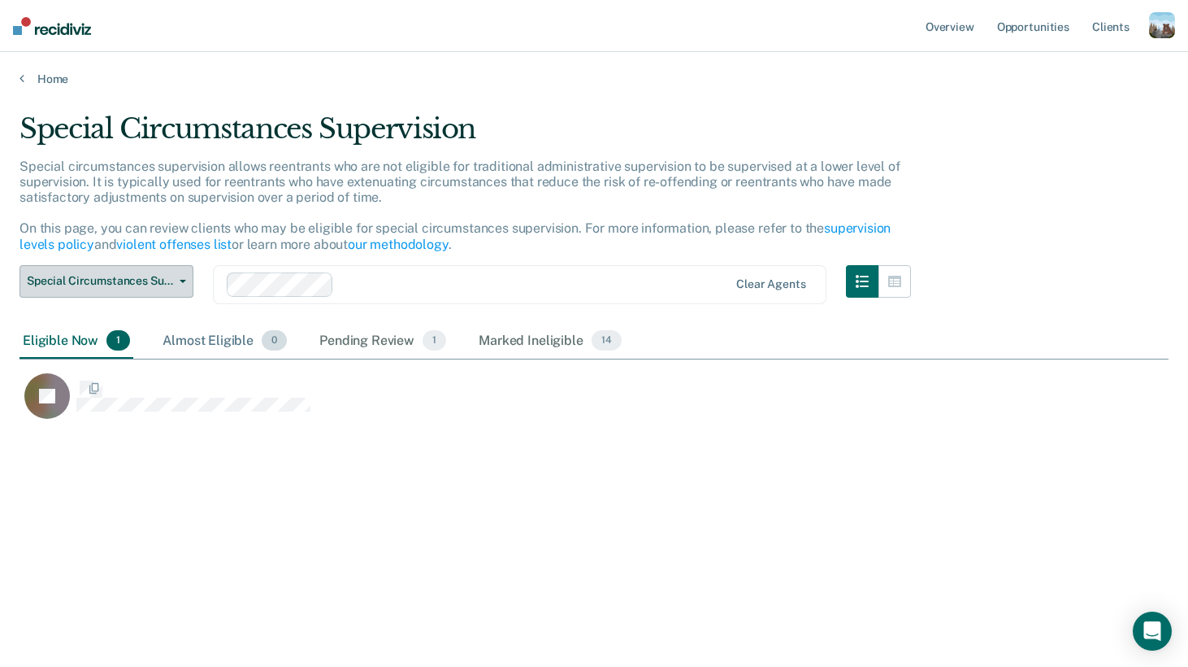
scroll to position [432, 1149]
click at [196, 333] on div "Almost Eligible 0" at bounding box center [224, 342] width 131 height 36
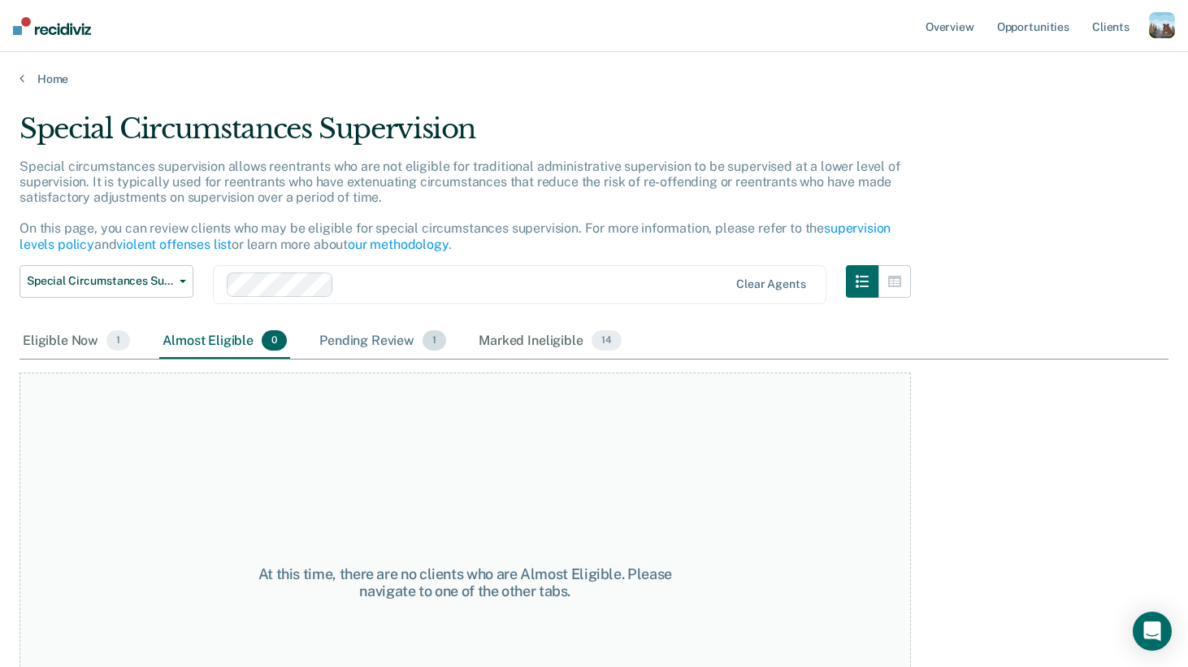
click at [359, 334] on div "Pending Review 1" at bounding box center [382, 342] width 133 height 36
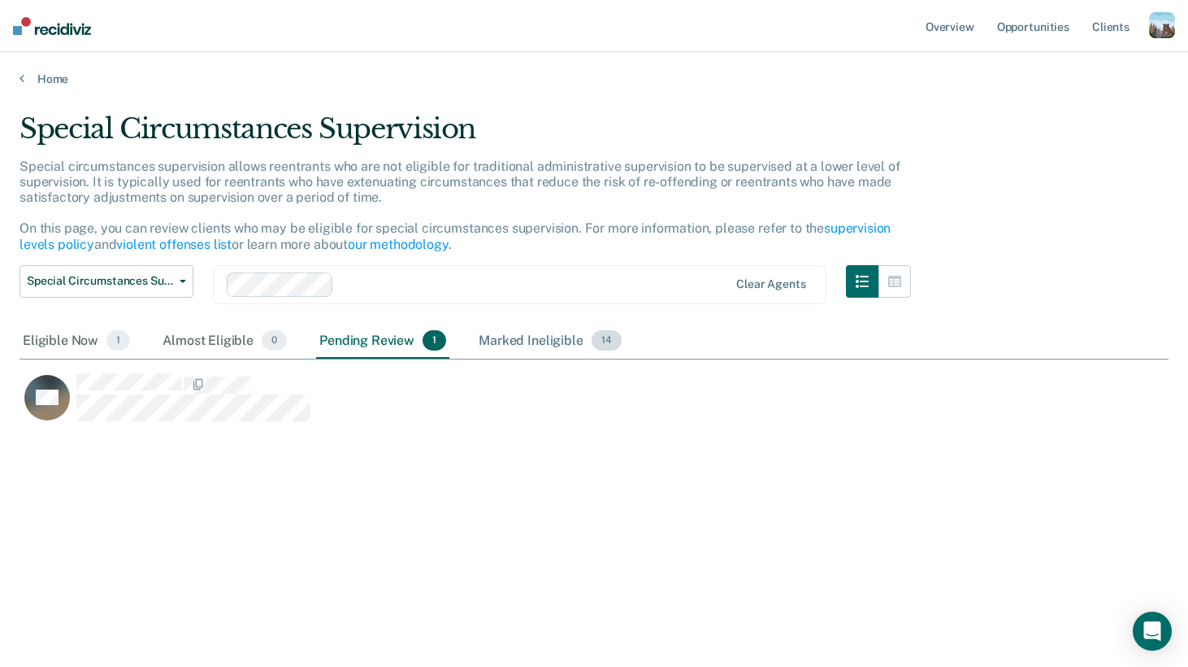
click at [498, 340] on div "Marked Ineligible 14" at bounding box center [550, 342] width 149 height 36
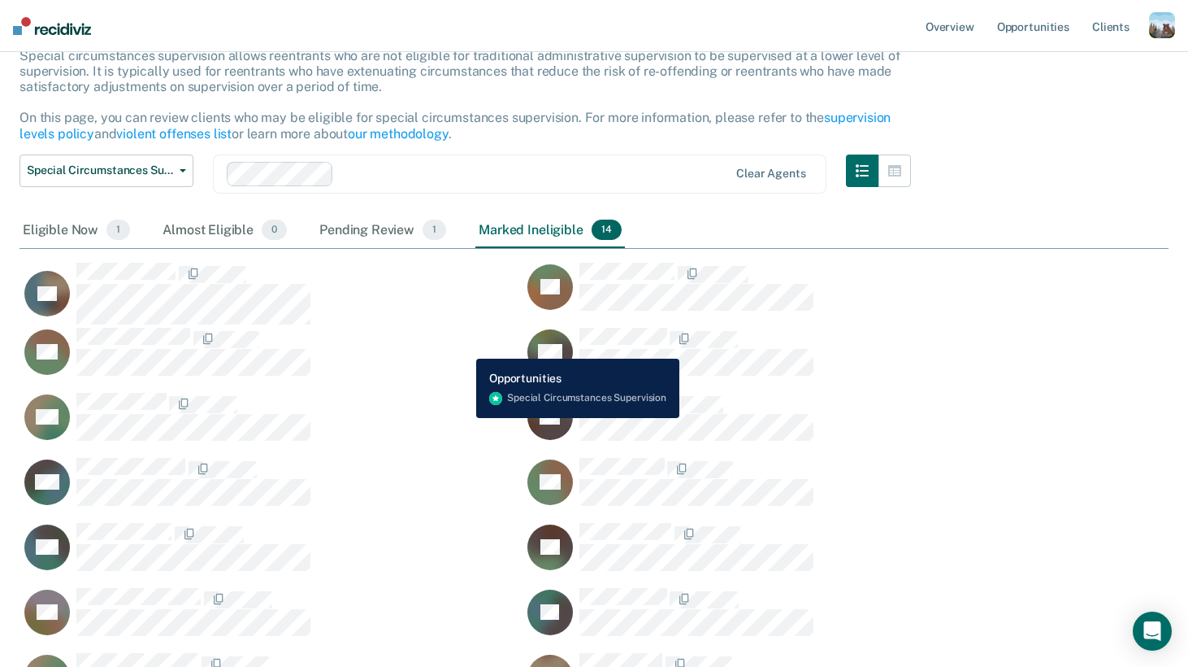
scroll to position [137, 0]
